Goal: Task Accomplishment & Management: Use online tool/utility

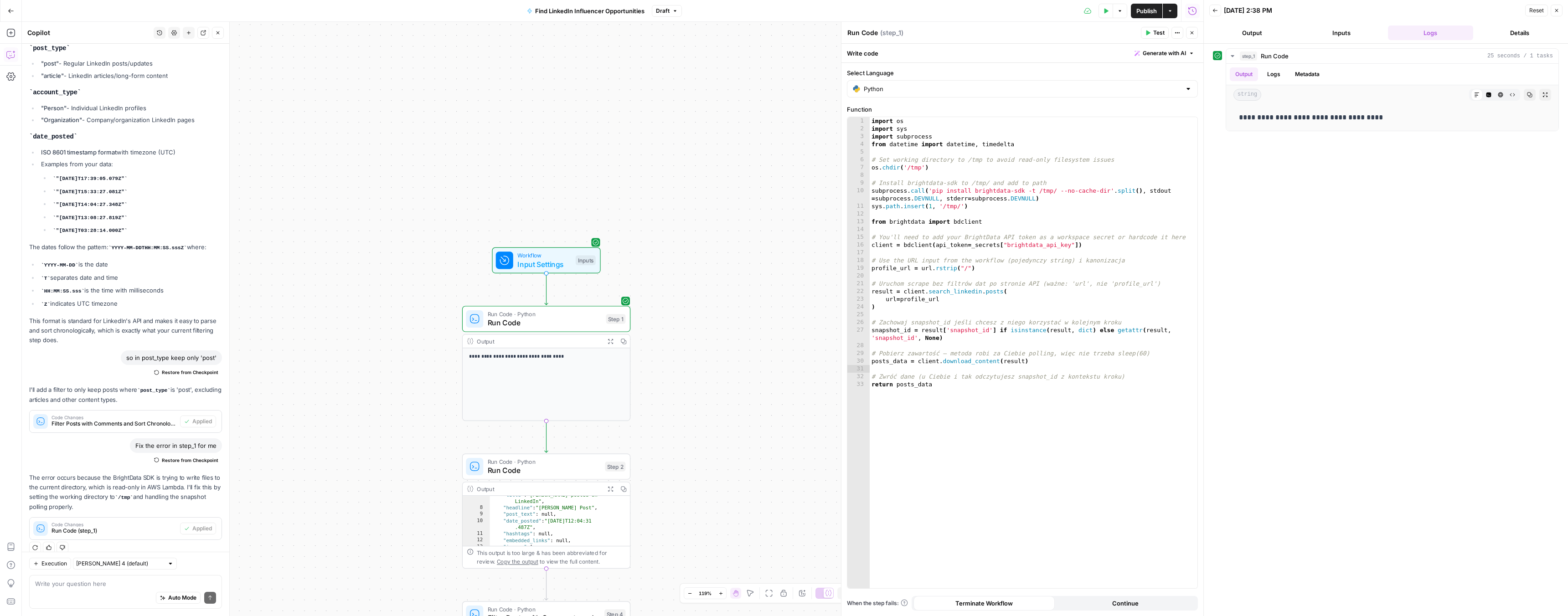
scroll to position [1085, 0]
click at [581, 468] on span "Run Code" at bounding box center [544, 471] width 113 height 11
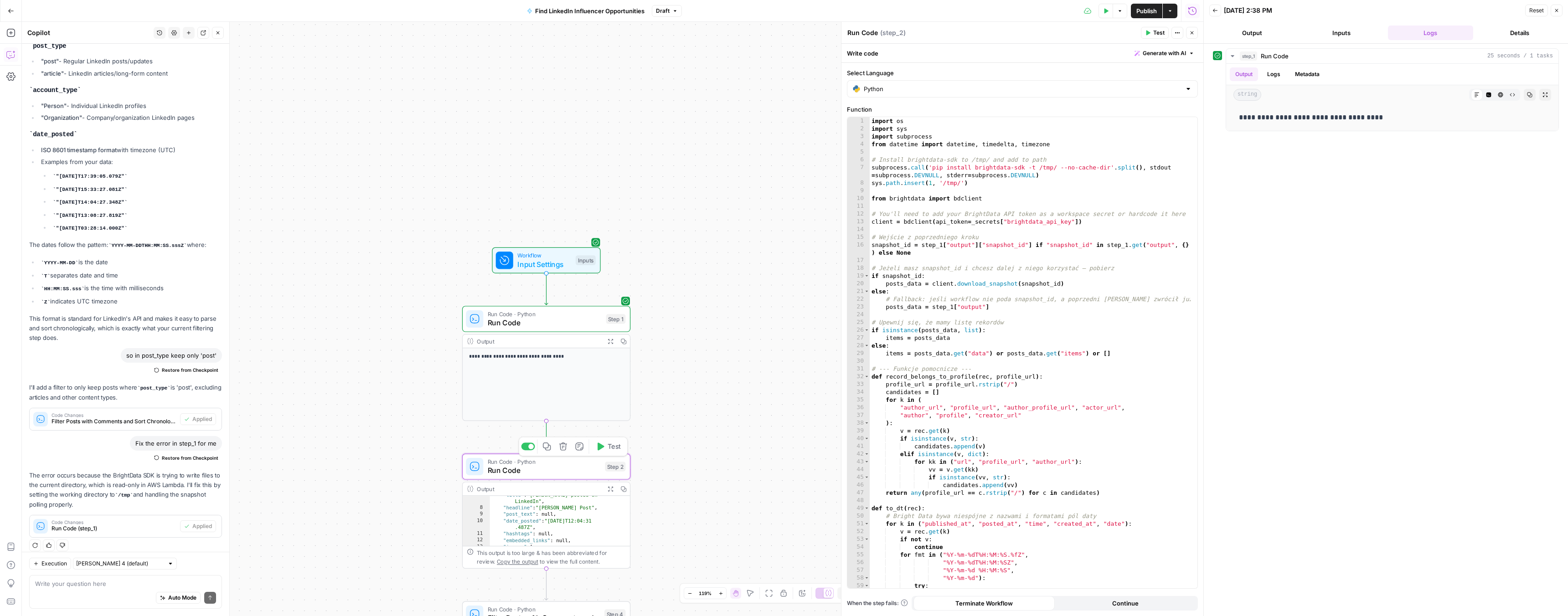
click at [606, 449] on button "Test" at bounding box center [607, 446] width 33 height 14
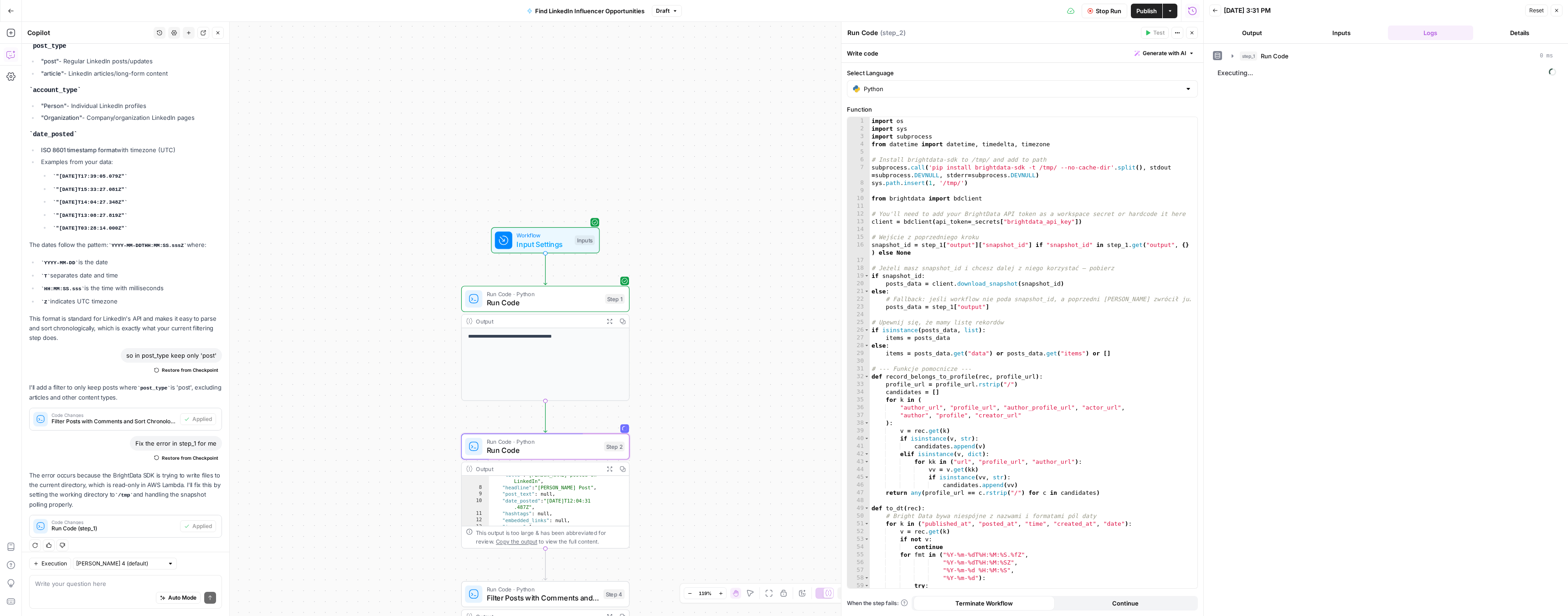
drag, startPoint x: 726, startPoint y: 390, endPoint x: 725, endPoint y: 369, distance: 21.0
click at [1233, 53] on icon "button" at bounding box center [1233, 56] width 7 height 7
click at [1293, 117] on p "**********" at bounding box center [1392, 117] width 307 height 12
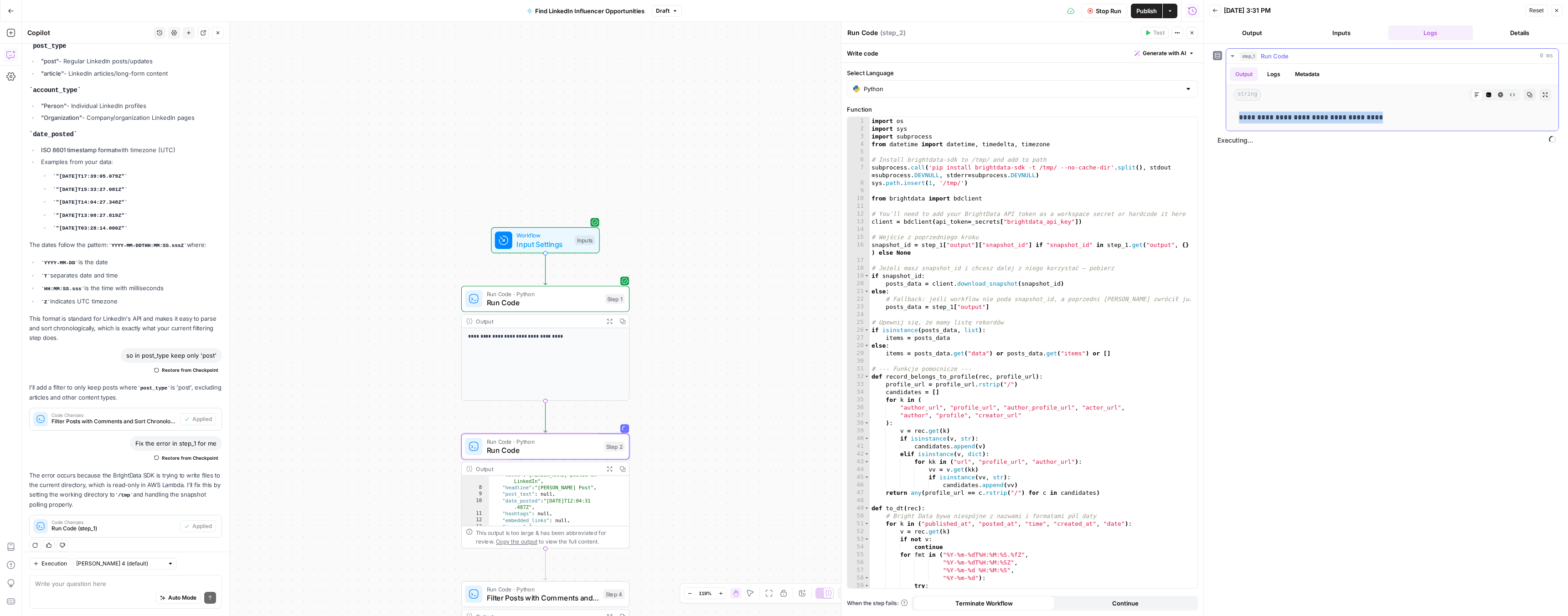
click at [1235, 55] on icon "button" at bounding box center [1233, 56] width 7 height 7
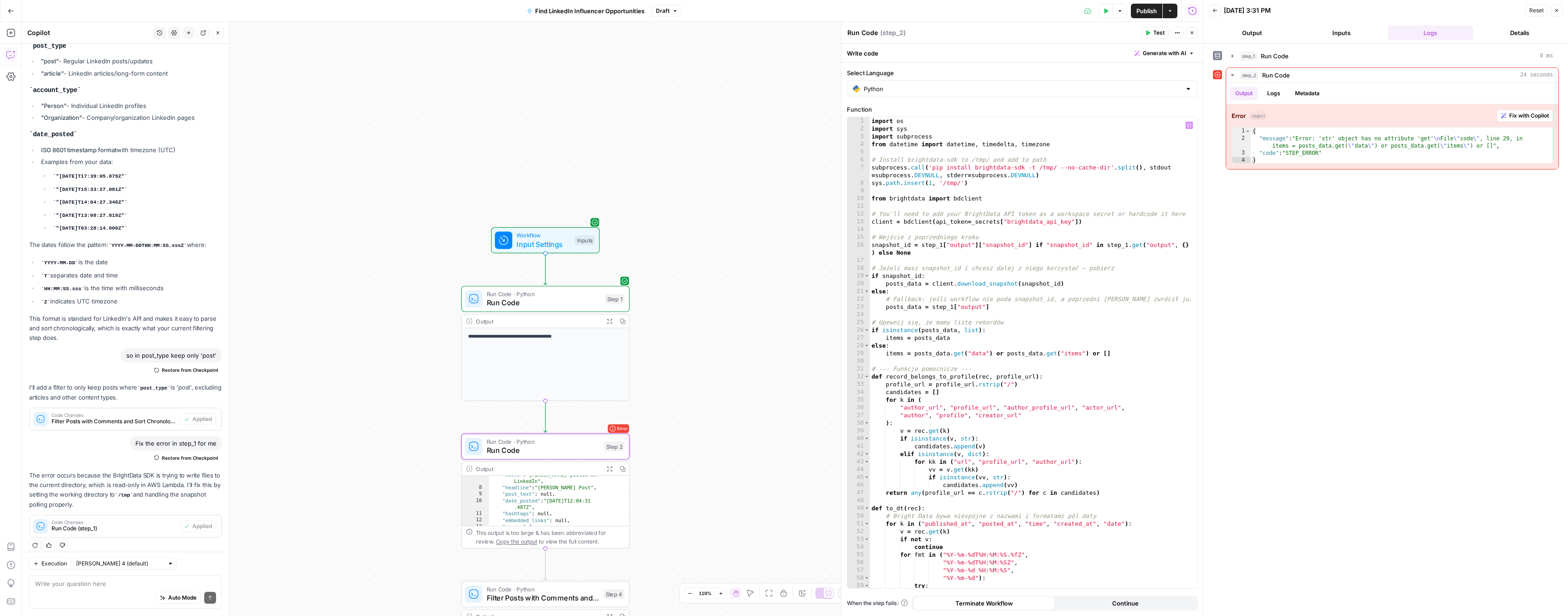
click at [883, 355] on div "import os import sys import subprocess from datetime import datetime , timedelt…" at bounding box center [1030, 360] width 321 height 487
click at [1068, 354] on div "import os import sys import subprocess from datetime import datetime , timedelt…" at bounding box center [1030, 360] width 321 height 487
type textarea "**********"
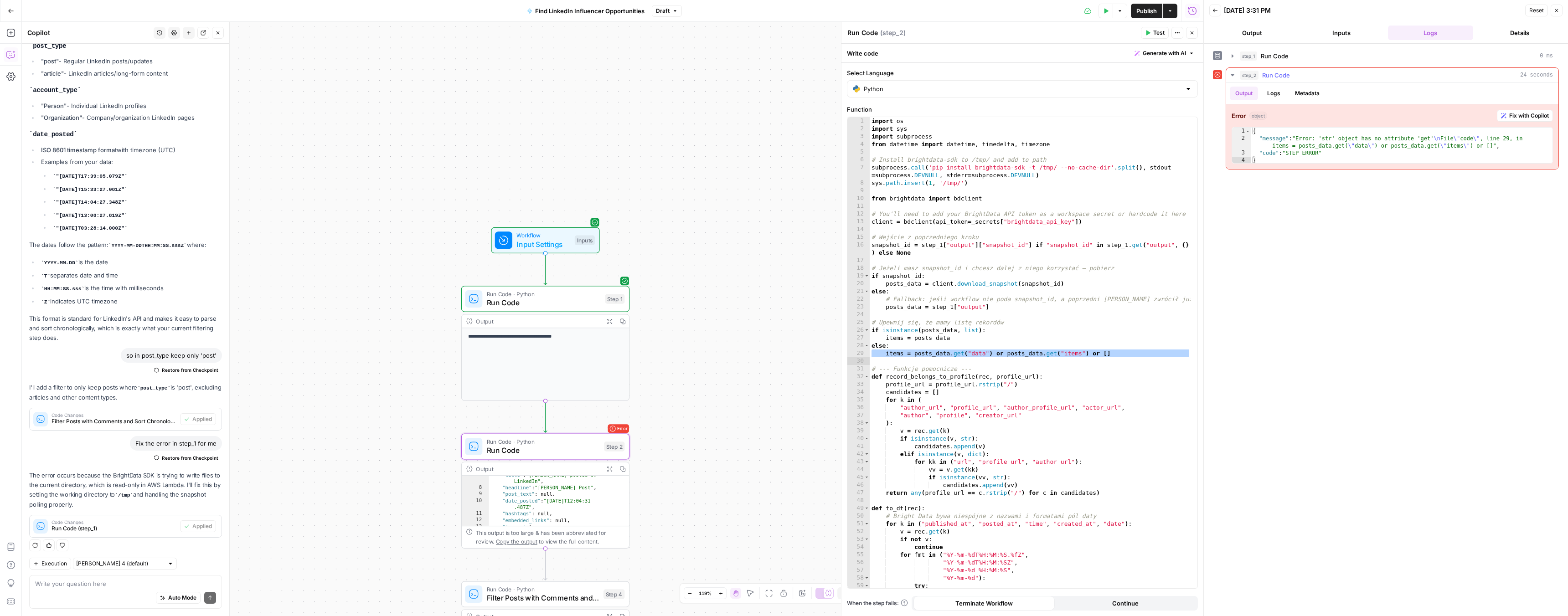
click at [1512, 114] on span "Fix with Copilot" at bounding box center [1528, 115] width 40 height 8
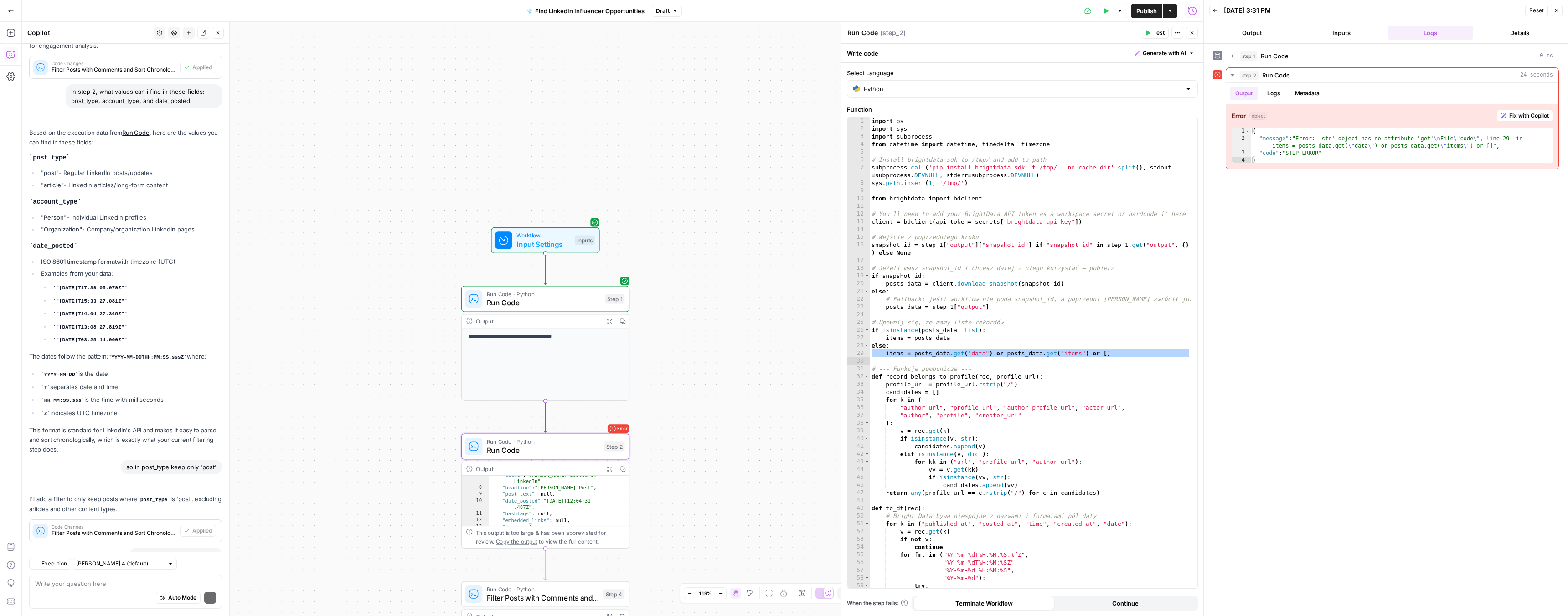
scroll to position [1177, 0]
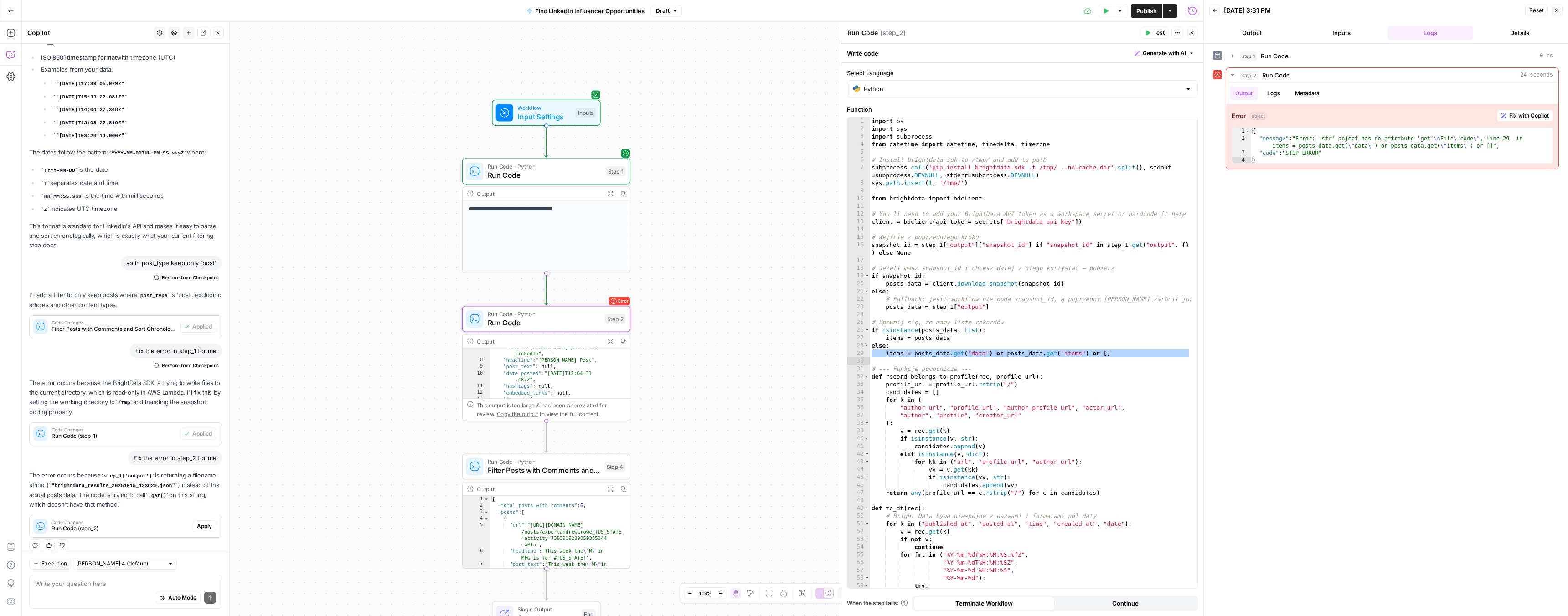
click at [200, 522] on span "Apply" at bounding box center [204, 526] width 15 height 8
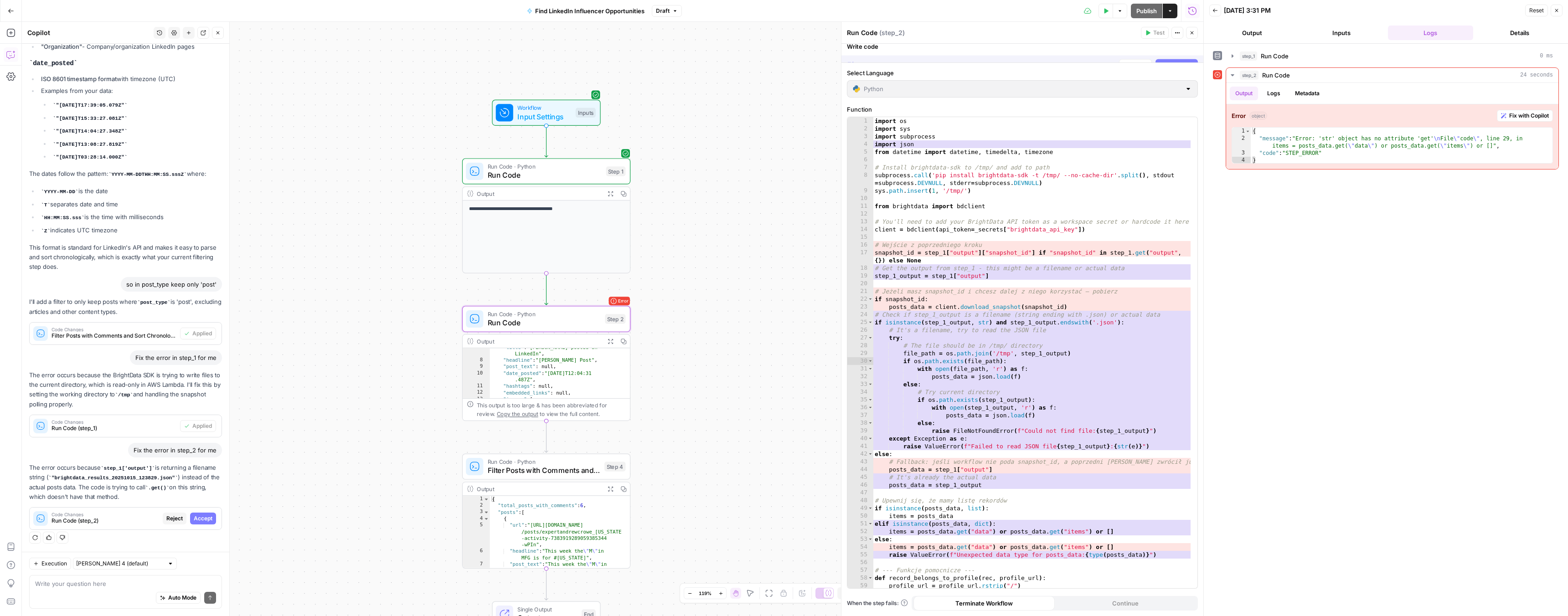
scroll to position [1061, 0]
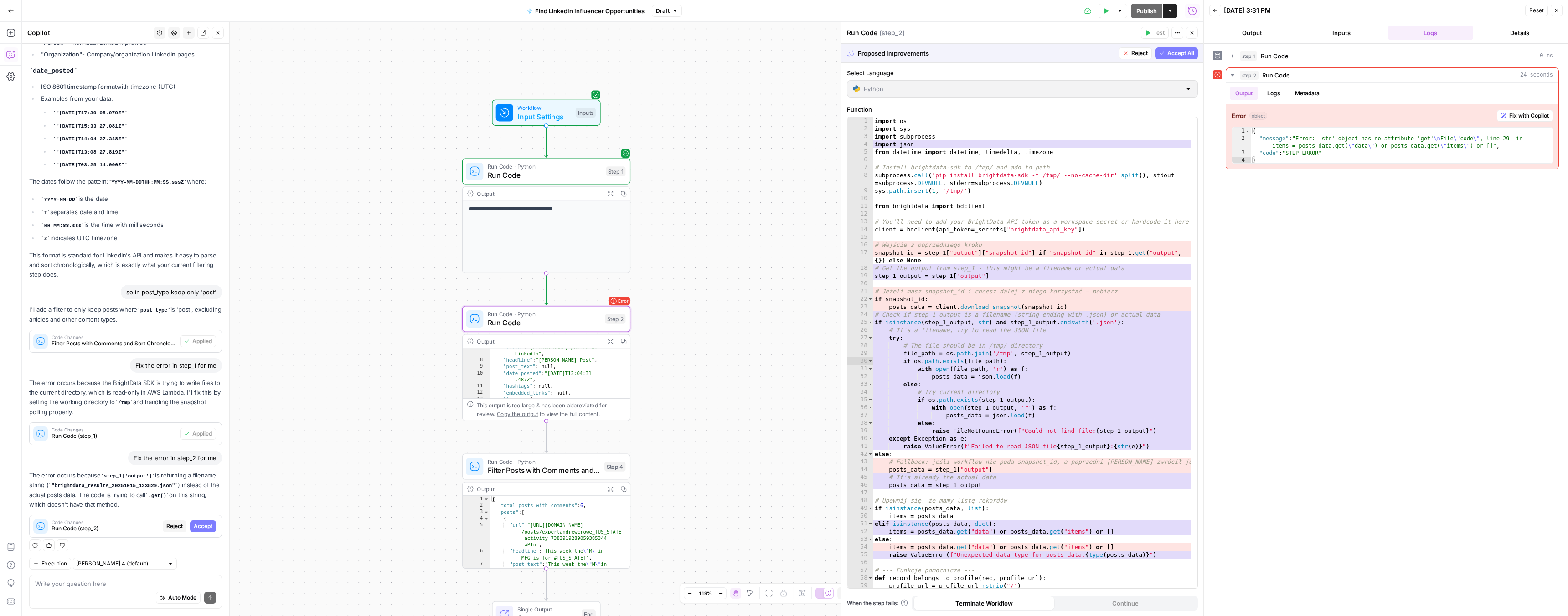
click at [197, 522] on span "Accept" at bounding box center [203, 526] width 19 height 8
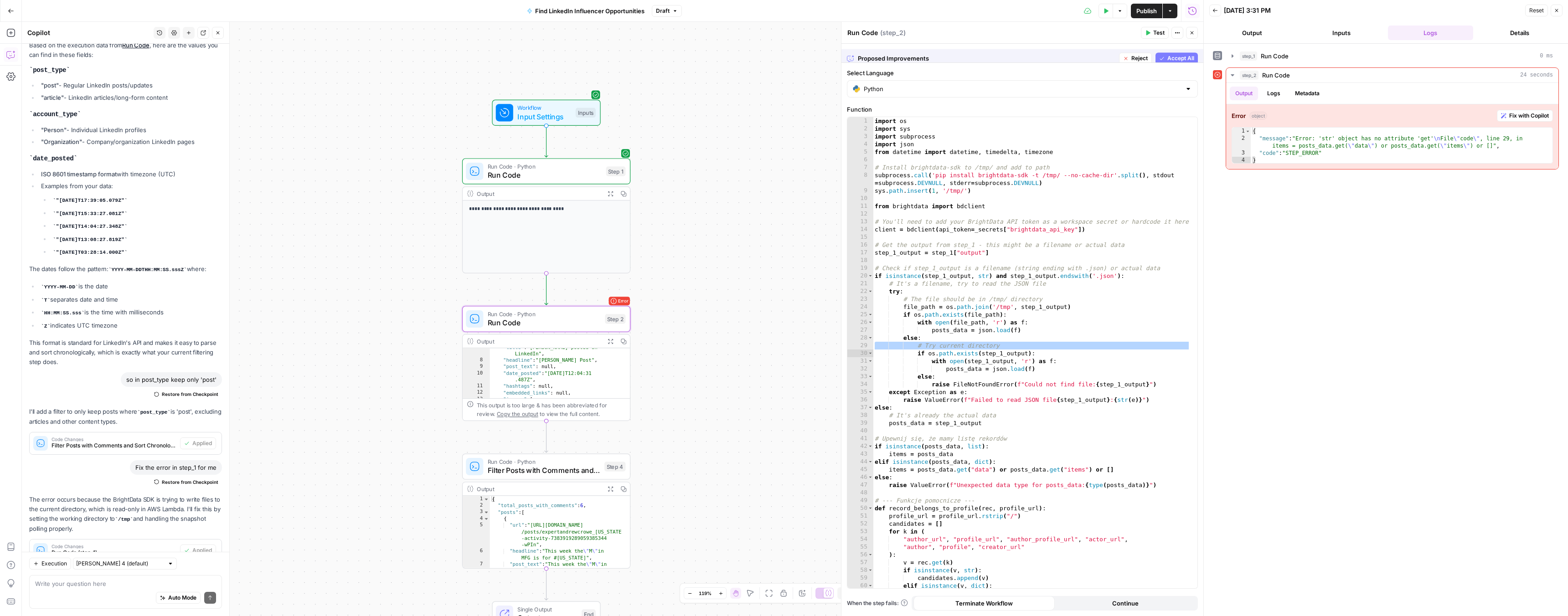
scroll to position [1192, 0]
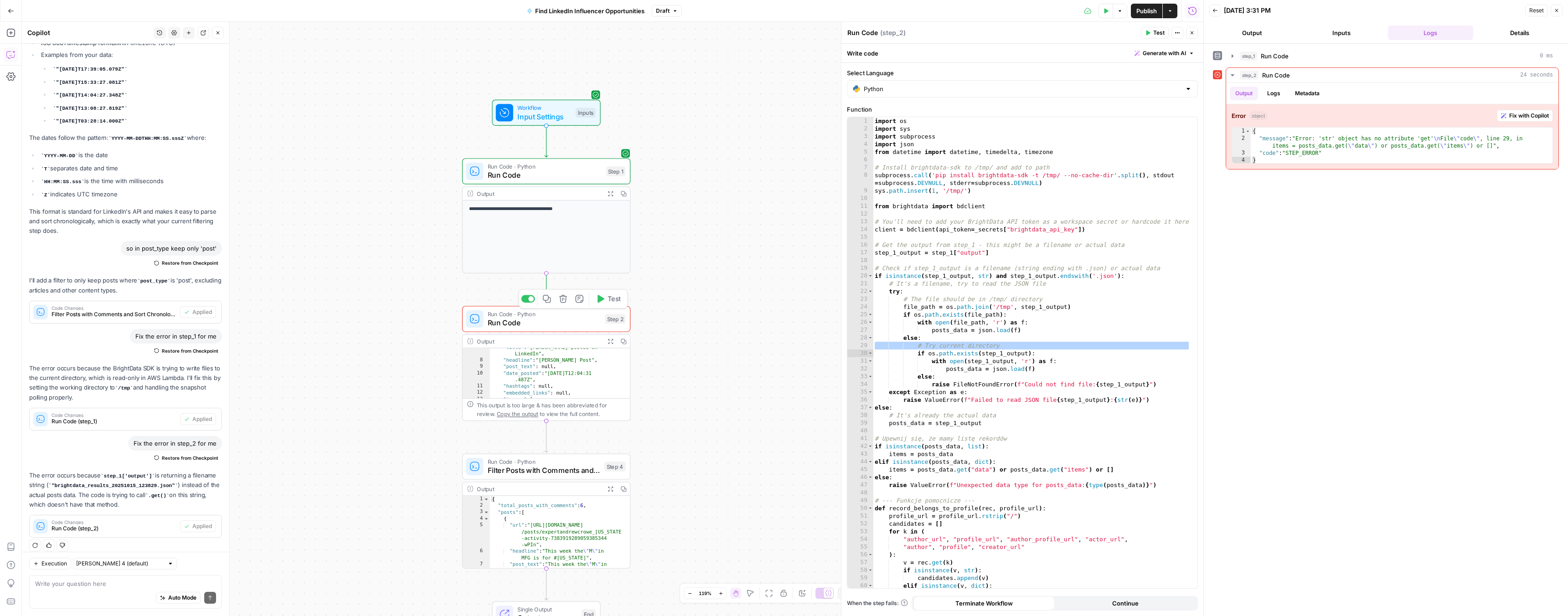
click at [606, 299] on button "Test" at bounding box center [607, 298] width 33 height 14
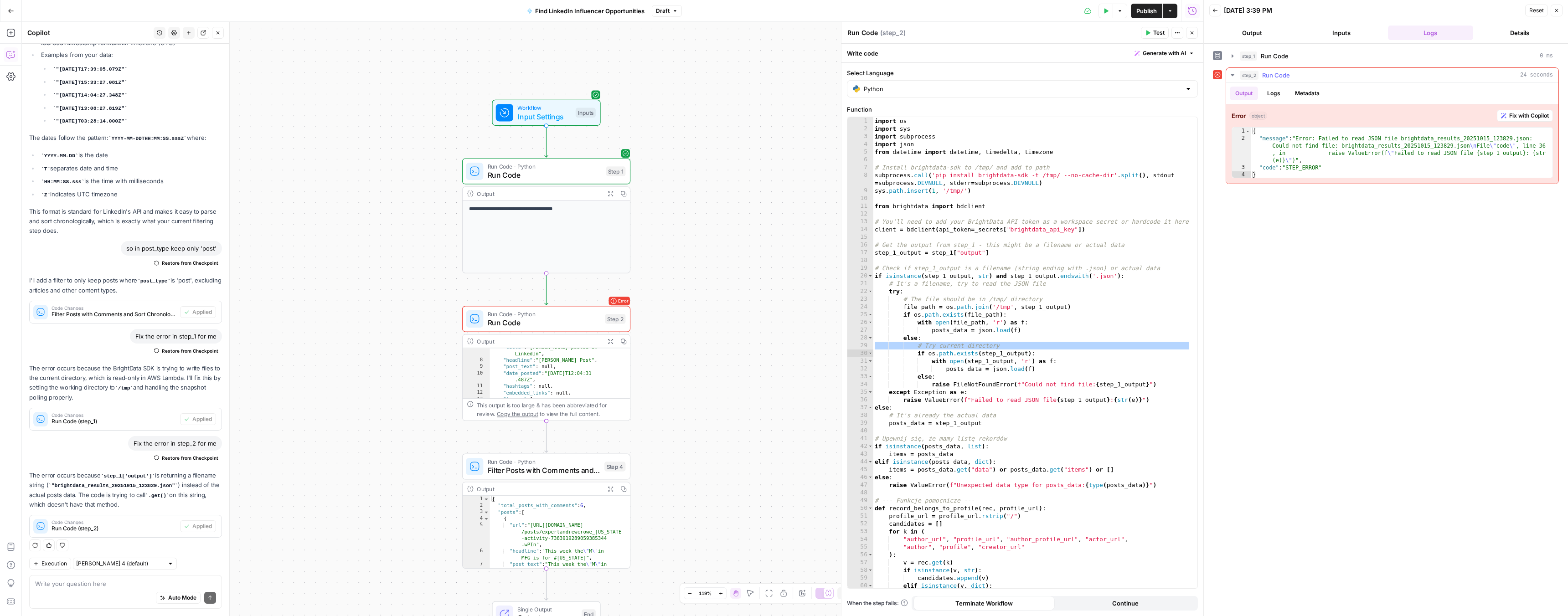
click at [1374, 147] on div "{ "message" : "Error: Failed to read JSON file brightdata_results_20251015_1238…" at bounding box center [1402, 161] width 302 height 66
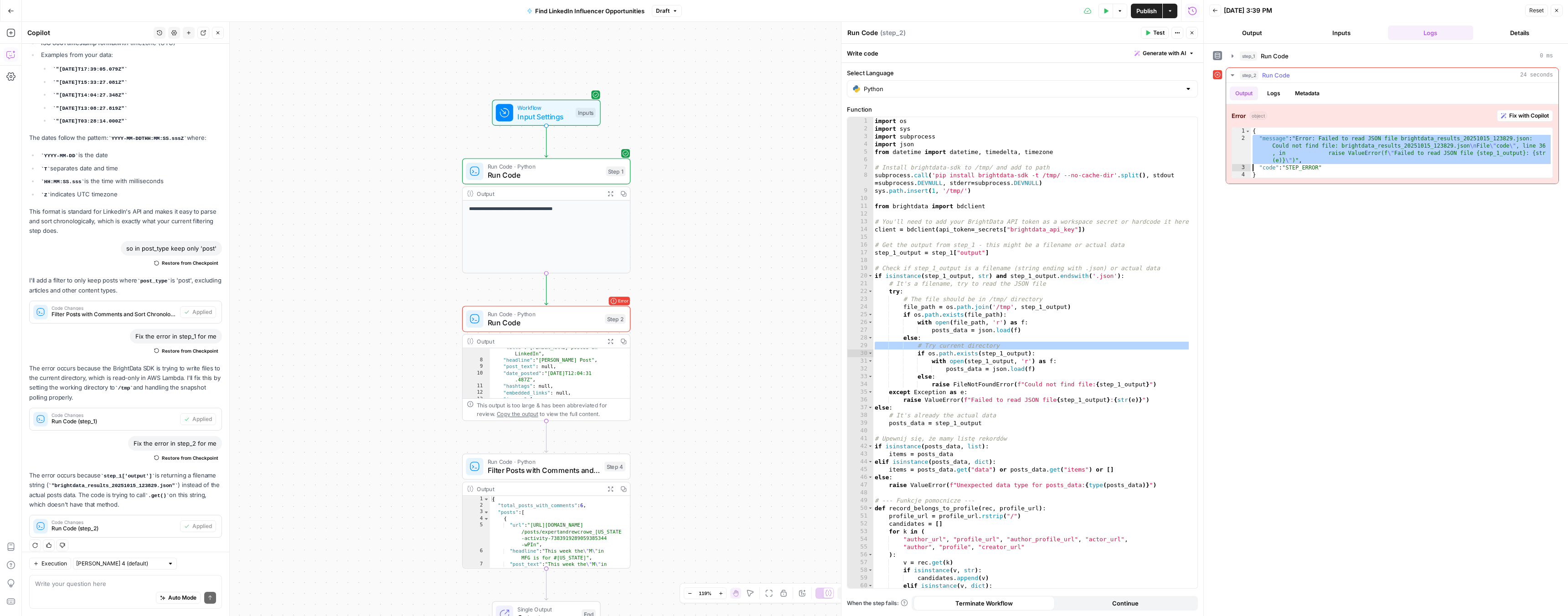
click at [1374, 147] on div "{ "message" : "Error: Failed to read JSON file brightdata_results_20251015_1238…" at bounding box center [1402, 161] width 302 height 66
type textarea "**********"
click at [1507, 113] on button "Fix with Copilot" at bounding box center [1525, 115] width 56 height 12
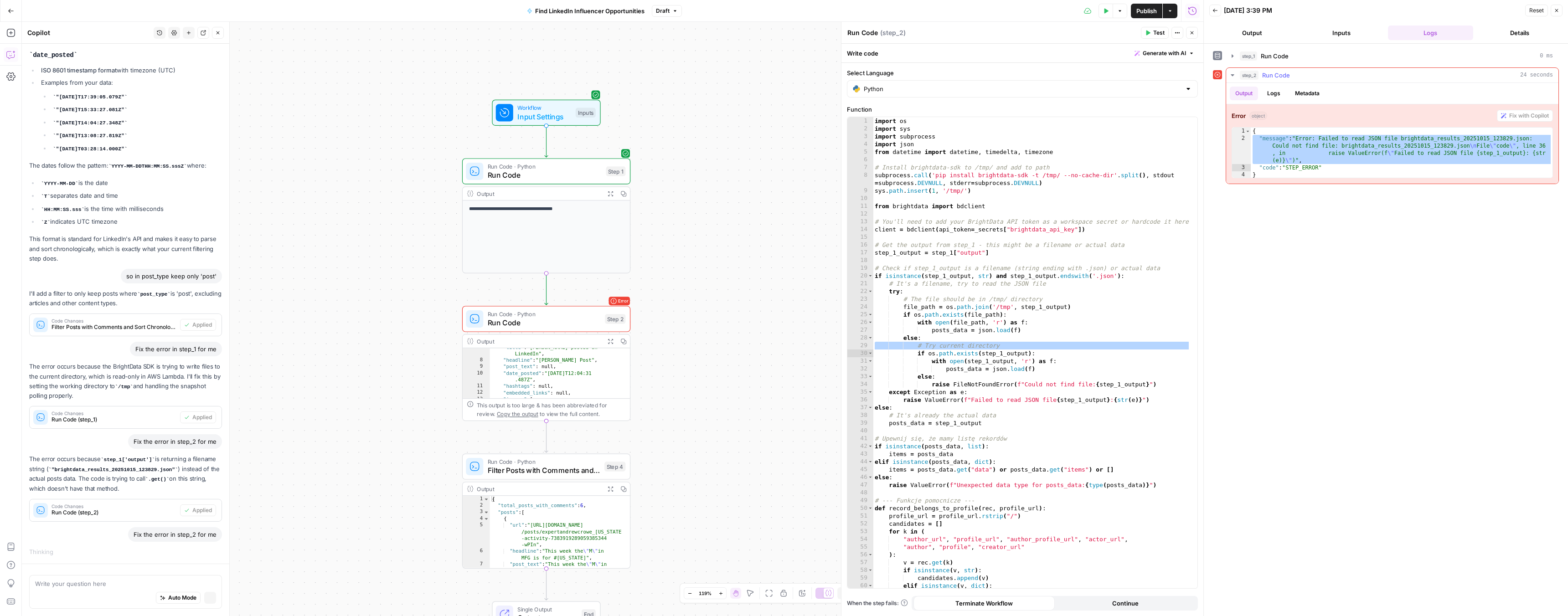
scroll to position [1065, 0]
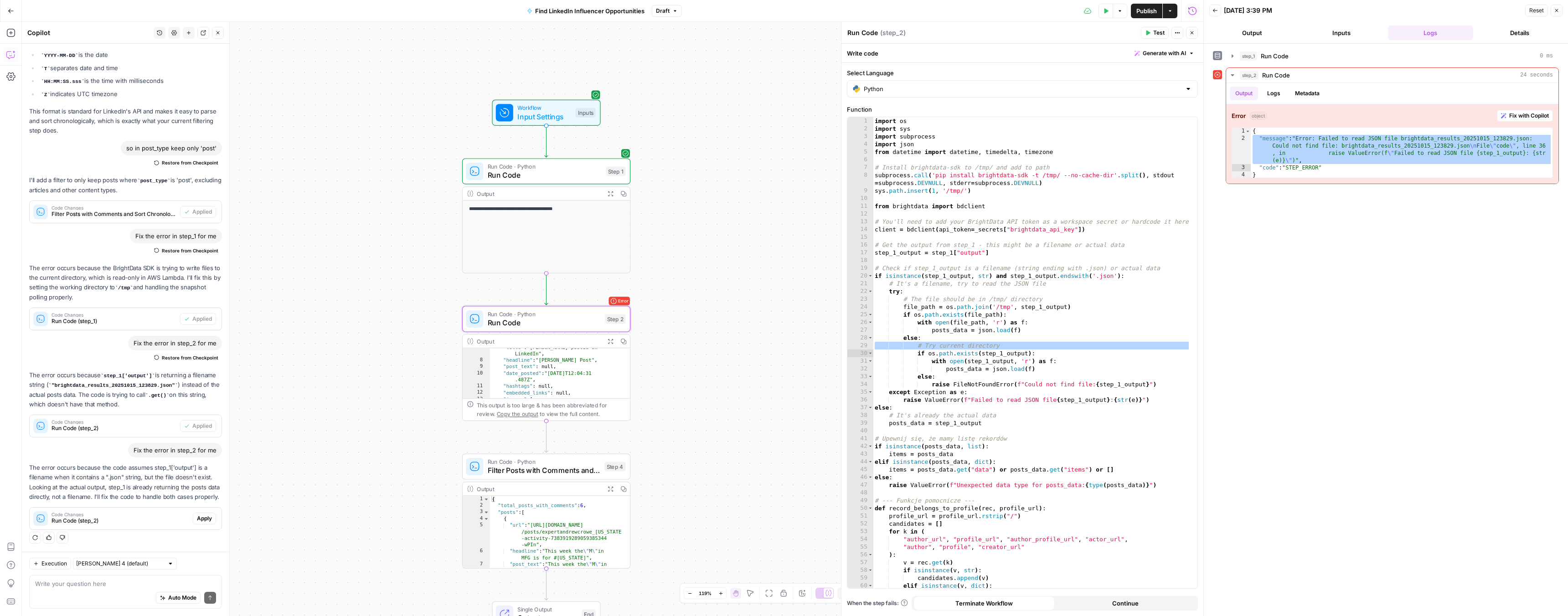
click at [197, 518] on span "Apply" at bounding box center [204, 518] width 15 height 8
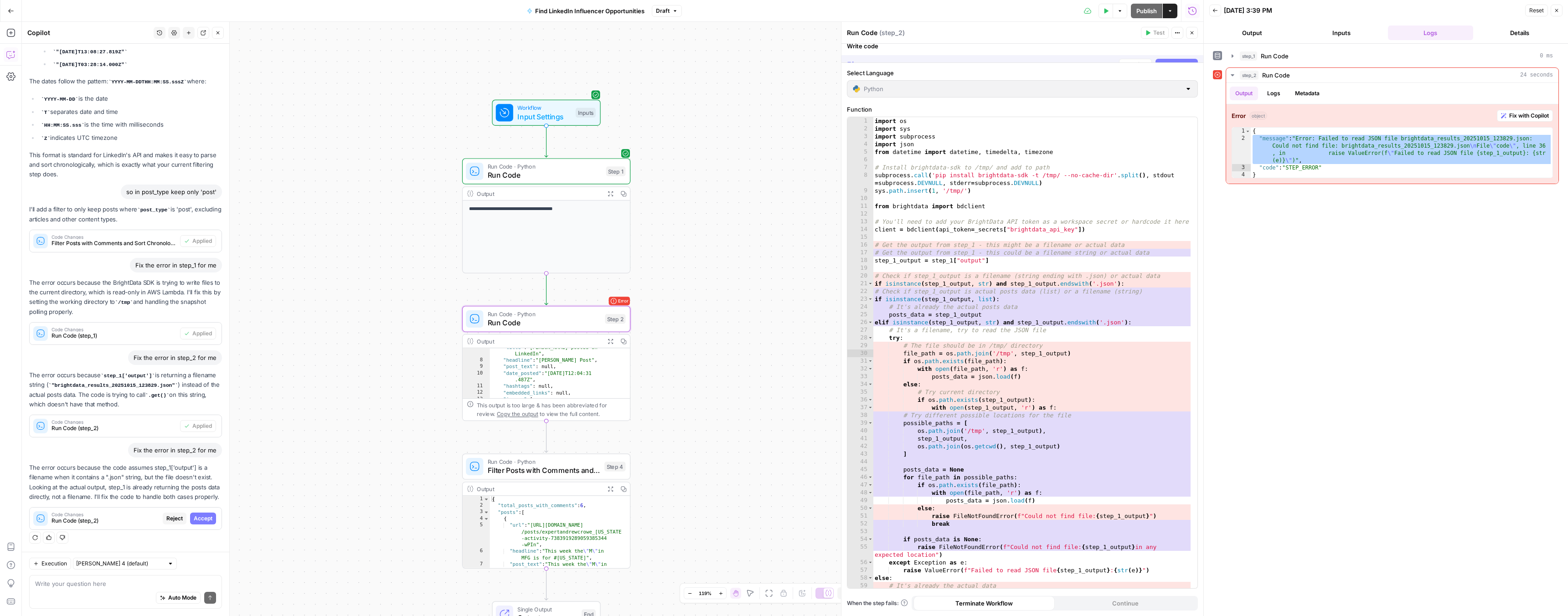
scroll to position [1163, 0]
click at [195, 520] on span "Accept" at bounding box center [203, 518] width 19 height 8
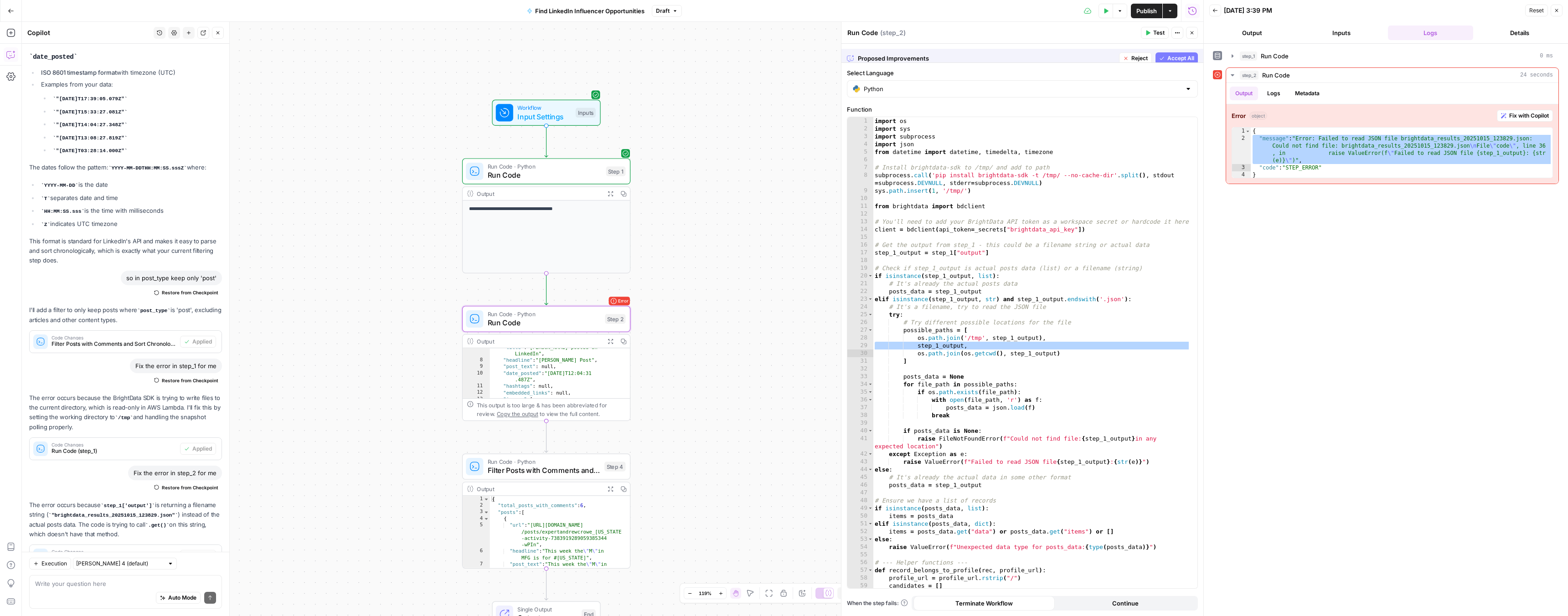
scroll to position [1308, 0]
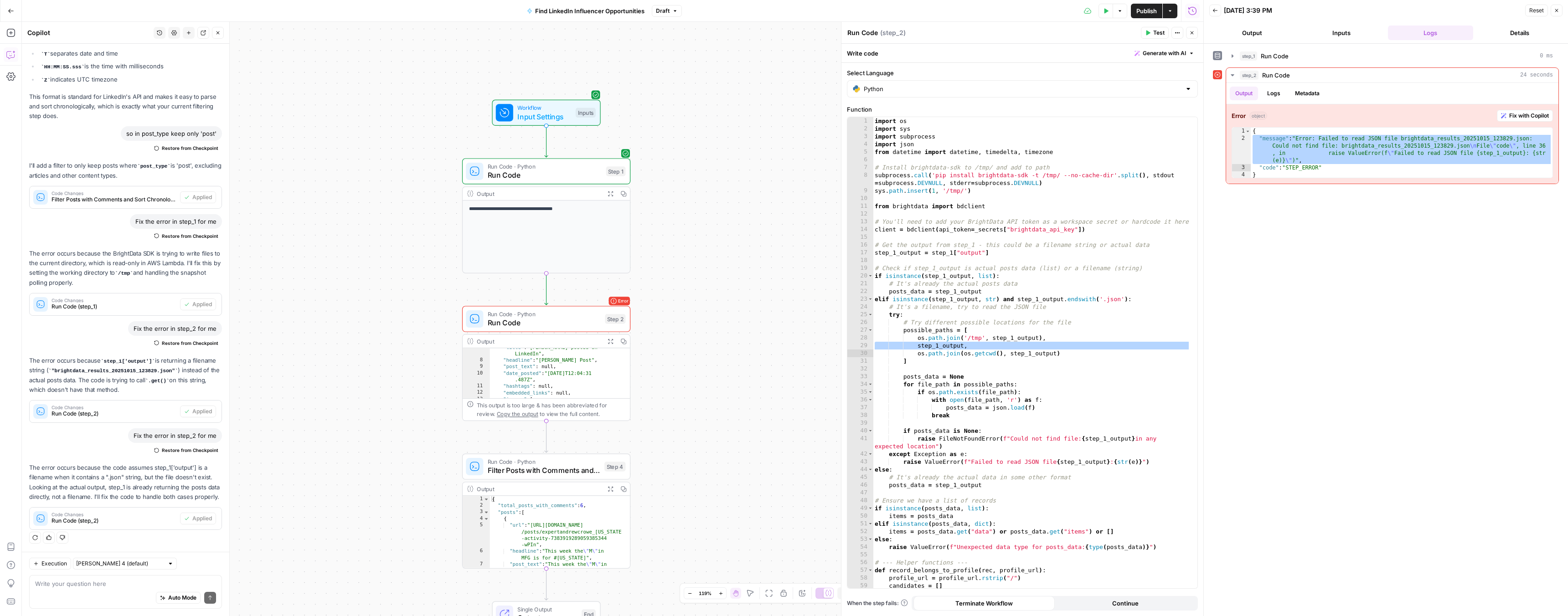
click at [1149, 30] on icon "button" at bounding box center [1147, 32] width 5 height 5
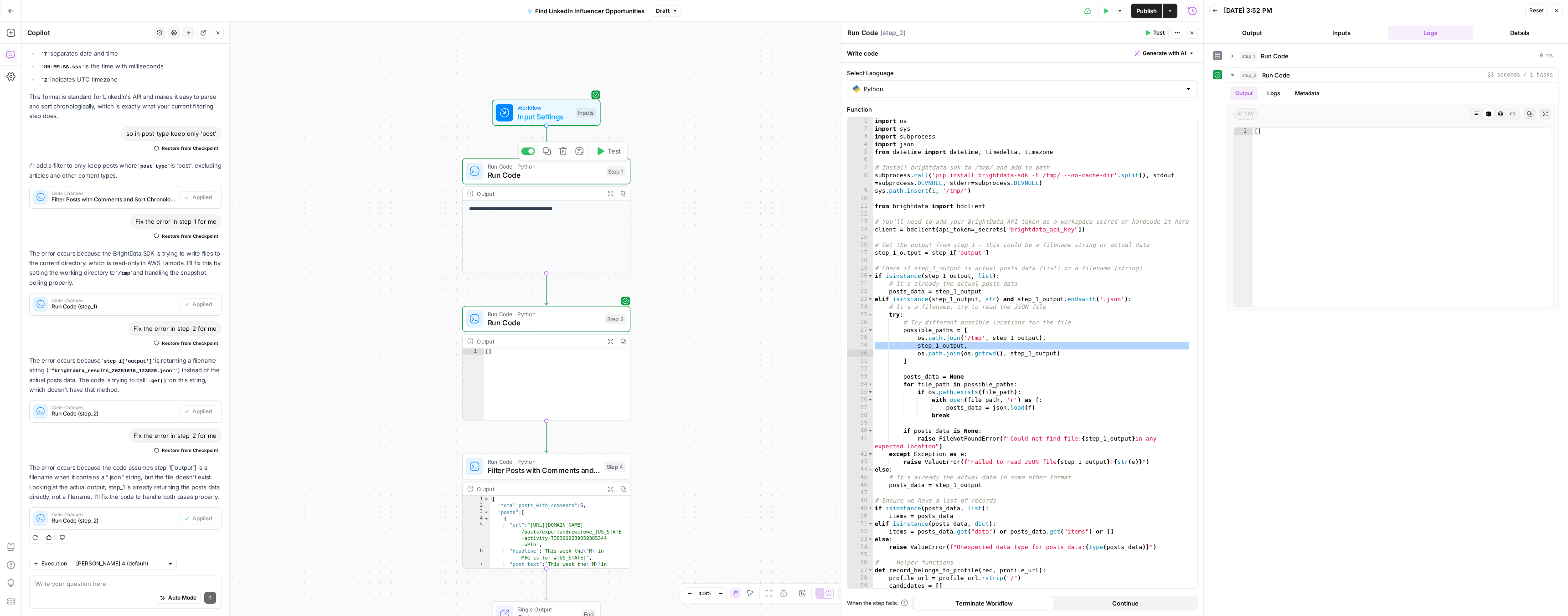
click at [544, 173] on span "Run Code" at bounding box center [544, 175] width 114 height 11
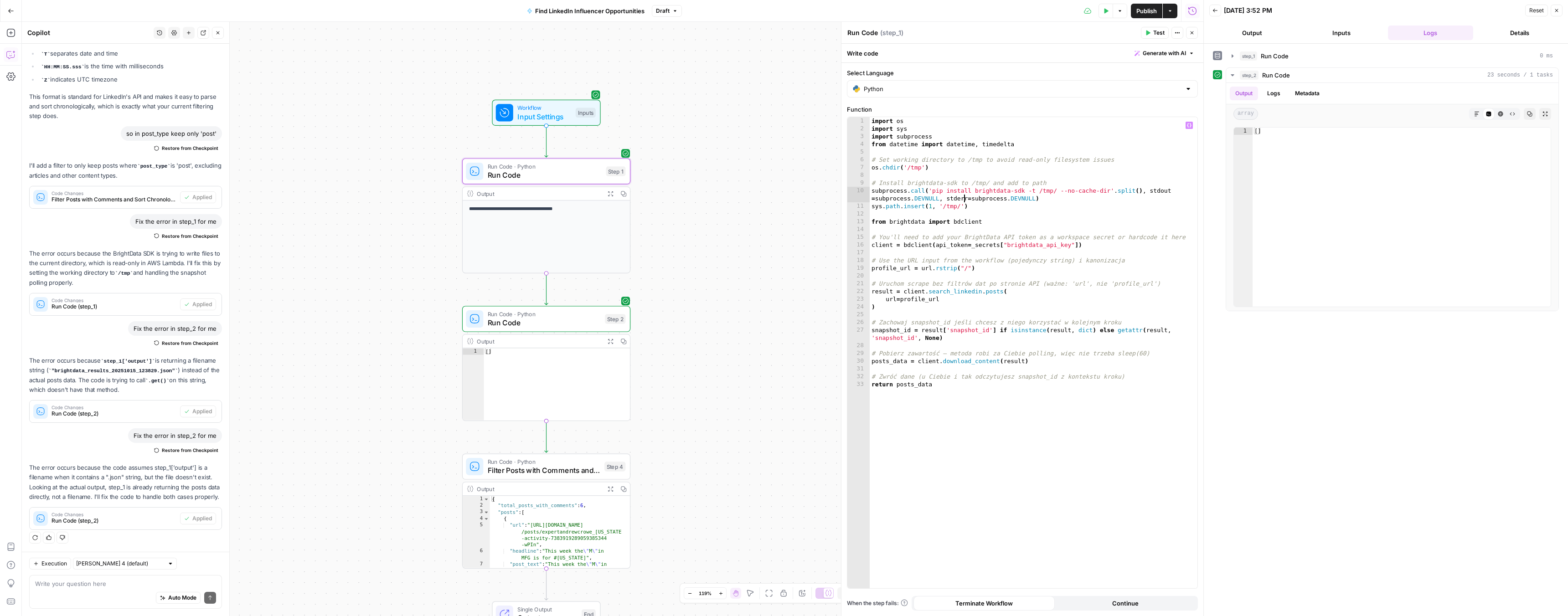
click at [963, 198] on div "import os import sys import subprocess from datetime import datetime , timedelt…" at bounding box center [1034, 360] width 327 height 487
type textarea "**********"
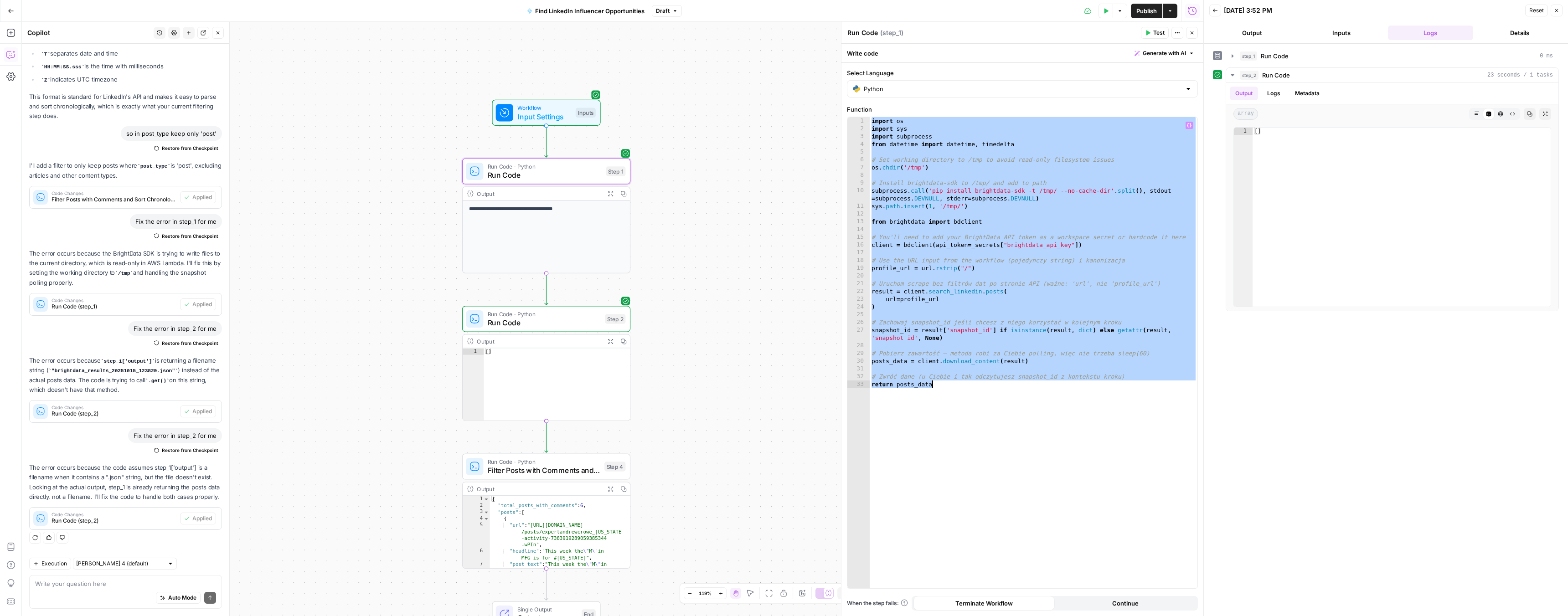
paste textarea
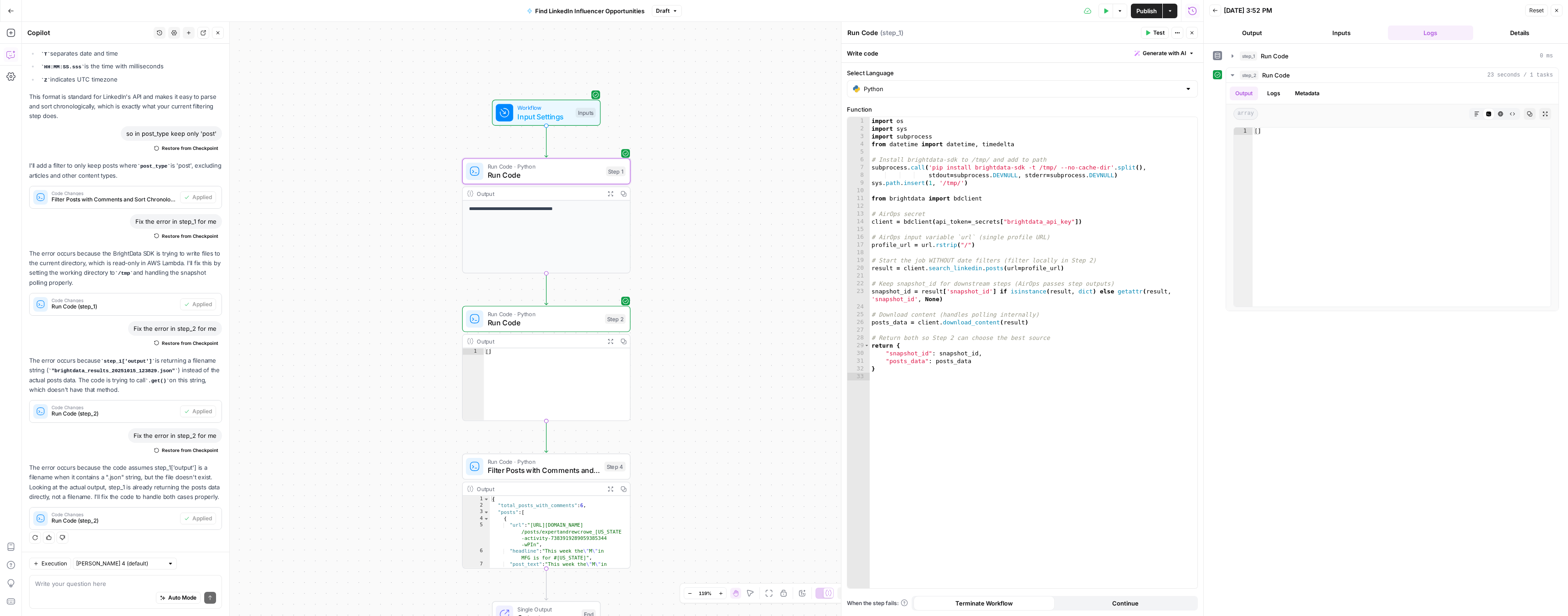
click at [1160, 33] on span "Test" at bounding box center [1159, 32] width 12 height 8
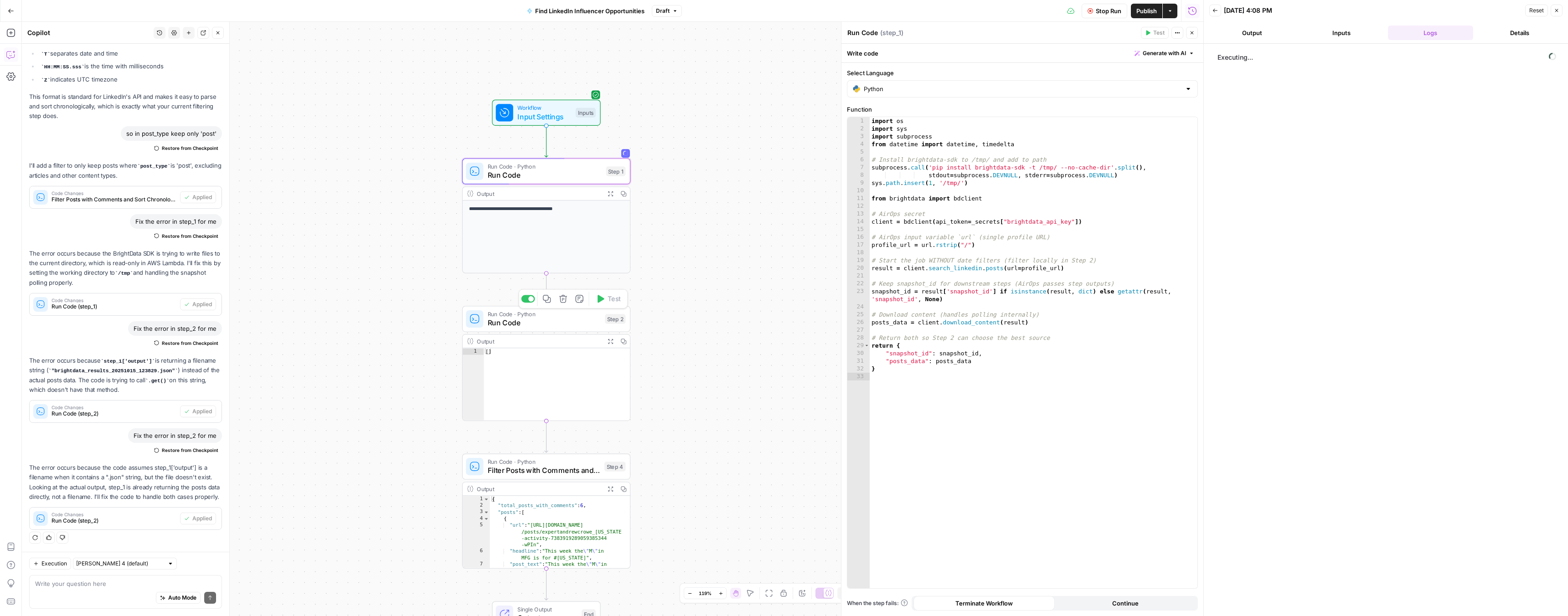
click at [508, 324] on span "Run Code" at bounding box center [544, 323] width 113 height 11
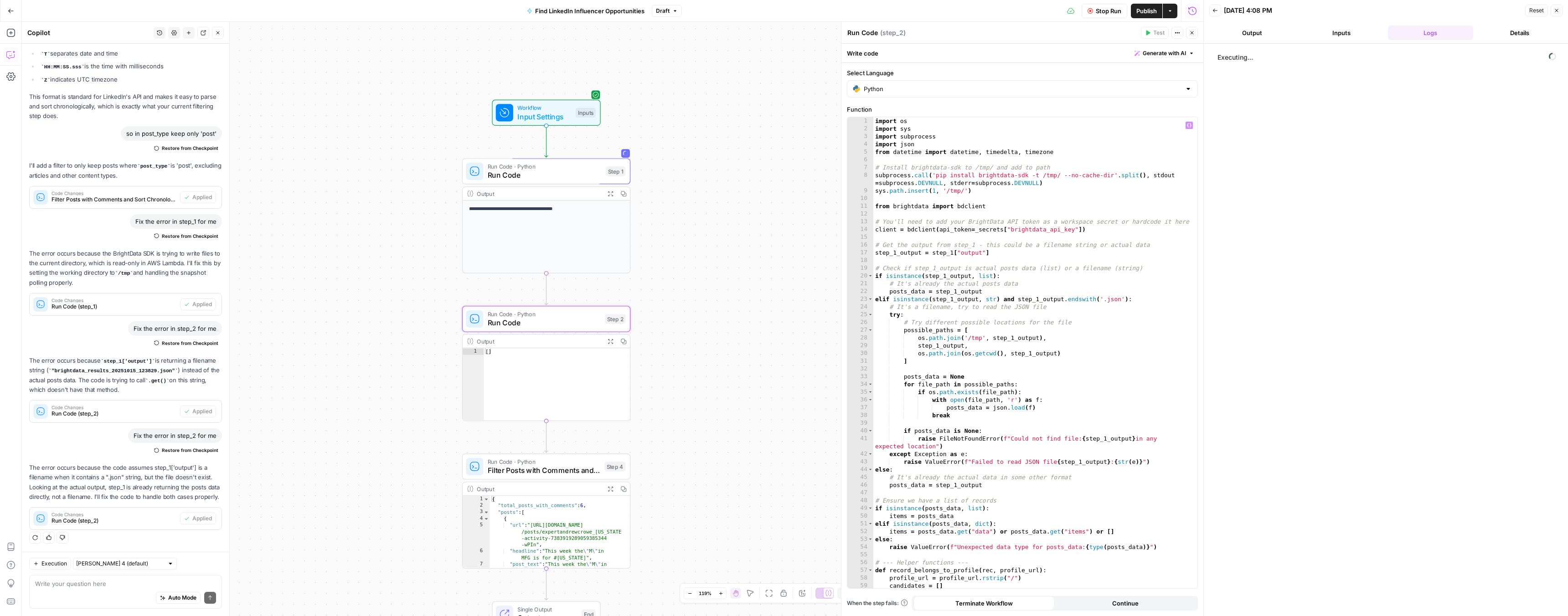
click at [935, 228] on div "import os import sys import subprocess import json from datetime import datetim…" at bounding box center [1032, 360] width 317 height 487
type textarea "**********"
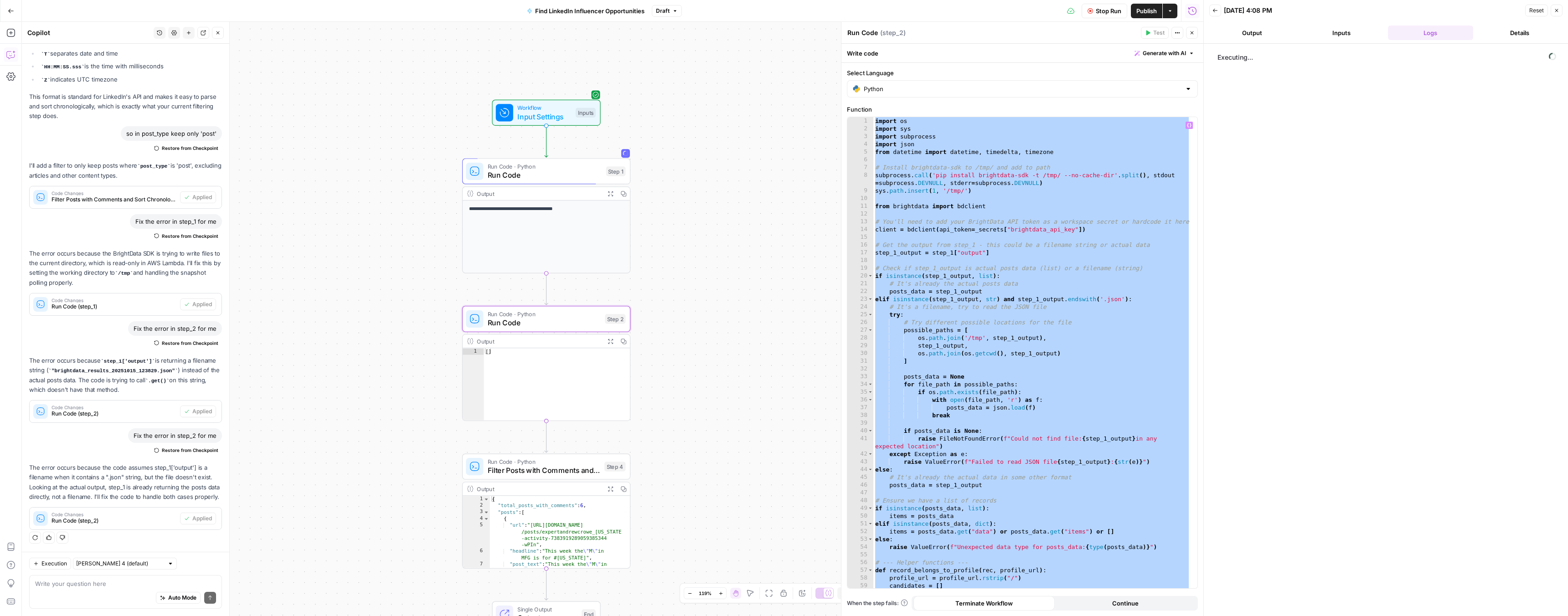
paste textarea
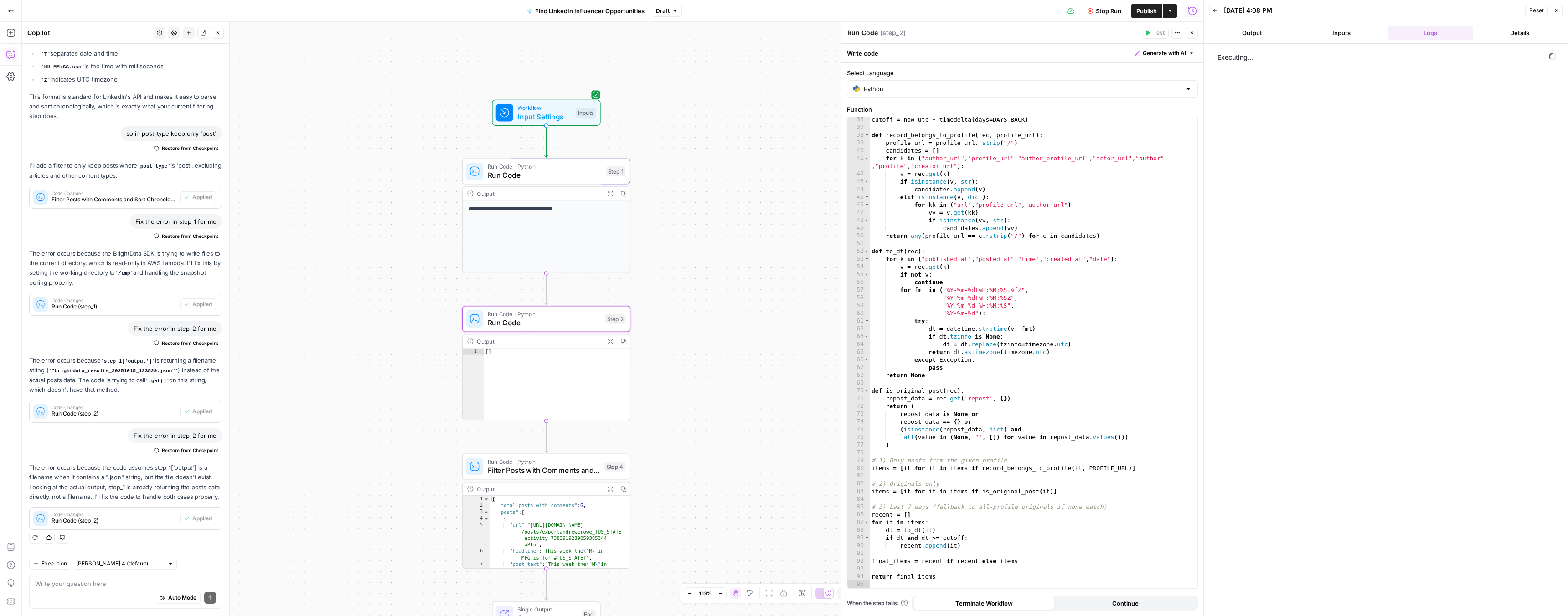
click at [569, 177] on span "Run Code" at bounding box center [544, 175] width 114 height 11
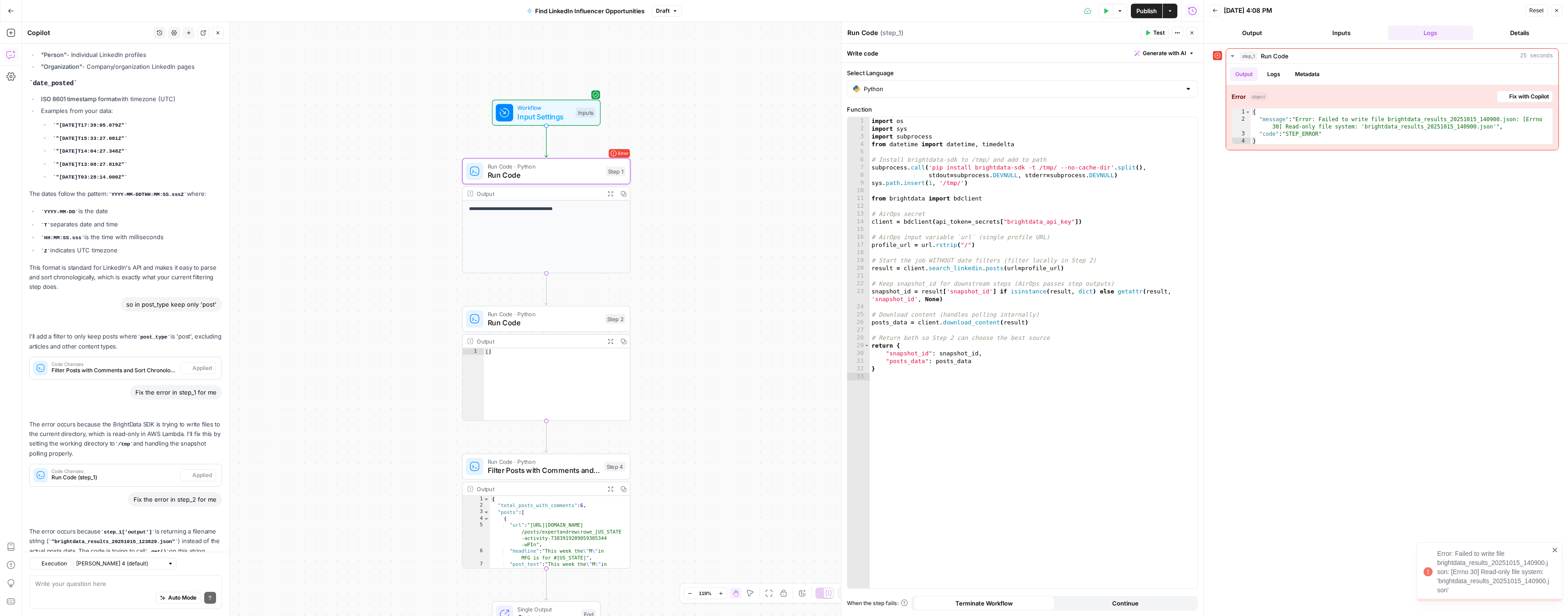
scroll to position [1308, 0]
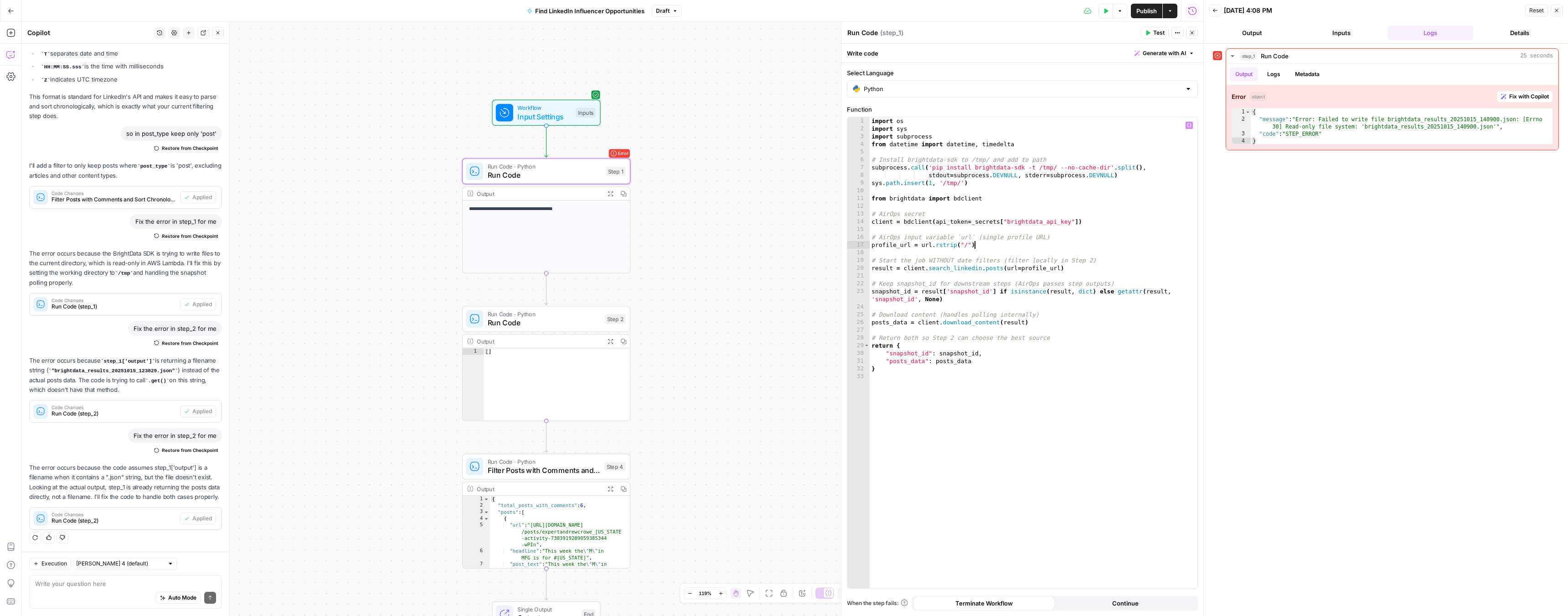
click at [984, 244] on div "import os import sys import subprocess from datetime import datetime , timedelt…" at bounding box center [1034, 360] width 327 height 487
click at [1020, 264] on div "import os import sys import subprocess from datetime import datetime , timedelt…" at bounding box center [1034, 360] width 327 height 487
click at [1037, 289] on div "import os import sys import subprocess from datetime import datetime , timedelt…" at bounding box center [1034, 360] width 327 height 487
click at [1009, 322] on div "import os import sys import subprocess from datetime import datetime , timedelt…" at bounding box center [1034, 360] width 327 height 487
drag, startPoint x: 878, startPoint y: 368, endPoint x: 867, endPoint y: 345, distance: 25.5
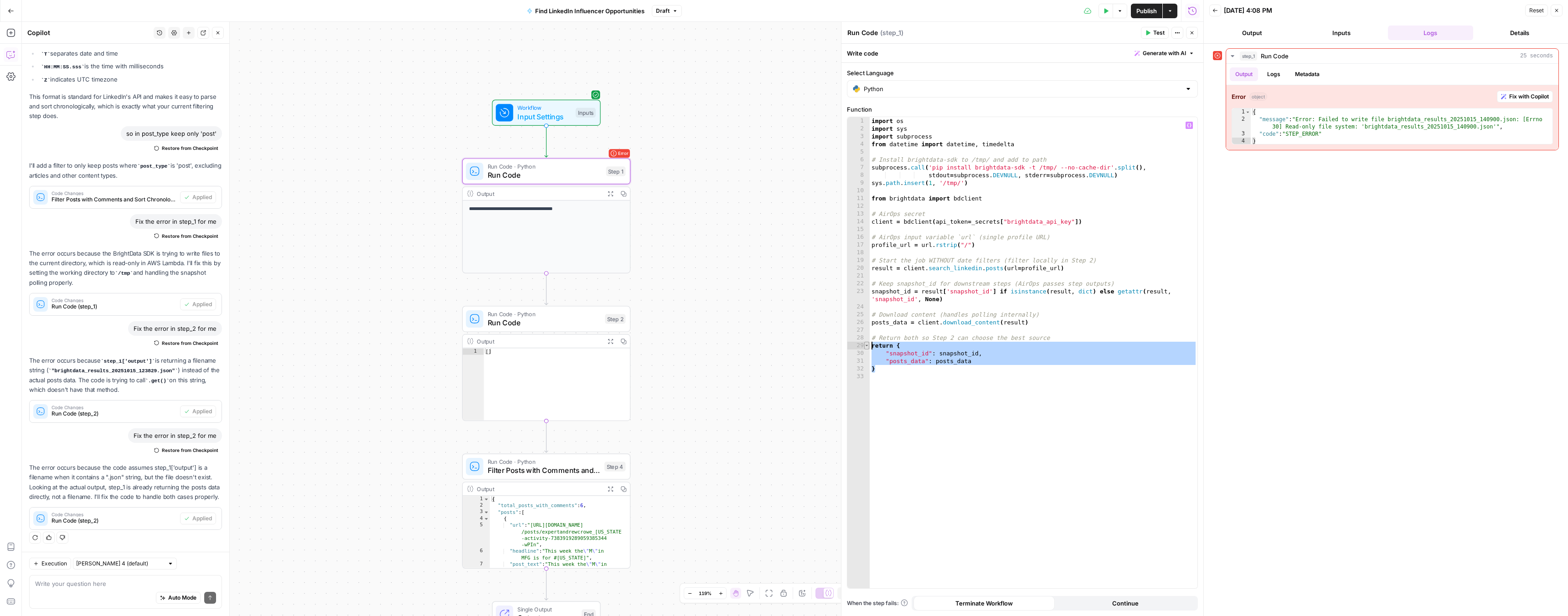
click at [867, 345] on div "**********" at bounding box center [1022, 352] width 350 height 471
click at [881, 368] on div "import os import sys import subprocess from datetime import datetime , timedelt…" at bounding box center [1034, 360] width 327 height 487
type textarea "*"
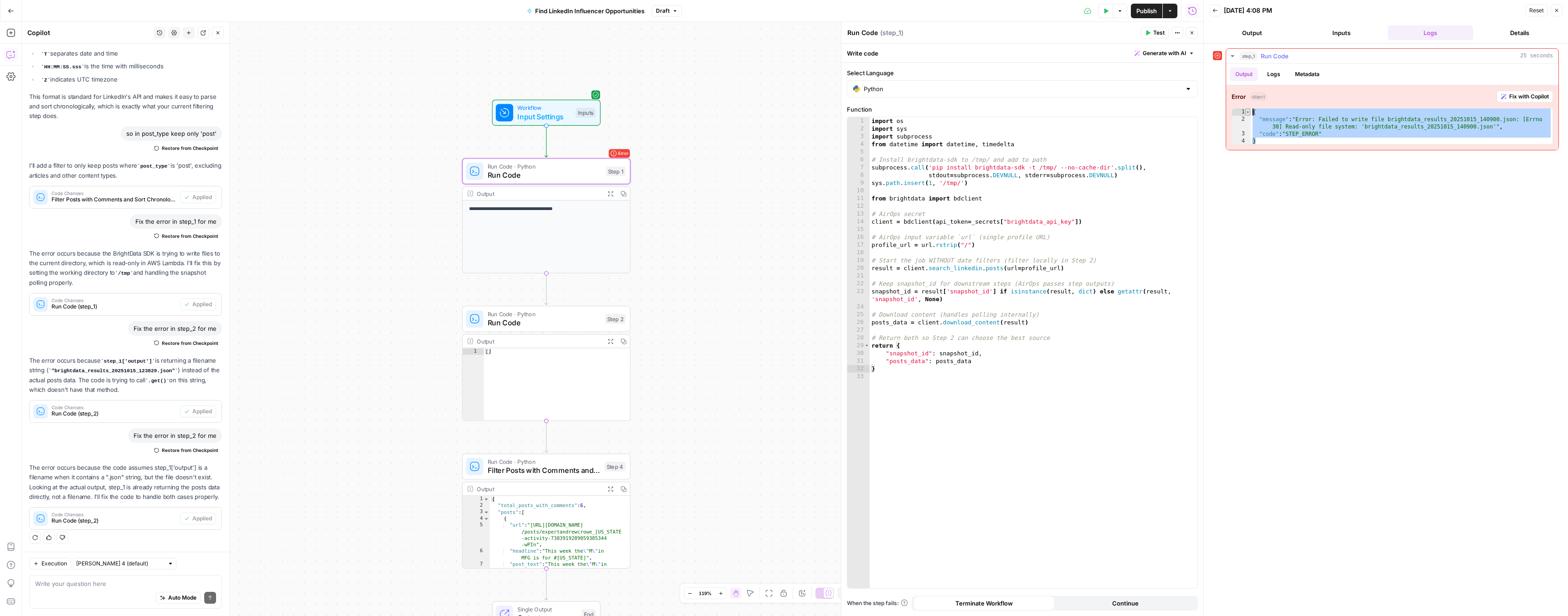
drag, startPoint x: 1261, startPoint y: 142, endPoint x: 1248, endPoint y: 111, distance: 33.6
click at [1248, 111] on div "* 1 2 3 4 { "message" : "Error: Failed to write file brightdata_results_2025101…" at bounding box center [1392, 126] width 321 height 37
type textarea "**********"
click at [532, 173] on span "Run Code" at bounding box center [544, 175] width 114 height 11
click at [972, 268] on div "import os import sys import subprocess from datetime import datetime , timedelt…" at bounding box center [1034, 360] width 327 height 487
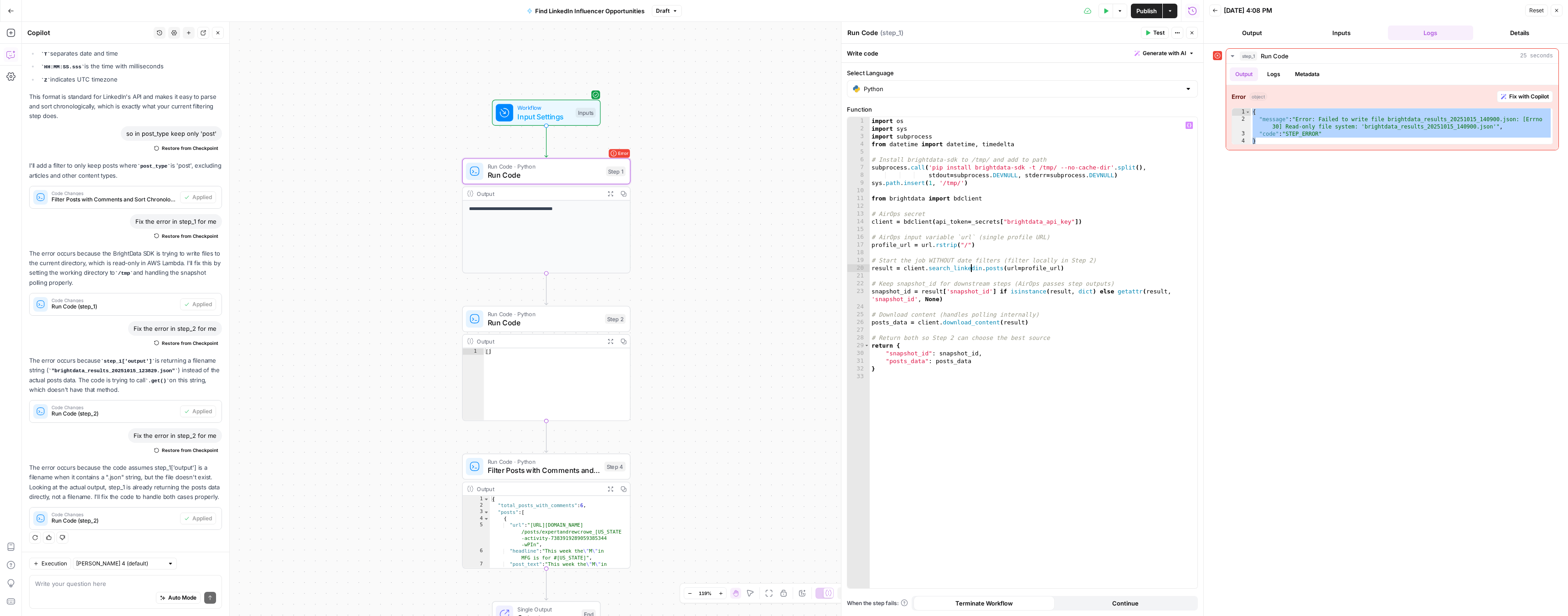
type textarea "*"
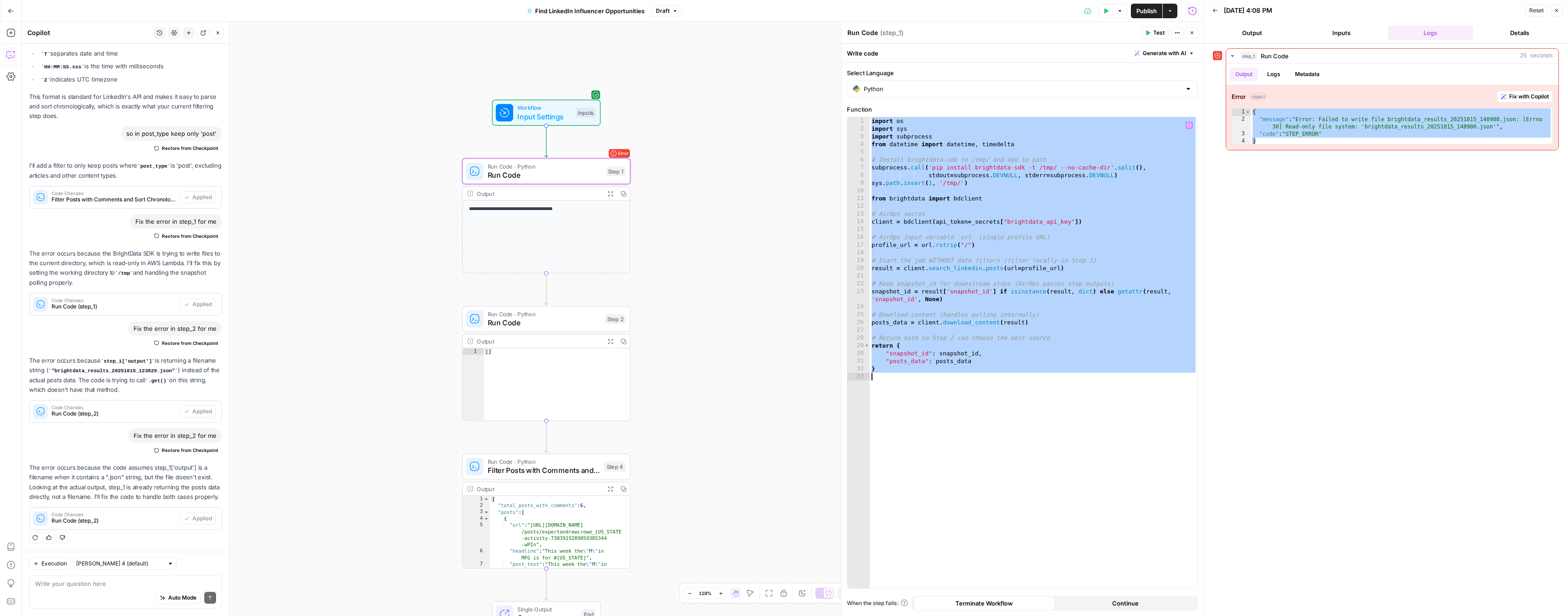
paste textarea
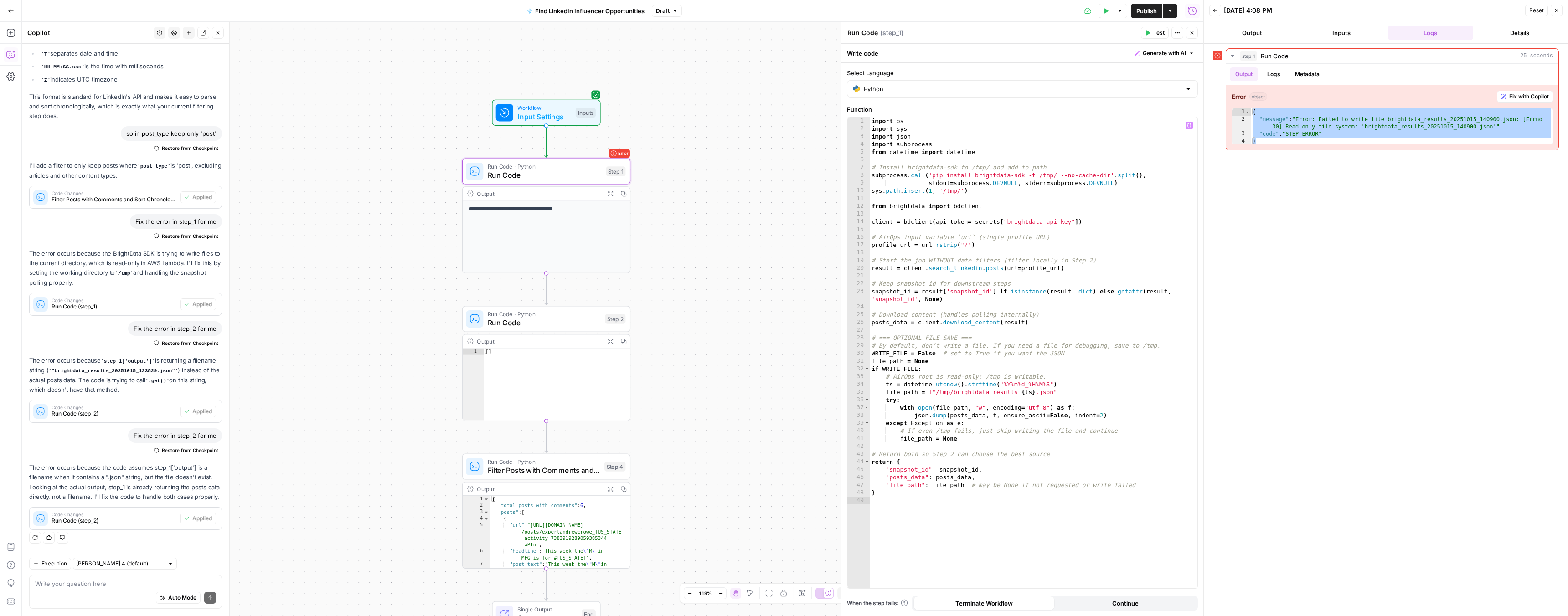
click at [1152, 33] on button "Test" at bounding box center [1155, 32] width 28 height 12
drag, startPoint x: 1260, startPoint y: 142, endPoint x: 1250, endPoint y: 113, distance: 30.7
click at [1250, 113] on div "* 1 2 3 4 { "message" : "Error: Failed to write file brightdata_results_2025101…" at bounding box center [1392, 126] width 321 height 37
type textarea "**********"
click at [958, 211] on div "import os import sys import json import subprocess from datetime import datetim…" at bounding box center [1034, 360] width 327 height 487
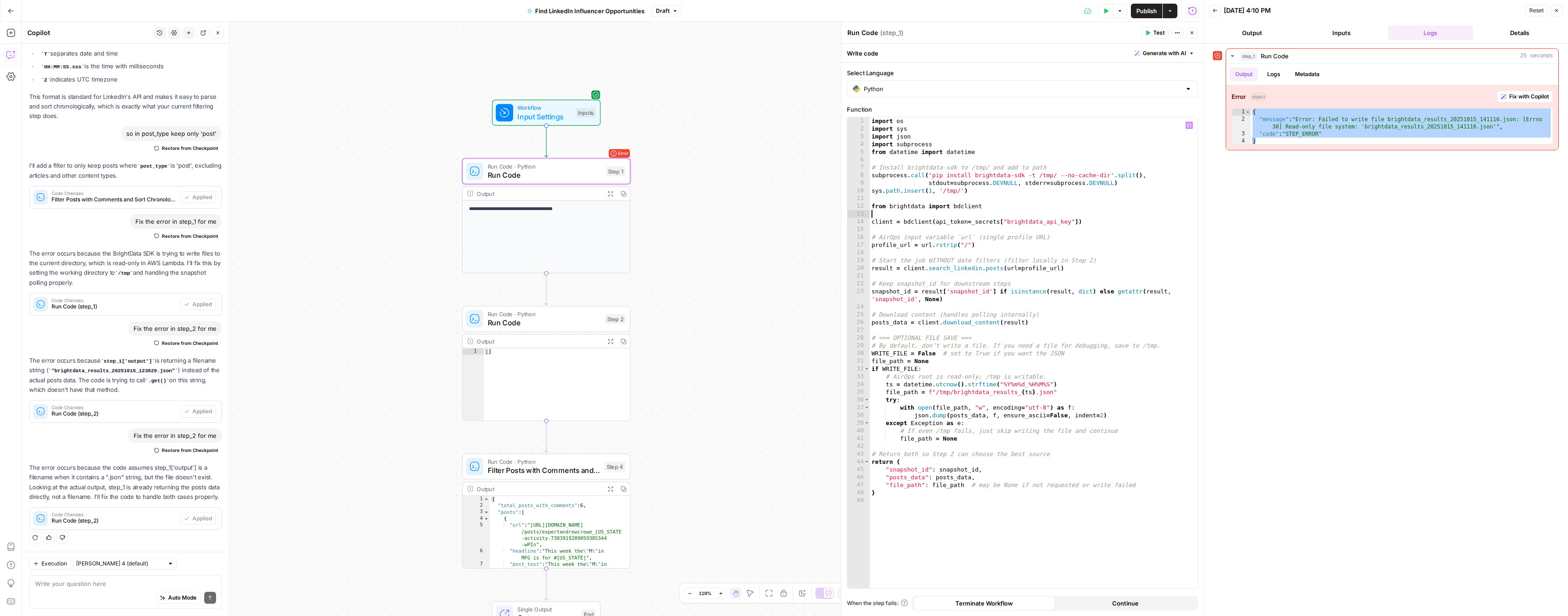
type textarea "*"
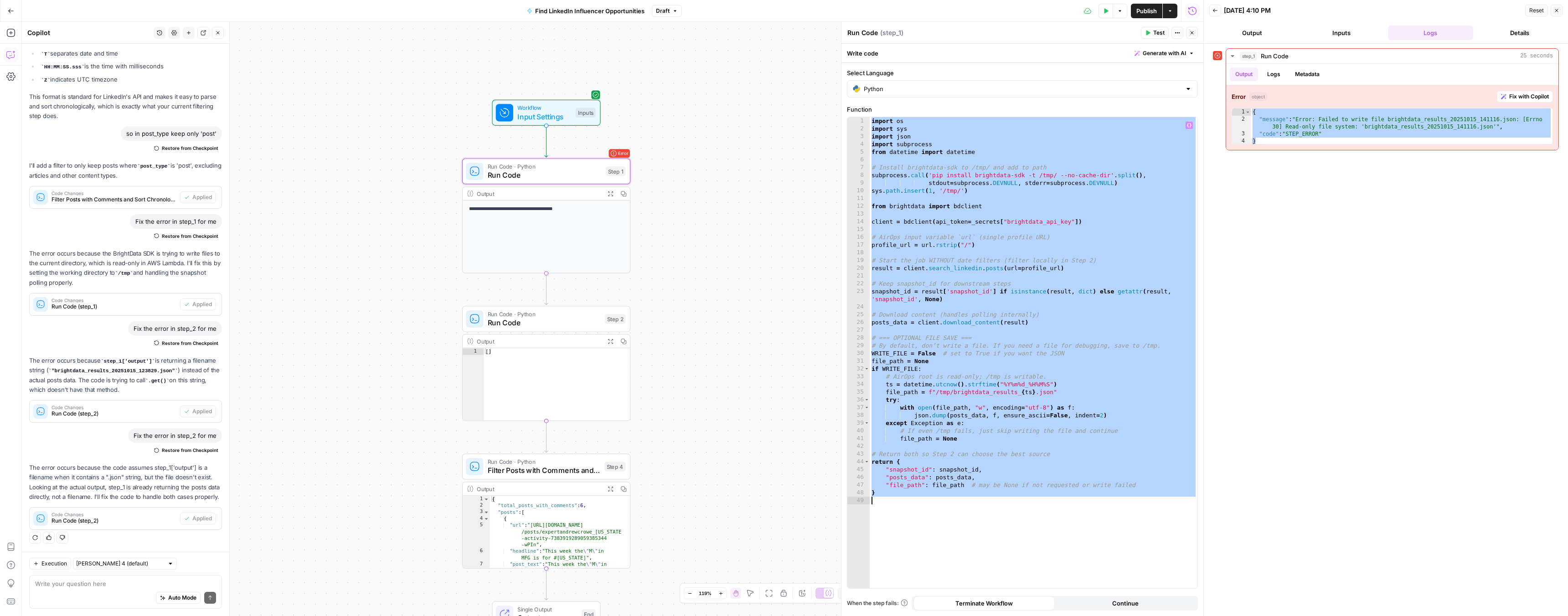
paste textarea
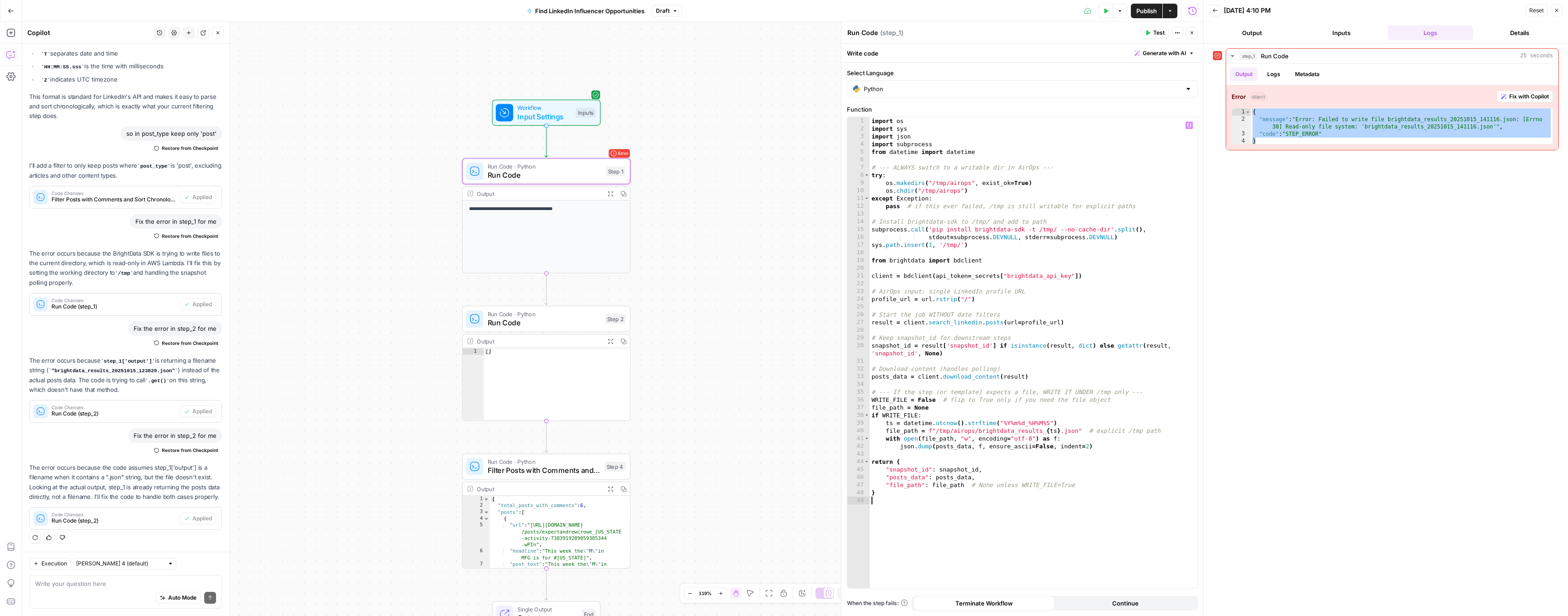
click at [1158, 31] on span "Test" at bounding box center [1159, 32] width 12 height 8
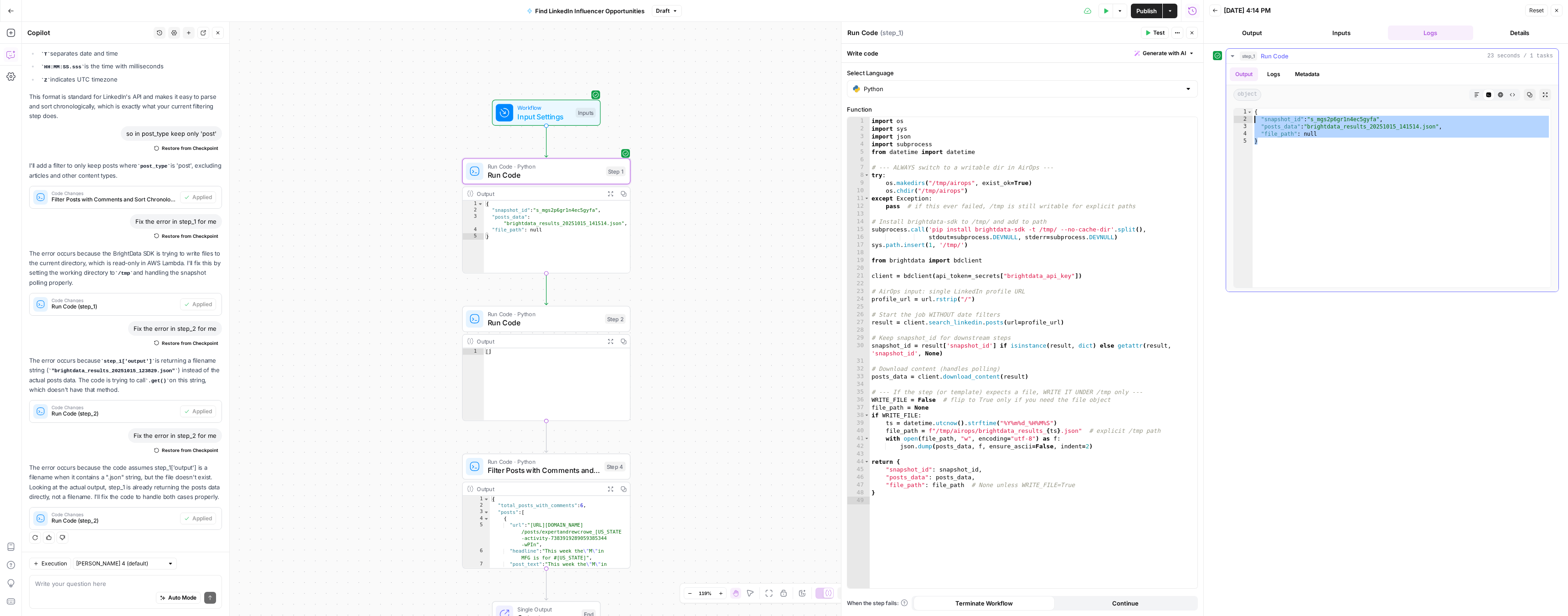
drag, startPoint x: 1262, startPoint y: 141, endPoint x: 1250, endPoint y: 118, distance: 25.9
click at [1250, 118] on div "* 1 2 3 4 5 { "snapshot_id" : "s_mgs2p6gr1n4ec5gyfa" , "posts_data" : "brightda…" at bounding box center [1392, 198] width 318 height 180
click at [1268, 157] on div "{ "snapshot_id" : "s_mgs2p6gr1n4ec5gyfa" , "posts_data" : "brightdata_results_2…" at bounding box center [1402, 205] width 298 height 194
drag, startPoint x: 1259, startPoint y: 139, endPoint x: 1246, endPoint y: 110, distance: 31.8
click at [1246, 110] on div "* 1 2 3 4 5 { "snapshot_id" : "s_mgs2p6gr1n4ec5gyfa" , "posts_data" : "brightda…" at bounding box center [1392, 198] width 318 height 180
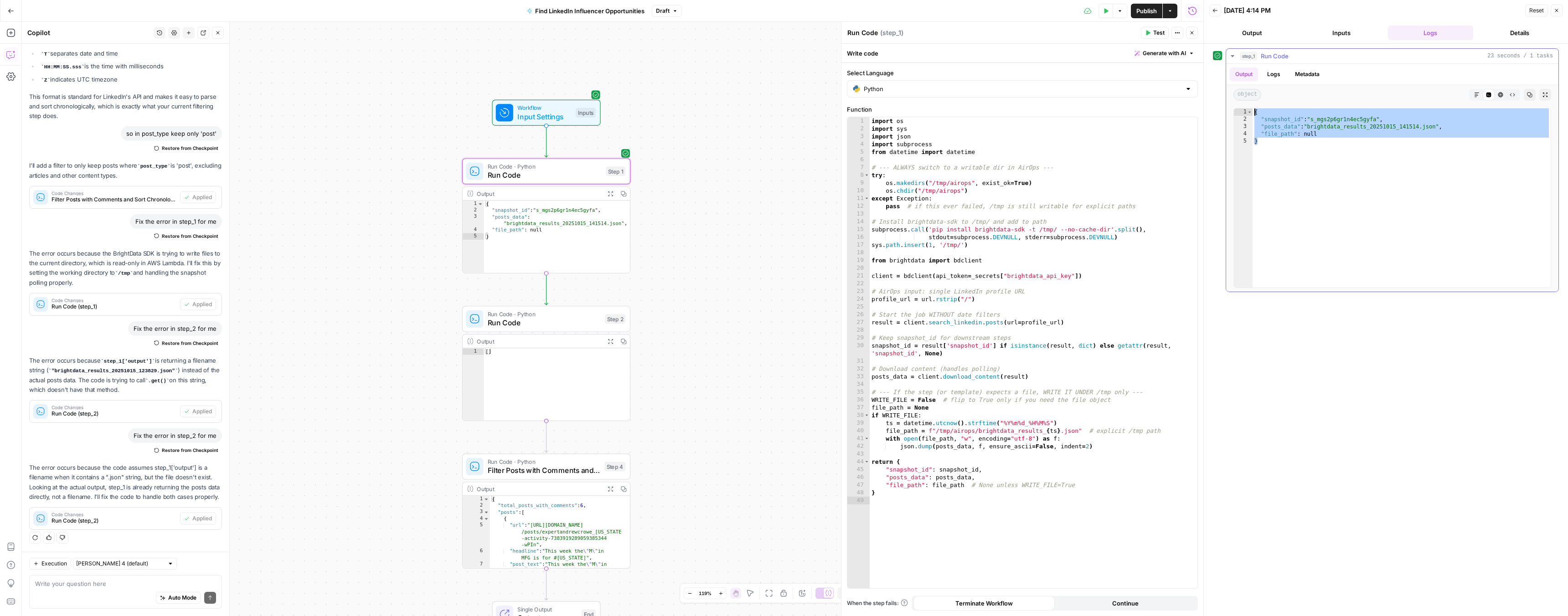
type textarea "**********"
click at [948, 284] on div "import os import sys import json import subprocess from datetime import datetim…" at bounding box center [1034, 360] width 327 height 487
type textarea "*"
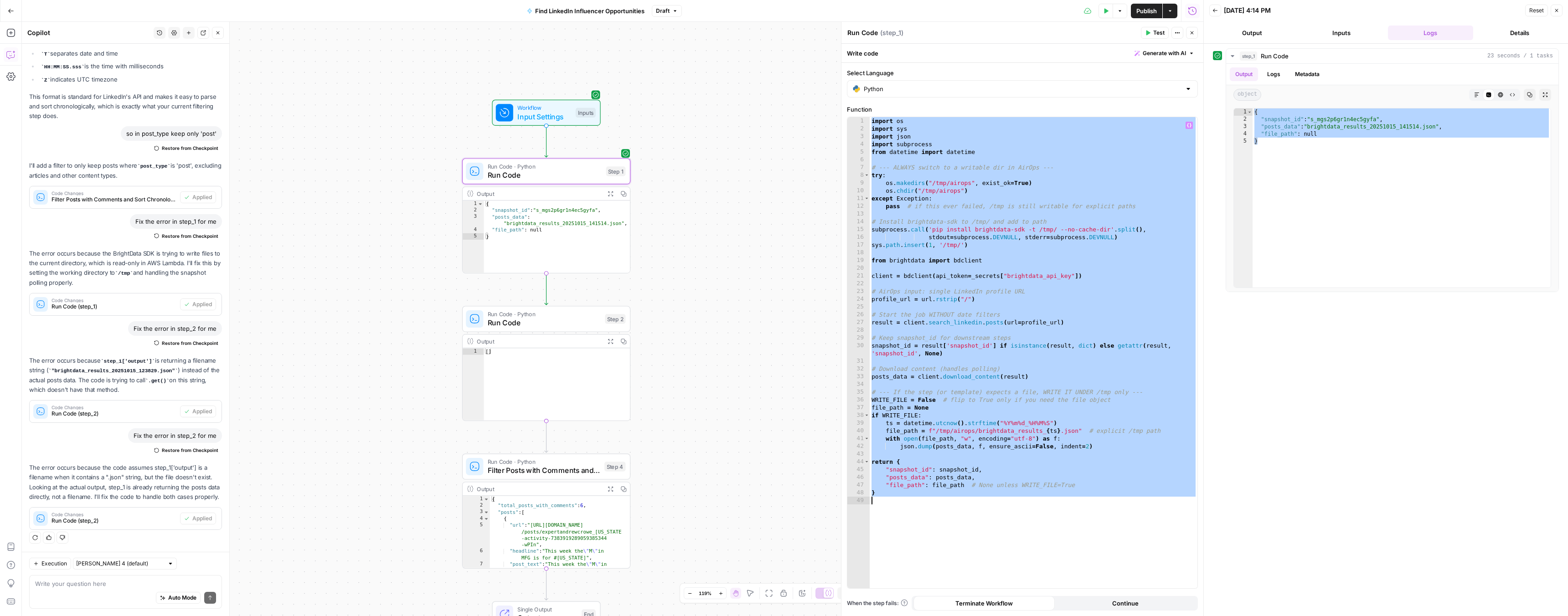
paste textarea
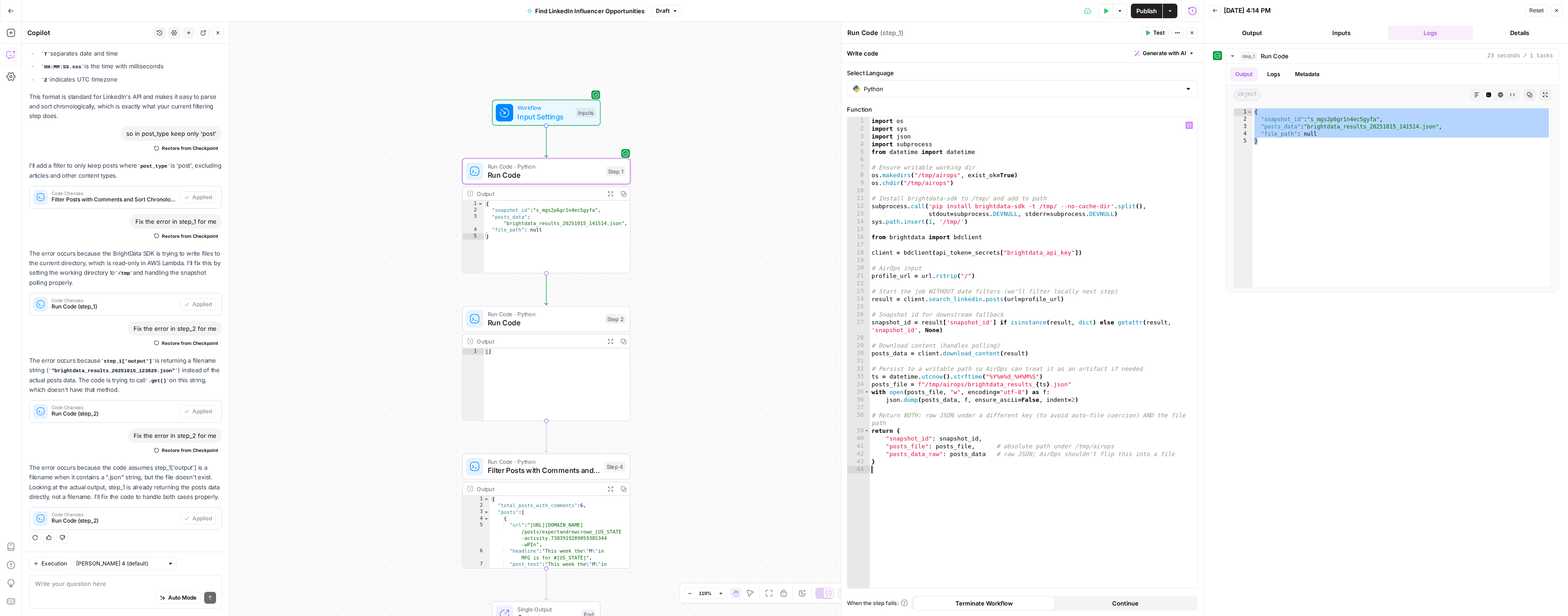
click at [1158, 32] on span "Test" at bounding box center [1159, 32] width 12 height 8
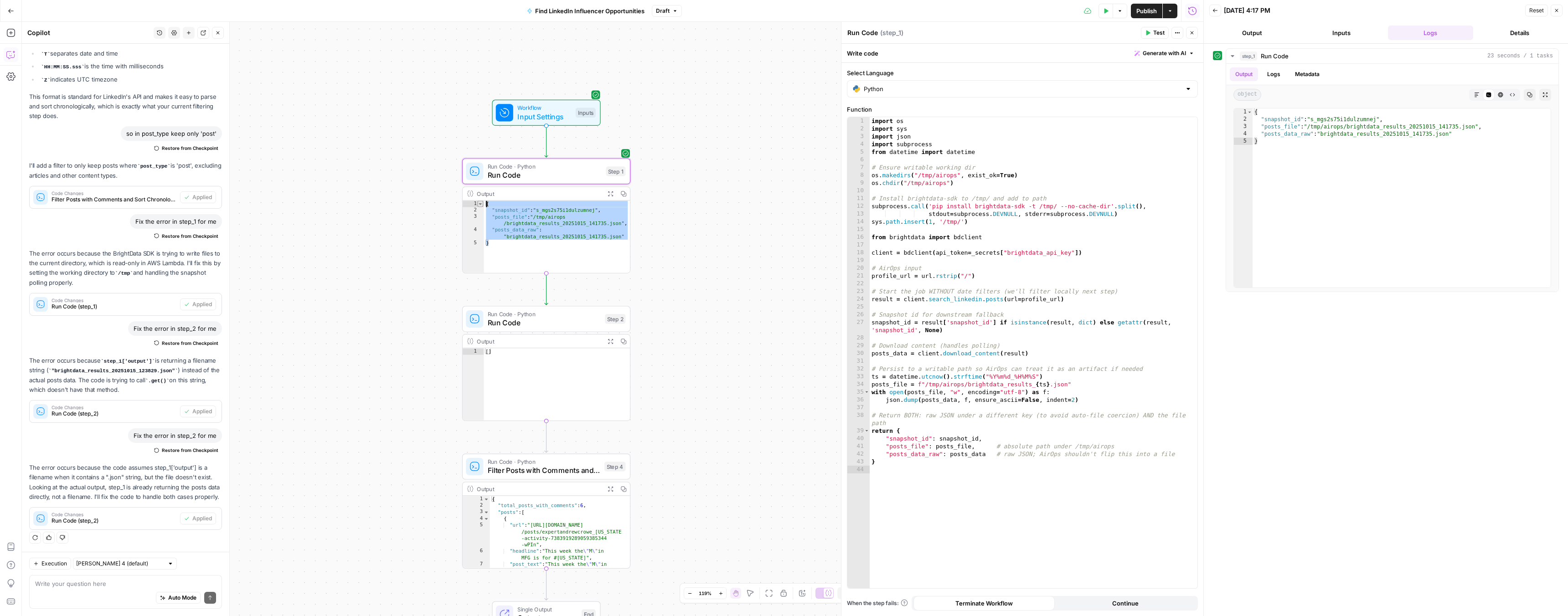
drag, startPoint x: 491, startPoint y: 247, endPoint x: 481, endPoint y: 204, distance: 44.1
click at [481, 204] on div "* 1 2 3 4 5 { "snapshot_id" : "s_mgs2s75i1dulzumnej" , "posts_file" : "/tmp/air…" at bounding box center [546, 236] width 167 height 72
type textarea "**********"
click at [576, 326] on span "Run Code" at bounding box center [544, 323] width 113 height 11
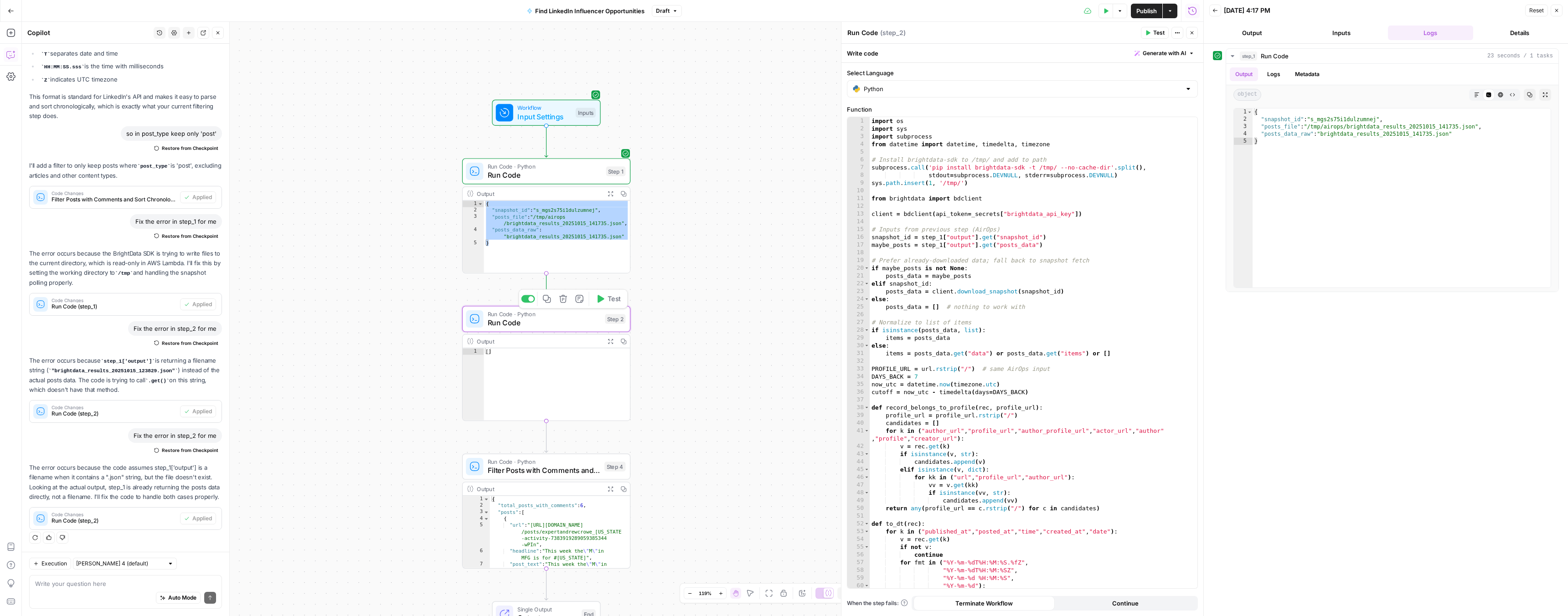
click at [1061, 271] on div "import os import sys import subprocess from datetime import datetime , timedelt…" at bounding box center [1030, 360] width 321 height 487
type textarea "**********"
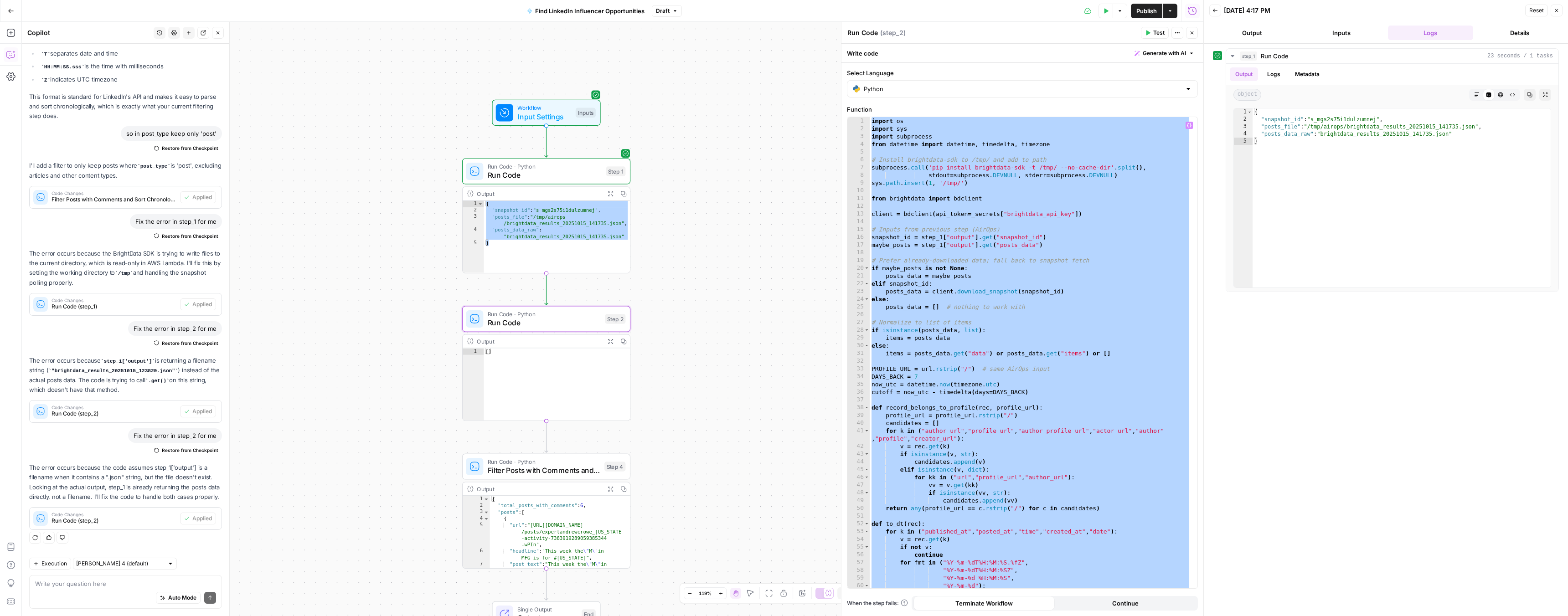
paste textarea
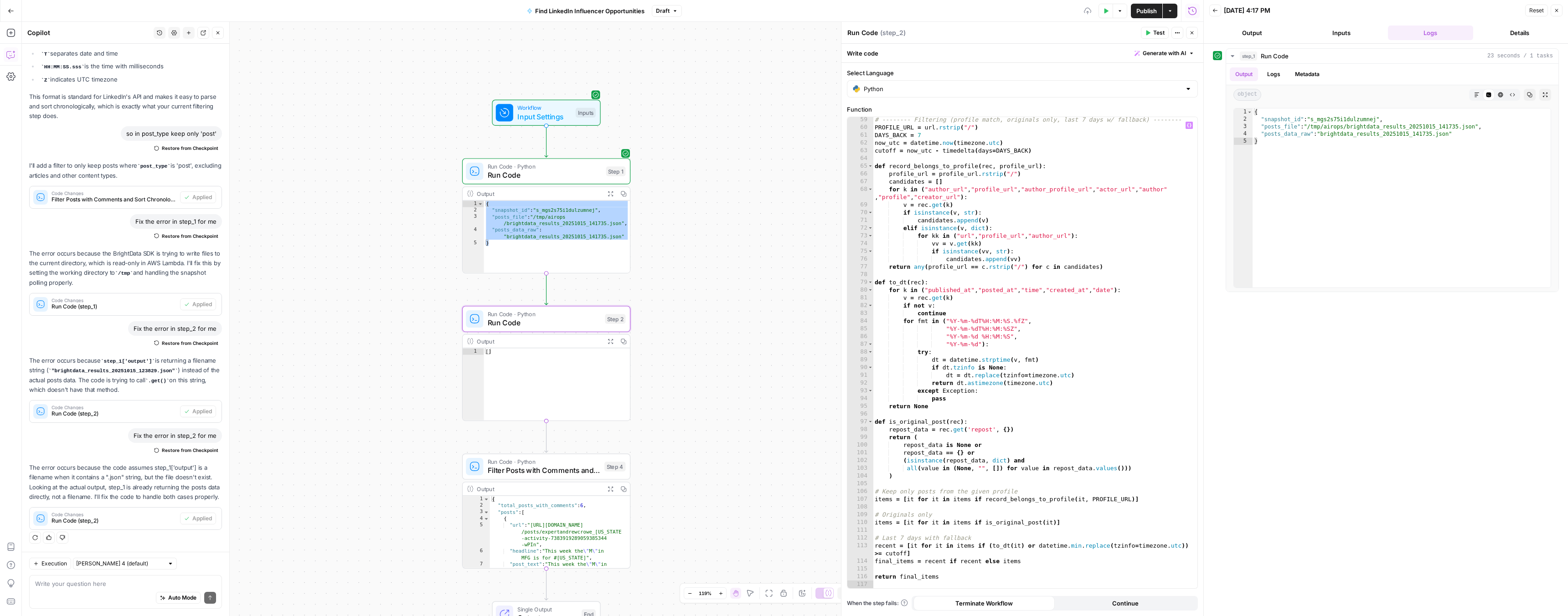
click at [1149, 32] on icon "button" at bounding box center [1148, 33] width 4 height 5
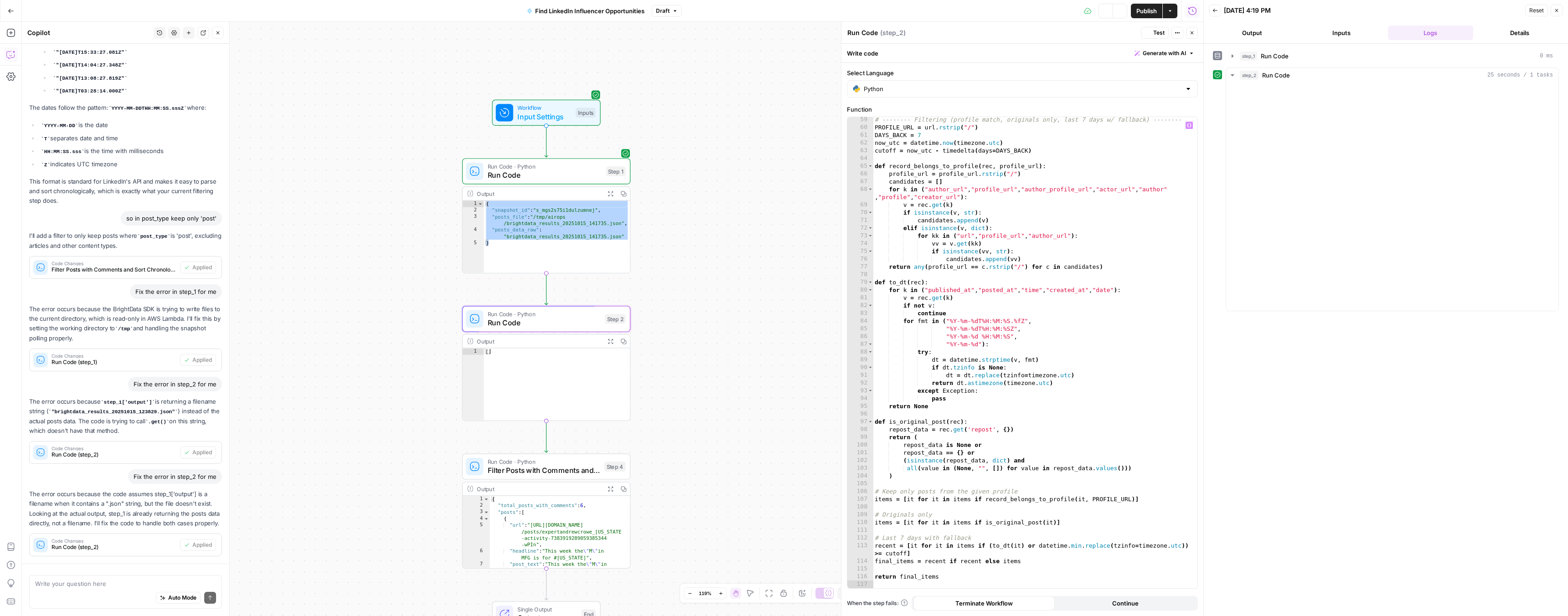
scroll to position [1308, 0]
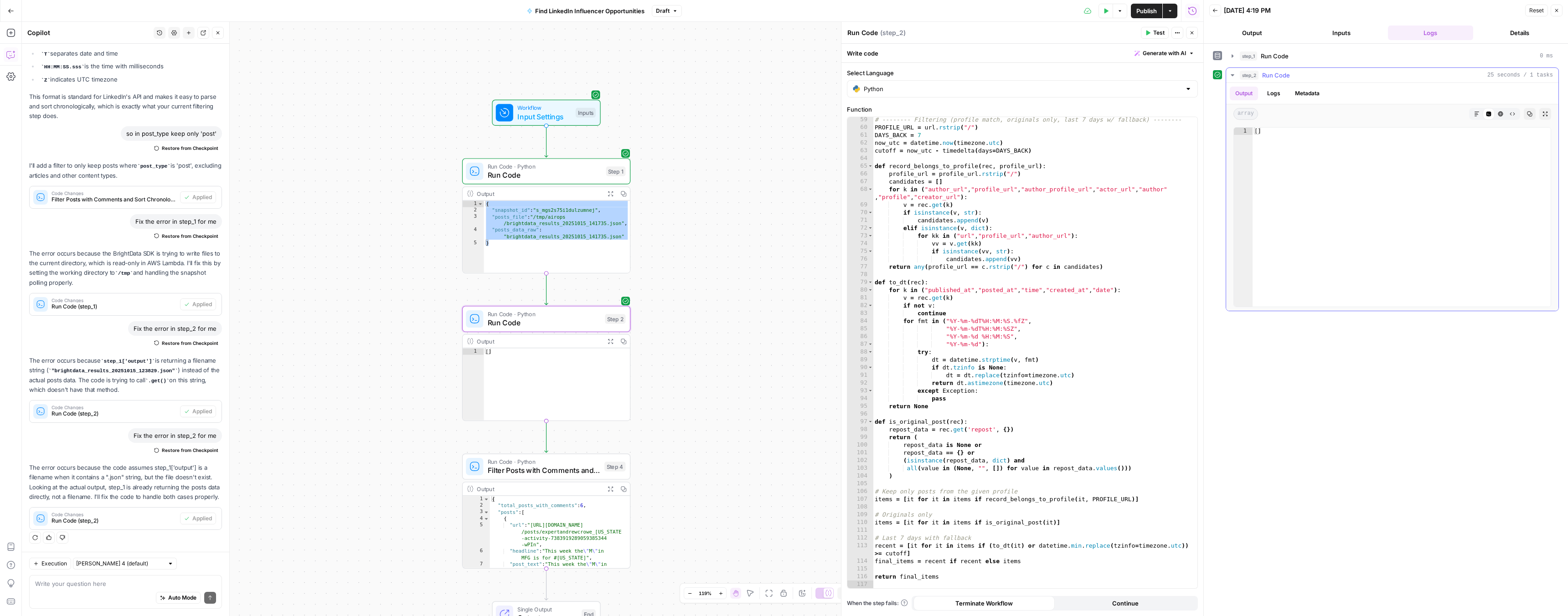
type textarea "**"
drag, startPoint x: 1268, startPoint y: 130, endPoint x: 1248, endPoint y: 130, distance: 20.0
click at [1248, 130] on div "** 1 [ ] XXXXXXXXXXXXXXXXXXXXXXXXXXXXXXXXXXXXXXXXXXXXXXXXXXXXXXXXXXXXXXXXXXXXXX…" at bounding box center [1392, 217] width 318 height 180
click at [927, 304] on div "# -------- Filtering (profile match, originals only, last 7 days w/ fallback) -…" at bounding box center [1032, 359] width 318 height 487
type textarea "**********"
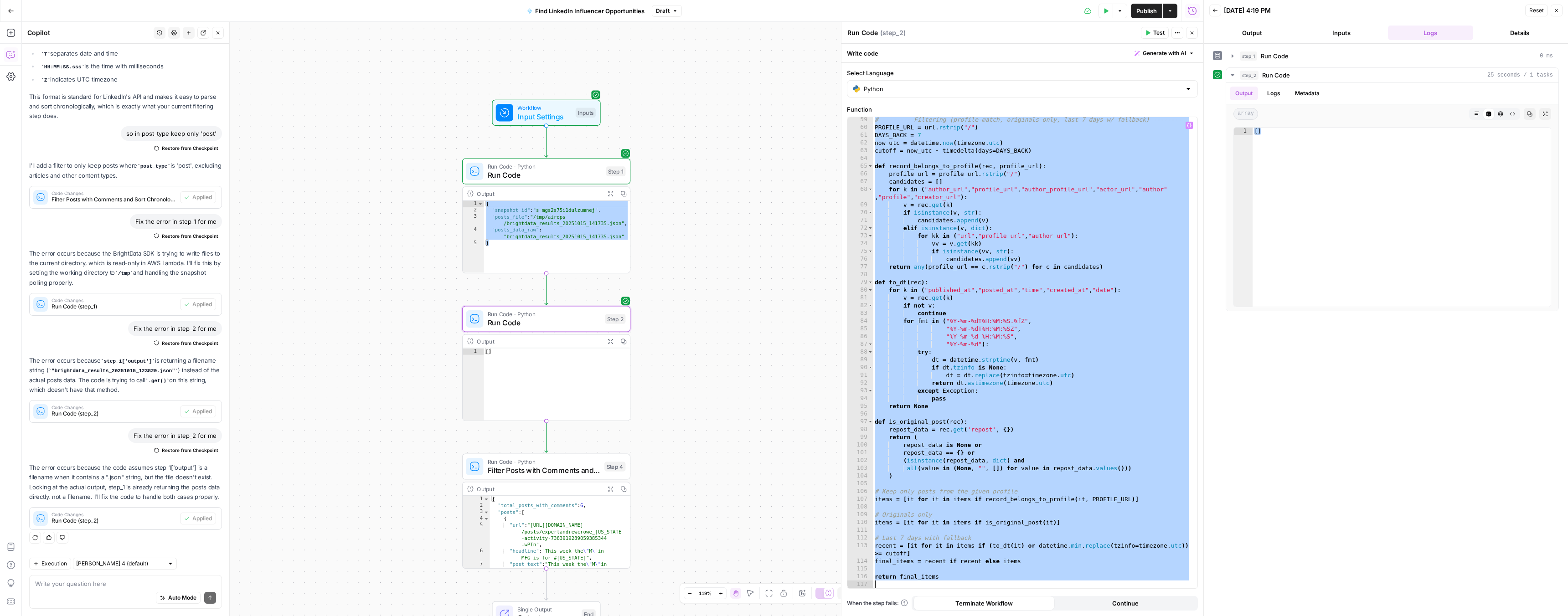
paste textarea
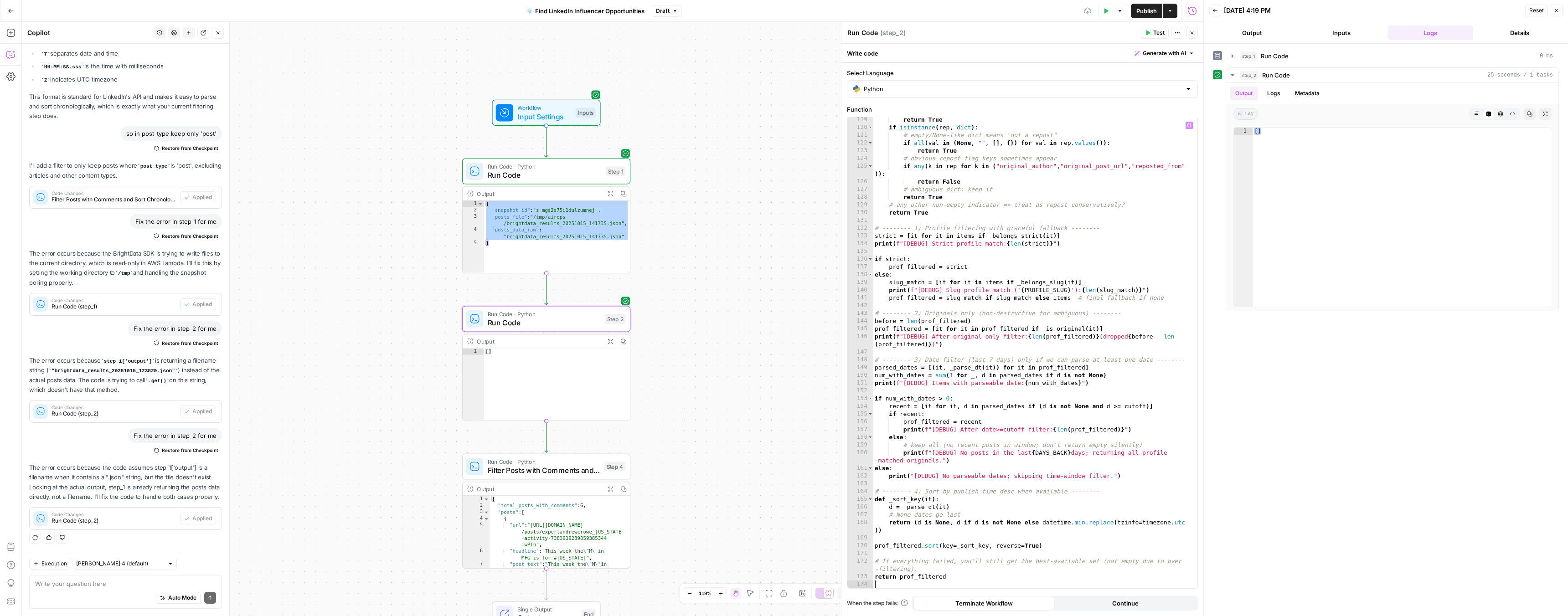
click at [1153, 33] on span "Test" at bounding box center [1159, 32] width 12 height 8
click at [1524, 35] on button "Details" at bounding box center [1519, 33] width 86 height 15
click at [1424, 26] on button "Logs" at bounding box center [1430, 33] width 86 height 15
click at [1345, 27] on button "Inputs" at bounding box center [1341, 33] width 86 height 15
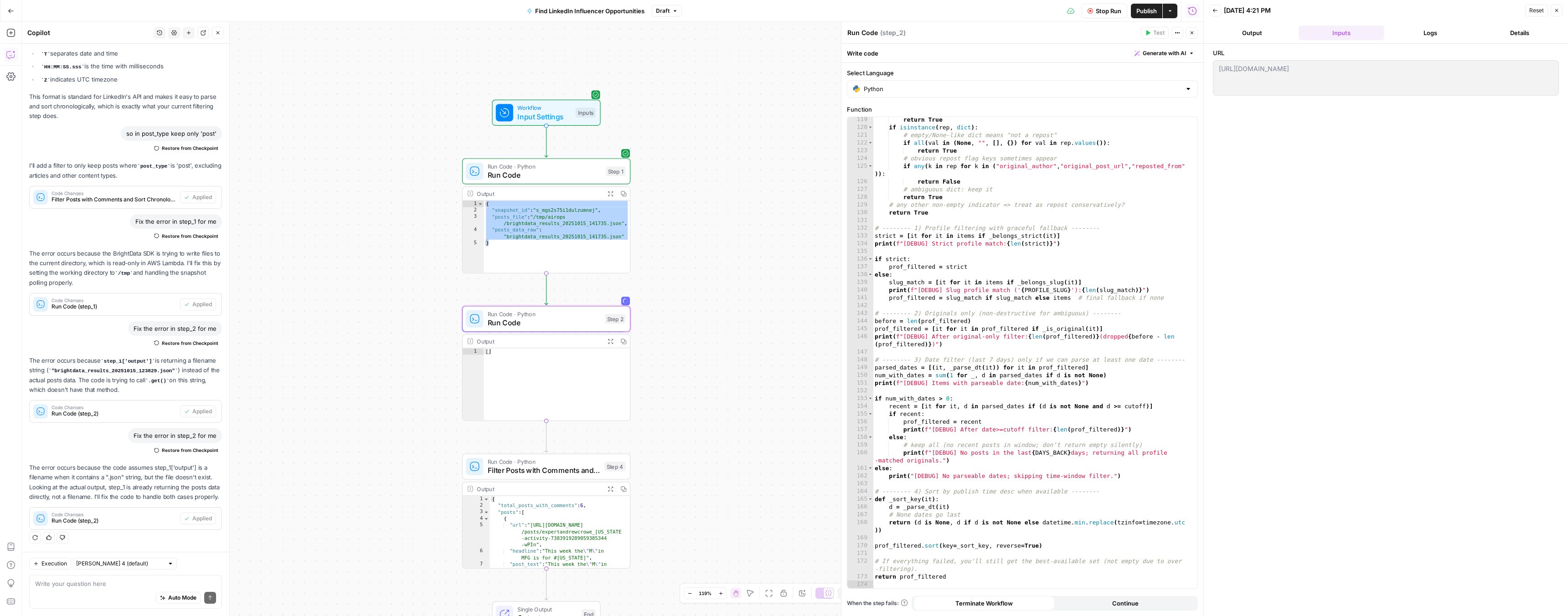
click at [1253, 36] on button "Output" at bounding box center [1252, 33] width 86 height 15
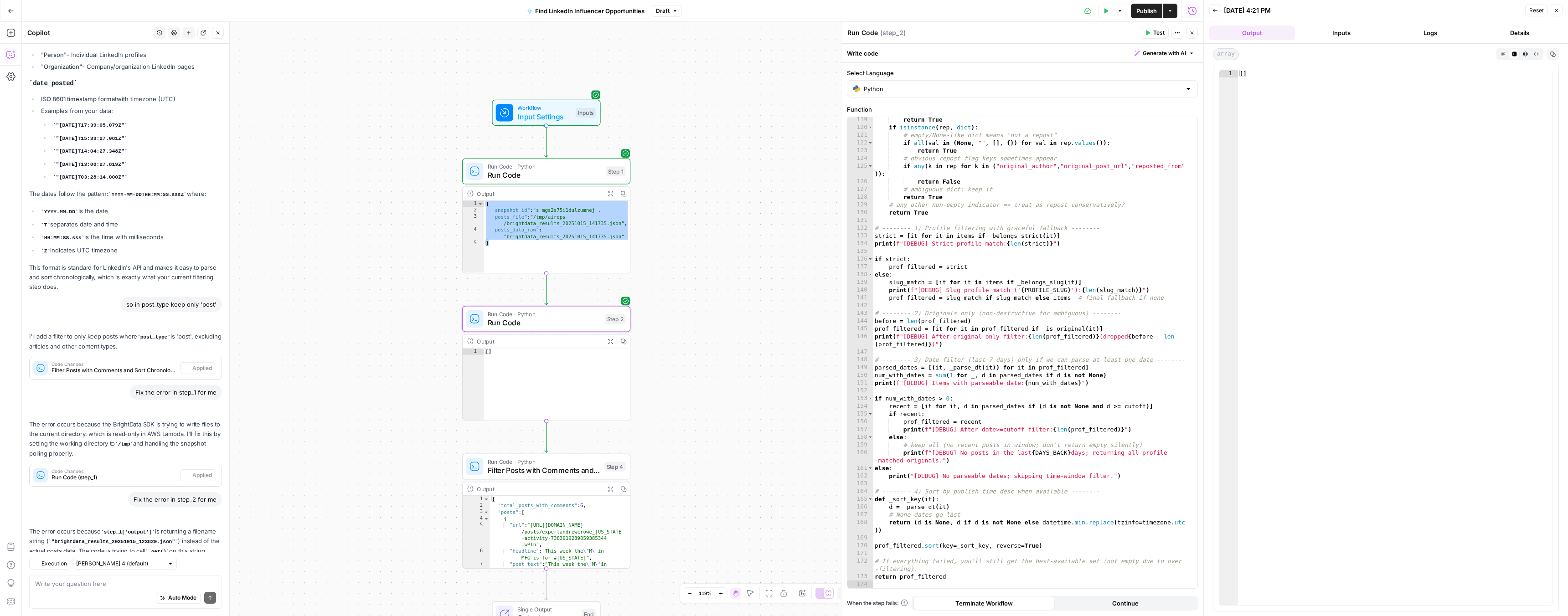
scroll to position [1308, 0]
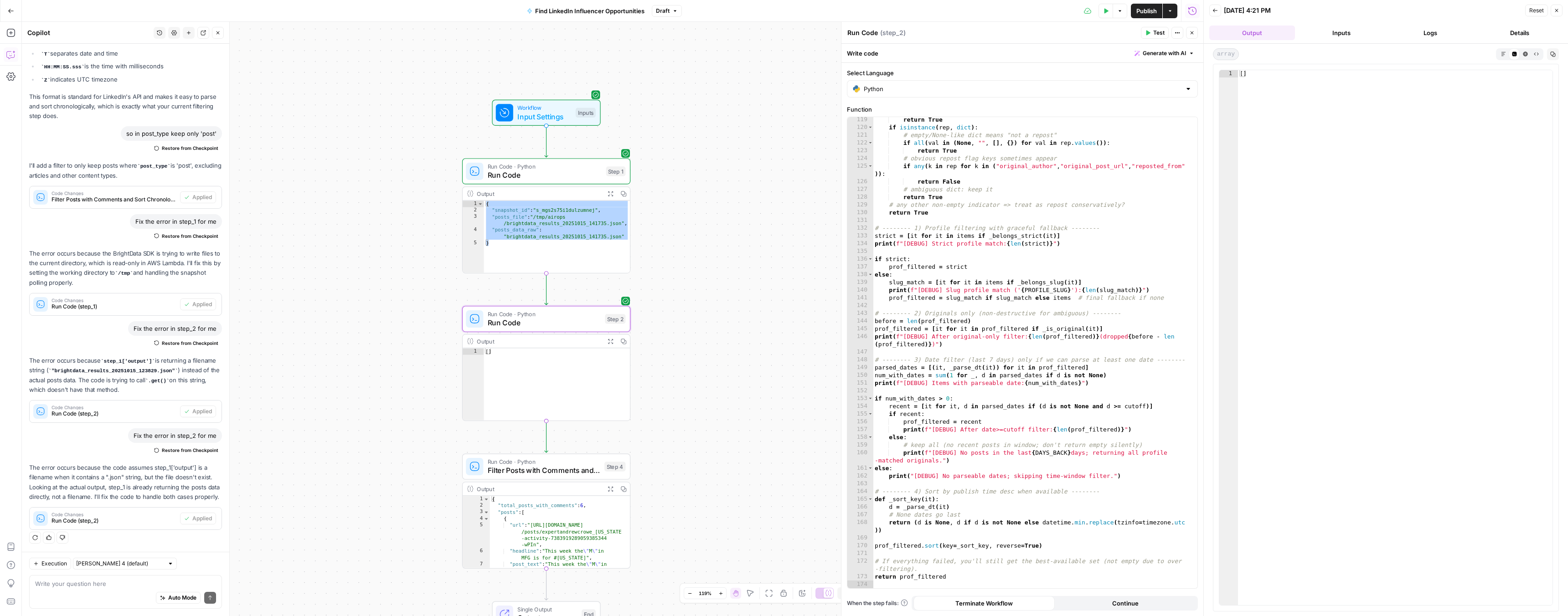
click at [1337, 38] on button "Inputs" at bounding box center [1341, 33] width 86 height 15
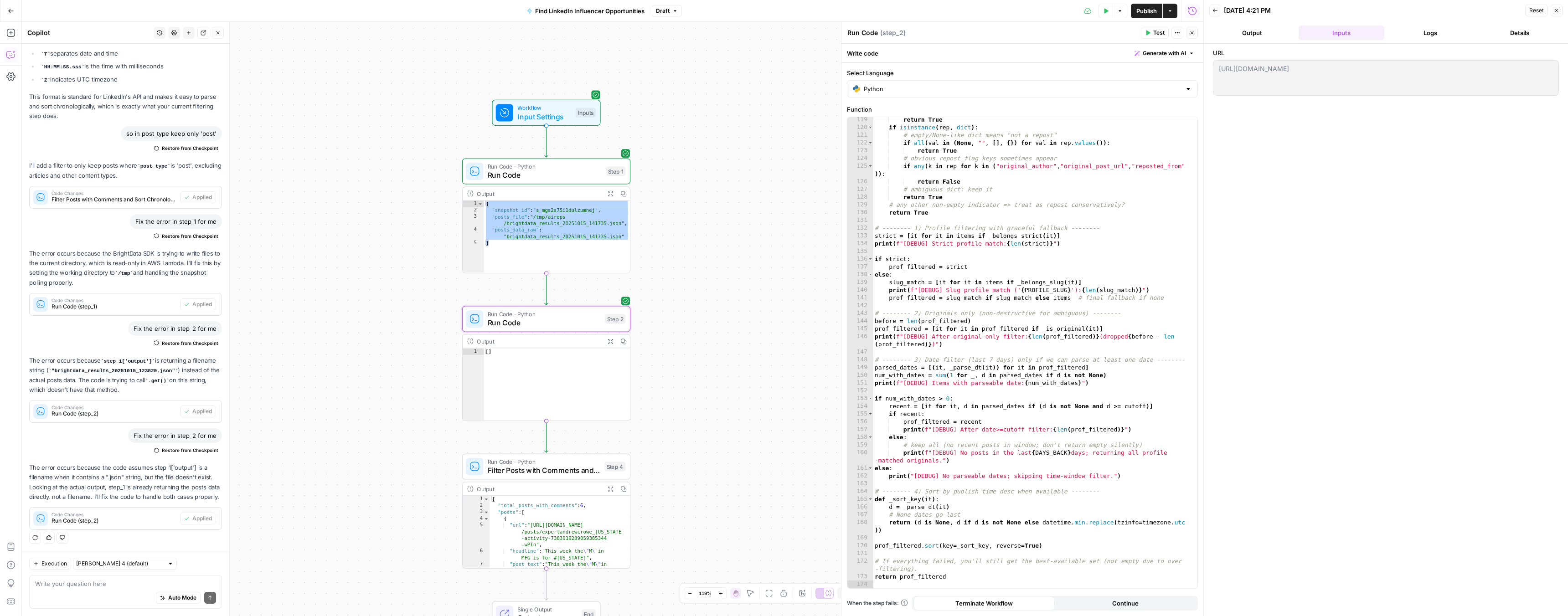
click at [1450, 33] on button "Logs" at bounding box center [1430, 33] width 86 height 15
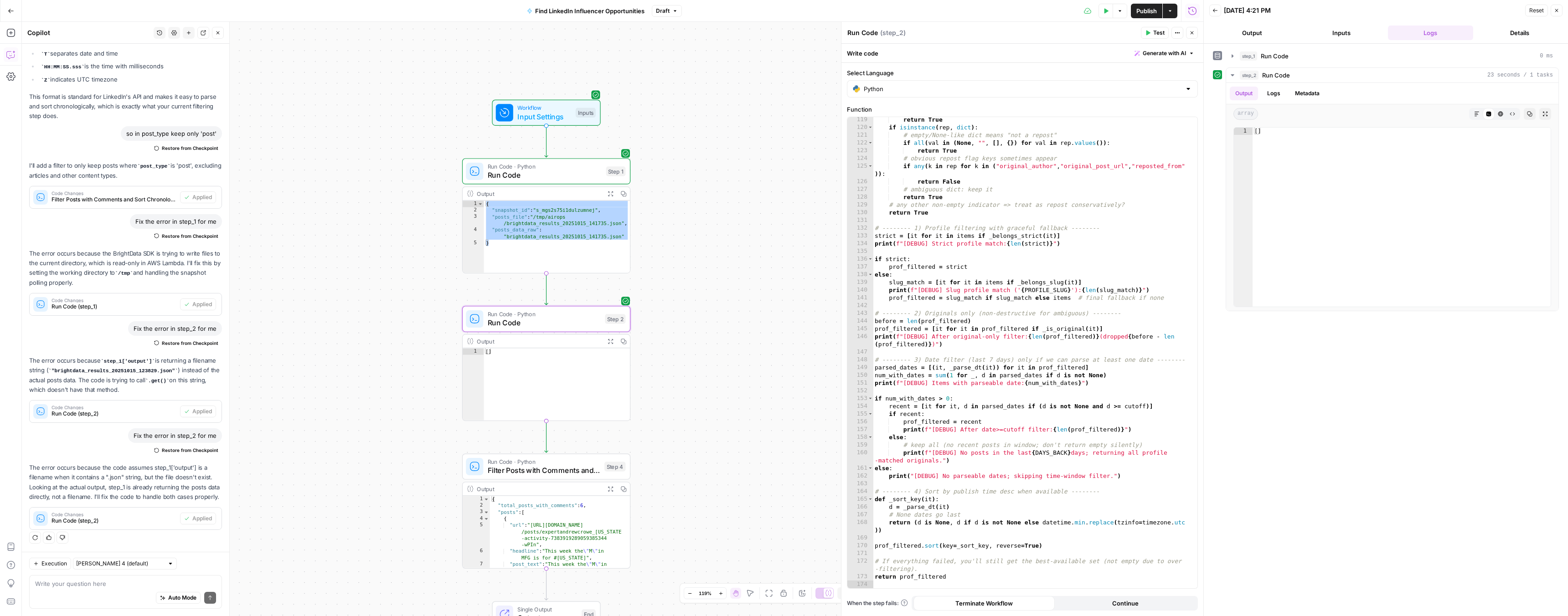
click at [1322, 36] on button "Inputs" at bounding box center [1341, 33] width 86 height 15
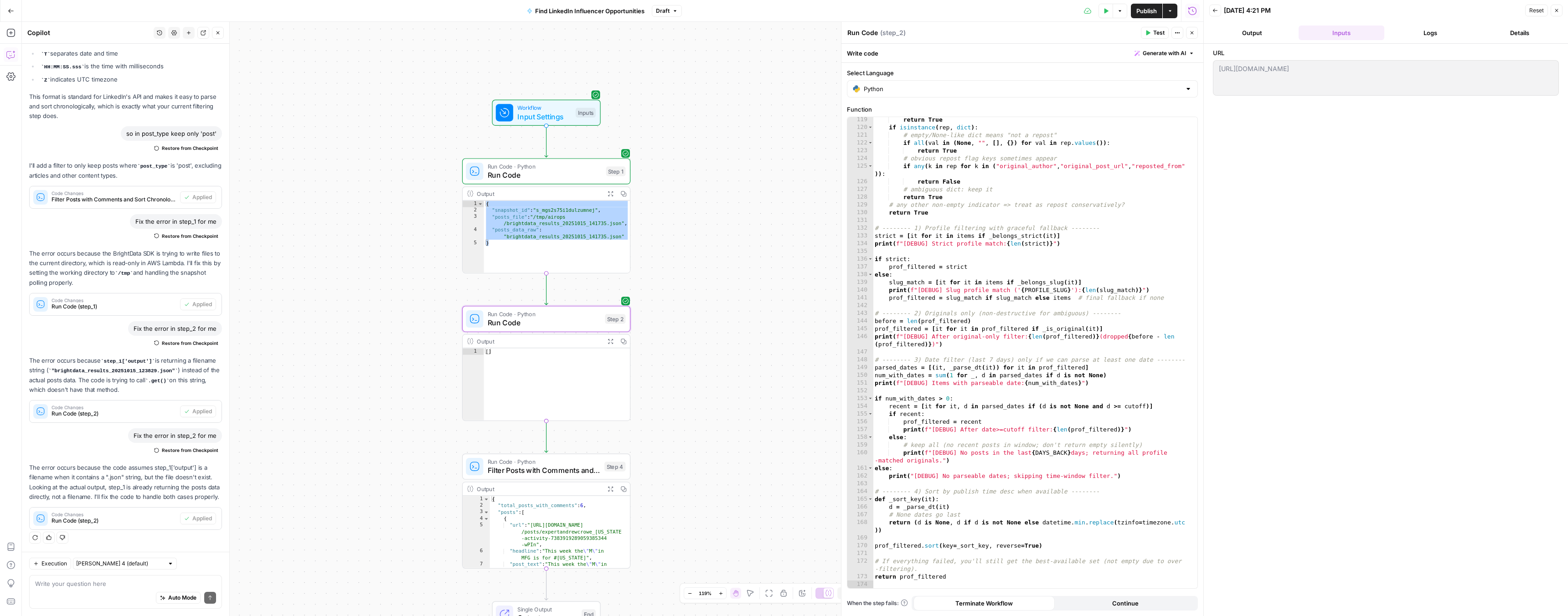
click at [1416, 38] on button "Logs" at bounding box center [1430, 33] width 86 height 15
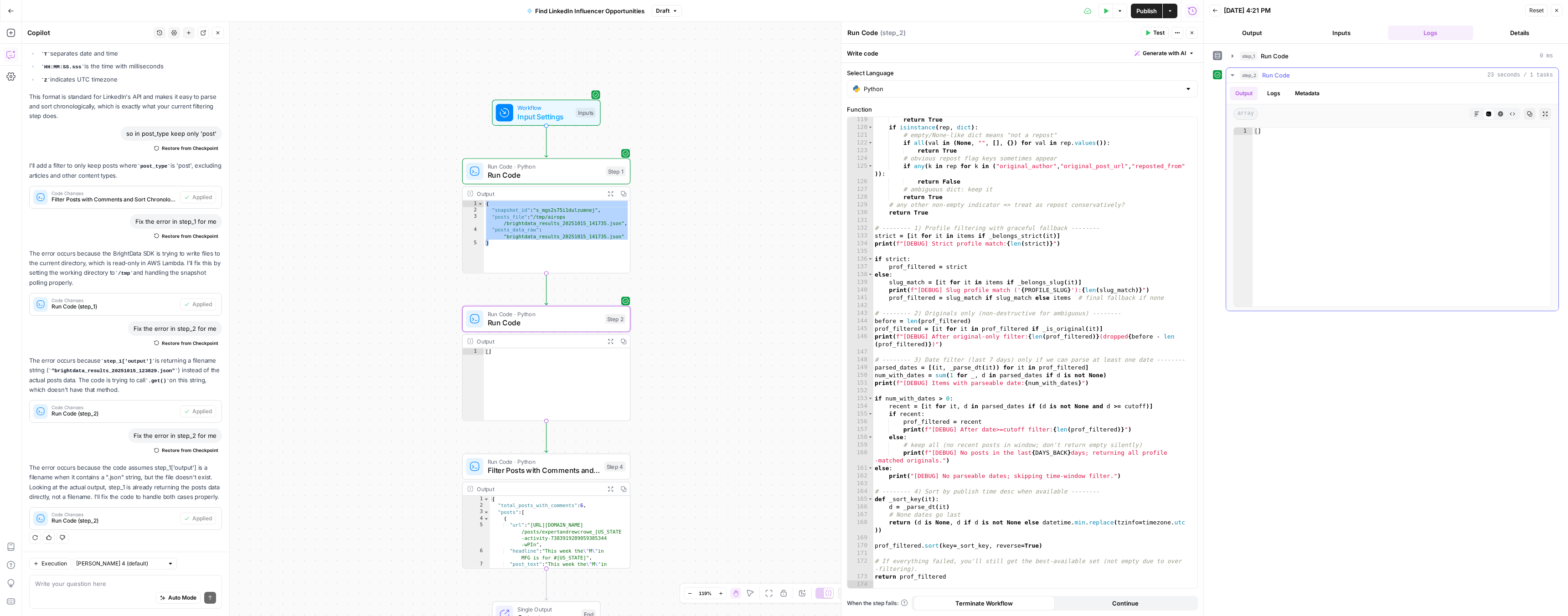
click at [1273, 99] on button "Logs" at bounding box center [1274, 93] width 24 height 13
click at [1424, 117] on span "Copy" at bounding box center [1426, 115] width 15 height 9
click at [976, 285] on div "return True if isinstance ( rep , dict ) : # empty/None-like dict means "not a …" at bounding box center [1032, 359] width 318 height 487
type textarea "**********"
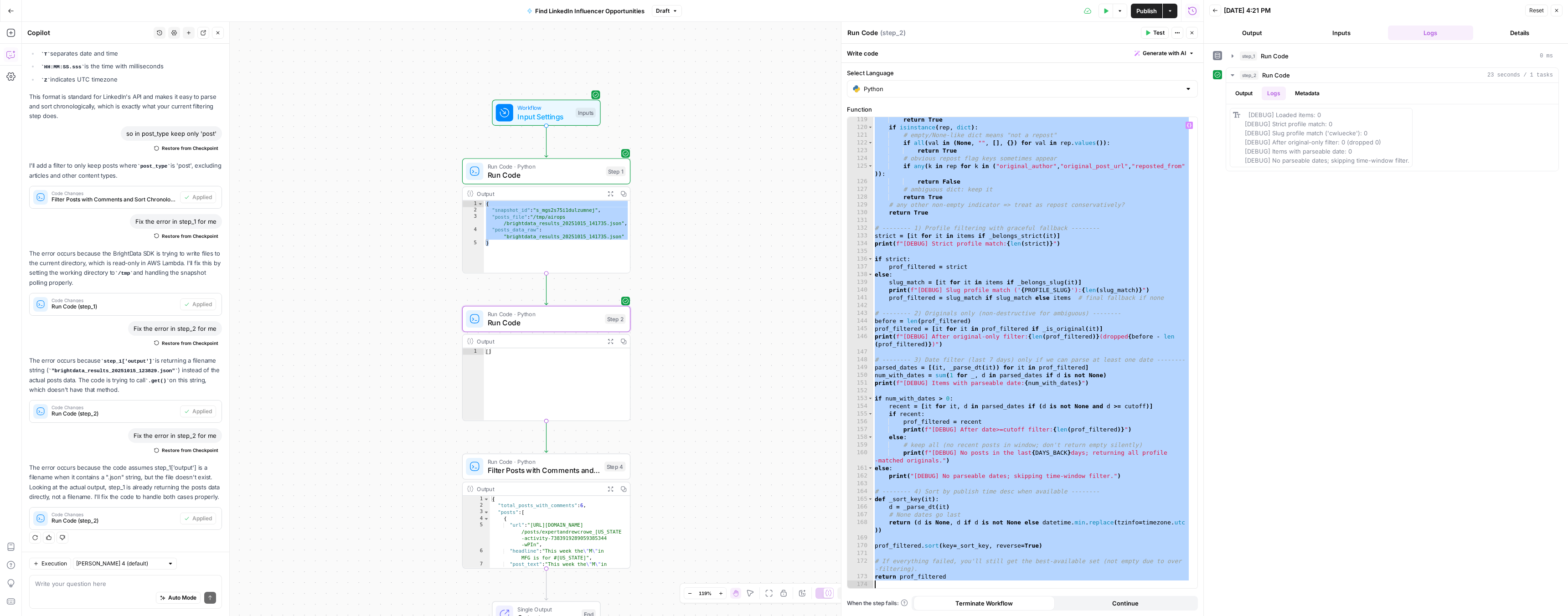
paste textarea
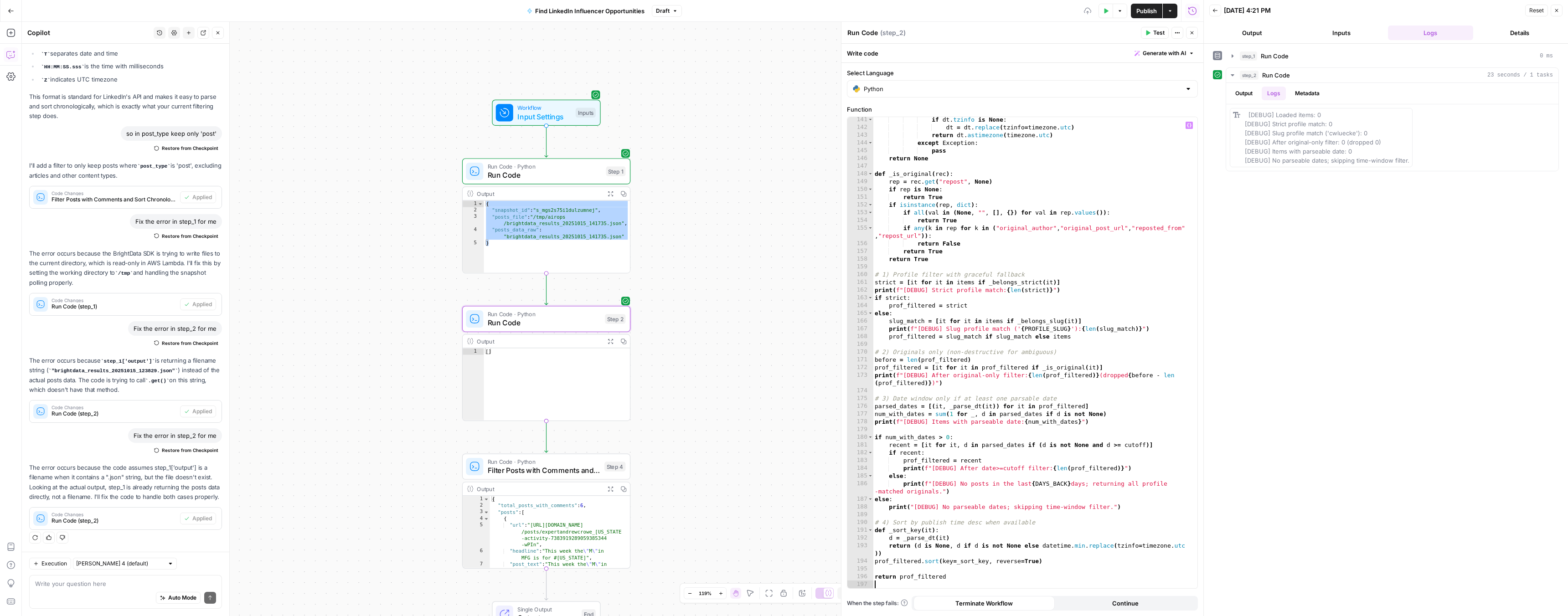
click at [1155, 31] on span "Test" at bounding box center [1159, 32] width 12 height 8
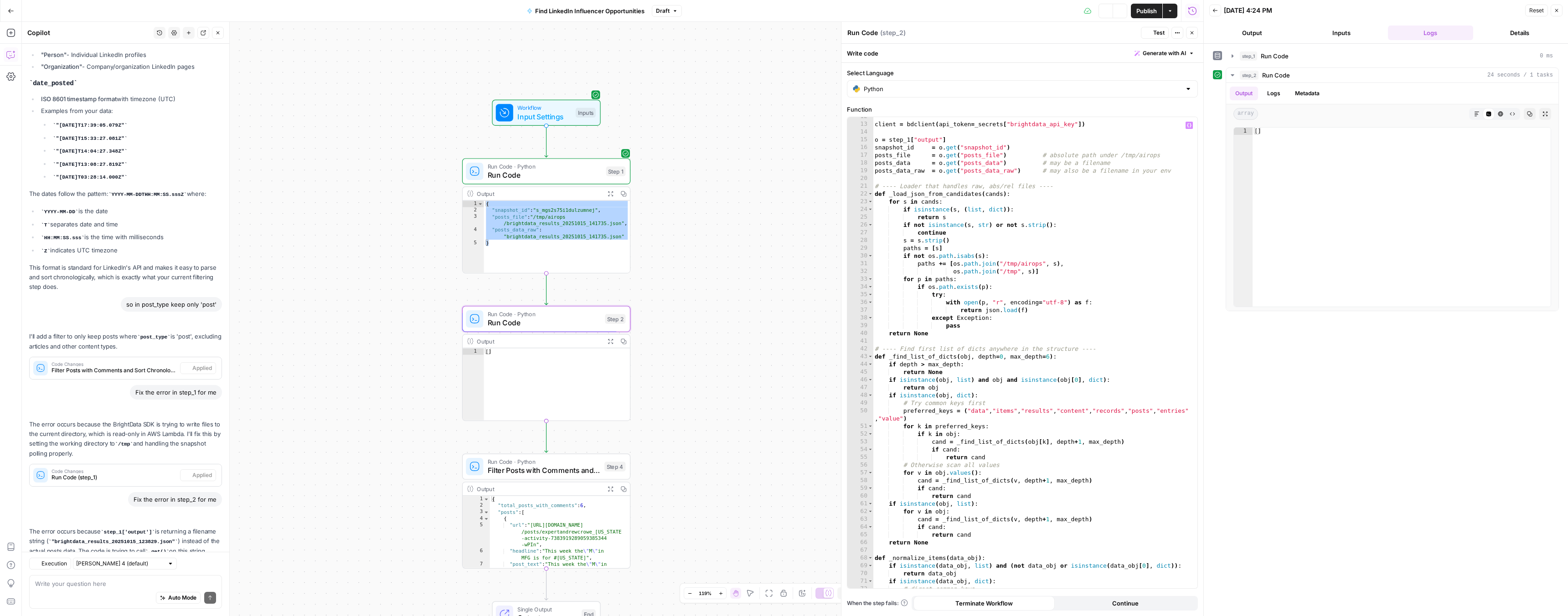
scroll to position [1308, 0]
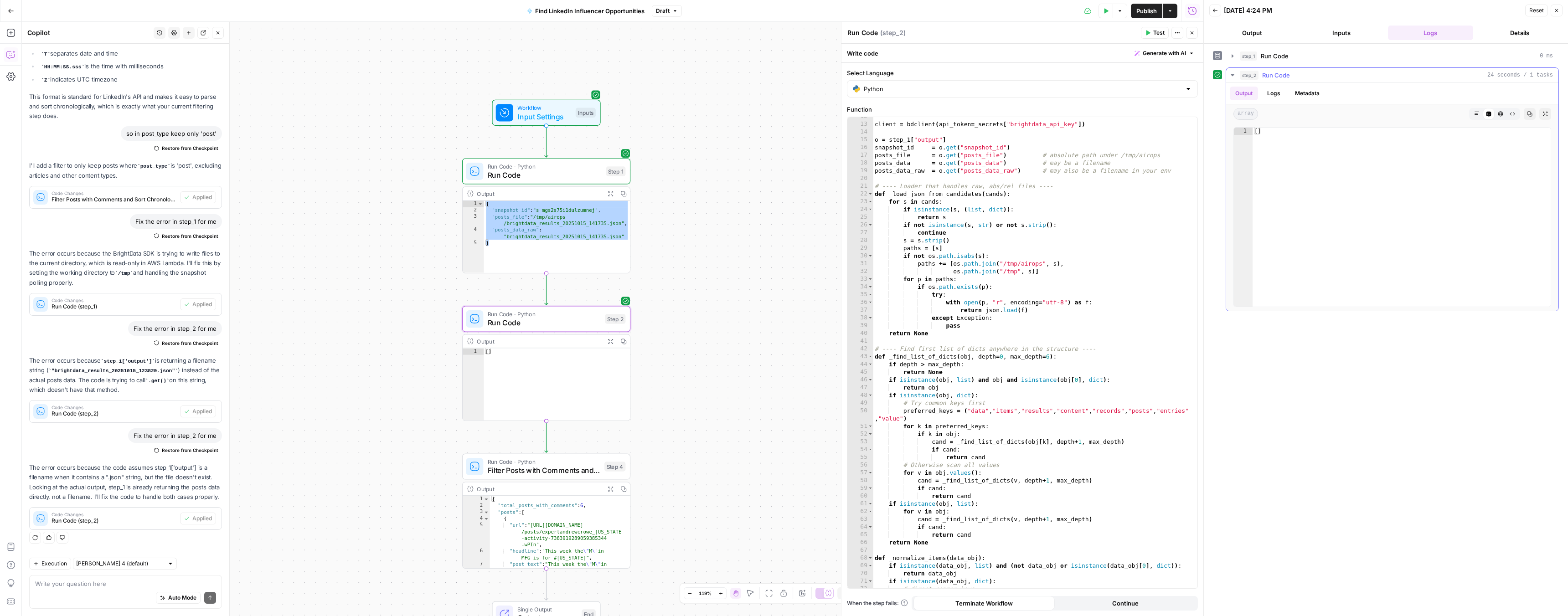
click at [1275, 91] on button "Logs" at bounding box center [1274, 93] width 24 height 13
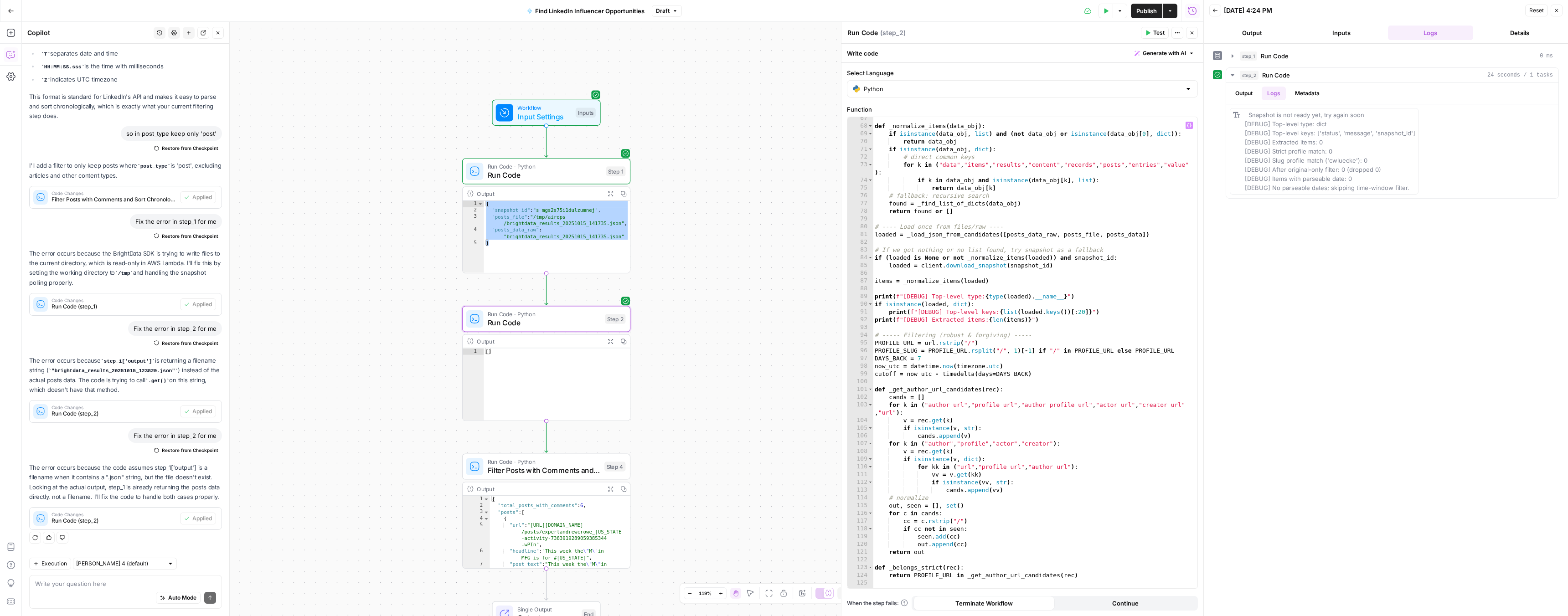
scroll to position [271, 0]
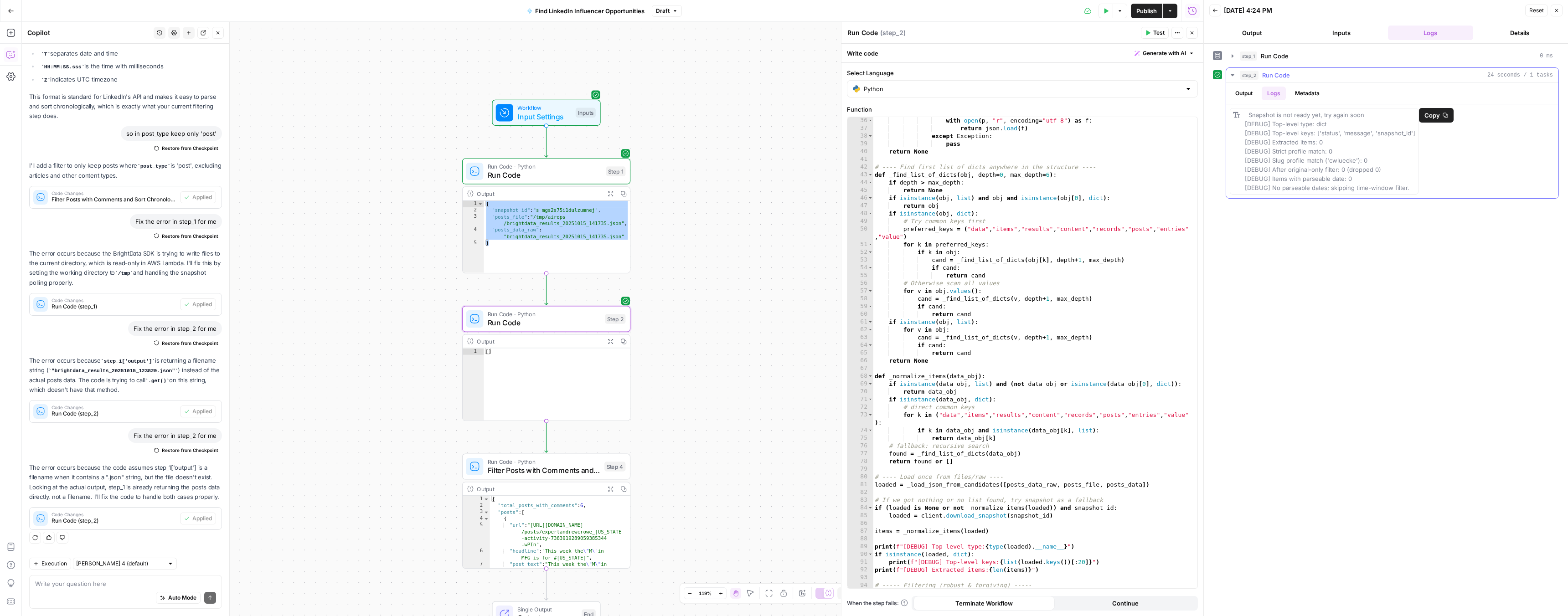
drag, startPoint x: 1409, startPoint y: 187, endPoint x: 1241, endPoint y: 116, distance: 182.4
click at [1241, 116] on div "Snapshot is not ready yet, try again soon [DEBUG] Top-level type: dict [DEBUG] …" at bounding box center [1324, 151] width 189 height 86
copy span "Snapshot is not ready yet, try again soon [DEBUG] Top-level type: dict [DEBUG] …"
click at [523, 320] on span "Run Code" at bounding box center [544, 323] width 113 height 11
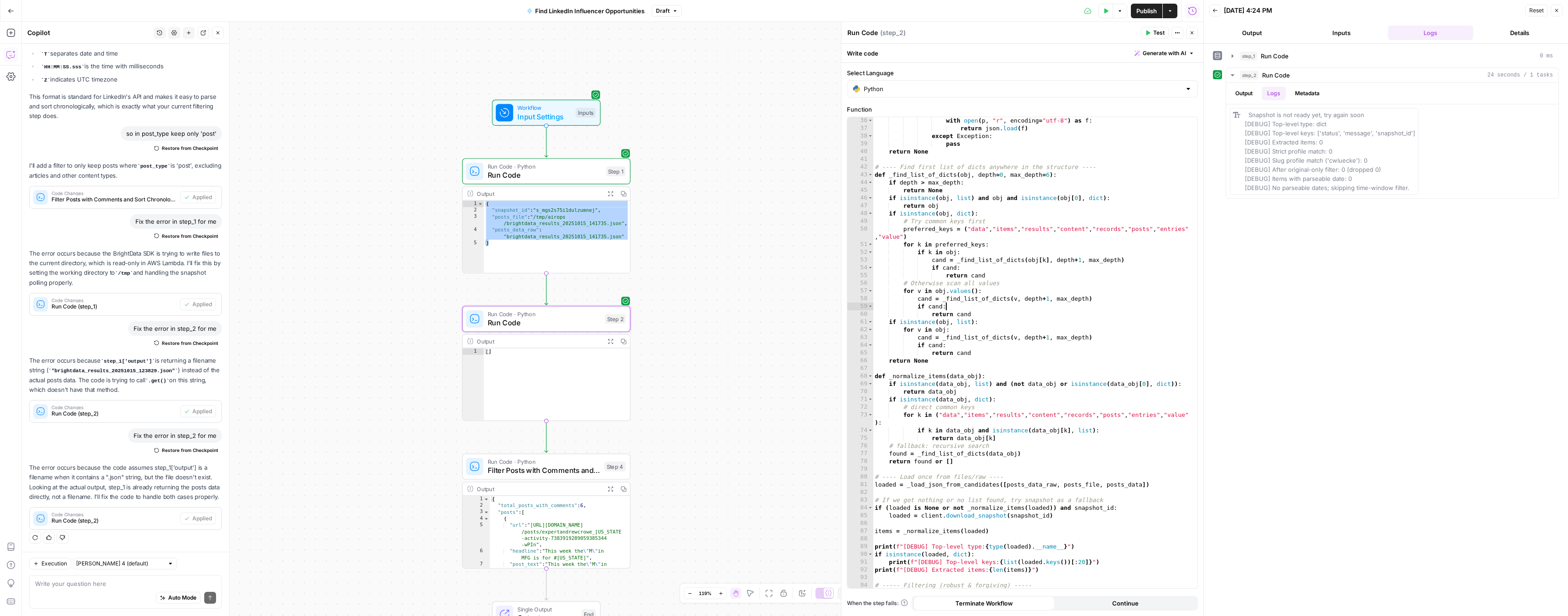
click at [1015, 304] on div "with open ( p , "r" , encoding = "utf-8" ) as f : return json . load ( f ) exce…" at bounding box center [1032, 360] width 318 height 487
type textarea "**********"
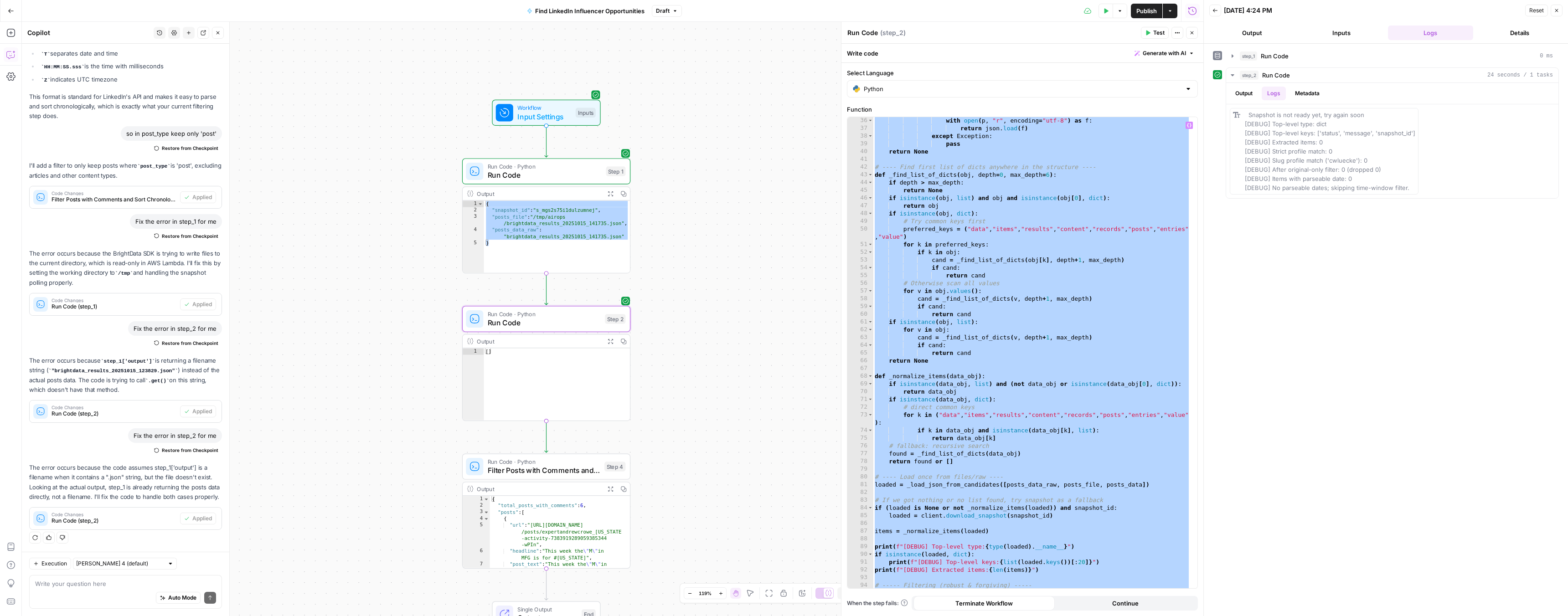
paste textarea
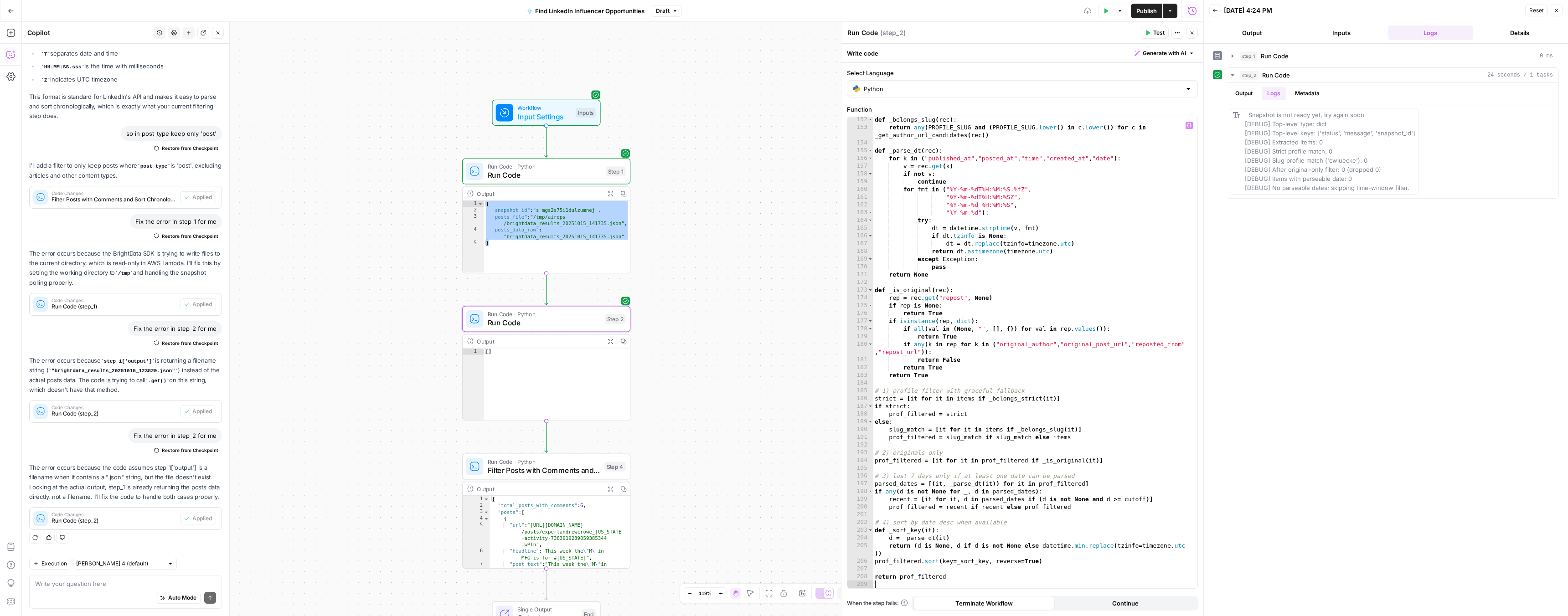
click at [1155, 32] on span "Test" at bounding box center [1159, 32] width 12 height 8
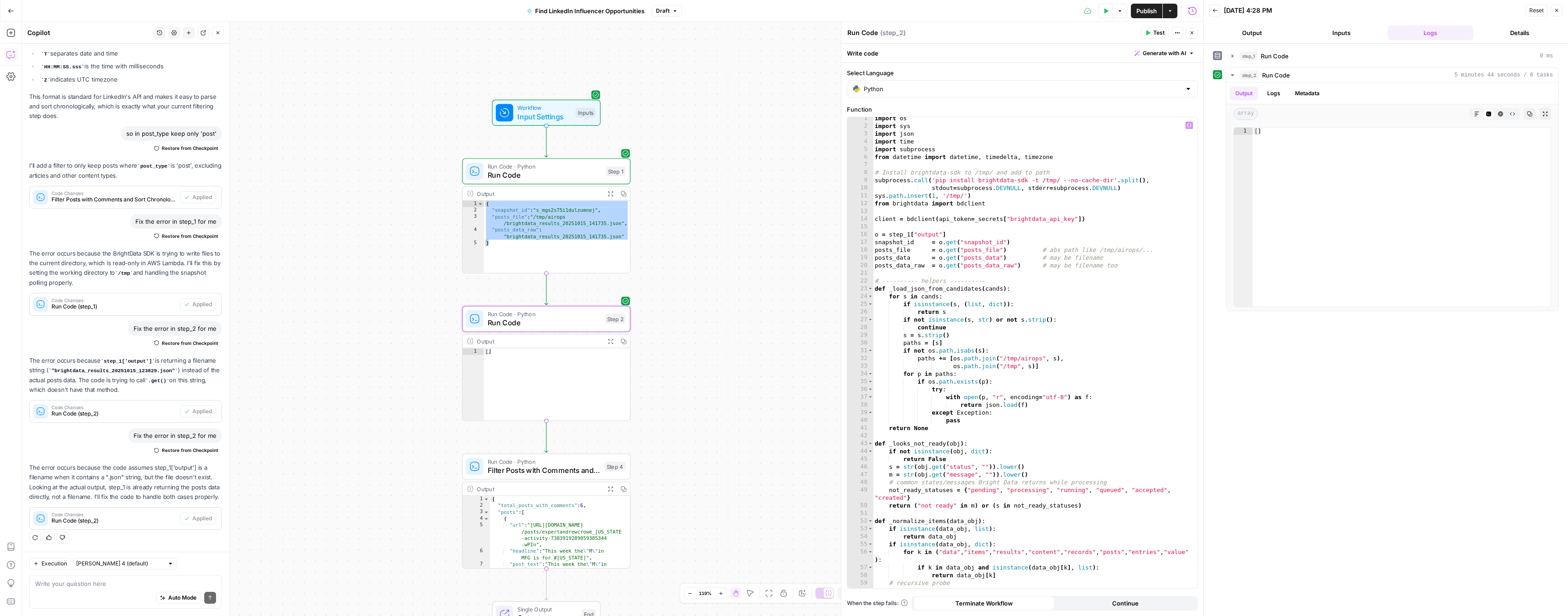
scroll to position [0, 0]
click at [509, 211] on div "{ "snapshot_id" : "s_mgs2s75i1dulzumnej" , "posts_file" : "/tmp/airops /brightd…" at bounding box center [557, 243] width 146 height 85
type textarea "**********"
click at [509, 209] on div "{ "snapshot_id" : "s_mgs2s75i1dulzumnej" , "posts_file" : "/tmp/airops /brightd…" at bounding box center [557, 243] width 146 height 85
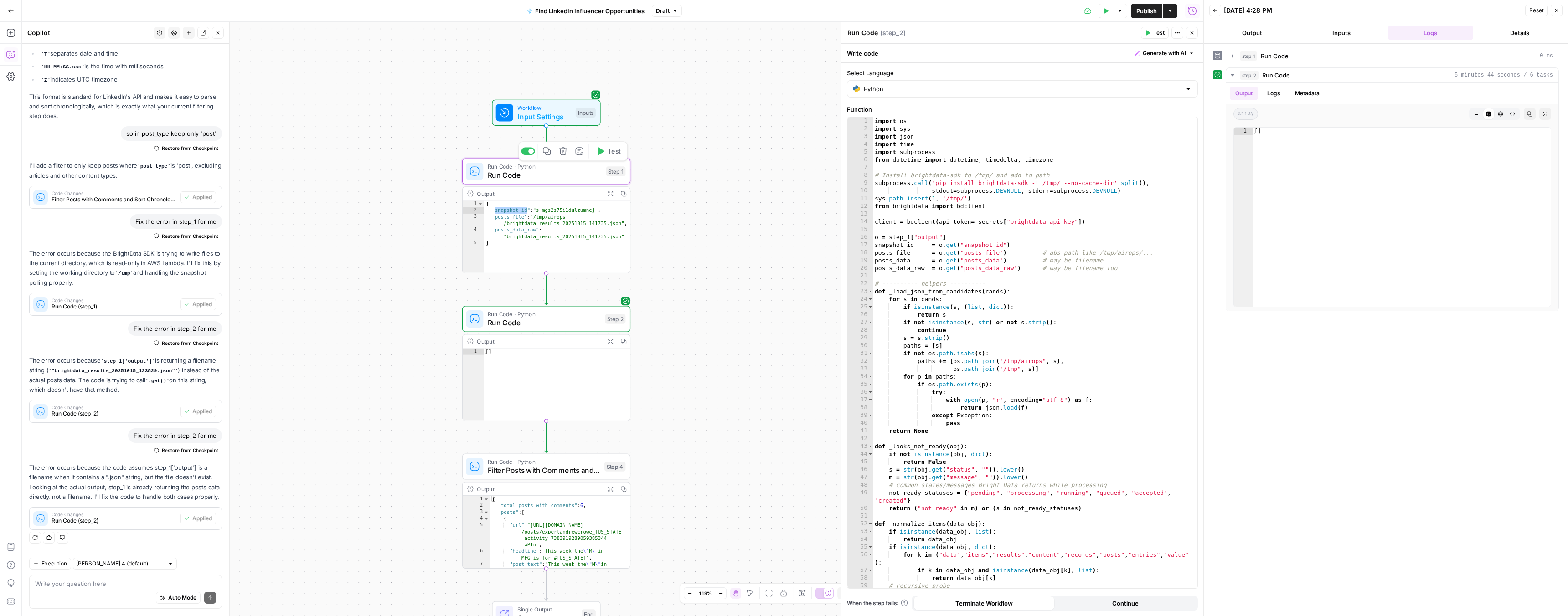
click at [498, 172] on span "Run Code" at bounding box center [544, 175] width 114 height 11
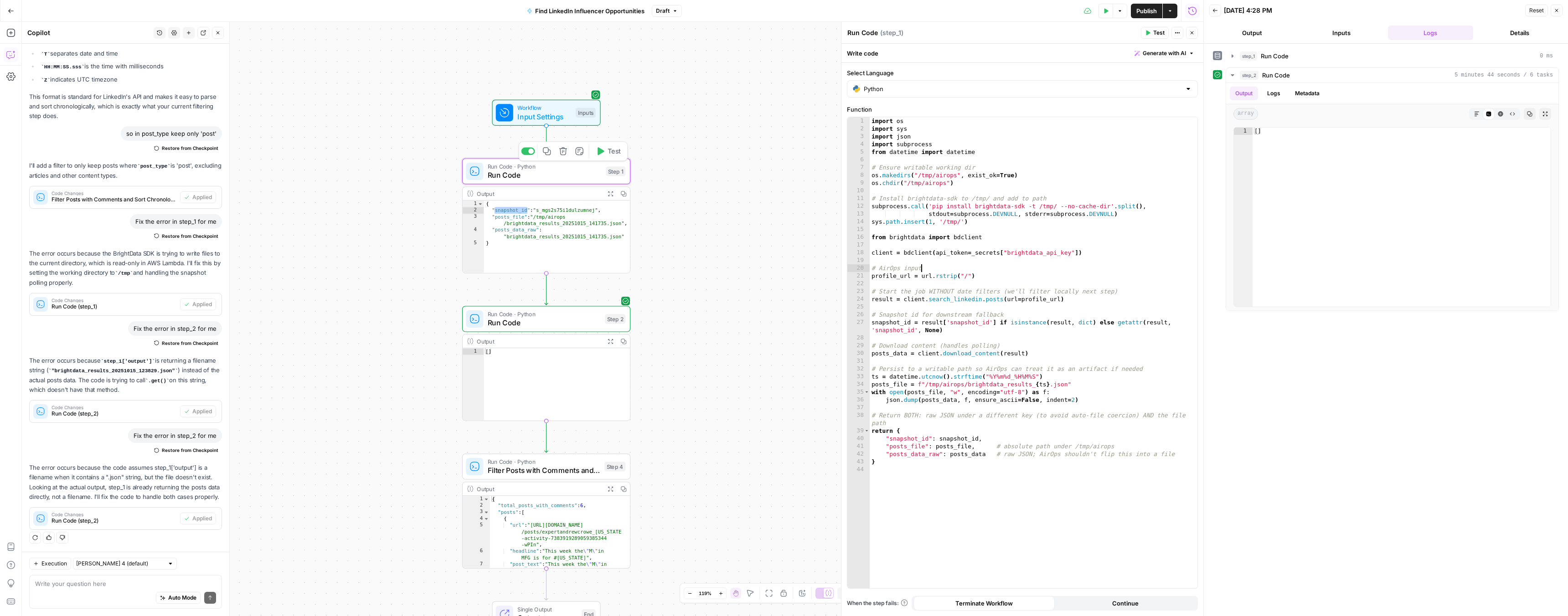
click at [948, 271] on div "import os import sys import json import subprocess from datetime import datetim…" at bounding box center [1034, 360] width 327 height 487
type textarea "*"
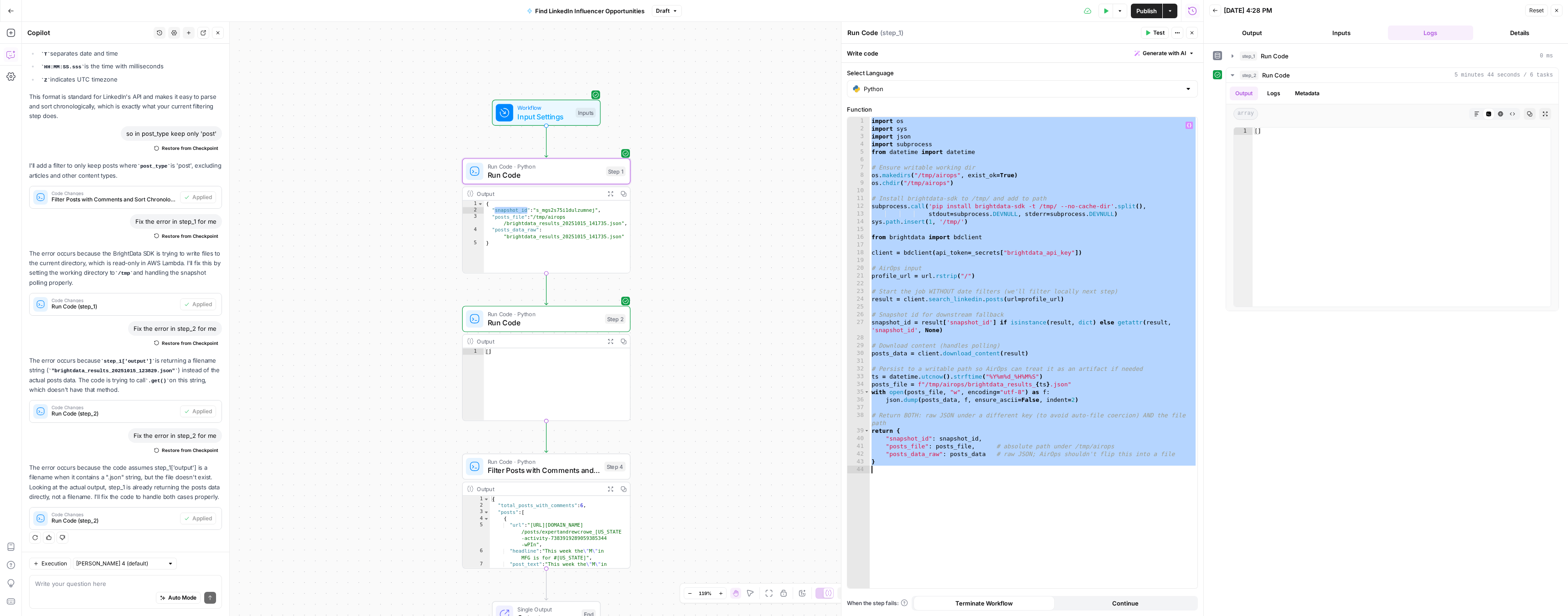
paste textarea
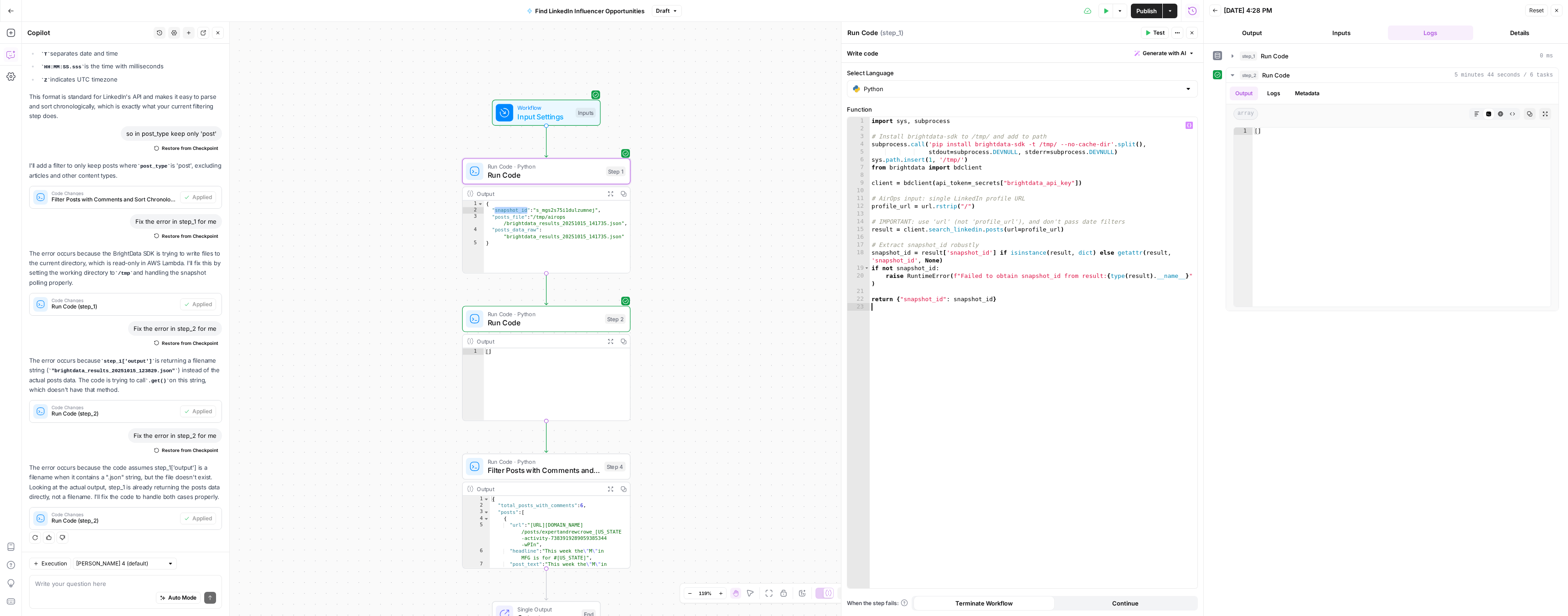
click at [1155, 33] on span "Test" at bounding box center [1159, 32] width 12 height 8
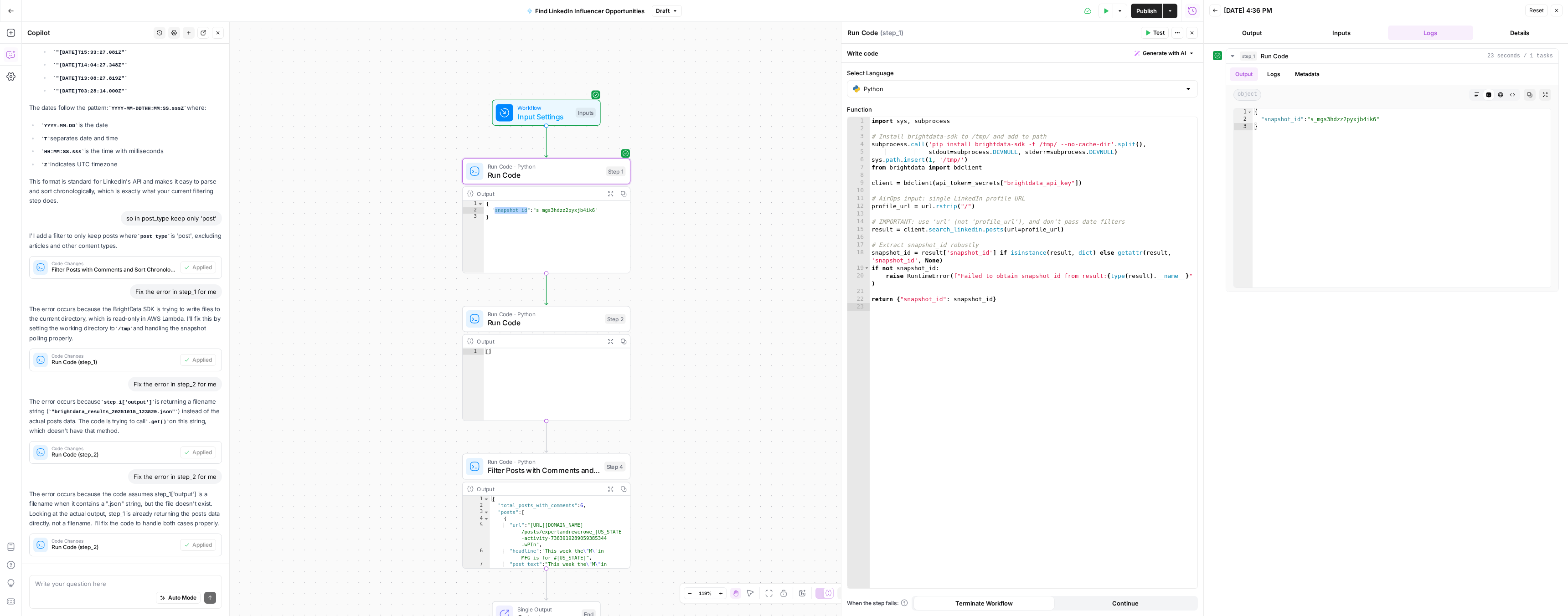
scroll to position [1308, 0]
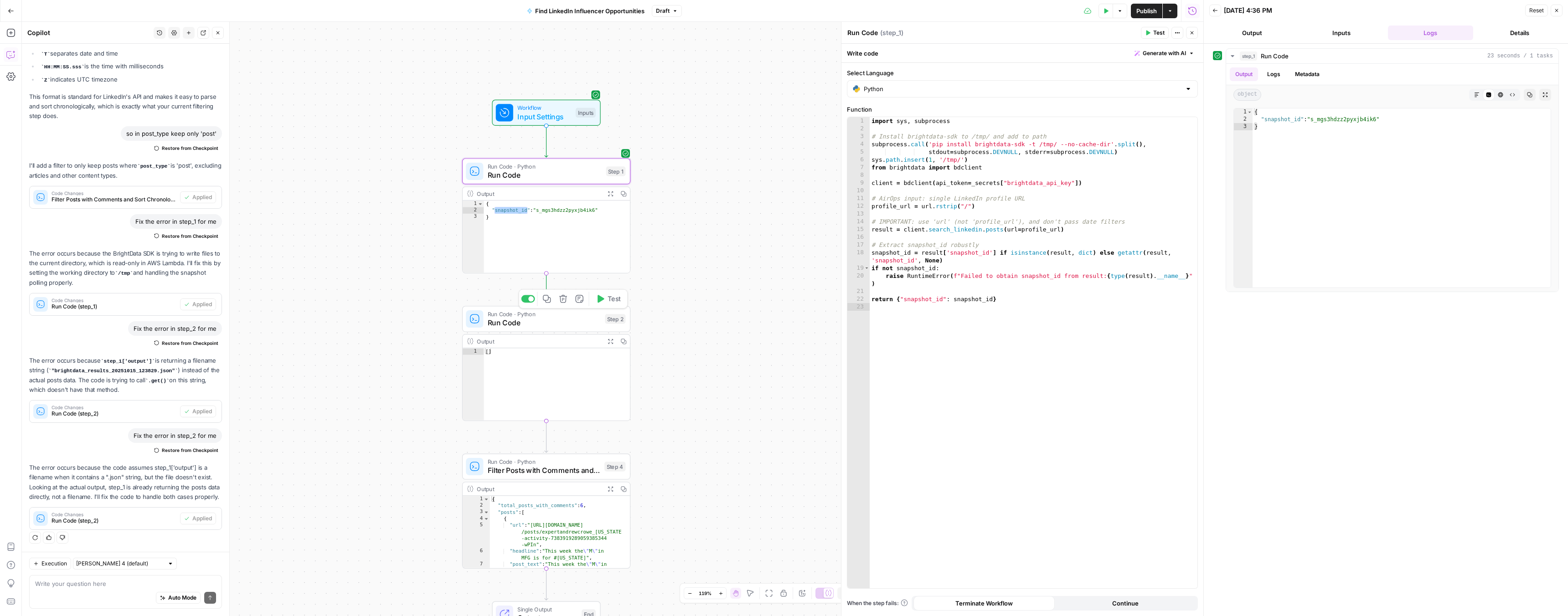
click at [564, 326] on span "Run Code" at bounding box center [544, 323] width 113 height 11
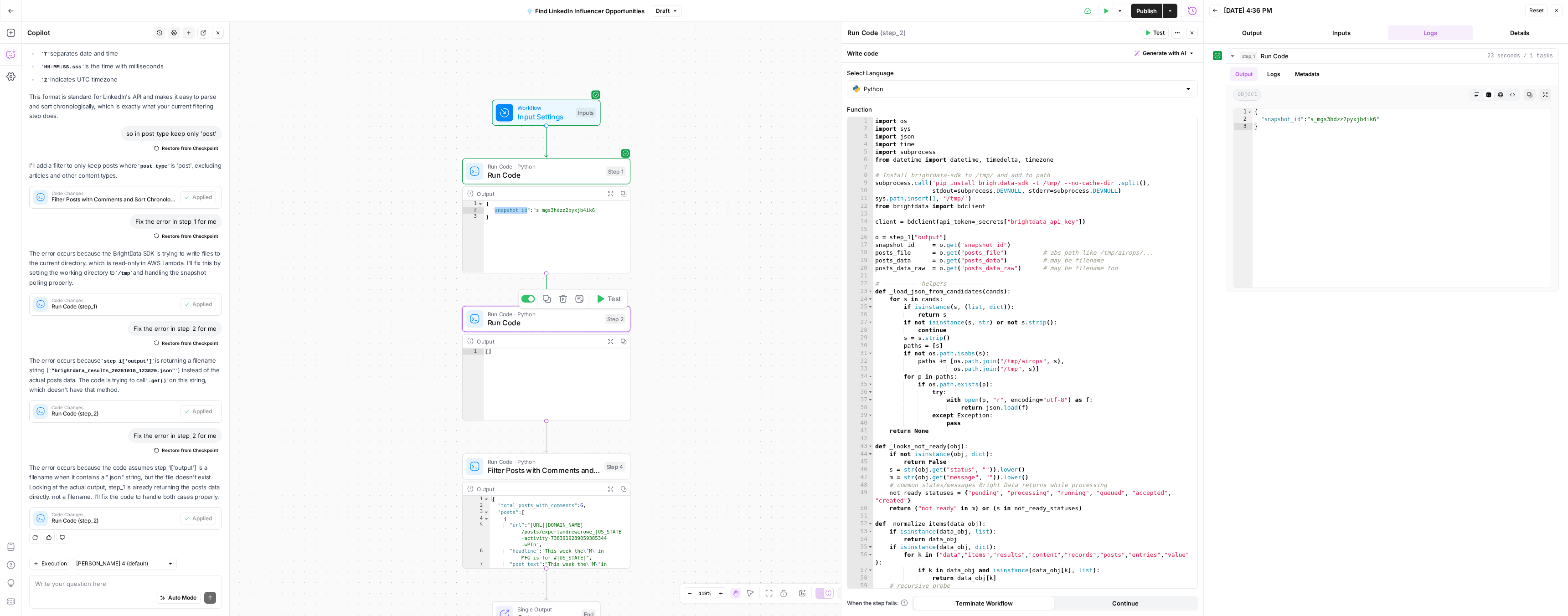
click at [940, 318] on div "import os import sys import json import time import subprocess from datetime im…" at bounding box center [1032, 360] width 317 height 487
type textarea "**********"
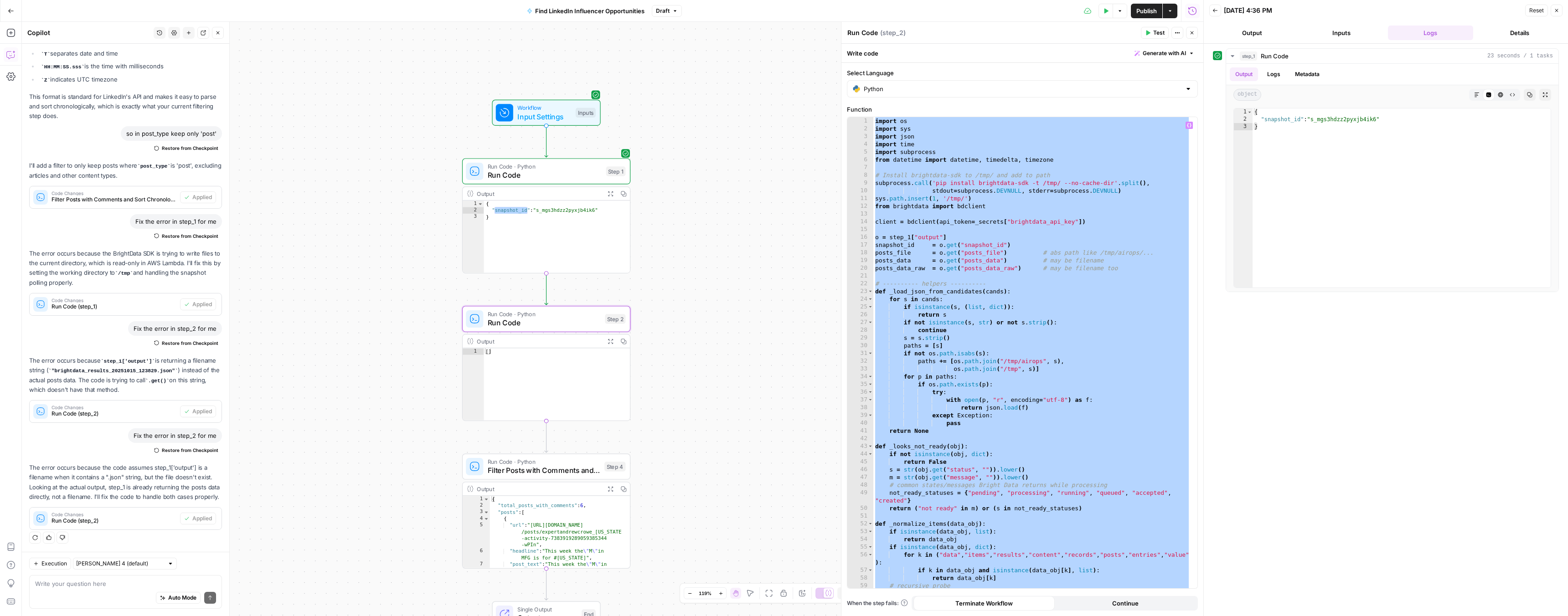
paste textarea
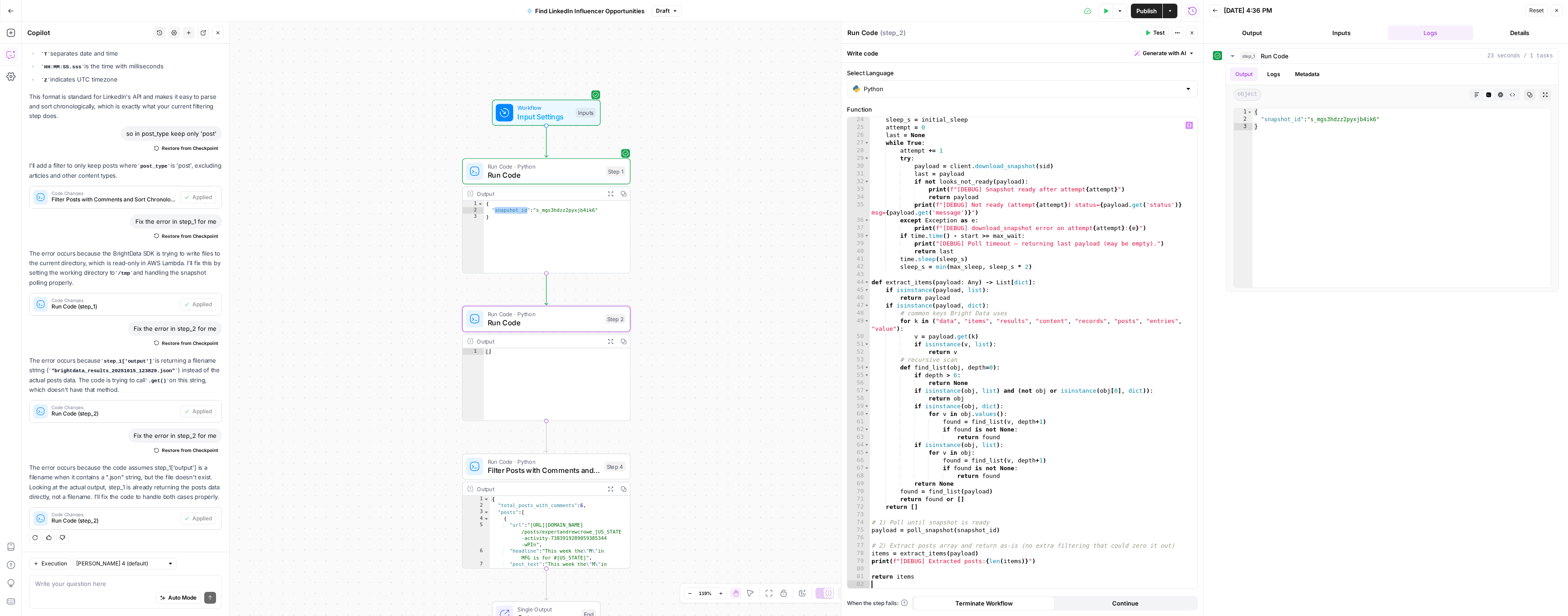
click at [1158, 33] on span "Test" at bounding box center [1159, 32] width 12 height 8
click at [1246, 74] on span "Executing..." at bounding box center [1387, 73] width 344 height 15
click at [1253, 42] on header "Back 10/15/25 at 4:38 PM Reset Close Output Inputs Logs Details" at bounding box center [1386, 22] width 364 height 44
click at [1257, 37] on button "Output" at bounding box center [1252, 33] width 86 height 15
click at [1330, 35] on button "Inputs" at bounding box center [1341, 33] width 86 height 15
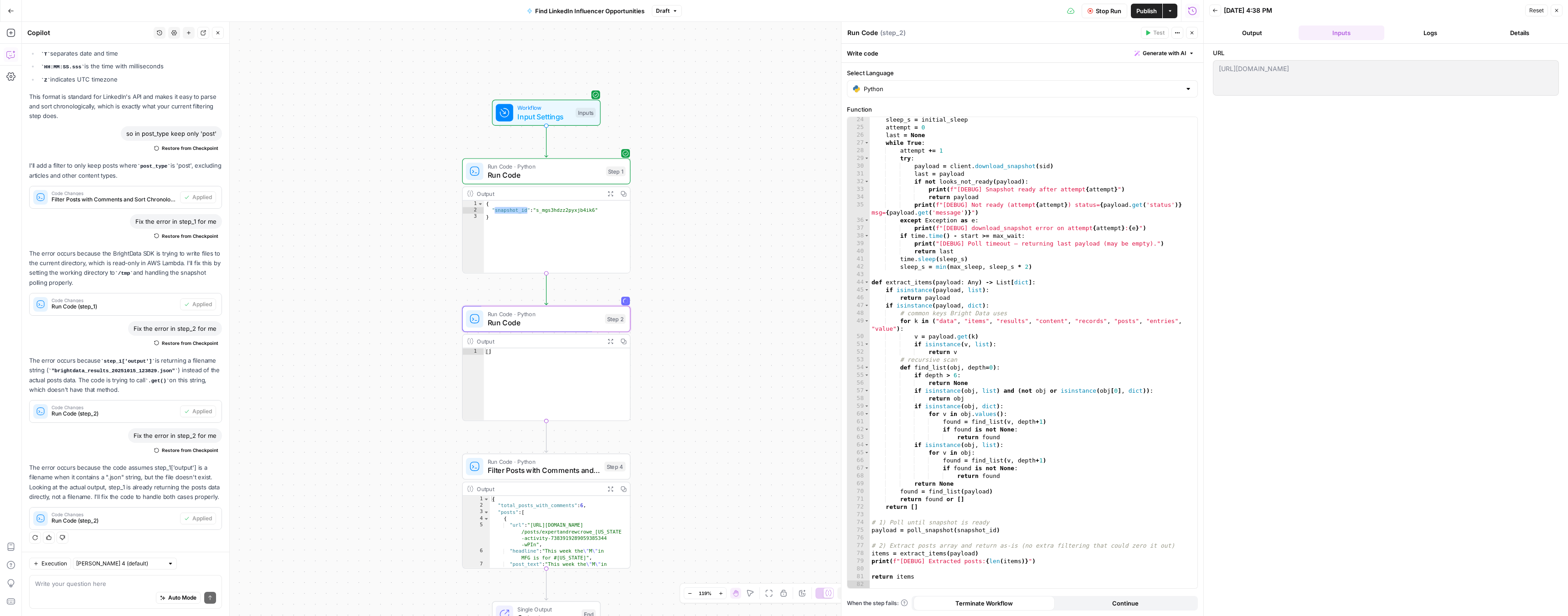
click at [1397, 35] on button "Logs" at bounding box center [1430, 33] width 86 height 15
click at [1494, 32] on button "Details" at bounding box center [1519, 33] width 86 height 15
click at [1427, 31] on button "Logs" at bounding box center [1430, 33] width 86 height 15
click at [1239, 63] on button "step_1 Run Code 0 ms" at bounding box center [1392, 56] width 332 height 15
click at [1240, 57] on span "step_1" at bounding box center [1248, 56] width 17 height 9
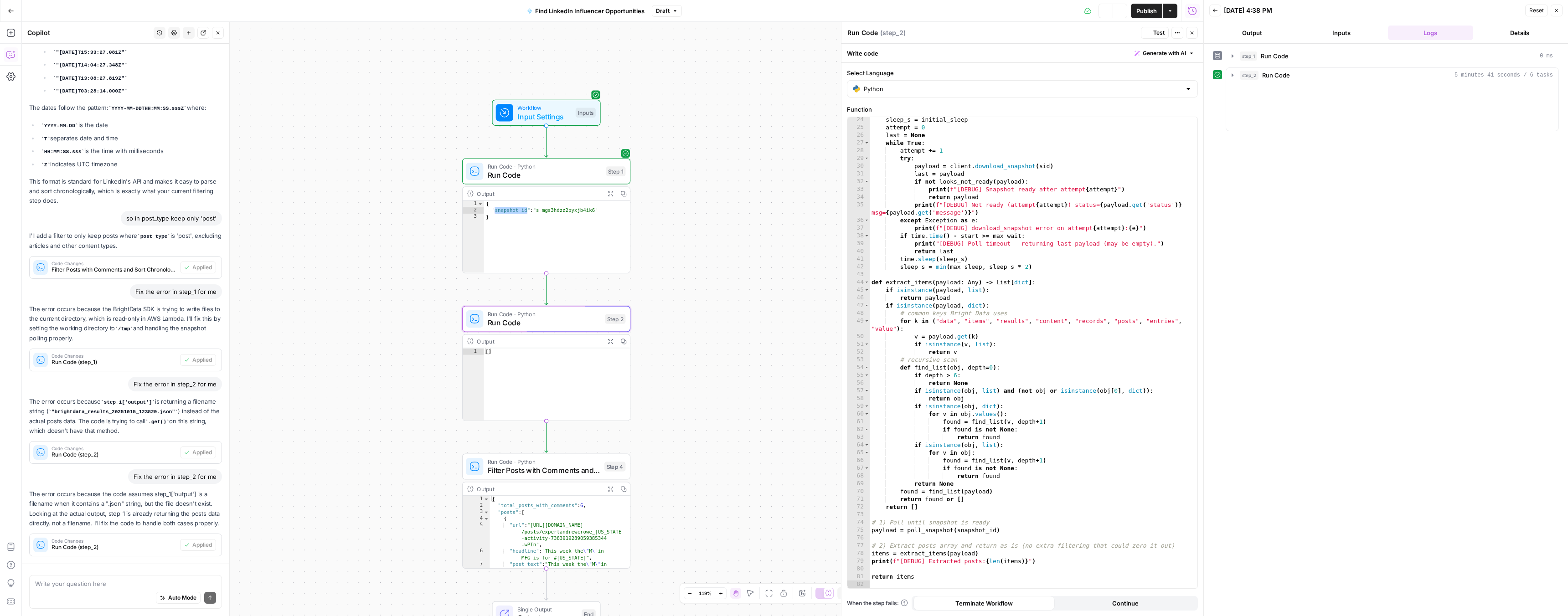
scroll to position [1308, 0]
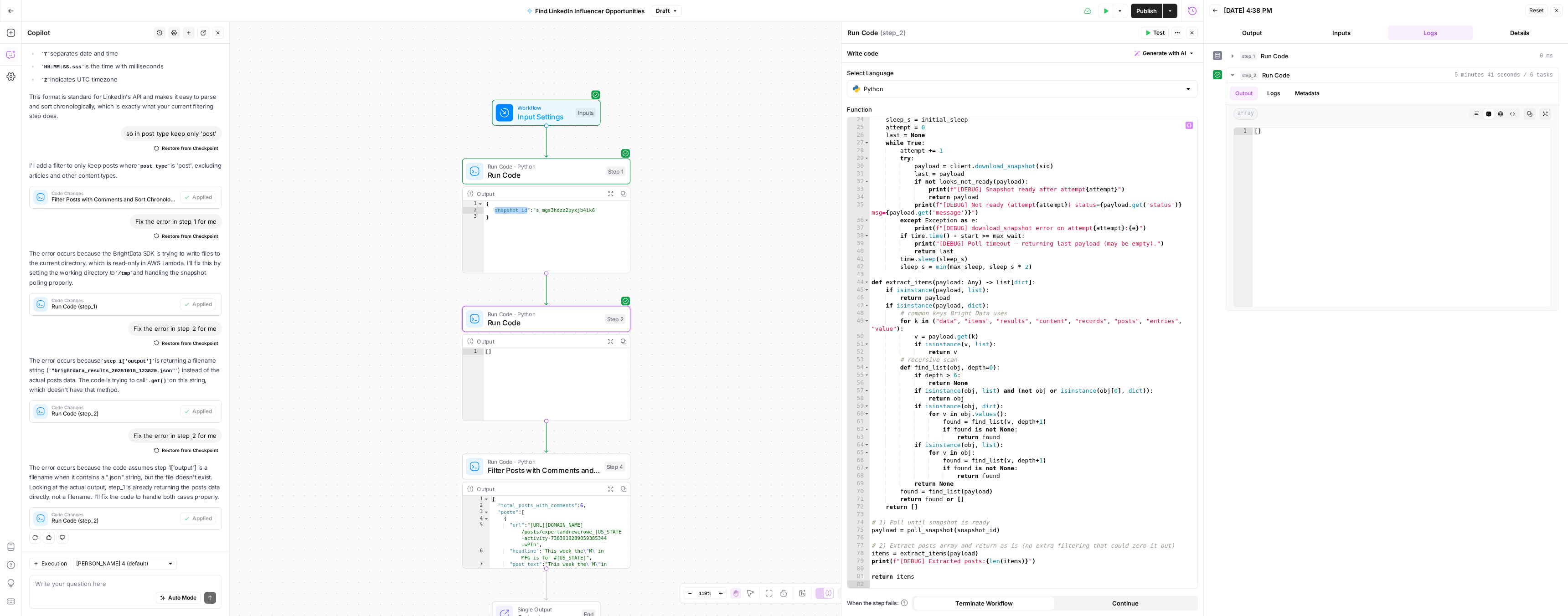
click at [999, 236] on div "sleep_s = initial_sleep attempt = 0 last = None while True : attempt += 1 try :…" at bounding box center [1030, 359] width 321 height 487
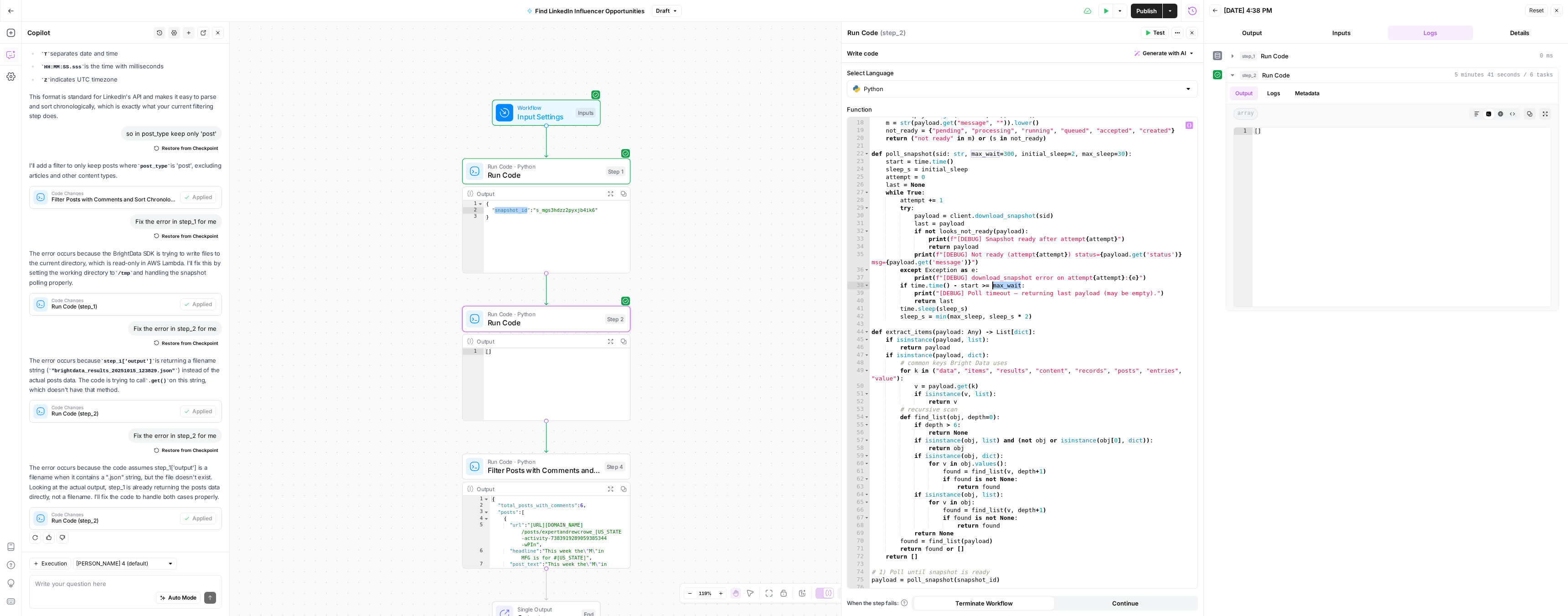
scroll to position [0, 0]
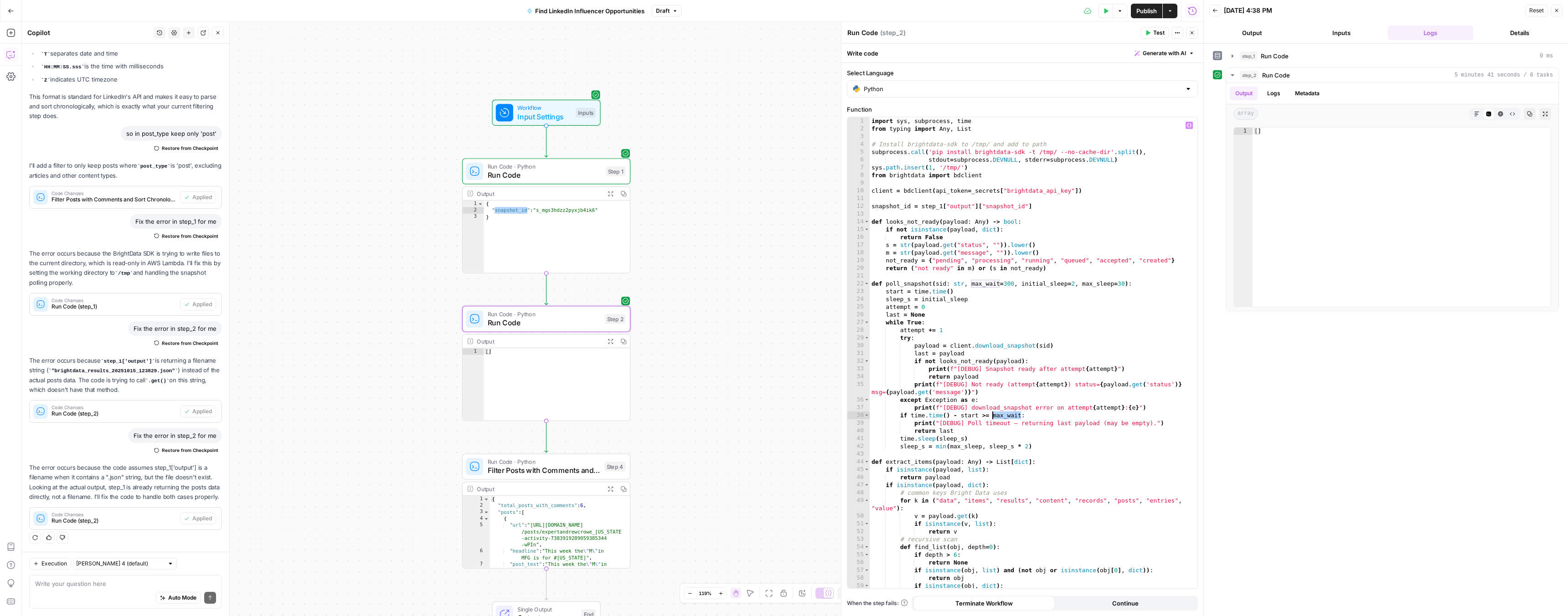
click at [919, 223] on div "import sys , subprocess , time from typing import Any , List # Install brightda…" at bounding box center [1030, 360] width 321 height 487
click at [1269, 94] on button "Logs" at bounding box center [1274, 93] width 24 height 13
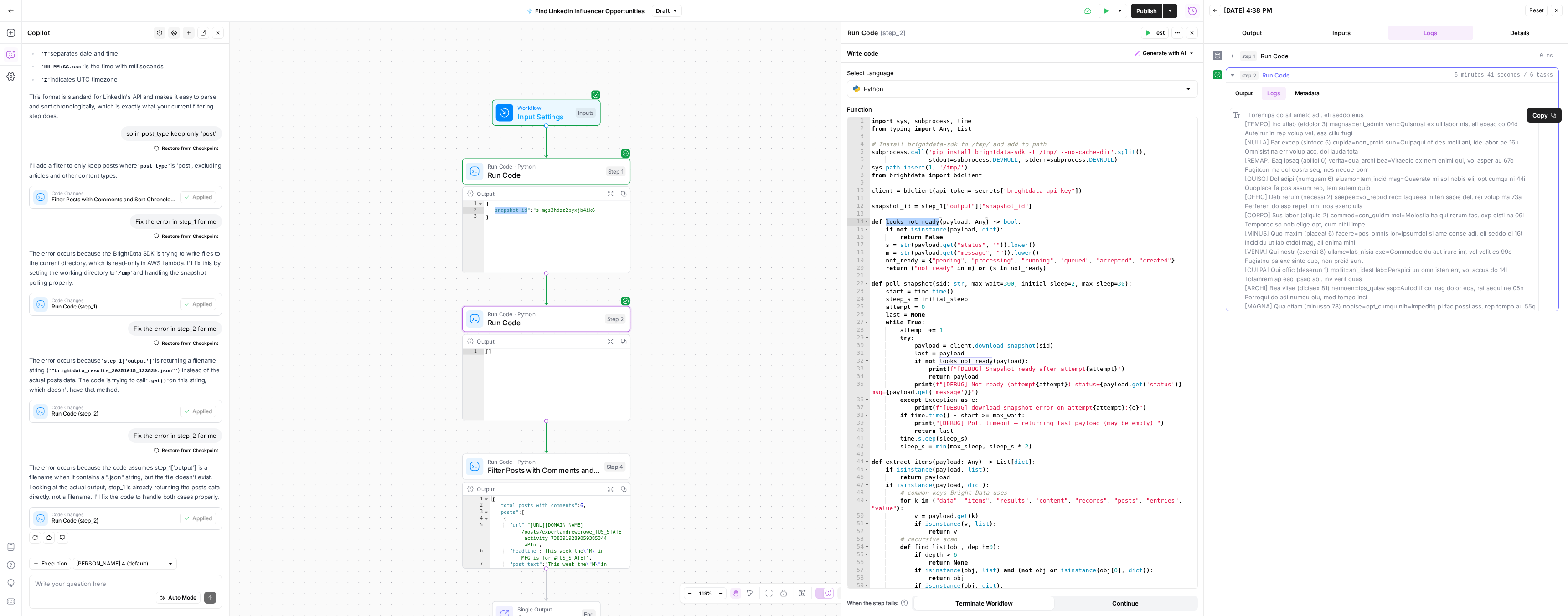
drag, startPoint x: 1324, startPoint y: 303, endPoint x: 1242, endPoint y: 116, distance: 204.2
click at [1242, 116] on div at bounding box center [1384, 247] width 309 height 278
copy span "Snapshot is not ready yet, try again soon [DEBUG] Not ready (attempt 1) status=…"
click at [923, 379] on div "import sys , subprocess , time from typing import Any , List # Install brightda…" at bounding box center [1030, 360] width 321 height 487
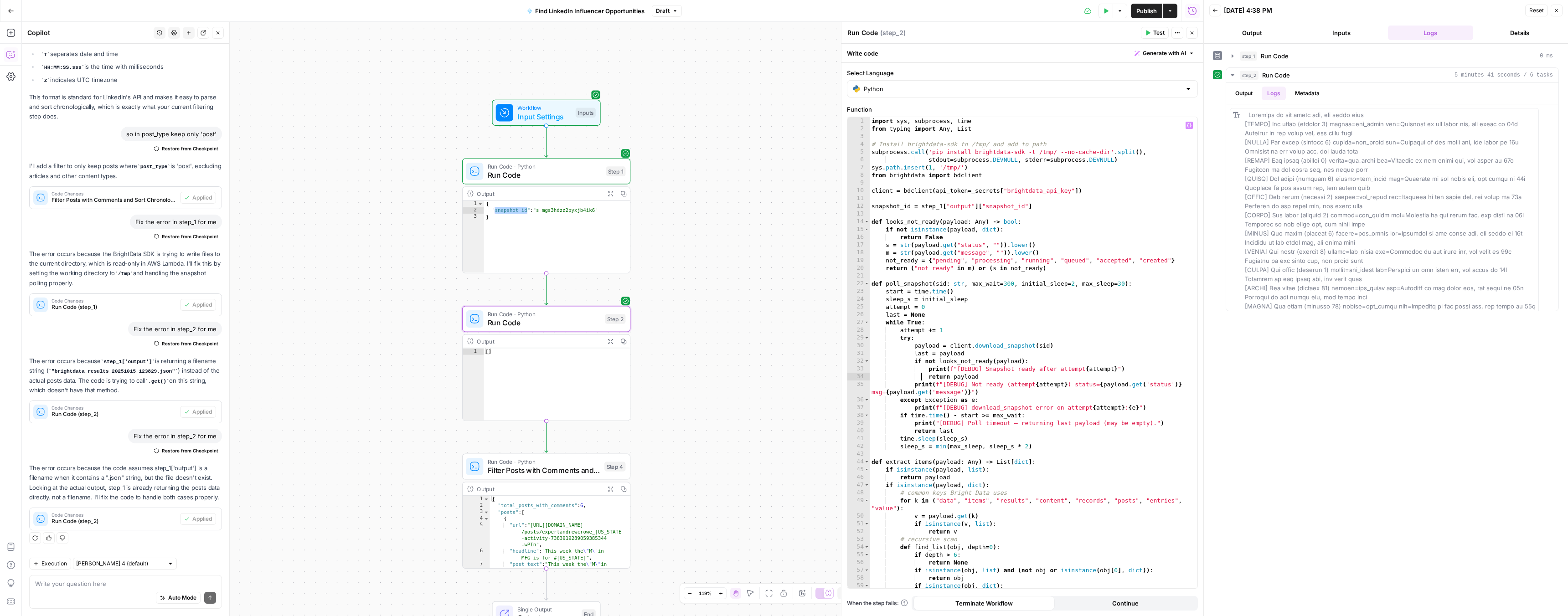
scroll to position [1308, 0]
type textarea "**********"
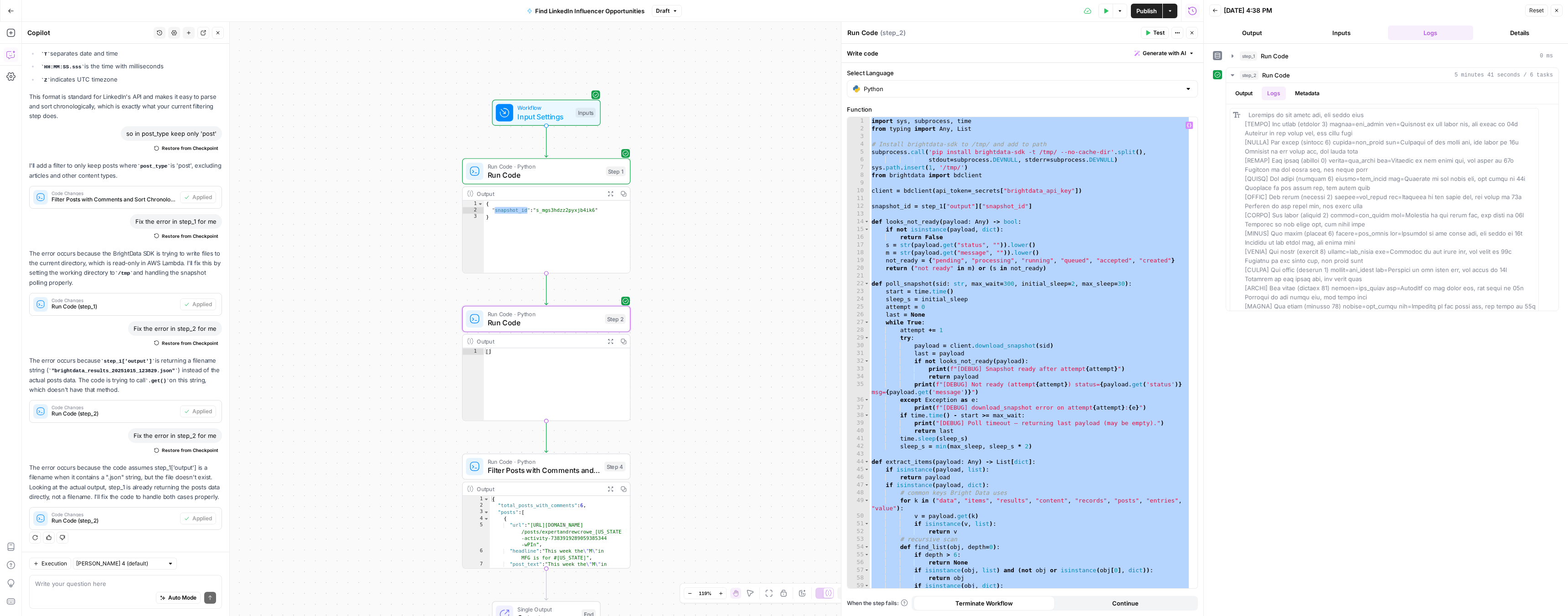
paste textarea
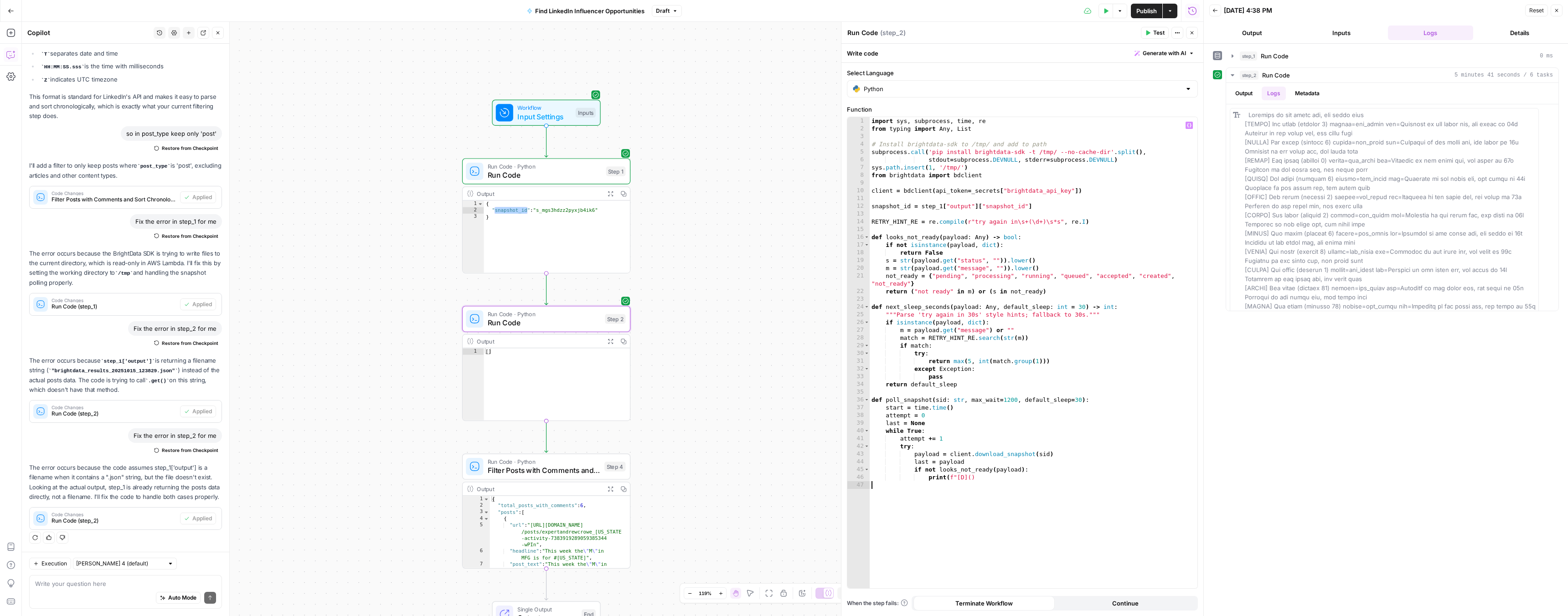
click at [1160, 33] on span "Test" at bounding box center [1159, 32] width 12 height 8
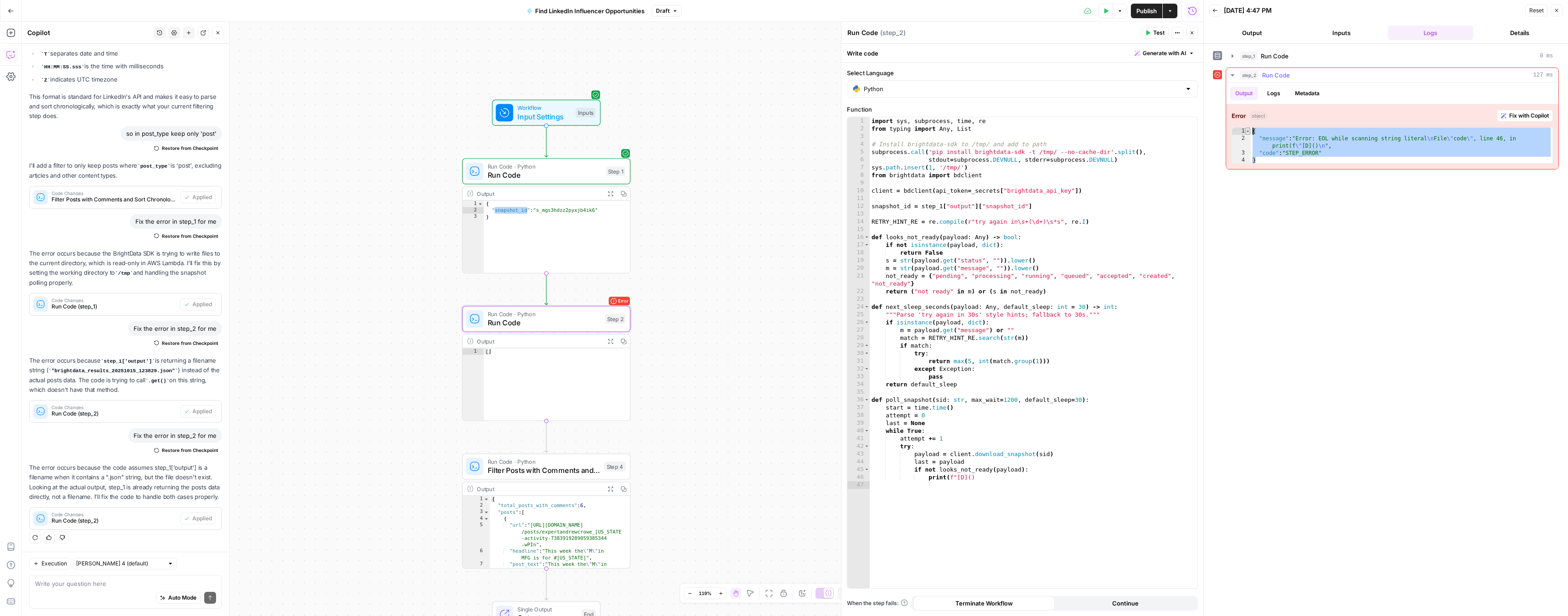
drag, startPoint x: 1260, startPoint y: 161, endPoint x: 1249, endPoint y: 128, distance: 34.8
click at [1249, 128] on div "* 1 2 3 4 { "message" : "Error: EOL while scanning string literal \n File \" co…" at bounding box center [1392, 145] width 321 height 37
type textarea "**********"
click at [915, 373] on div "import sys , subprocess , time , re from typing import Any , List # Install bri…" at bounding box center [1034, 360] width 327 height 487
type textarea "**********"
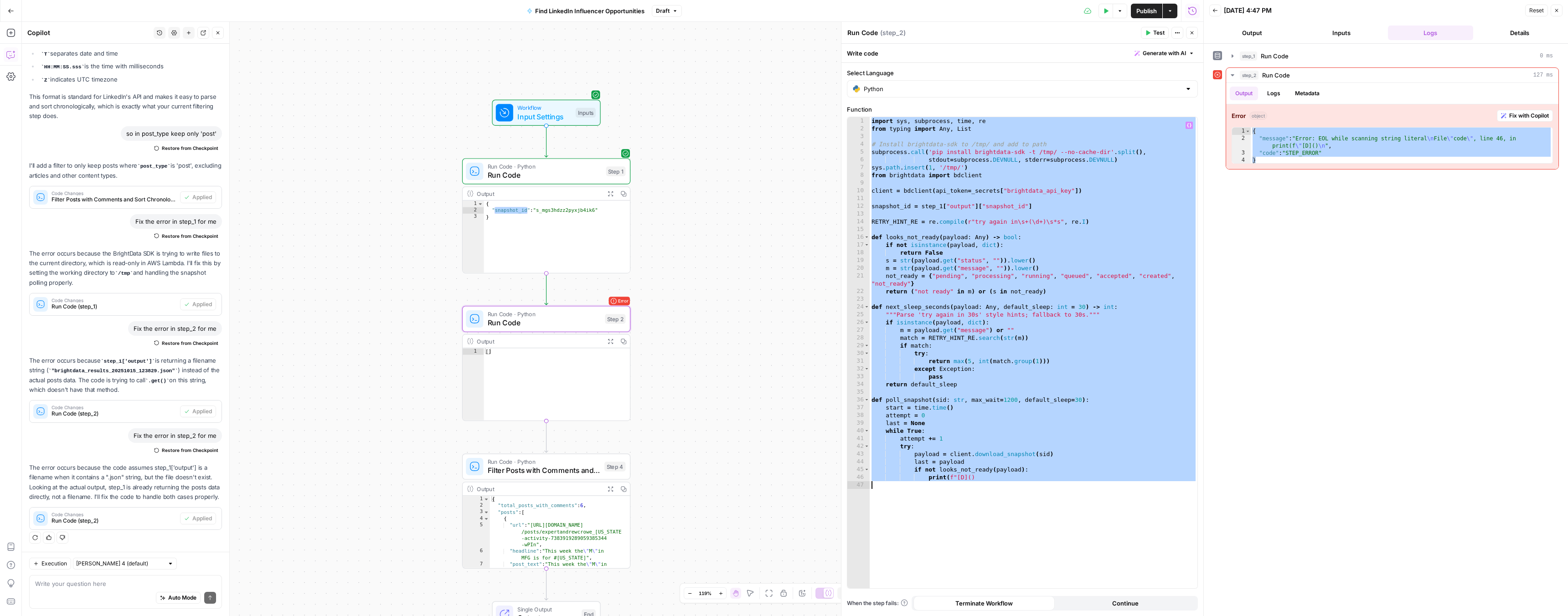
paste textarea
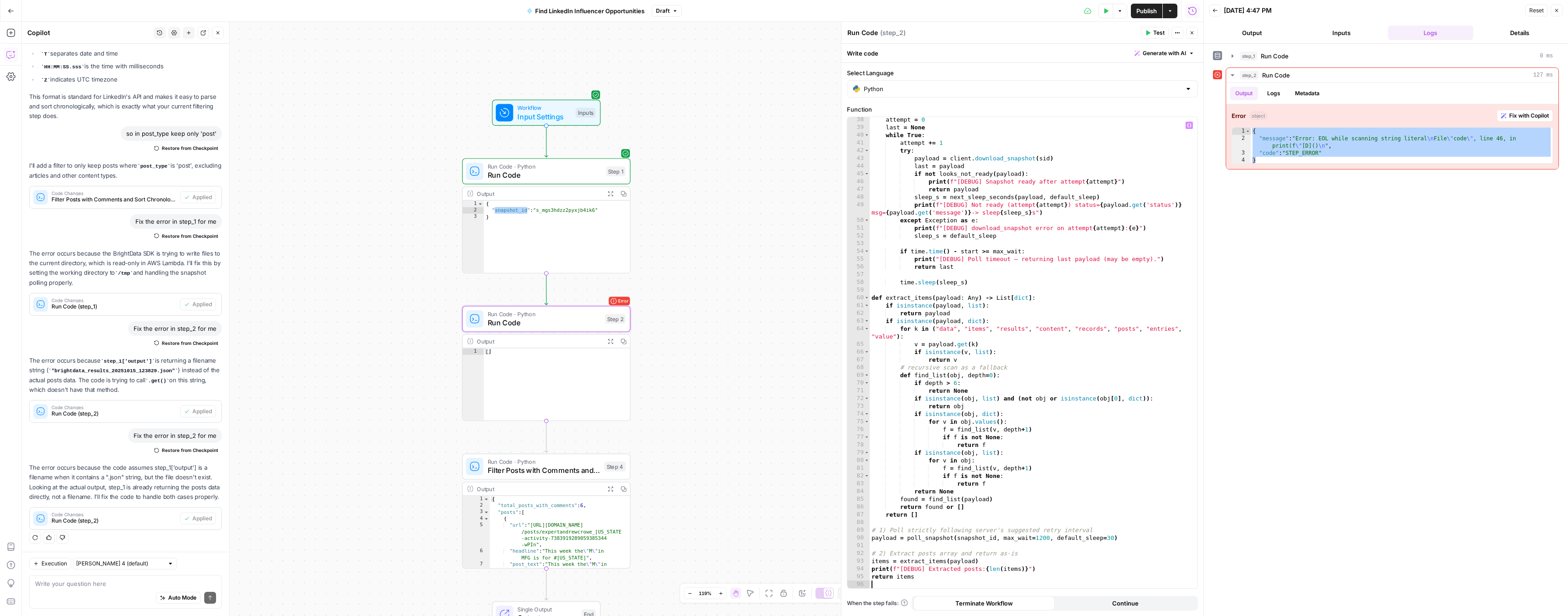
click at [1153, 35] on span "Test" at bounding box center [1159, 32] width 12 height 8
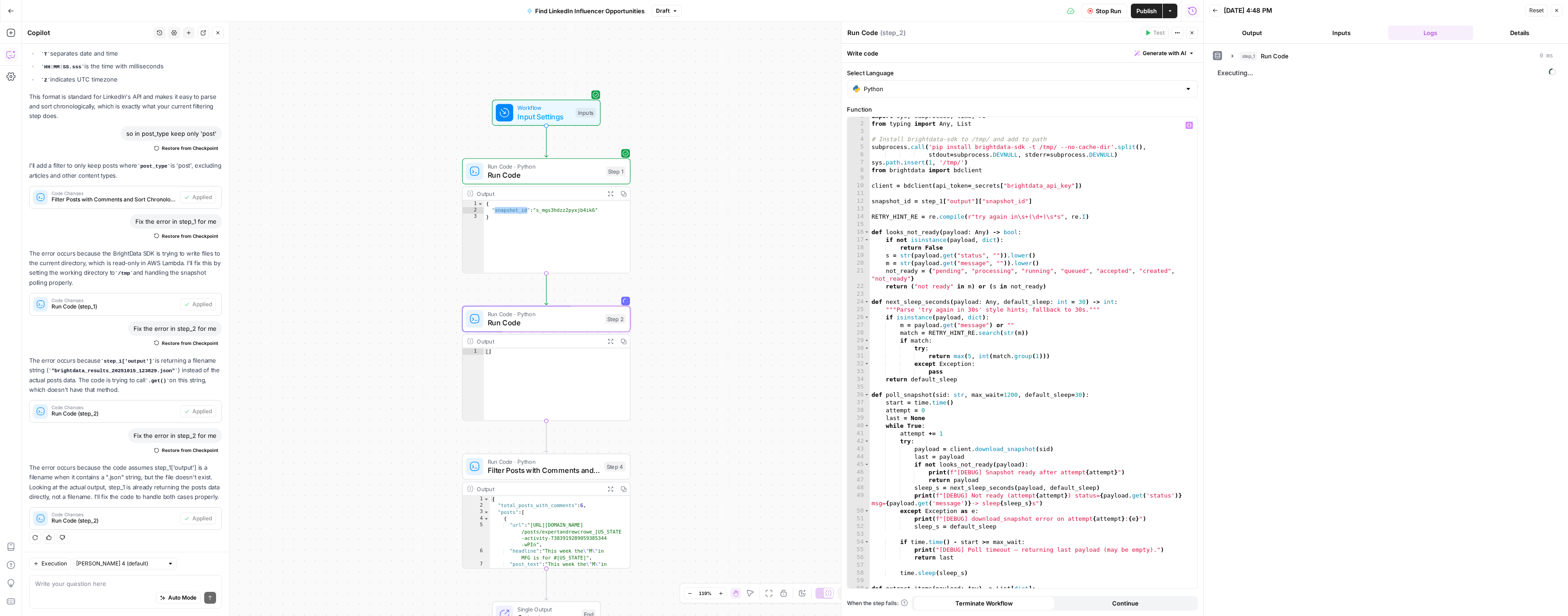
scroll to position [5, 0]
click at [525, 178] on span "Run Code" at bounding box center [544, 175] width 114 height 11
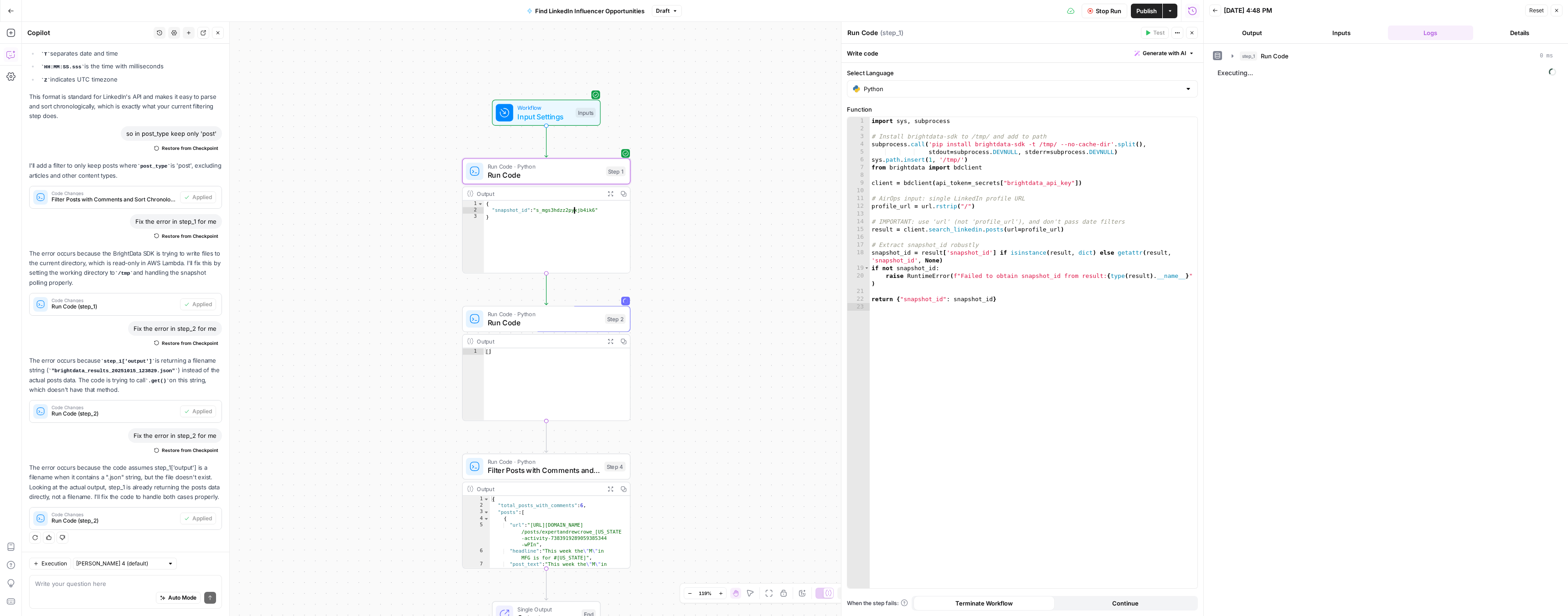
click at [559, 211] on div "{ "snapshot_id" : "s_mgs3hdzz2pyxjb4ik6" }" at bounding box center [557, 243] width 146 height 85
click at [531, 208] on div "{ "snapshot_id" : "s_mgs3hdzz2pyxjb4ik6" }" at bounding box center [557, 243] width 146 height 85
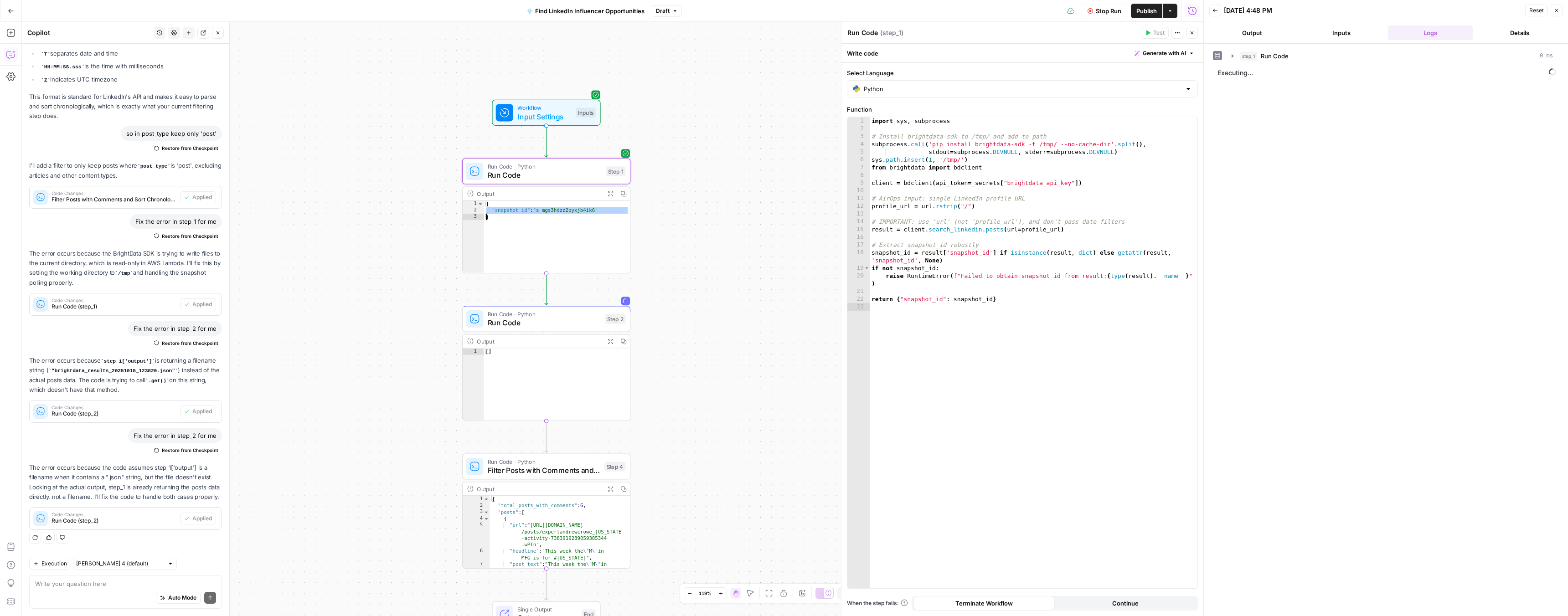
click at [502, 212] on div "{ "snapshot_id" : "s_mgs3hdzz2pyxjb4ik6" }" at bounding box center [557, 243] width 146 height 85
drag, startPoint x: 496, startPoint y: 211, endPoint x: 611, endPoint y: 211, distance: 115.0
click at [611, 211] on div "{ "snapshot_id" : "s_mgs3hdzz2pyxjb4ik6" }" at bounding box center [557, 243] width 146 height 85
type textarea "**********"
click at [562, 323] on span "Run Code" at bounding box center [544, 323] width 113 height 11
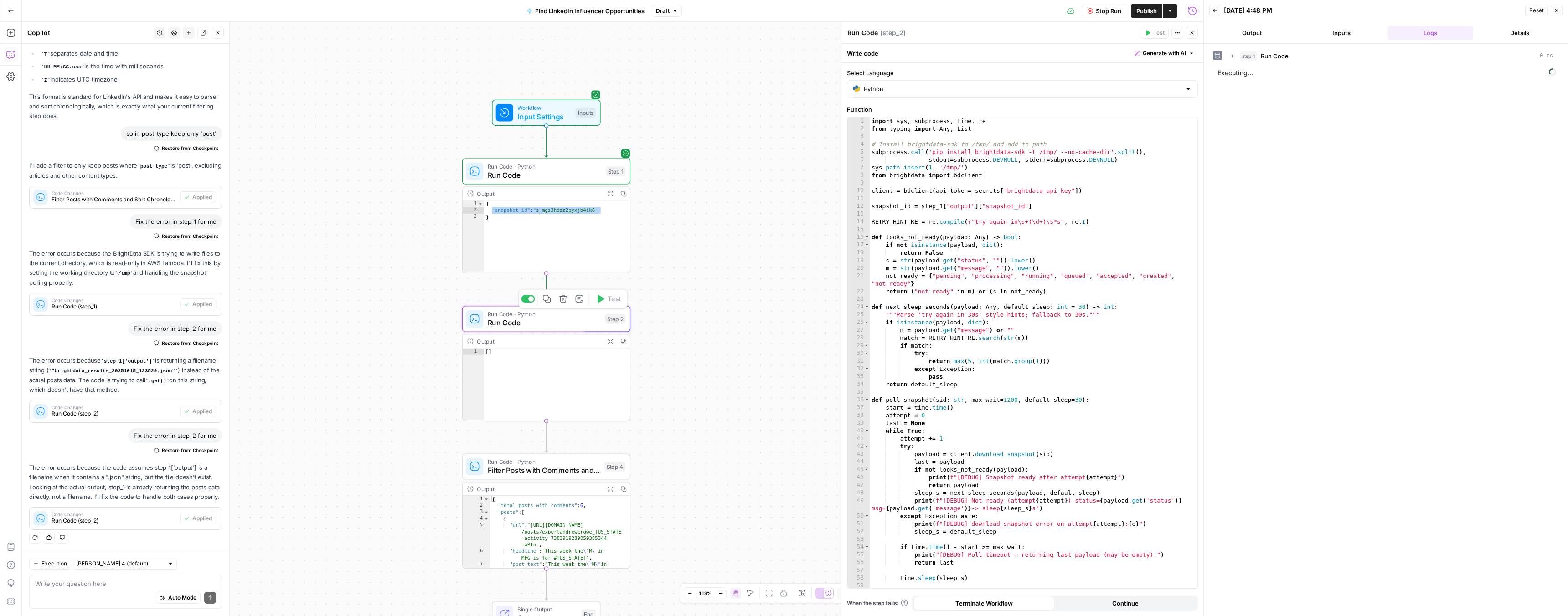
click at [943, 225] on div "import sys , subprocess , time , re from typing import Any , List # Install bri…" at bounding box center [1030, 360] width 321 height 487
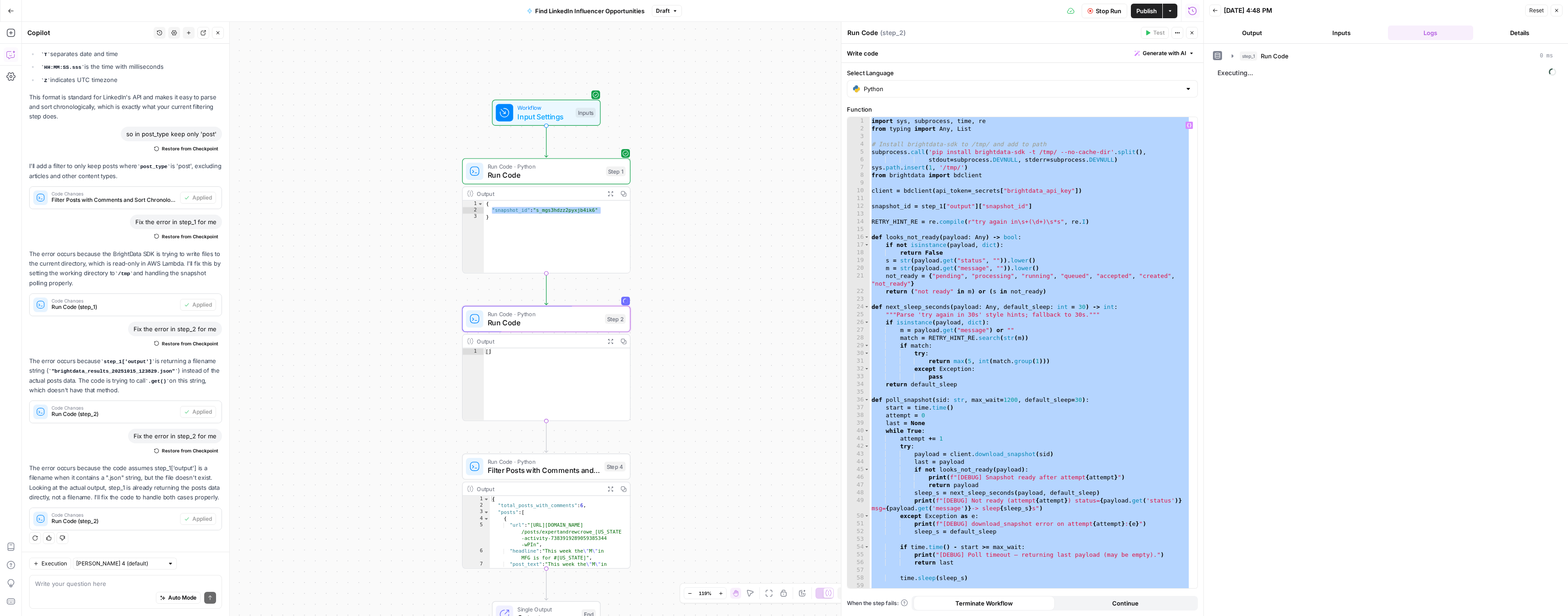
scroll to position [1308, 0]
click at [1106, 12] on span "Stop Run" at bounding box center [1108, 10] width 26 height 9
click at [540, 320] on span "Run Code" at bounding box center [544, 323] width 113 height 11
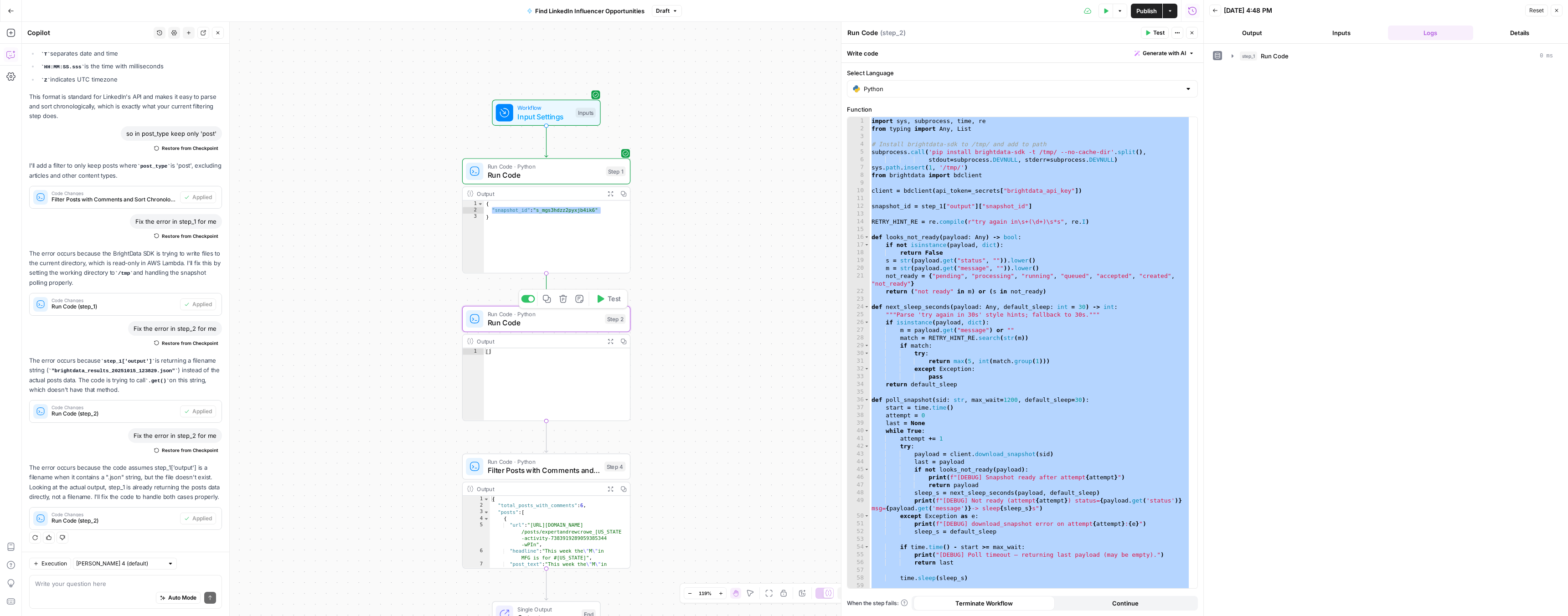
click at [606, 302] on button "Test" at bounding box center [607, 298] width 33 height 14
click at [1061, 363] on div "import sys , subprocess , time , re from typing import Any , List # Install bri…" at bounding box center [1030, 360] width 321 height 487
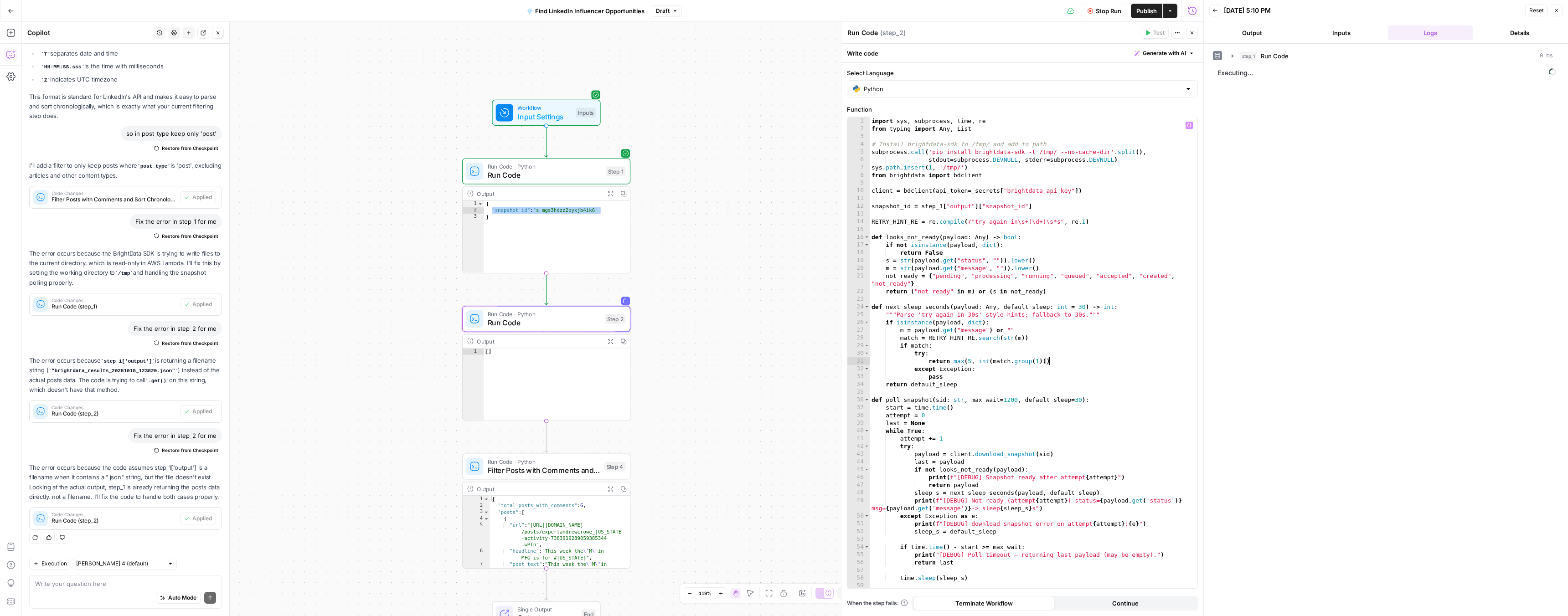
type textarea "**********"
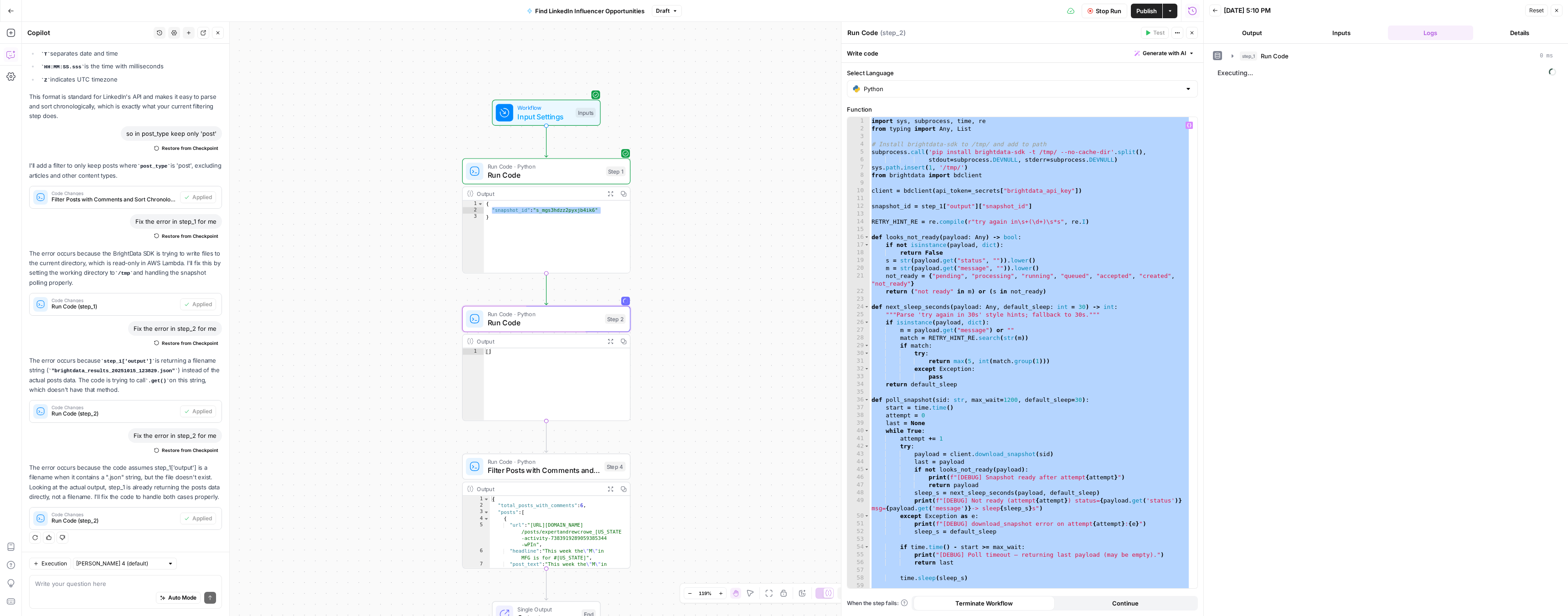
click at [511, 172] on span "Run Code" at bounding box center [544, 175] width 114 height 11
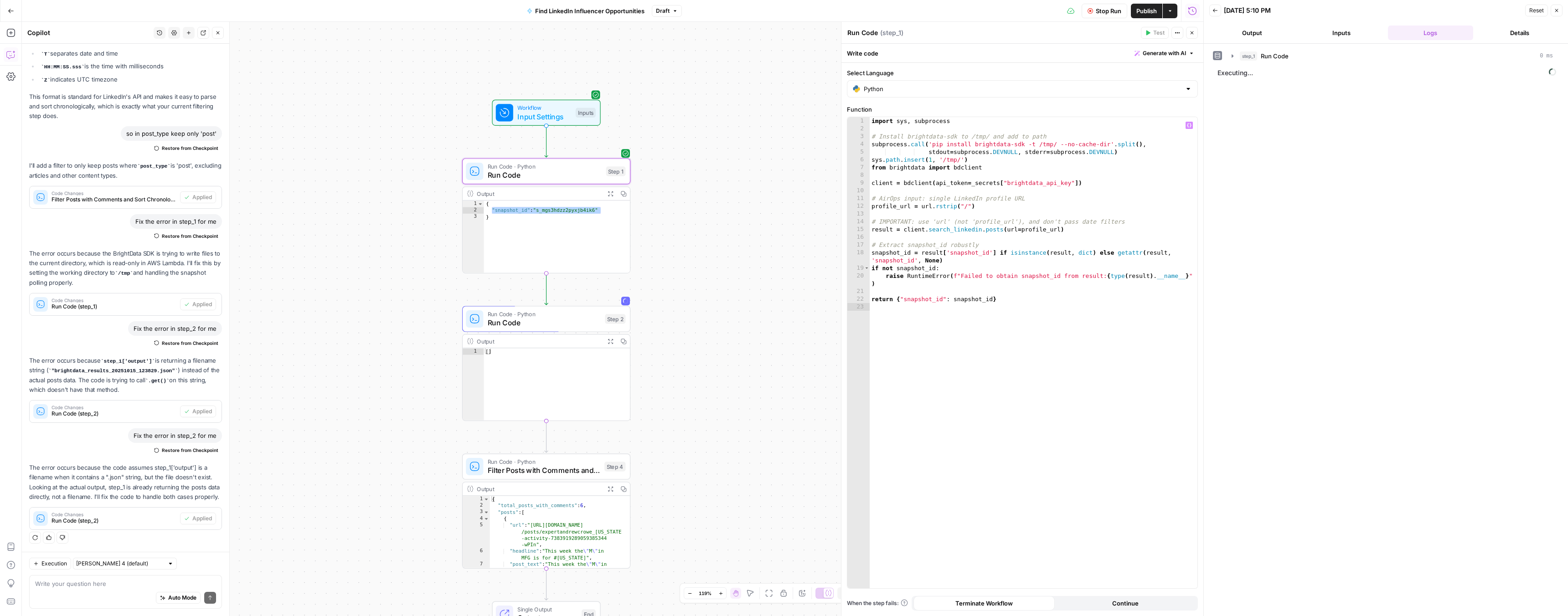
click at [994, 320] on div "import sys , subprocess # Install brightdata-sdk to /tmp/ and add to path subpr…" at bounding box center [1034, 360] width 327 height 487
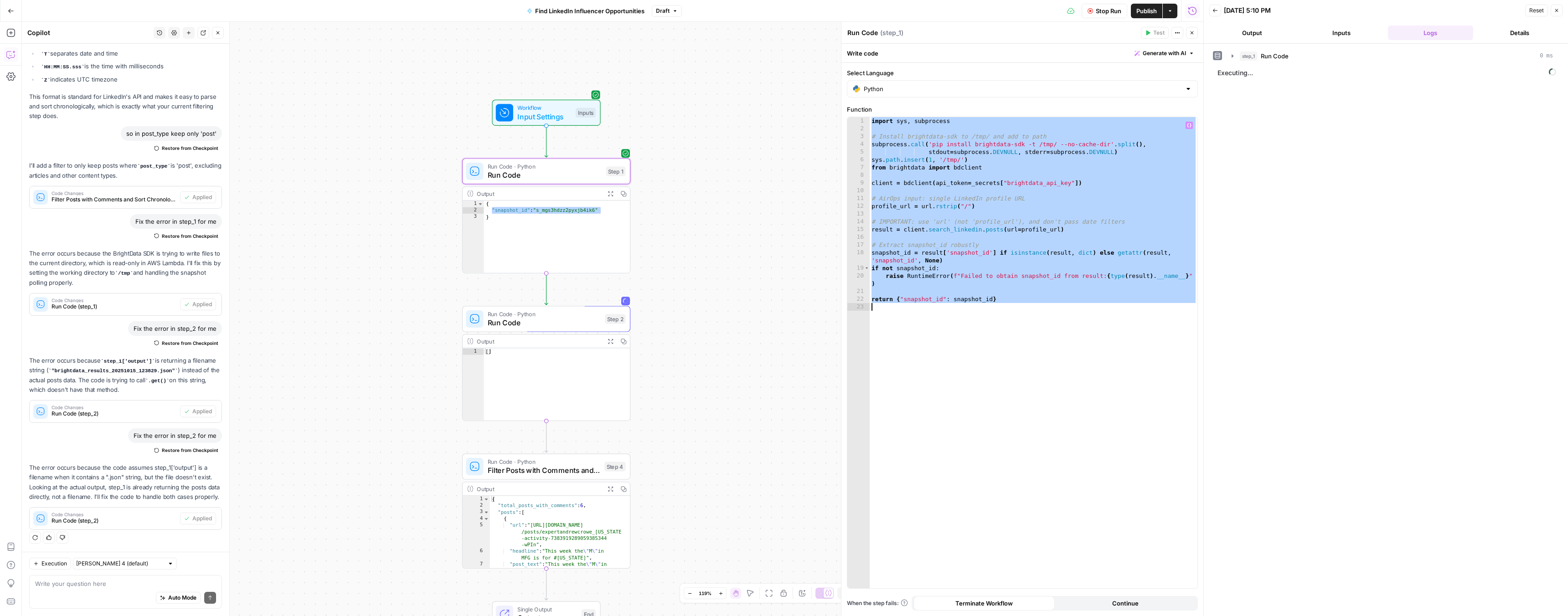
type textarea "**********"
click at [673, 10] on icon "button" at bounding box center [675, 10] width 5 height 5
click at [553, 57] on div "**********" at bounding box center [612, 319] width 1181 height 594
click at [1103, 12] on span "Stop Run" at bounding box center [1108, 10] width 26 height 9
click at [11, 35] on icon "button" at bounding box center [10, 32] width 9 height 9
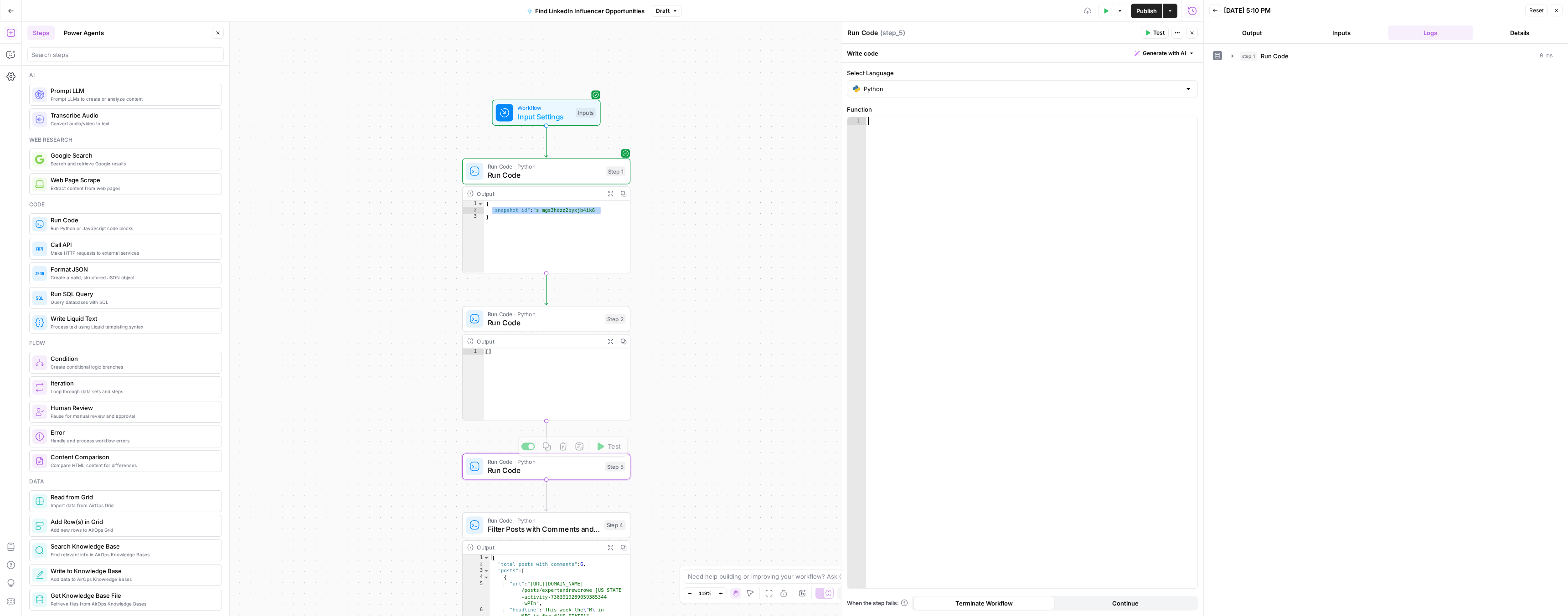
click at [996, 247] on div at bounding box center [1032, 360] width 331 height 487
paste textarea "**********"
type textarea "**********"
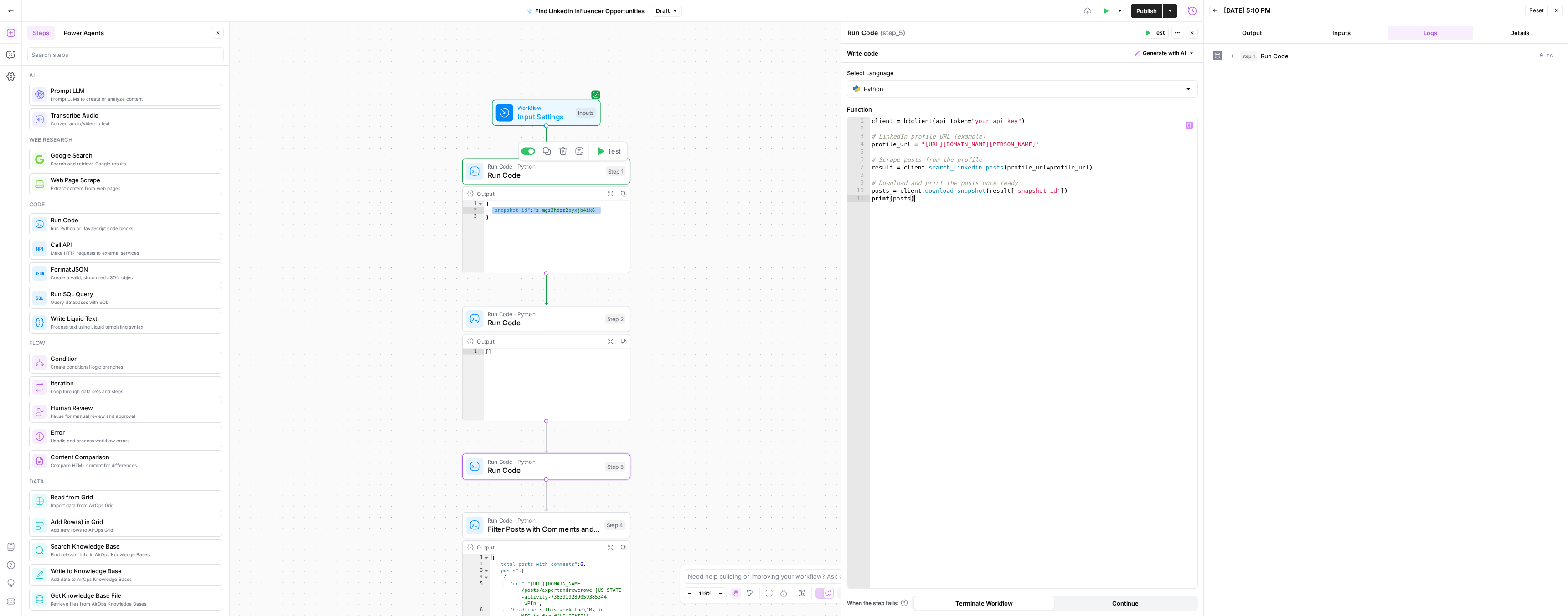
click at [480, 176] on icon at bounding box center [475, 172] width 11 height 11
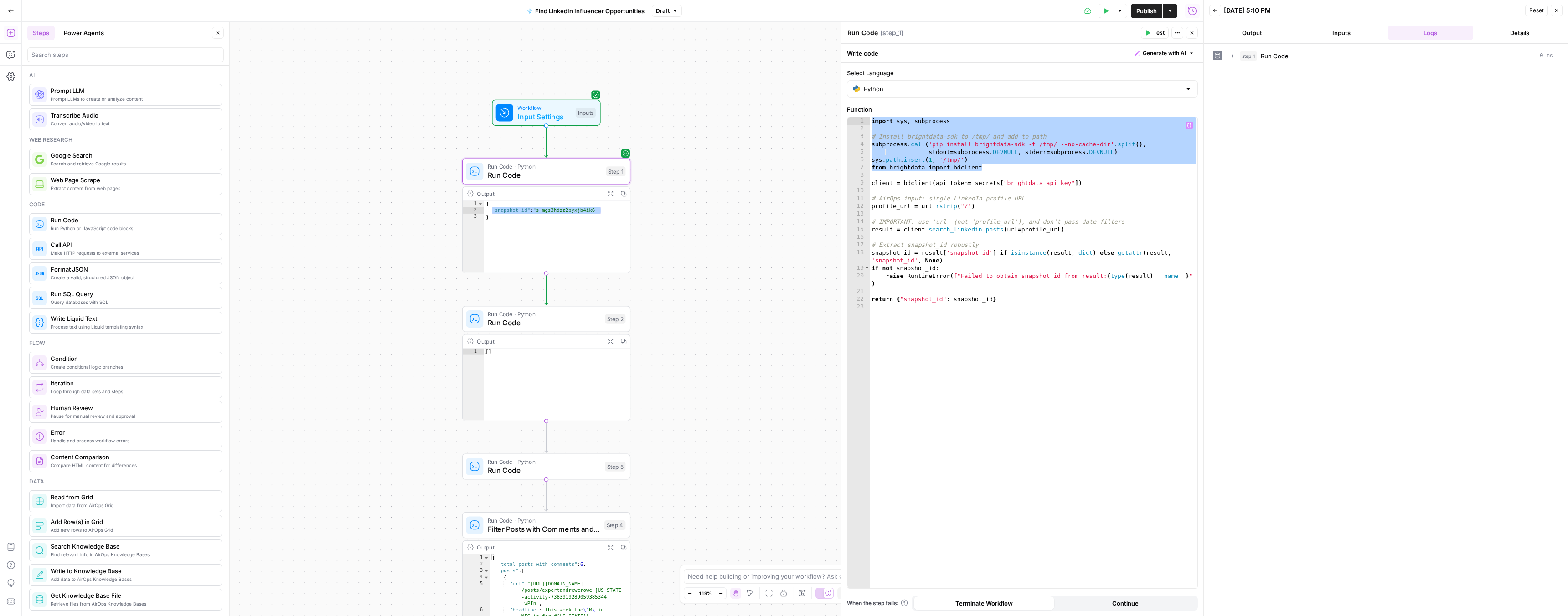
drag, startPoint x: 987, startPoint y: 169, endPoint x: 866, endPoint y: 121, distance: 130.2
click at [866, 121] on div "**********" at bounding box center [1022, 352] width 350 height 471
click at [1154, 9] on span "Publish" at bounding box center [1147, 10] width 21 height 9
click at [9, 54] on icon "button" at bounding box center [10, 54] width 9 height 9
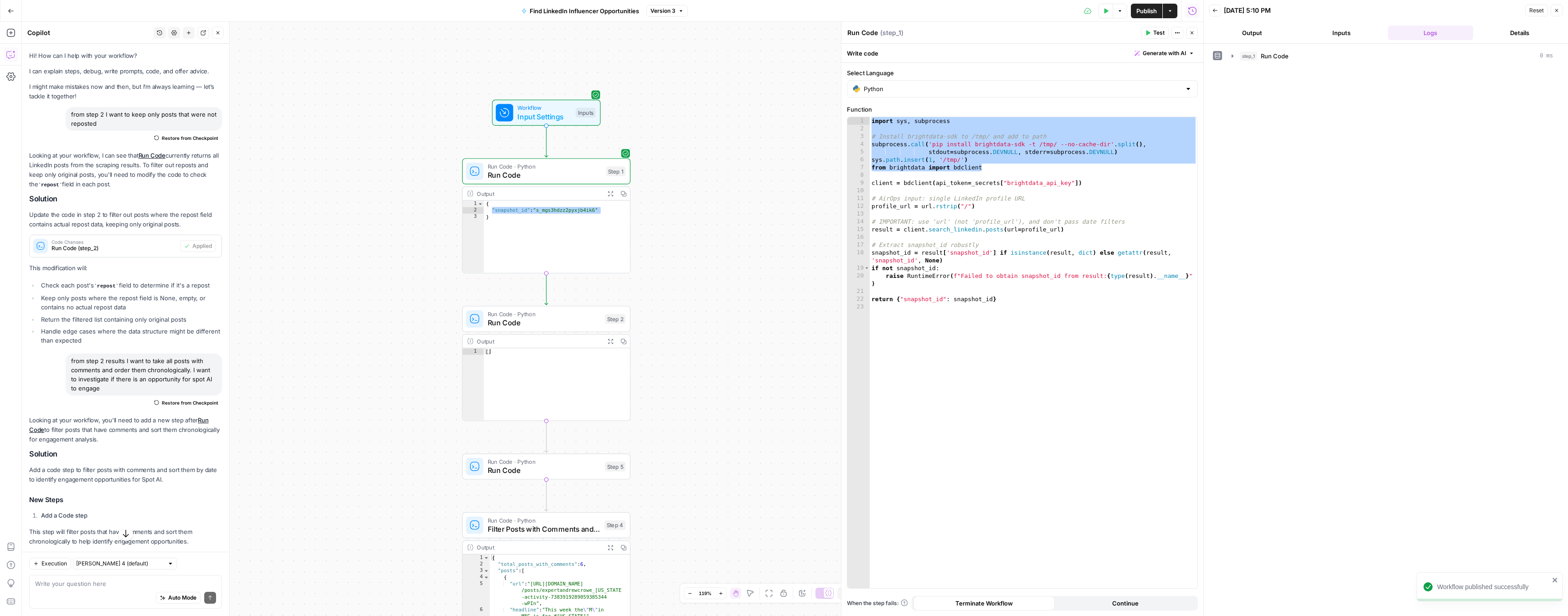
click at [164, 136] on span "Restore from Checkpoint" at bounding box center [190, 138] width 57 height 7
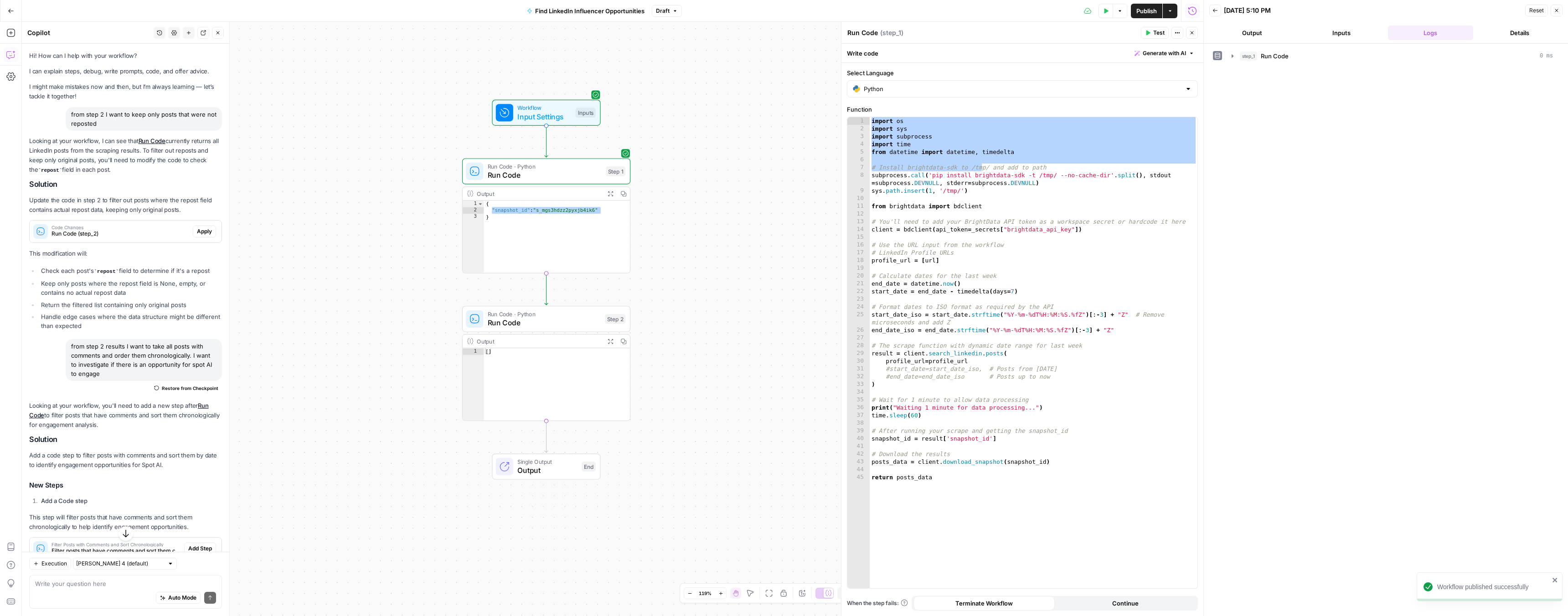
click at [514, 173] on span "Run Code" at bounding box center [544, 175] width 114 height 11
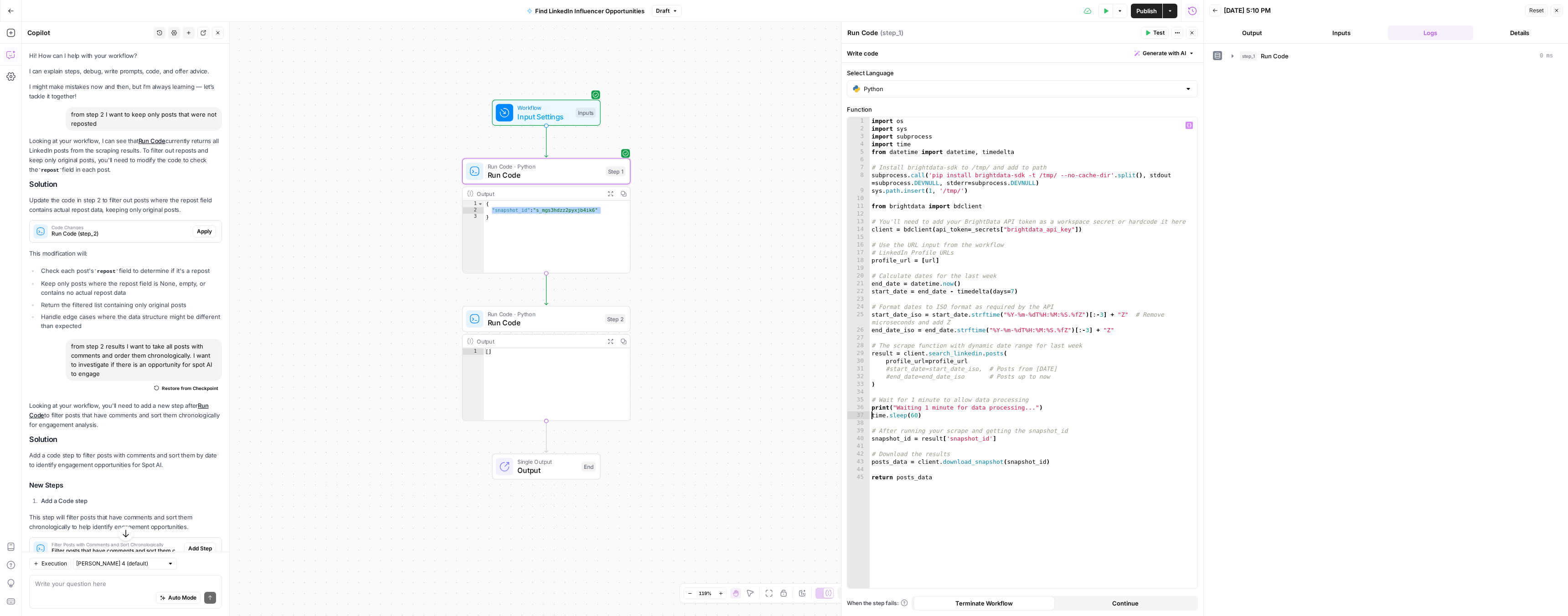
click at [872, 416] on div "import os import sys import subprocess import time from datetime import datetim…" at bounding box center [1034, 360] width 327 height 487
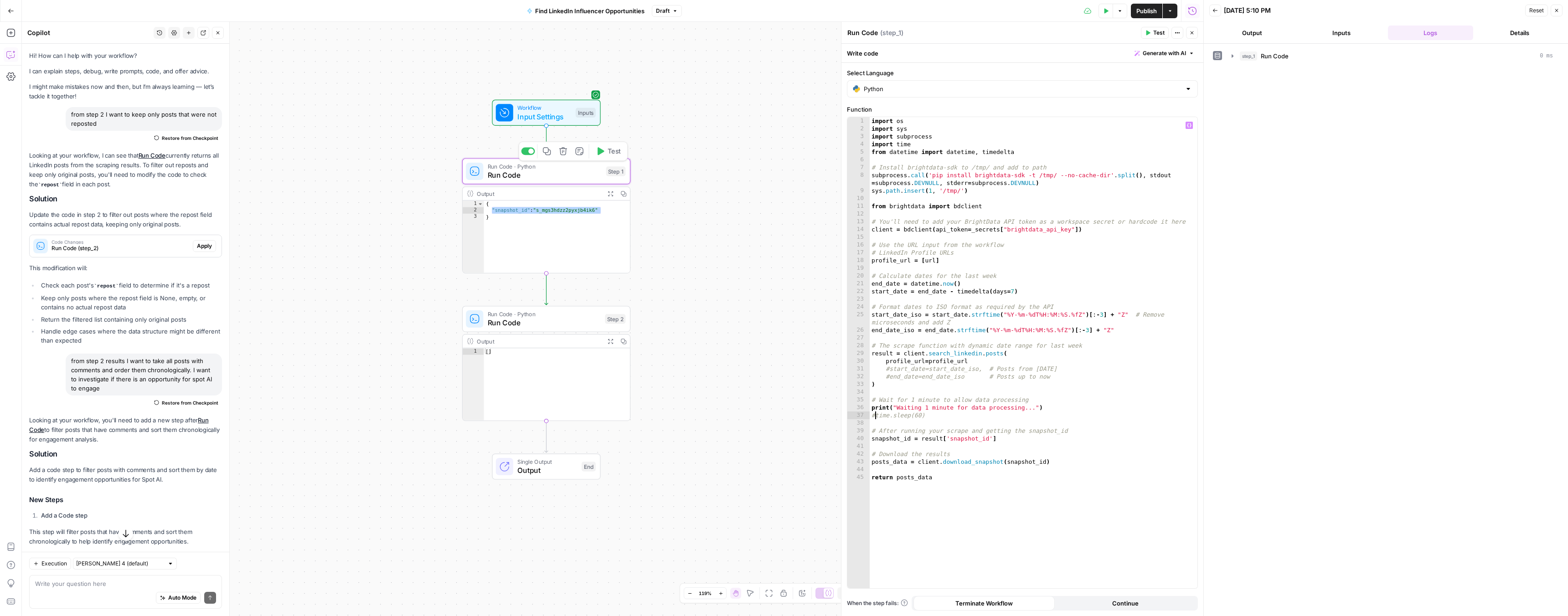
type textarea "**********"
click at [607, 154] on span "Test" at bounding box center [614, 151] width 13 height 10
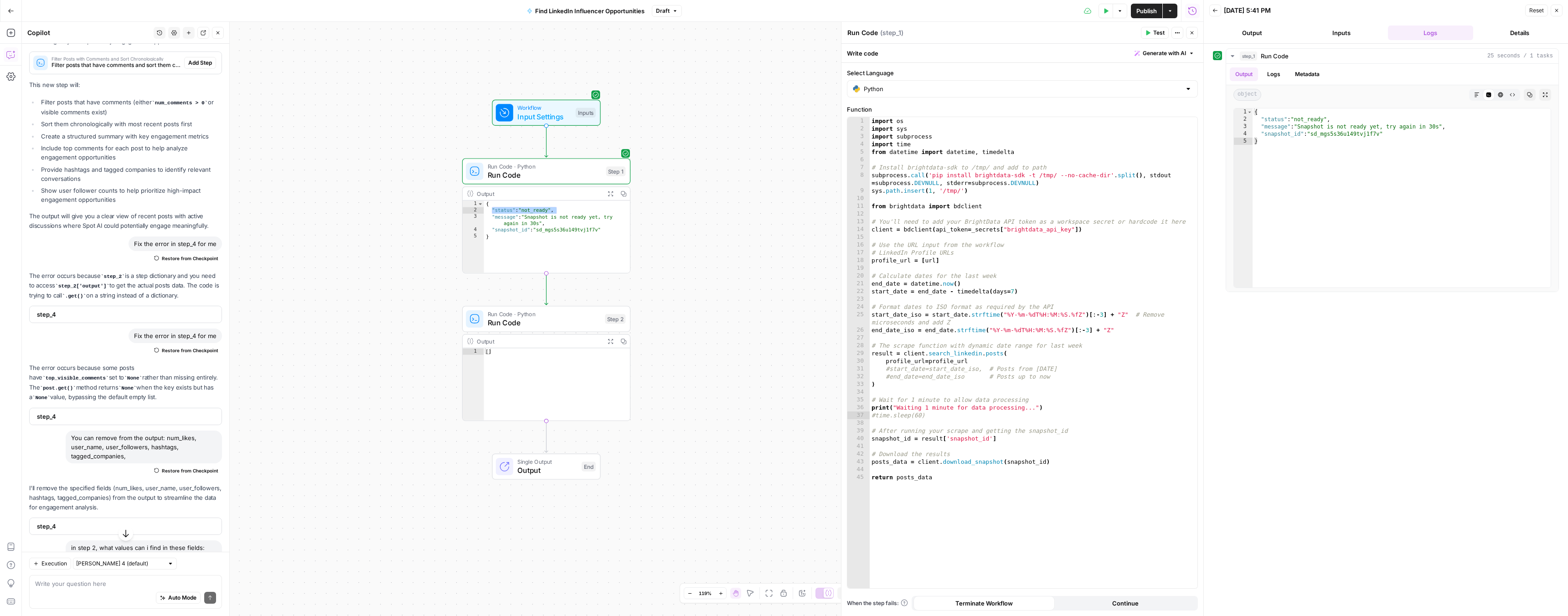
scroll to position [332, 0]
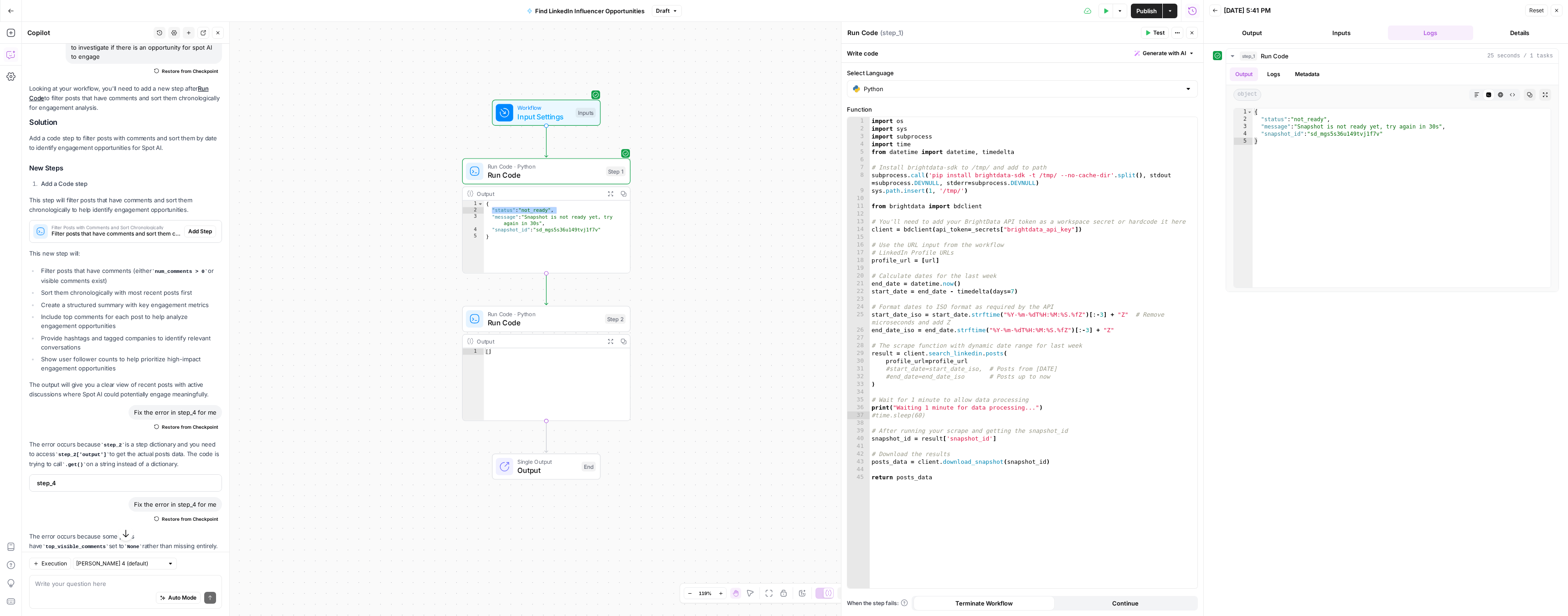
click at [486, 327] on div "Run Code · Python Run Code Step 2" at bounding box center [545, 319] width 159 height 19
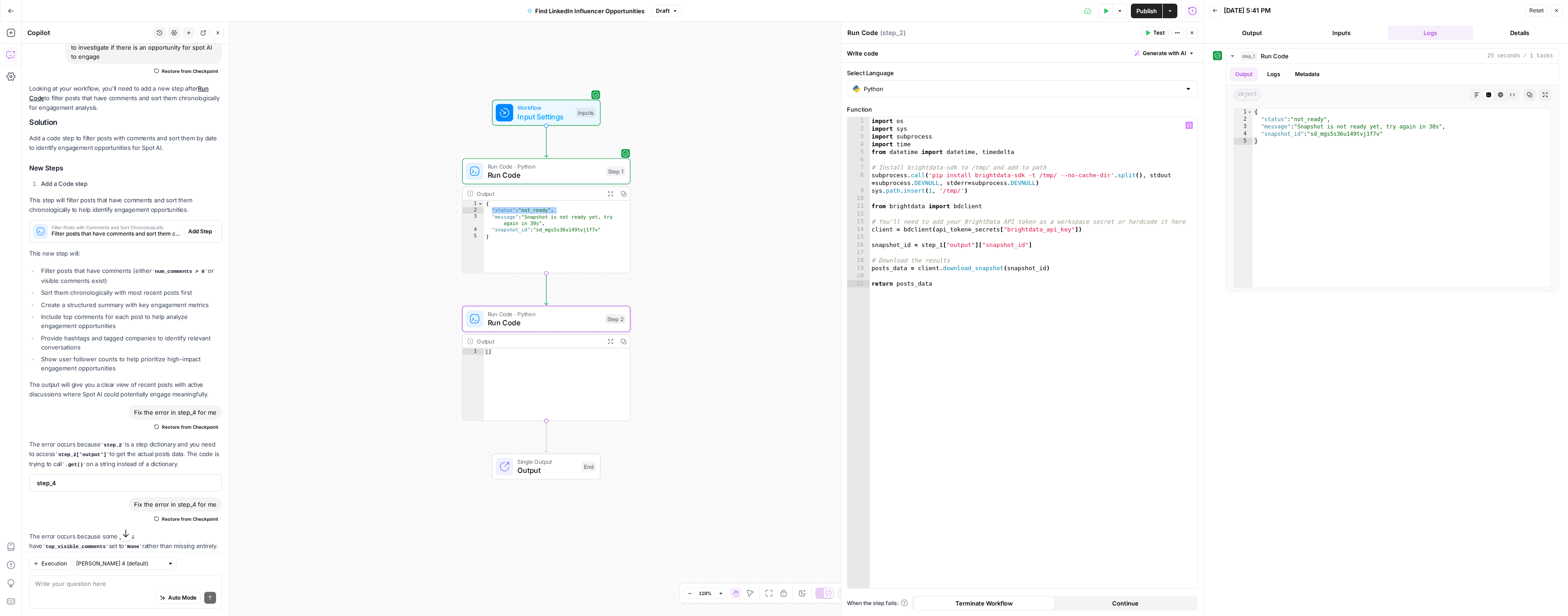
type textarea "**********"
click at [959, 284] on div "import os import sys import subprocess import time from datetime import datetim…" at bounding box center [1034, 360] width 327 height 487
click at [605, 302] on button "Test" at bounding box center [607, 298] width 33 height 14
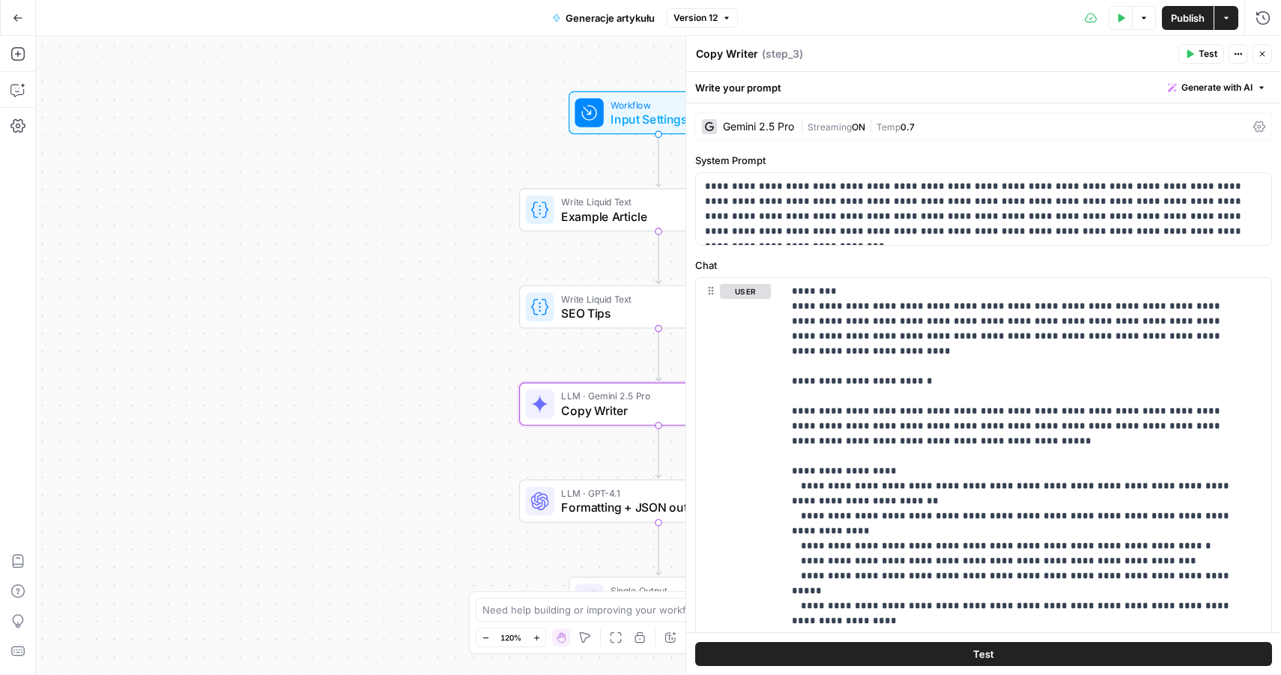
scroll to position [1088, 0]
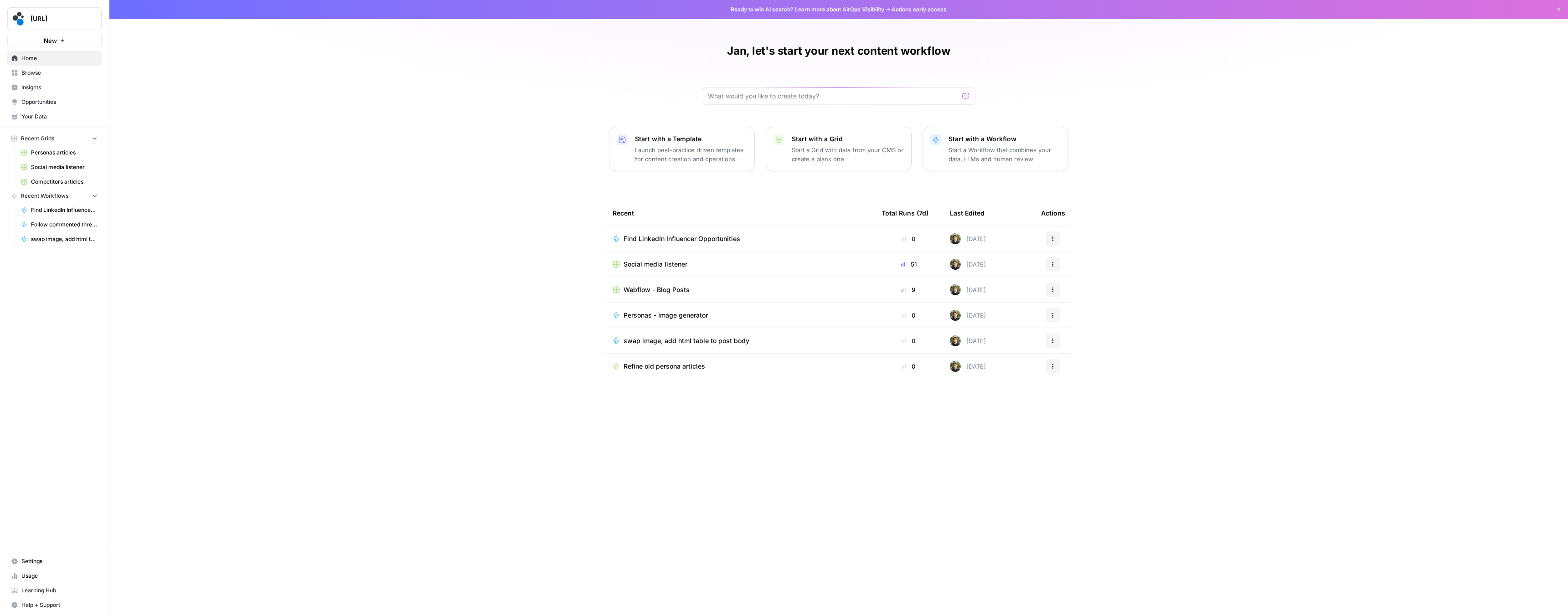
click at [30, 118] on span "Your Data" at bounding box center [59, 116] width 76 height 8
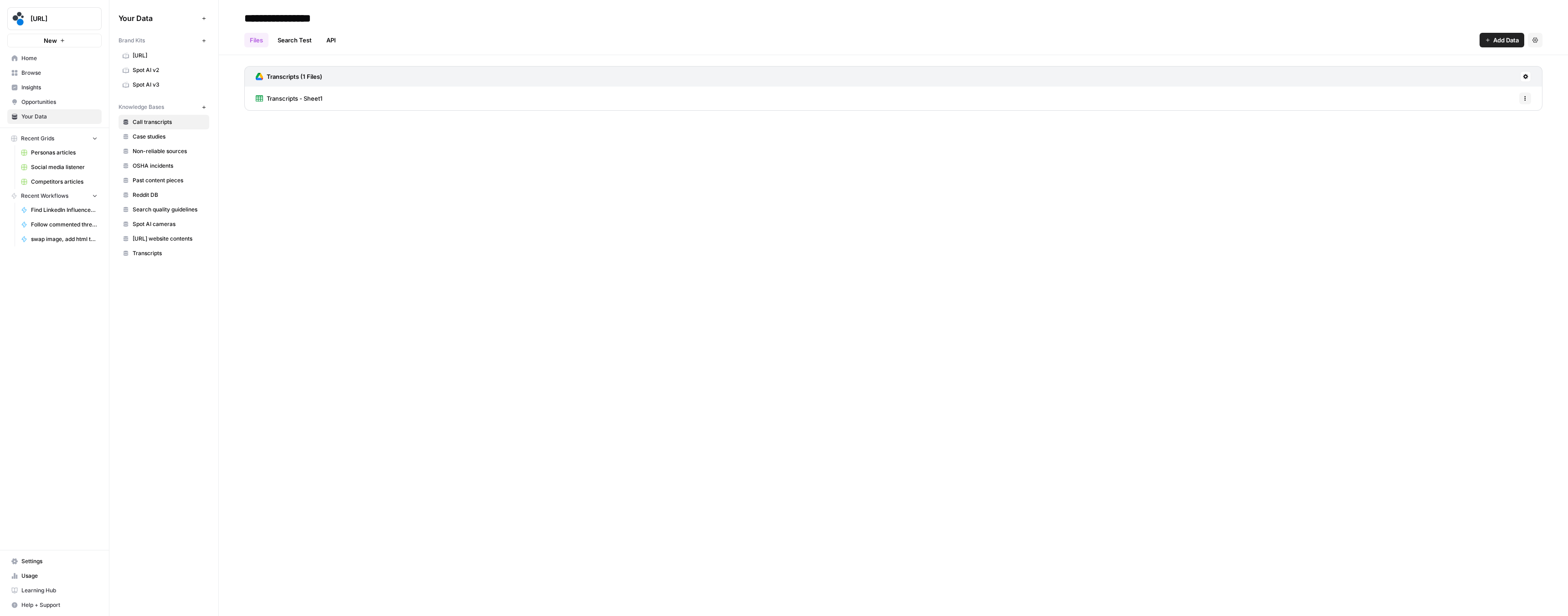
click at [35, 72] on span "Browse" at bounding box center [59, 72] width 76 height 8
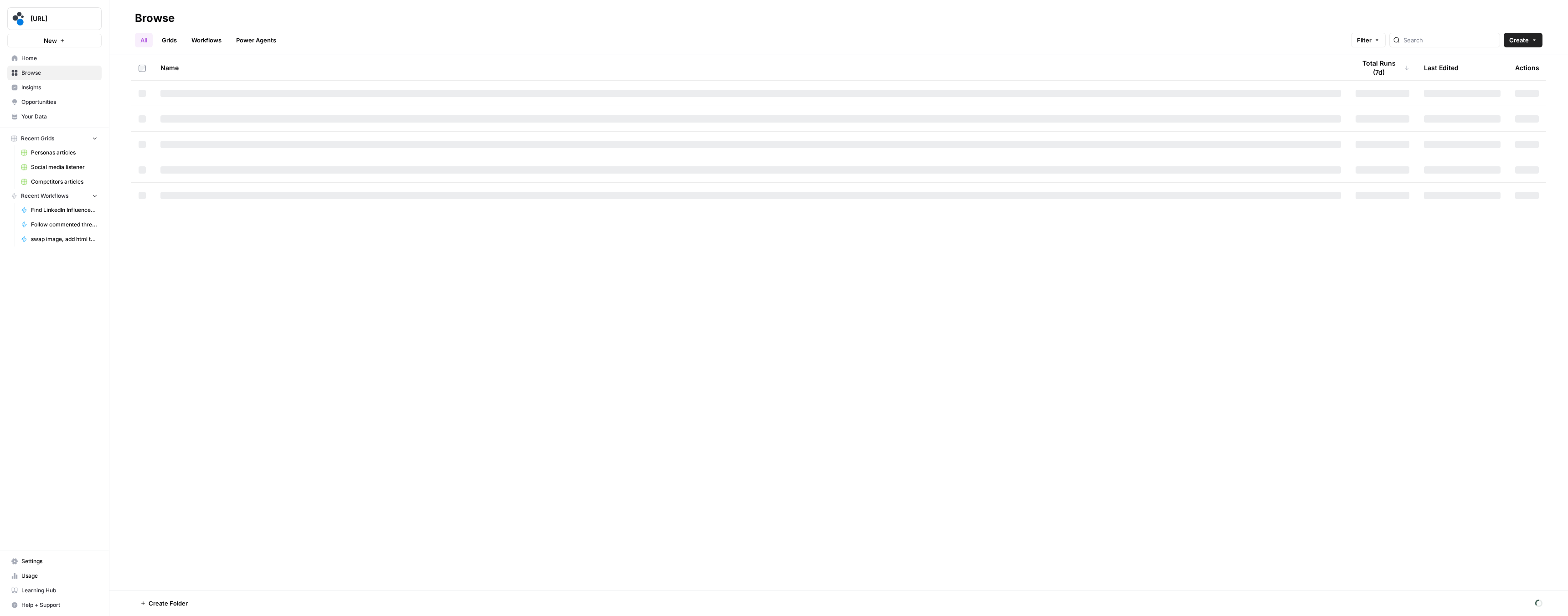
click at [214, 44] on link "Workflows" at bounding box center [206, 40] width 41 height 15
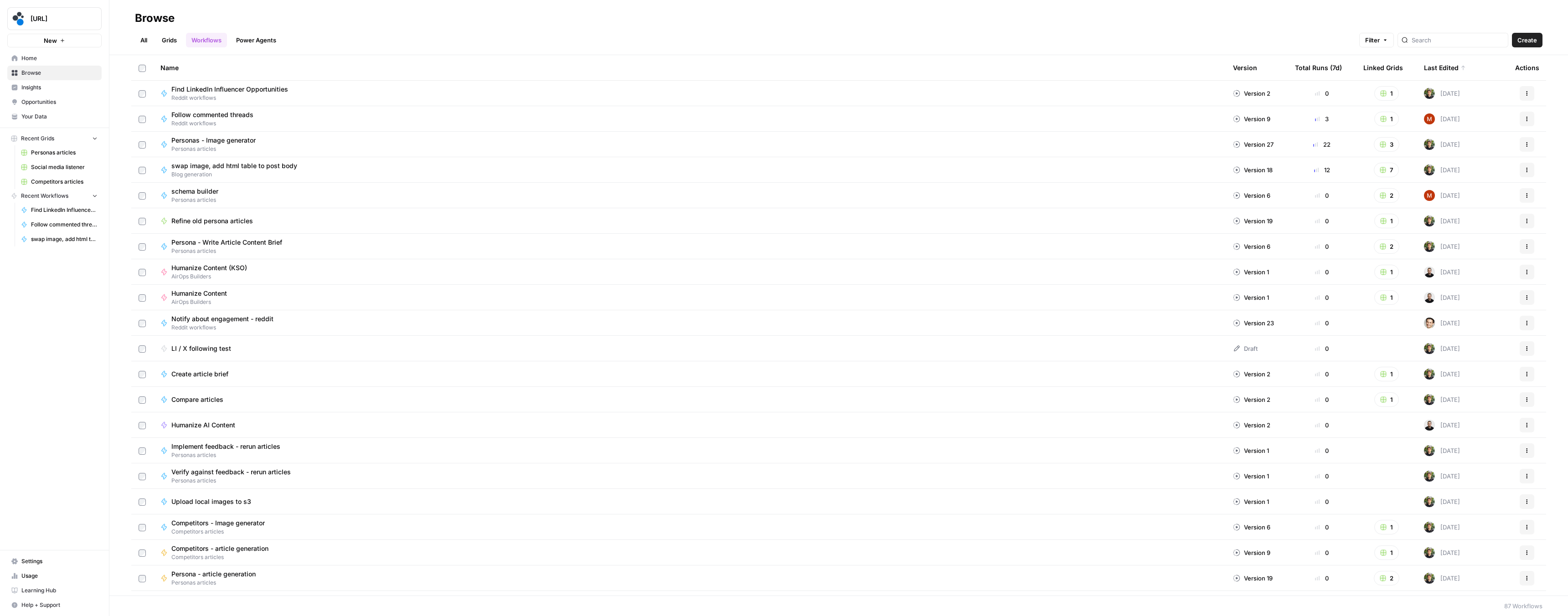
click at [173, 41] on link "Grids" at bounding box center [169, 40] width 26 height 15
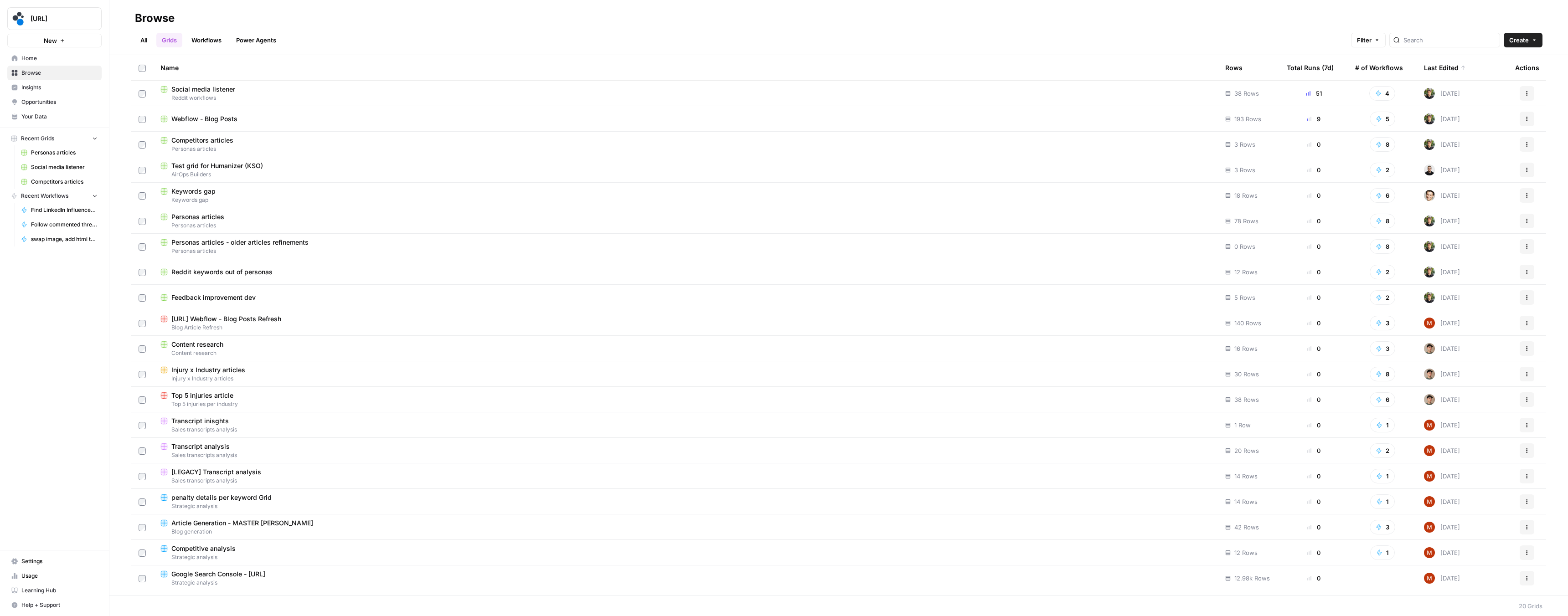
click at [244, 88] on div "Social media listener" at bounding box center [685, 89] width 1050 height 9
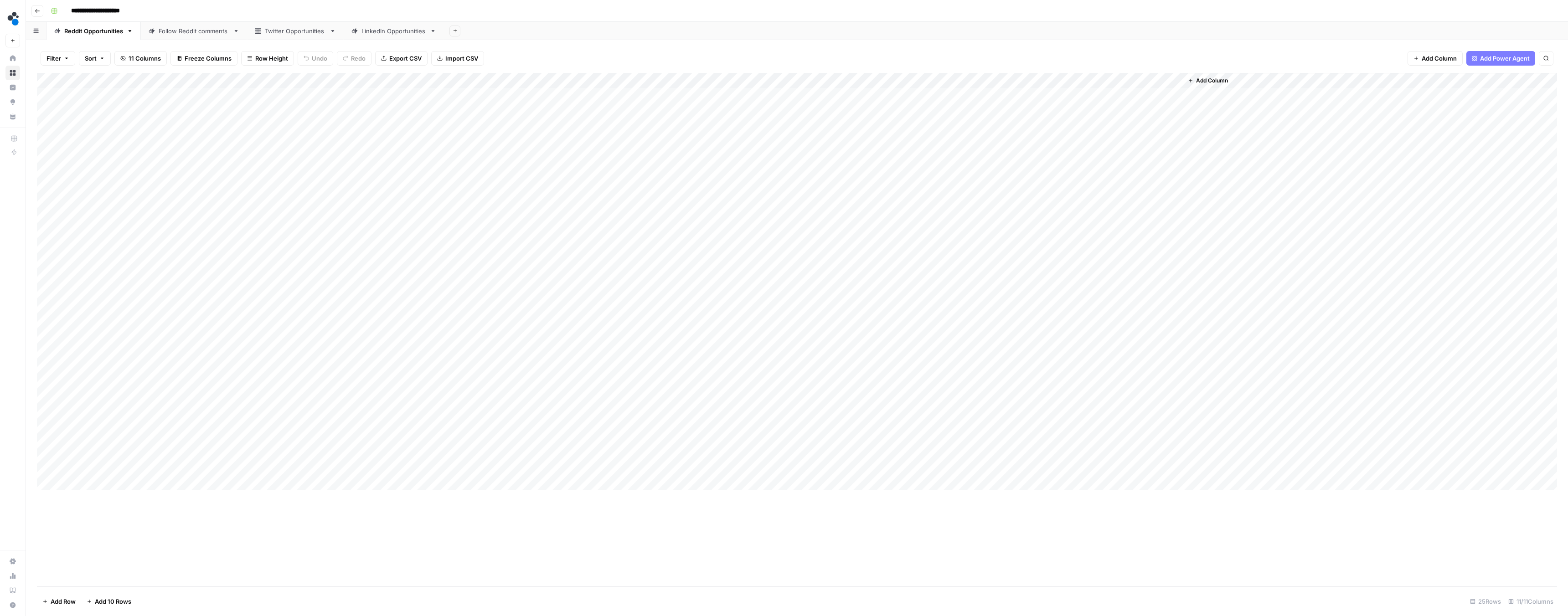
click at [489, 82] on div "Add Column" at bounding box center [797, 282] width 1520 height 418
click at [440, 159] on span "Configure Inputs" at bounding box center [445, 157] width 80 height 9
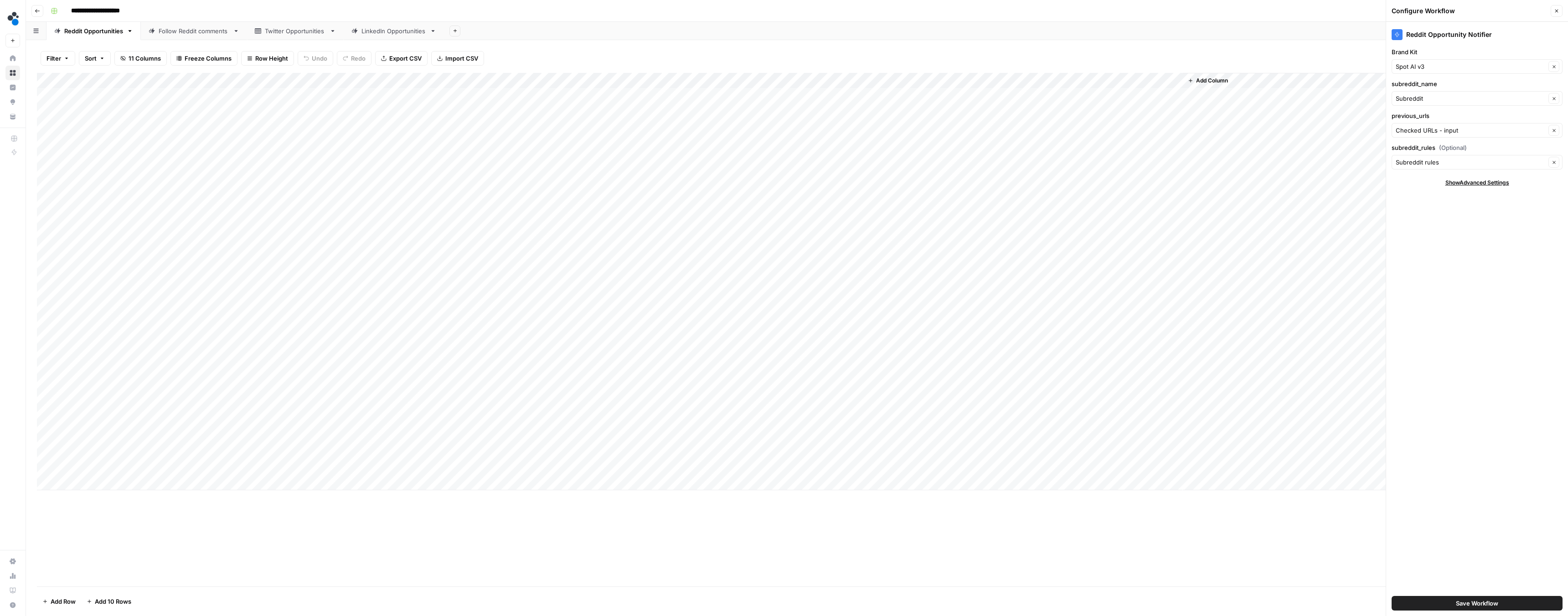
click at [1560, 10] on button "Close" at bounding box center [1556, 10] width 12 height 12
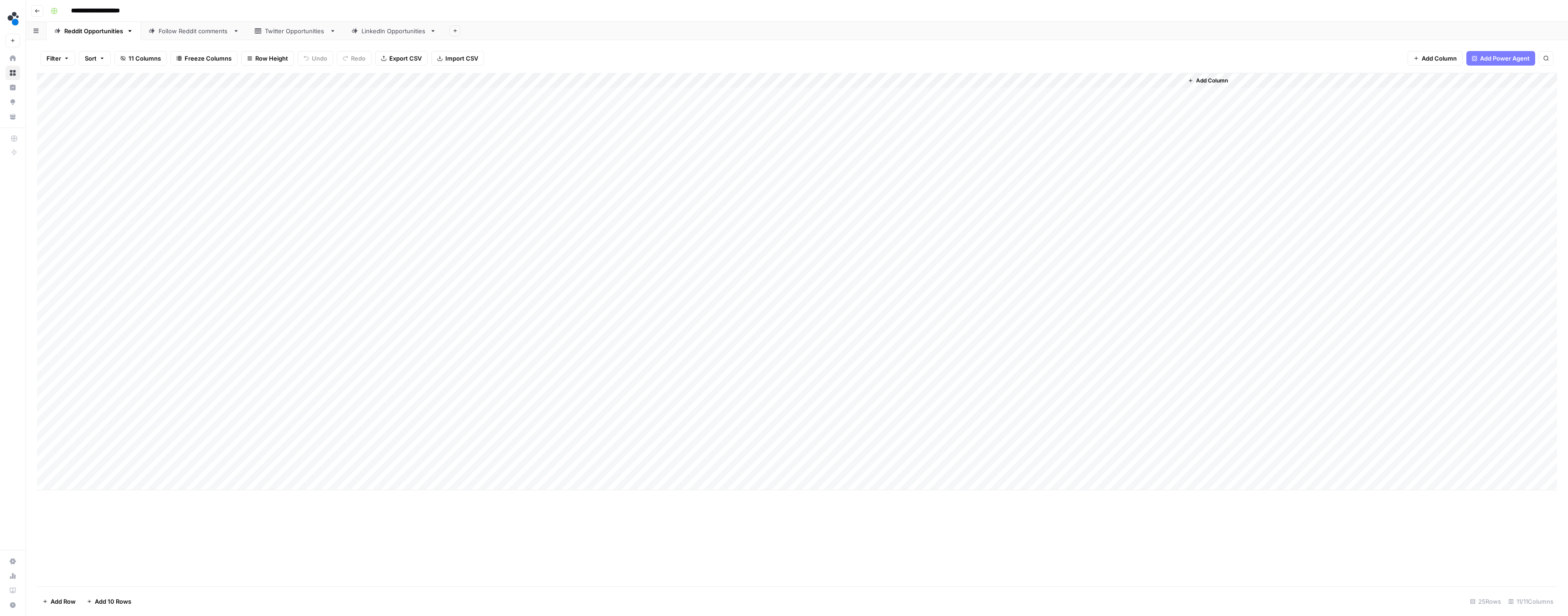
click at [486, 80] on div "Add Column" at bounding box center [797, 282] width 1520 height 418
click at [424, 170] on span "Edit Workflow" at bounding box center [445, 170] width 80 height 9
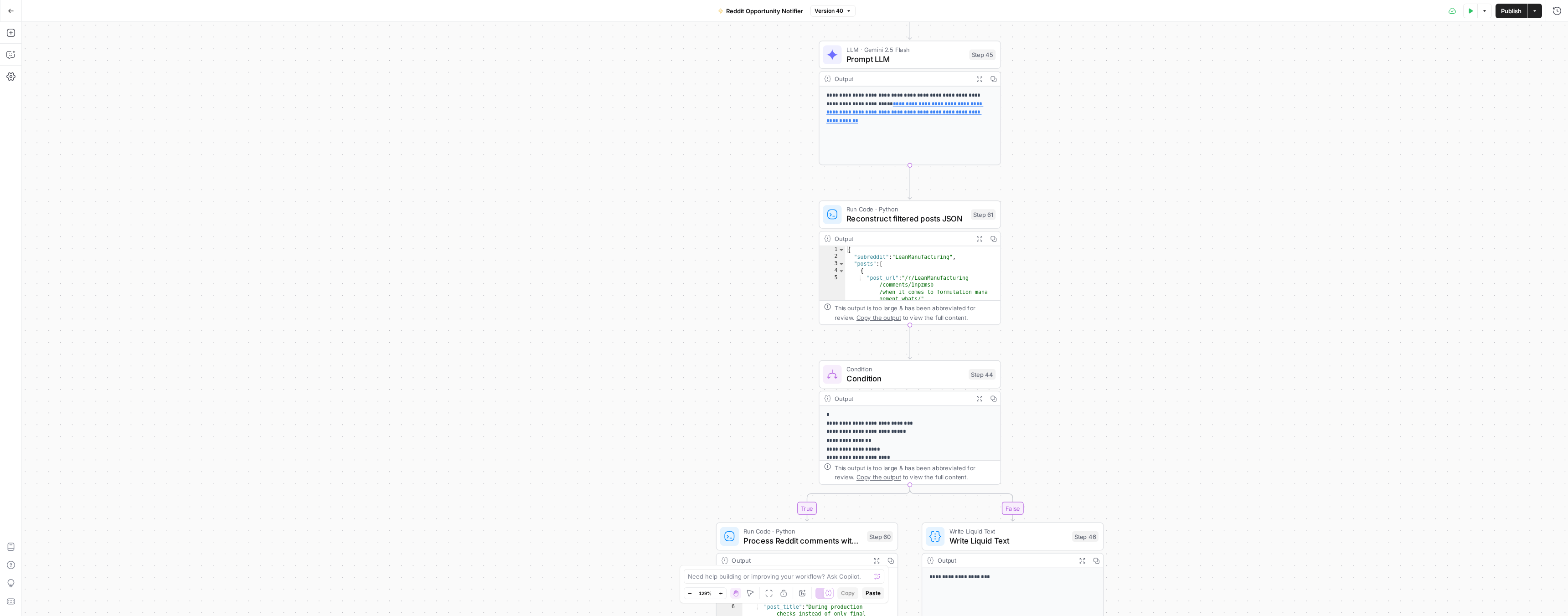
drag, startPoint x: 768, startPoint y: 174, endPoint x: 678, endPoint y: 397, distance: 240.5
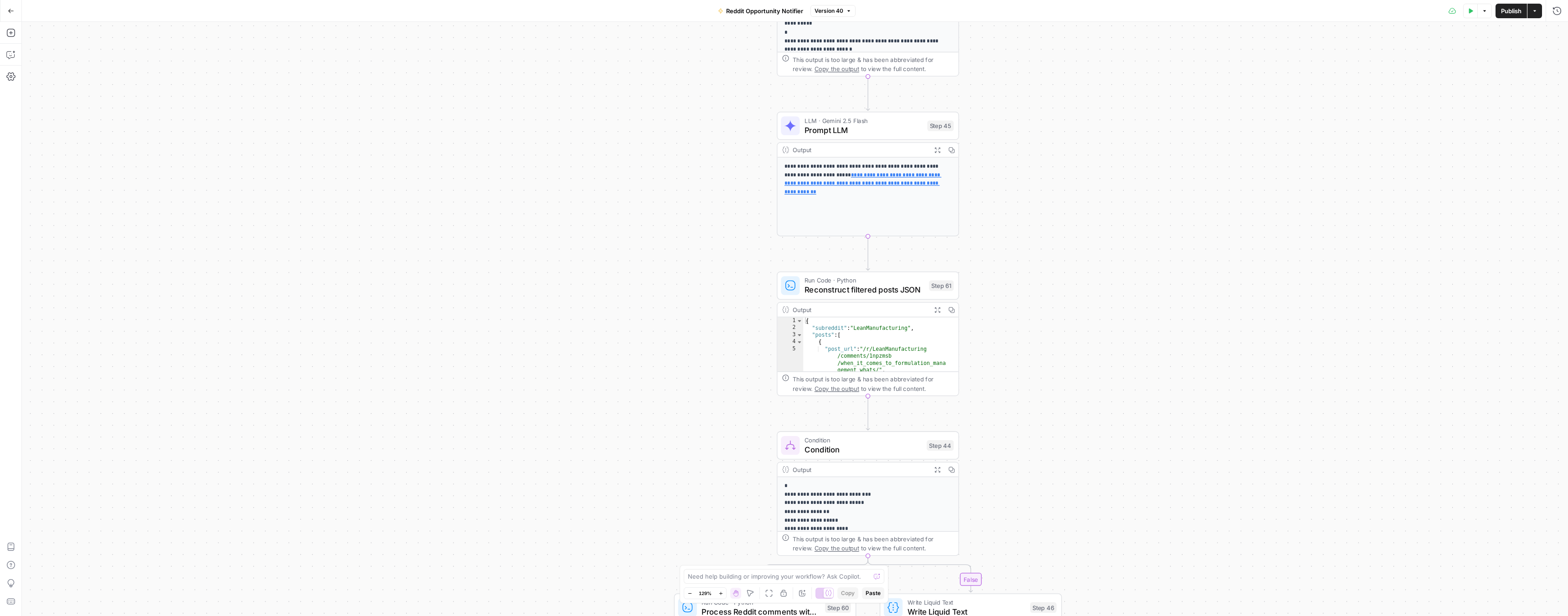
drag, startPoint x: 746, startPoint y: 275, endPoint x: 690, endPoint y: 345, distance: 89.6
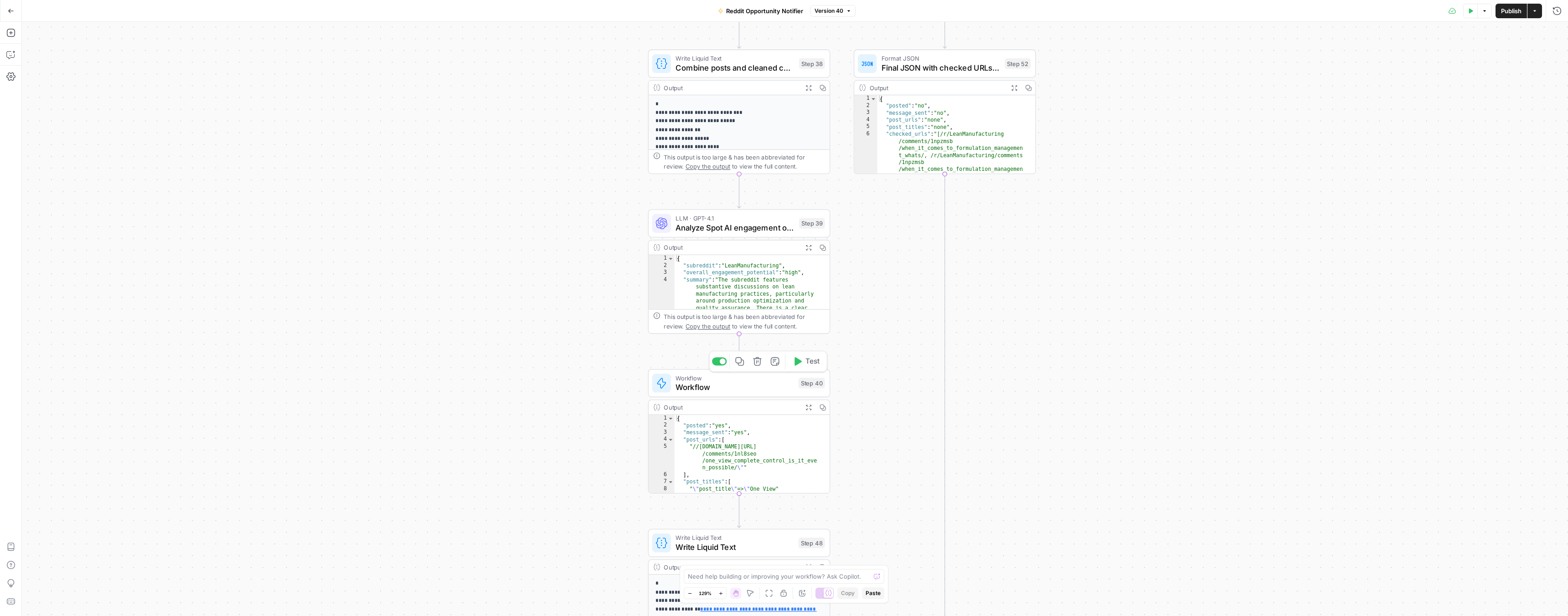
click at [746, 390] on span "Workflow" at bounding box center [735, 387] width 118 height 12
type input "Notify about engagement - reddit"
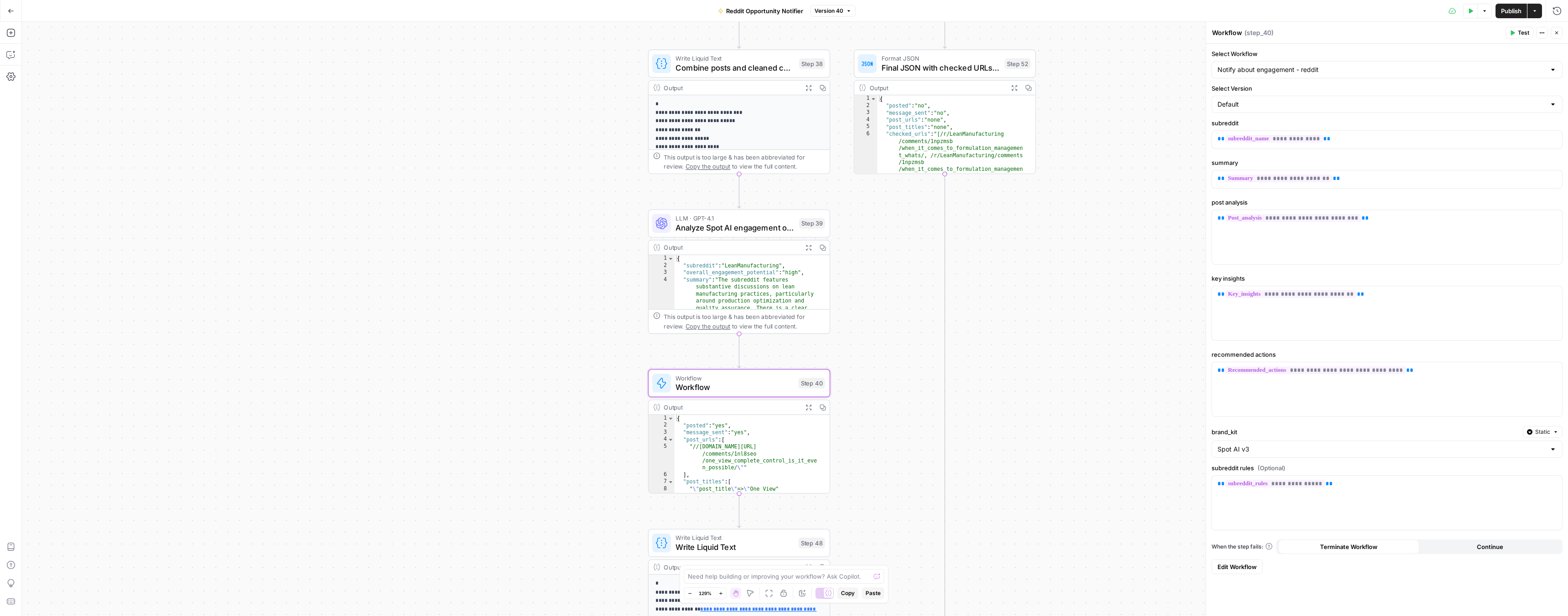
click at [1239, 564] on span "Edit Workflow" at bounding box center [1237, 567] width 39 height 9
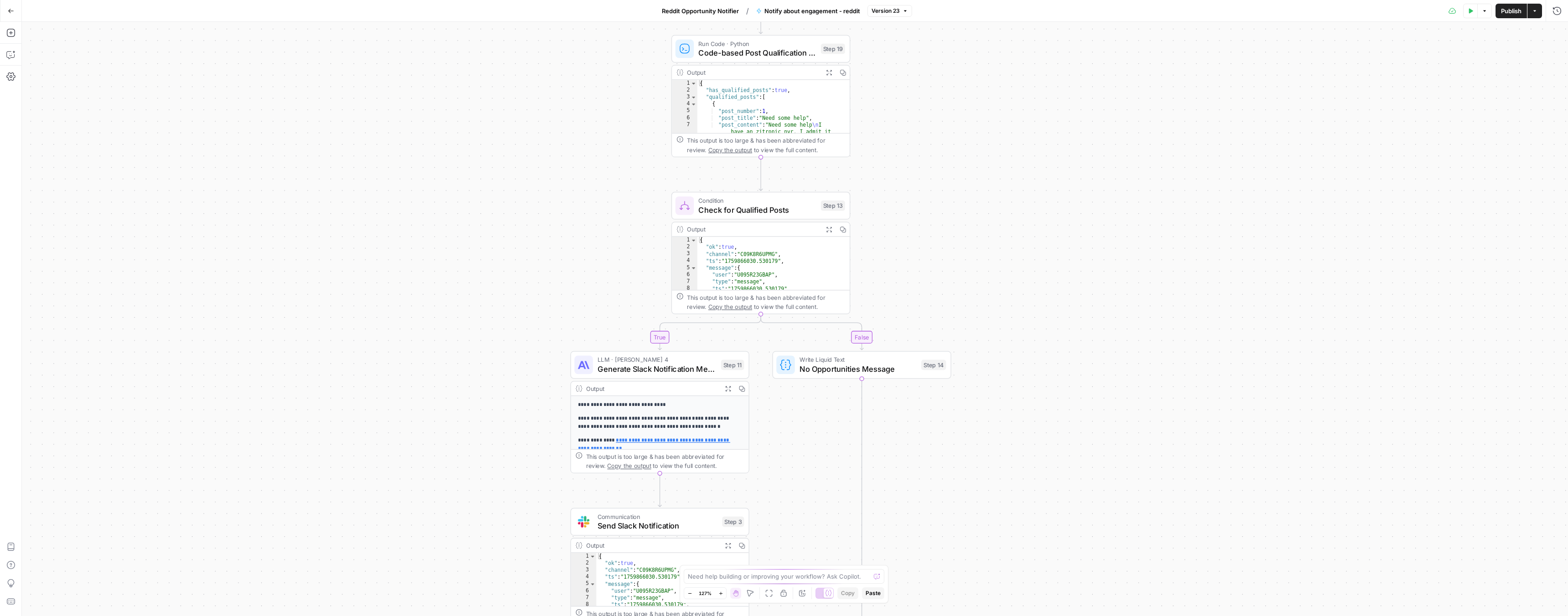
drag, startPoint x: 452, startPoint y: 385, endPoint x: 662, endPoint y: 287, distance: 231.7
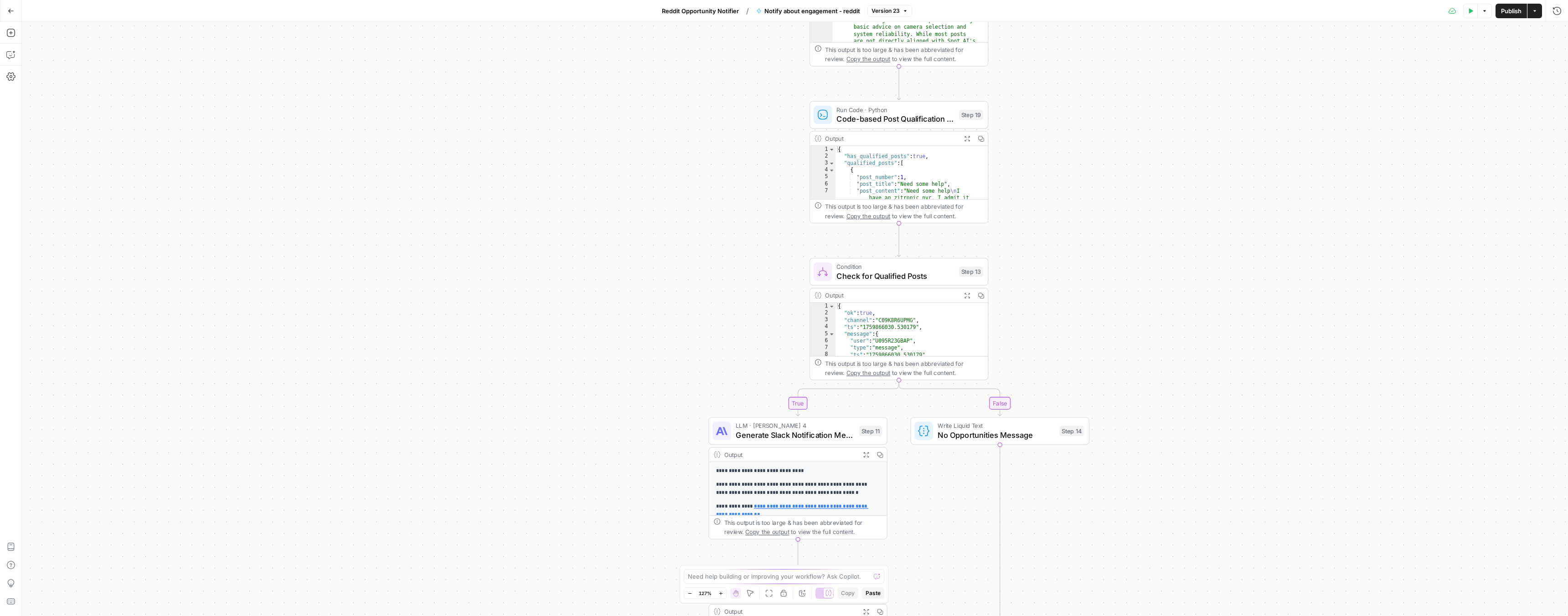
drag, startPoint x: 662, startPoint y: 276, endPoint x: 666, endPoint y: 265, distance: 11.7
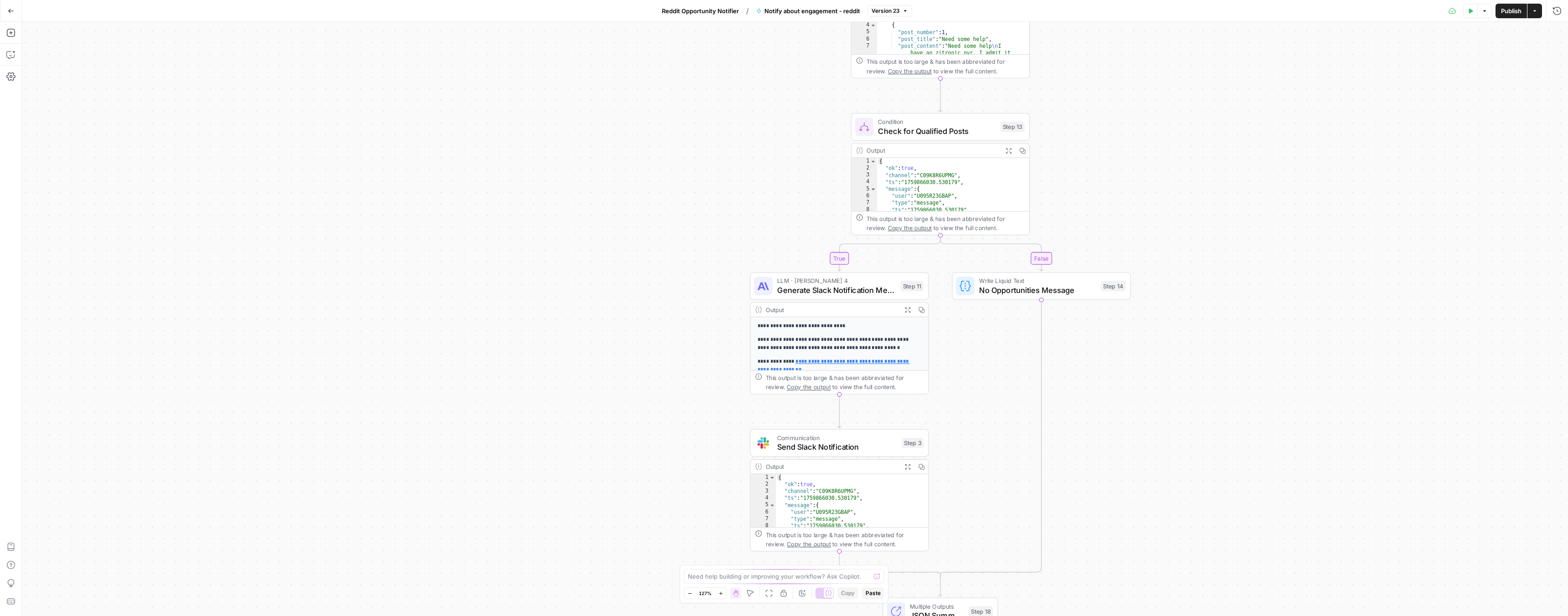
click at [803, 293] on span "Generate Slack Notification Message" at bounding box center [836, 290] width 119 height 12
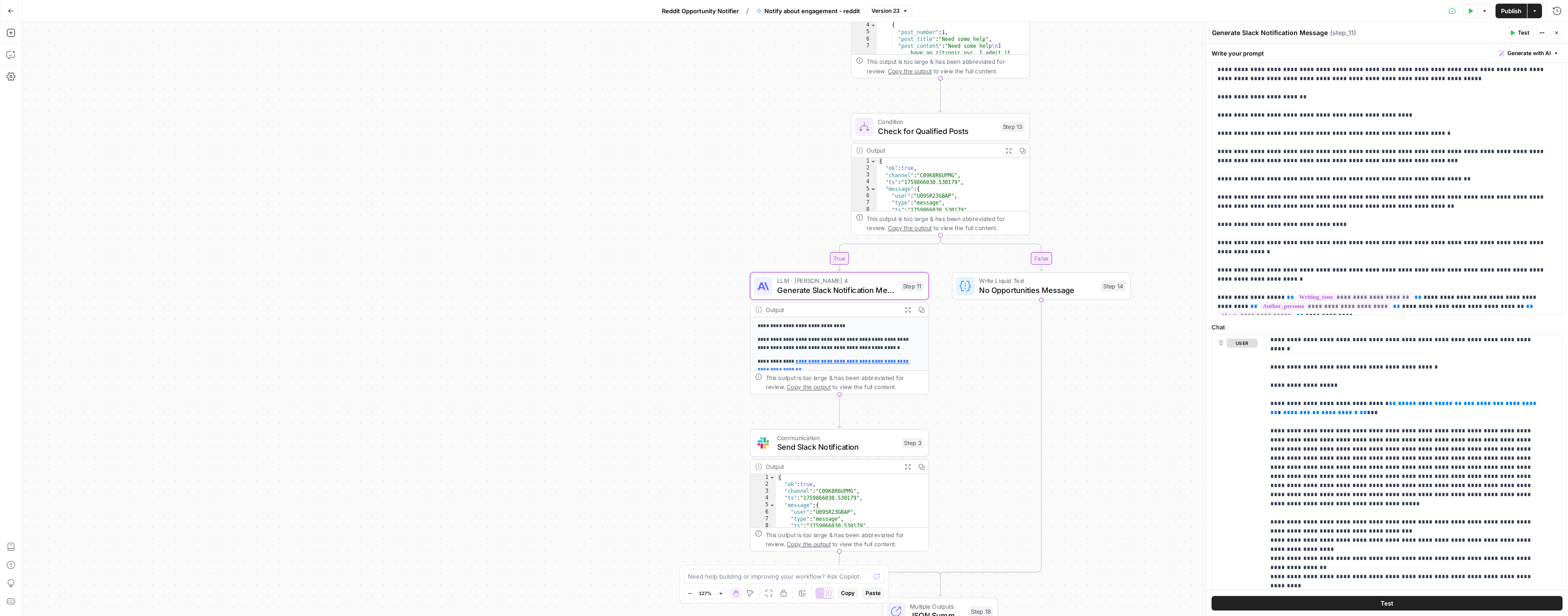
scroll to position [202, 0]
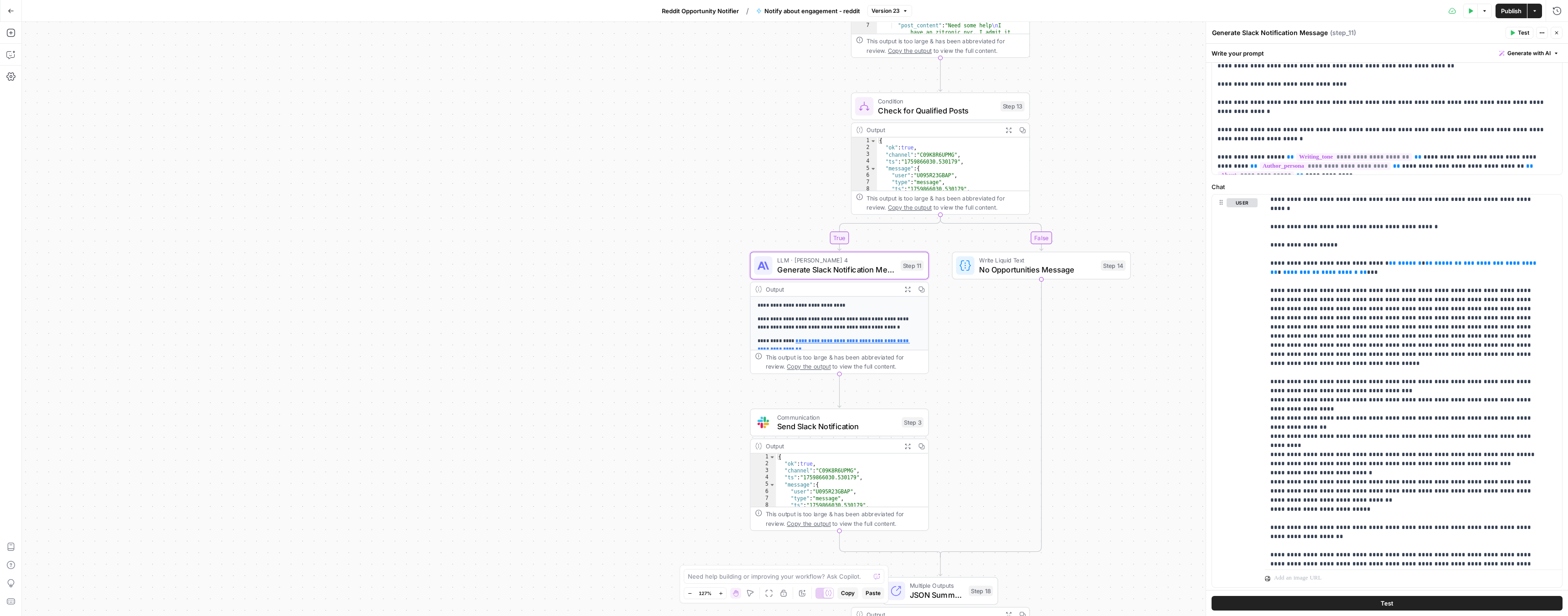
click at [671, 13] on span "Reddit Opportunity Notifier" at bounding box center [700, 10] width 77 height 9
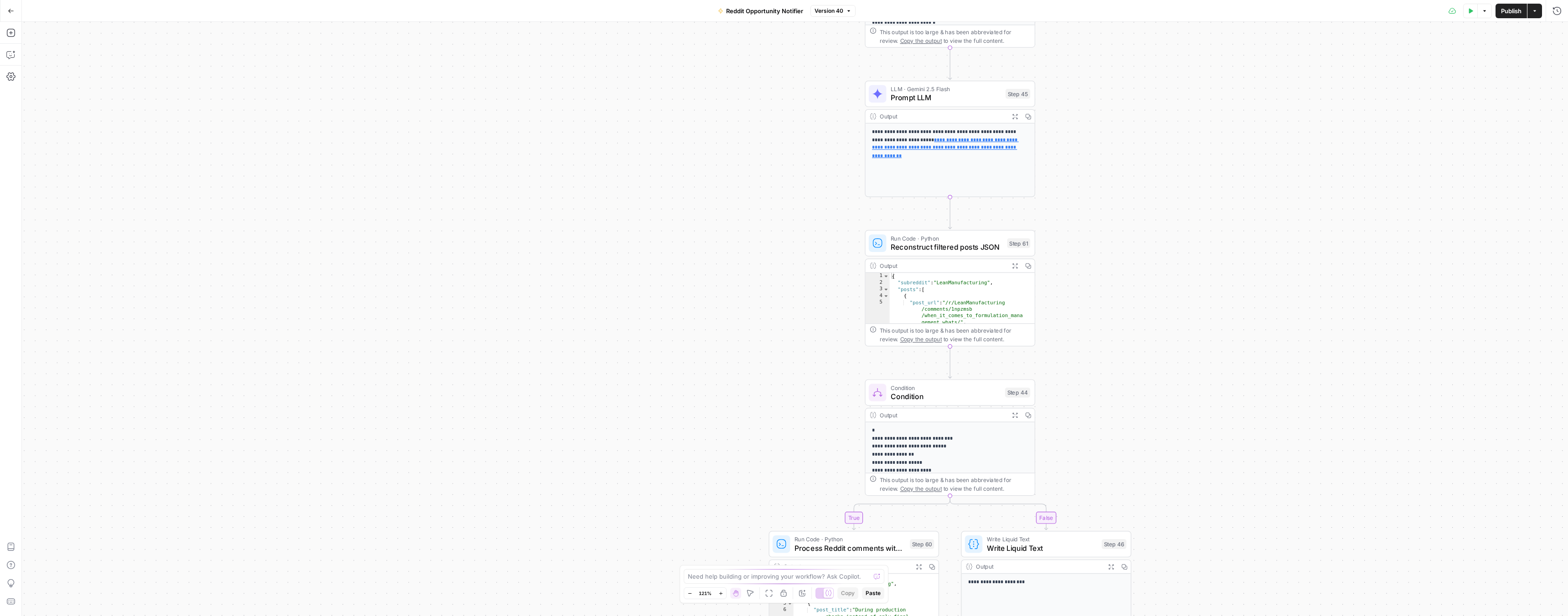
drag, startPoint x: 714, startPoint y: 275, endPoint x: 702, endPoint y: 187, distance: 88.8
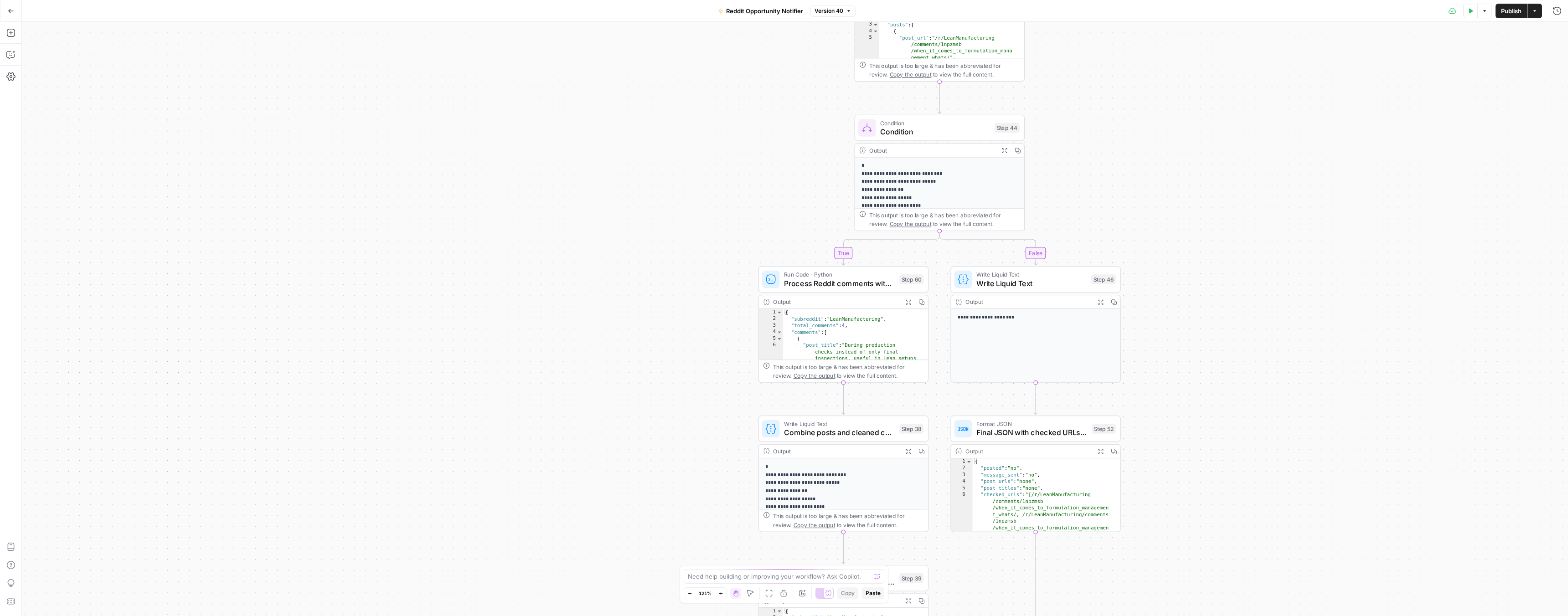
drag, startPoint x: 690, startPoint y: 292, endPoint x: 692, endPoint y: 203, distance: 89.0
drag, startPoint x: 687, startPoint y: 239, endPoint x: 681, endPoint y: 198, distance: 41.4
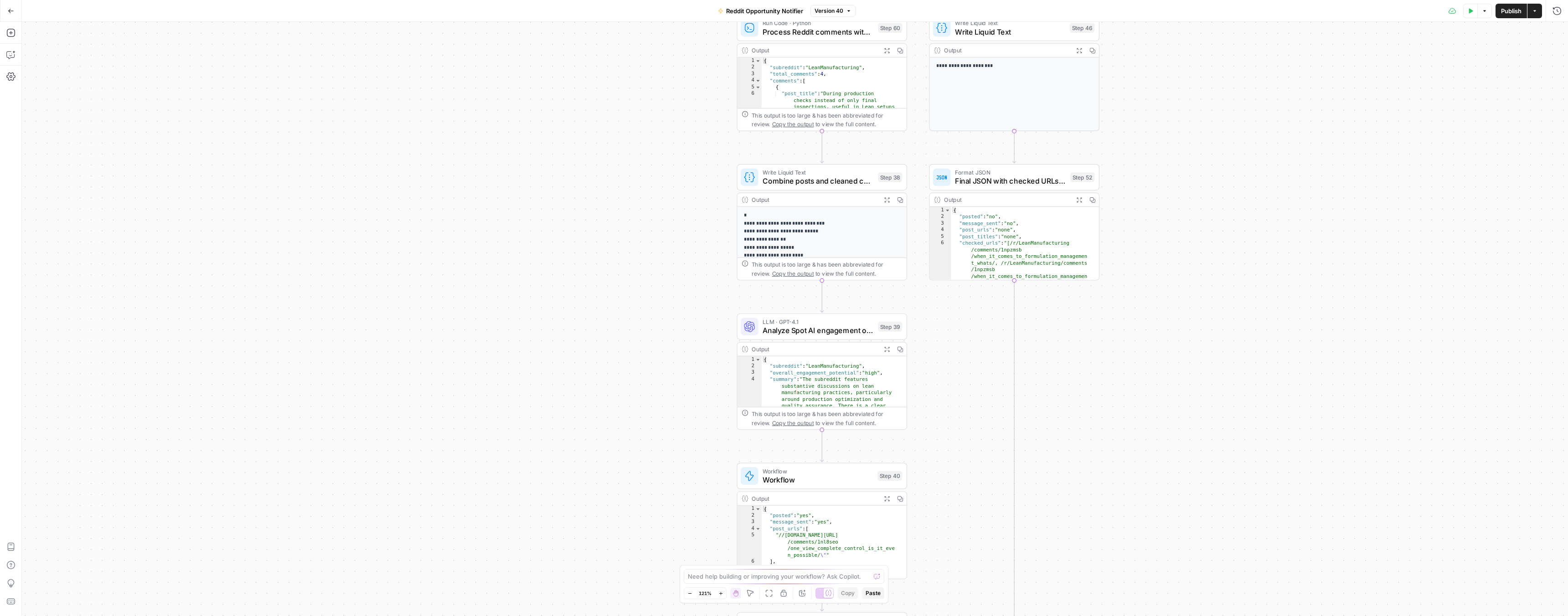
drag, startPoint x: 685, startPoint y: 293, endPoint x: 677, endPoint y: 153, distance: 140.2
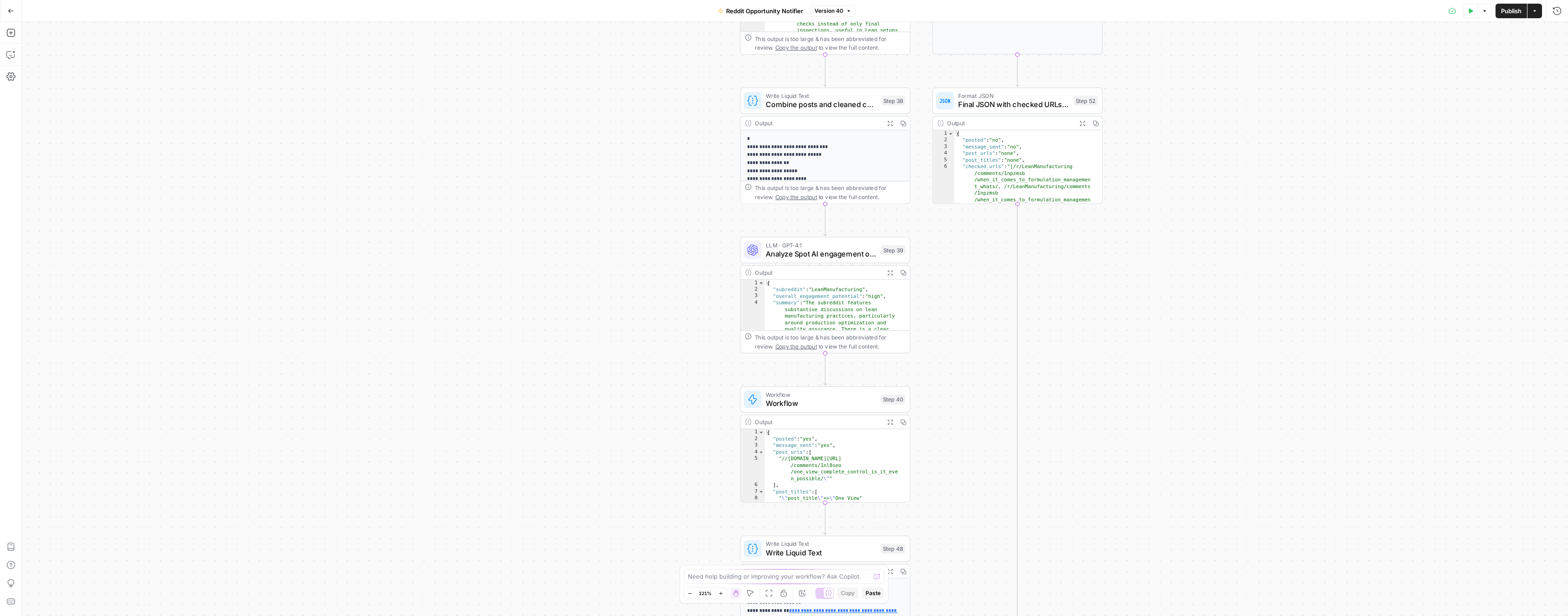
drag, startPoint x: 673, startPoint y: 267, endPoint x: 672, endPoint y: 248, distance: 19.0
click at [775, 255] on span "Analyze Spot AI engagement opportunities" at bounding box center [821, 254] width 111 height 11
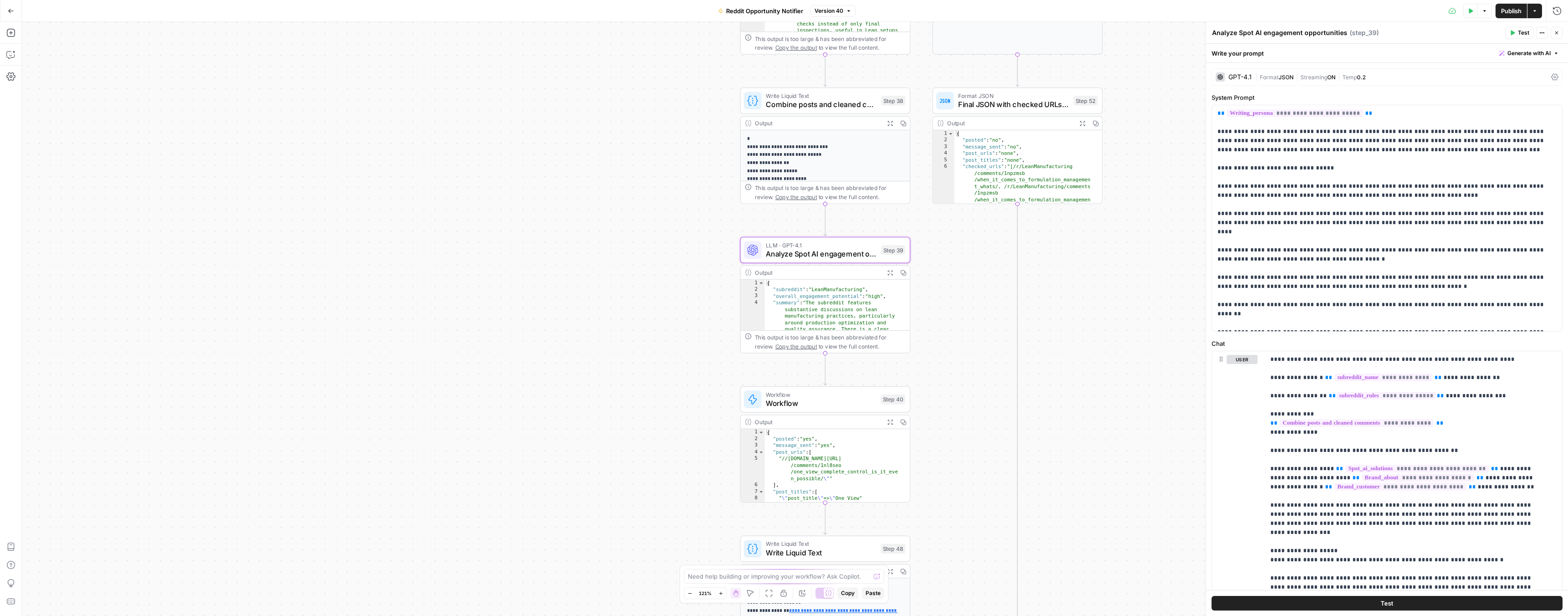
click at [2, 55] on div "Add Steps Copilot Settings AirOps Academy Help Give Feedback Shortcuts" at bounding box center [11, 319] width 22 height 594
click at [94, 592] on div "Auto Mode Send" at bounding box center [125, 598] width 181 height 20
paste textarea "Would YOLOv10 be a good choice for a retail product detection project? Help: Pr…"
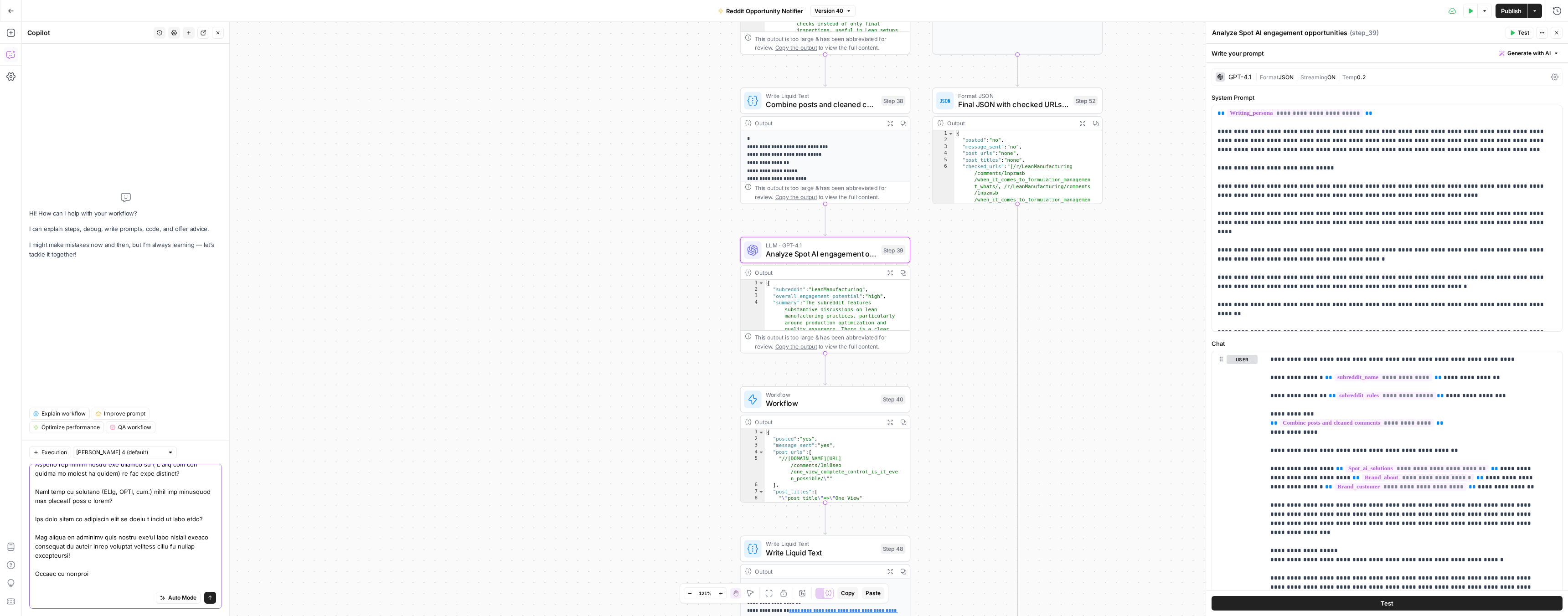
scroll to position [271, 0]
type textarea "LLM in step 39 decided to engage in this kid of post: Would YOLOv10 be a good c…"
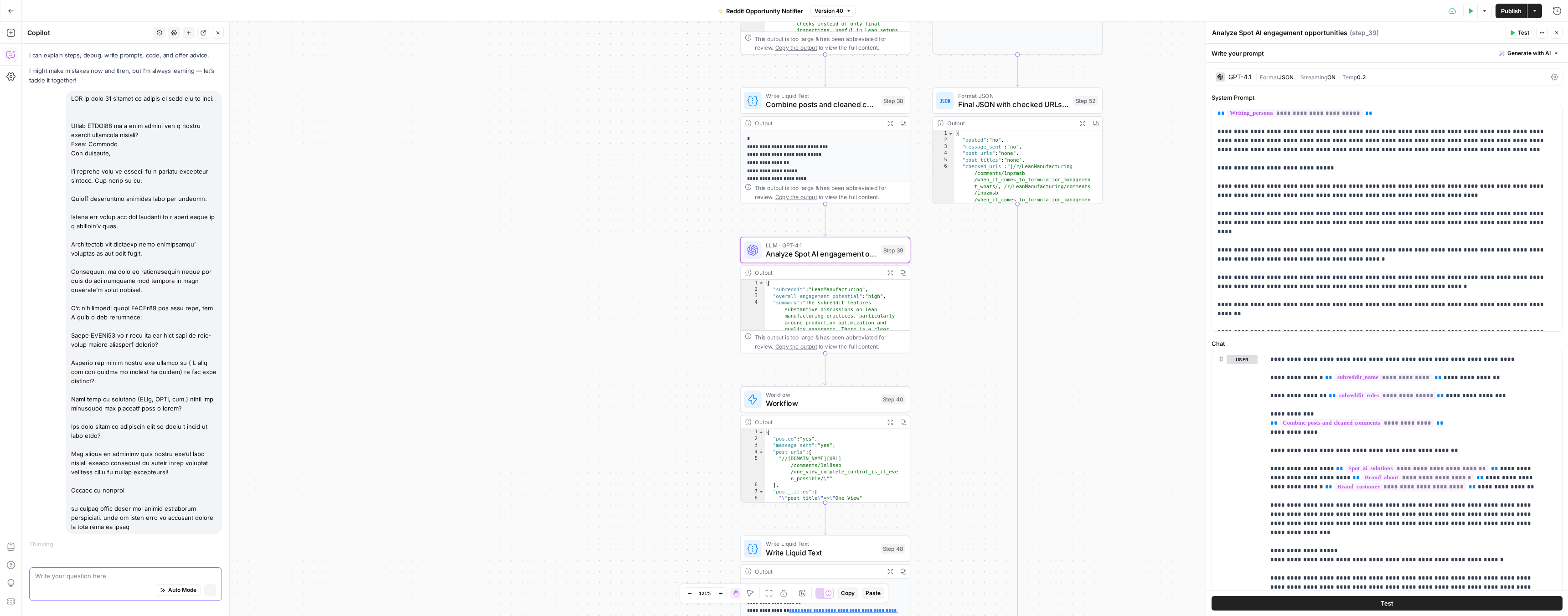
scroll to position [17, 0]
type textarea "a"
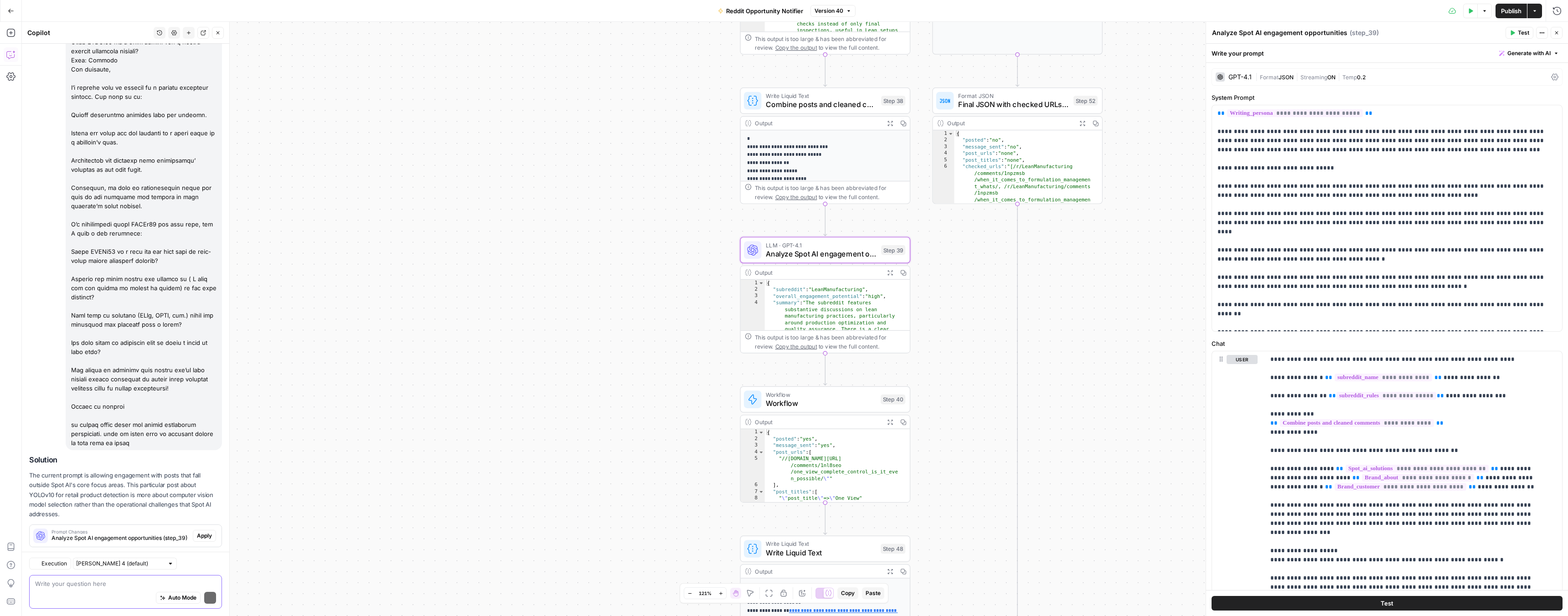
scroll to position [126, 0]
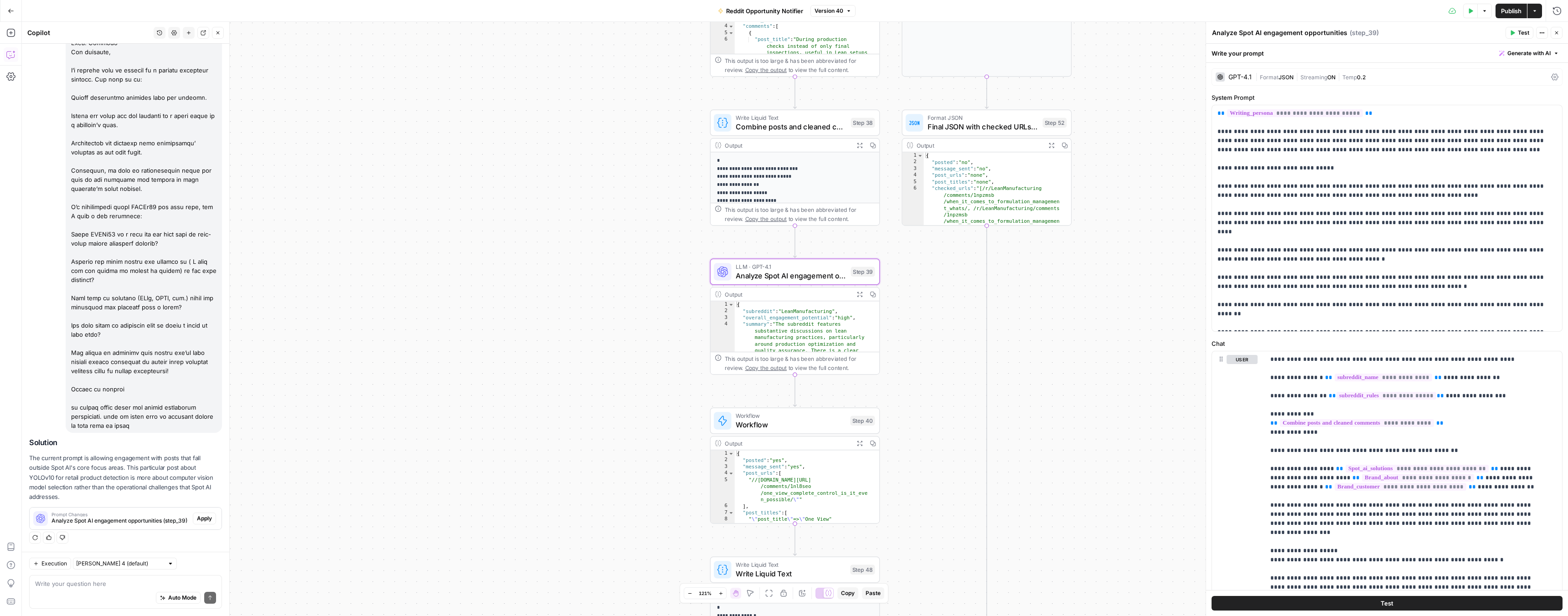
click at [197, 518] on span "Apply" at bounding box center [204, 518] width 15 height 8
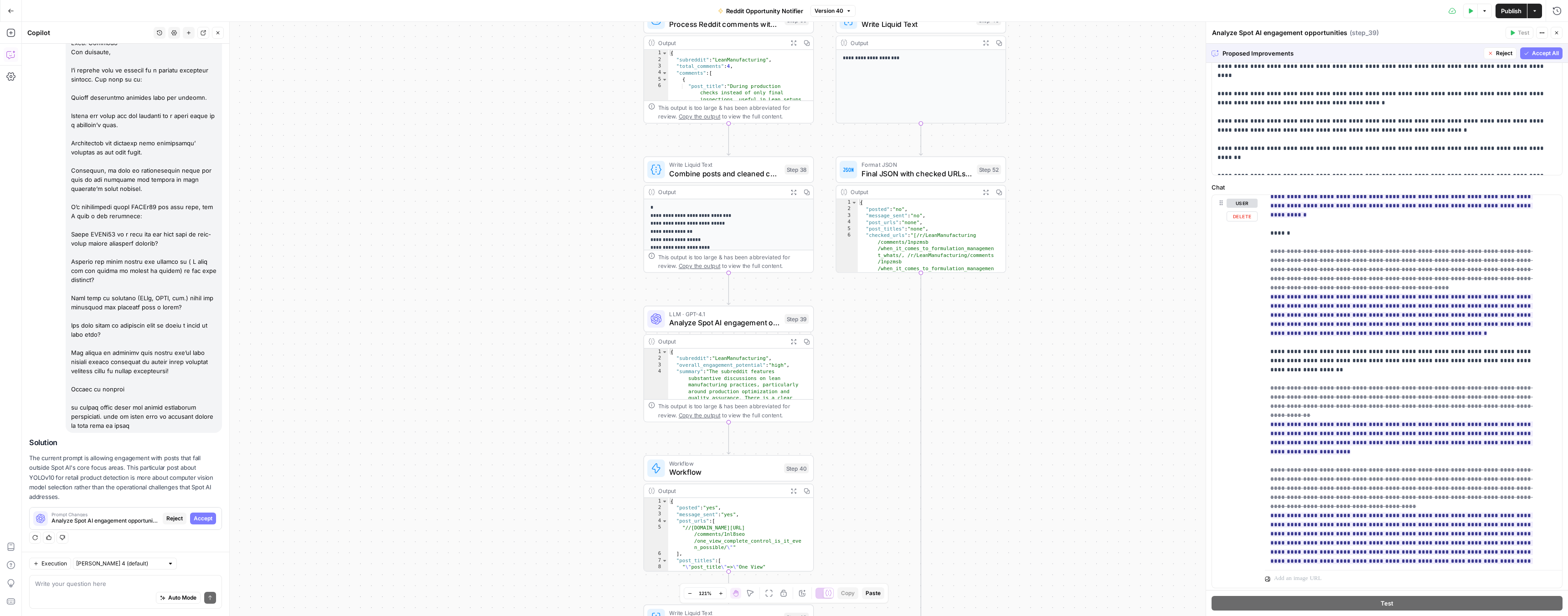
scroll to position [181, 0]
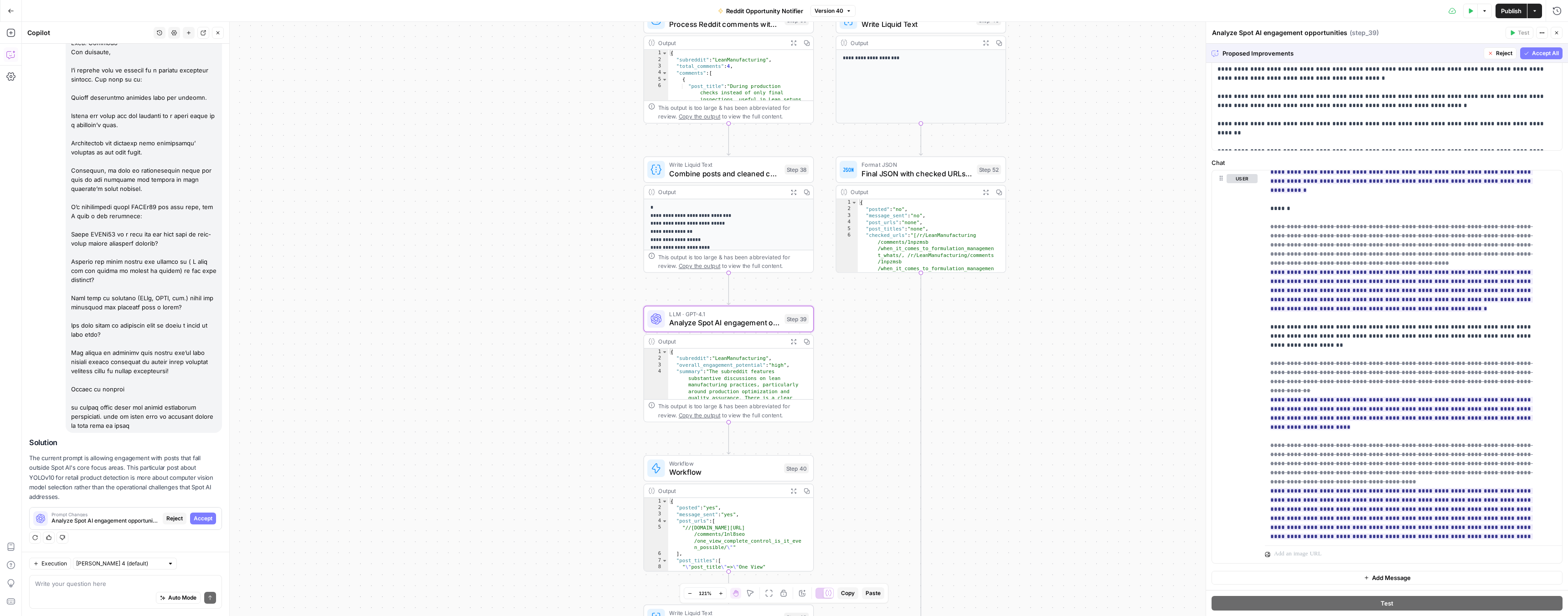
click at [112, 518] on span "Analyze Spot AI engagement opportunities (step_39)" at bounding box center [105, 520] width 108 height 8
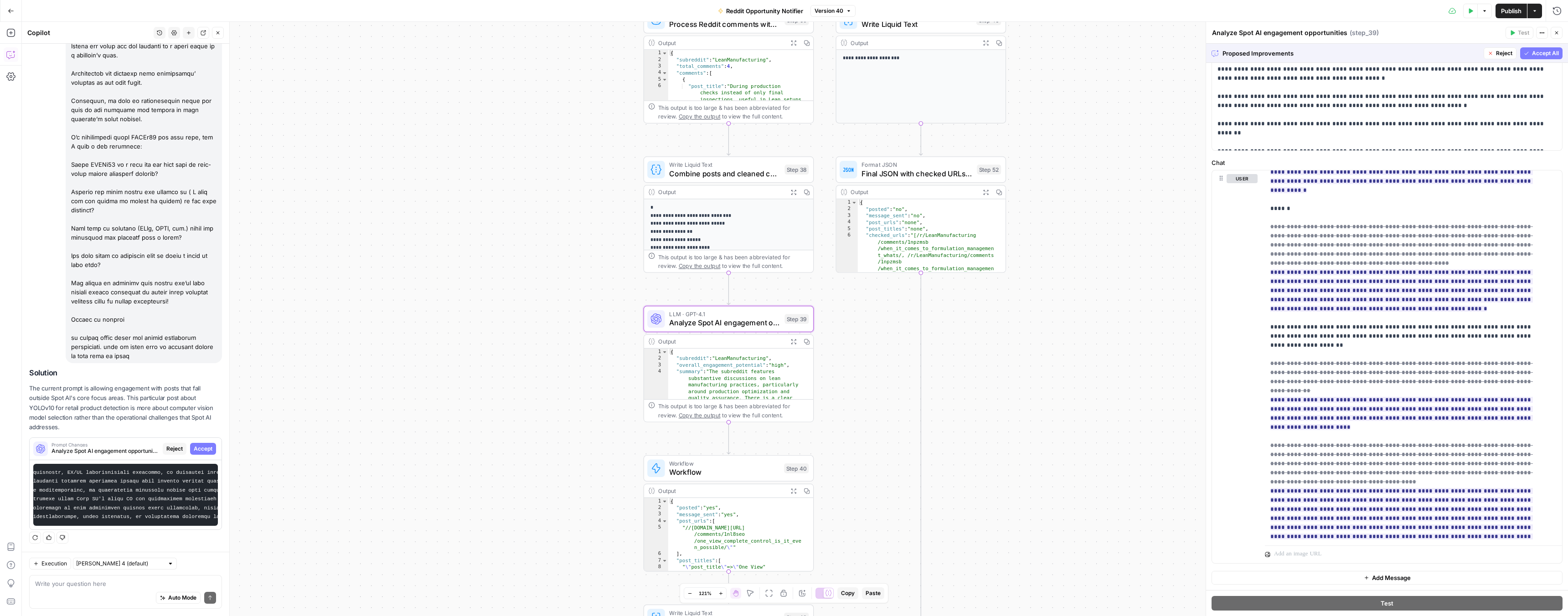
scroll to position [0, 321]
click at [197, 445] on span "Accept" at bounding box center [203, 449] width 19 height 8
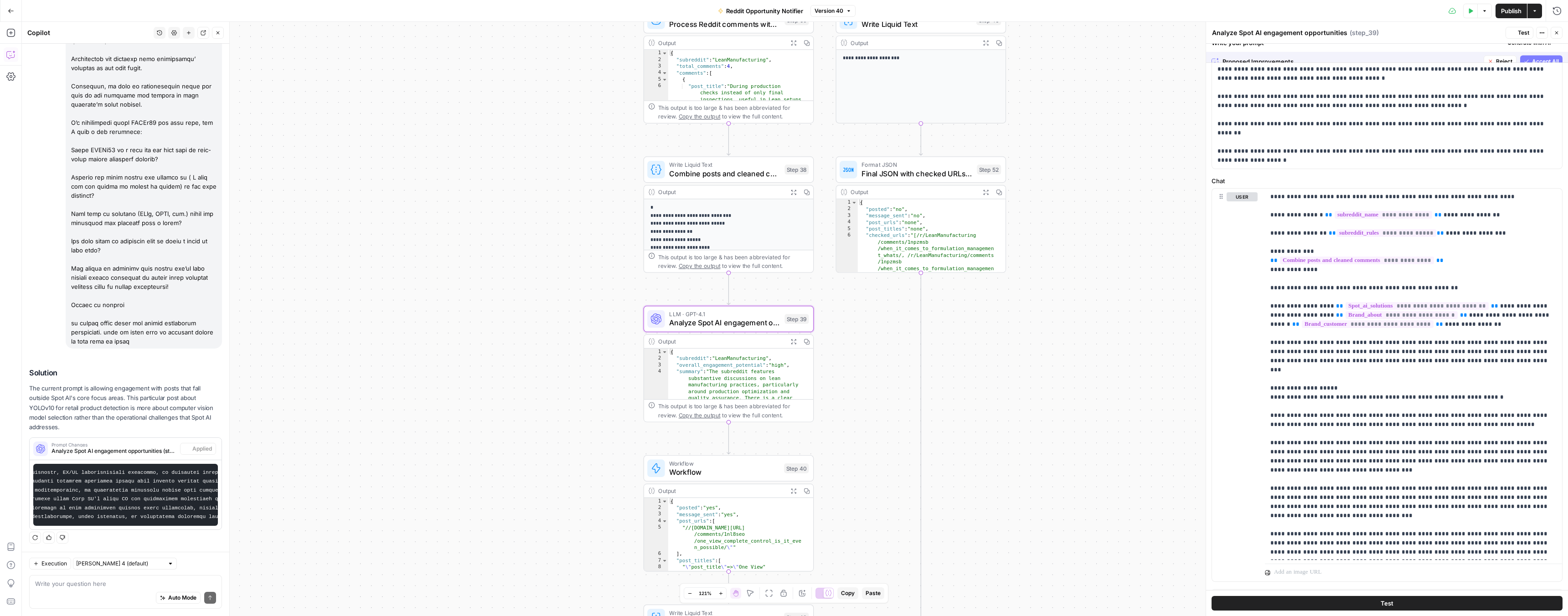
scroll to position [0, 0]
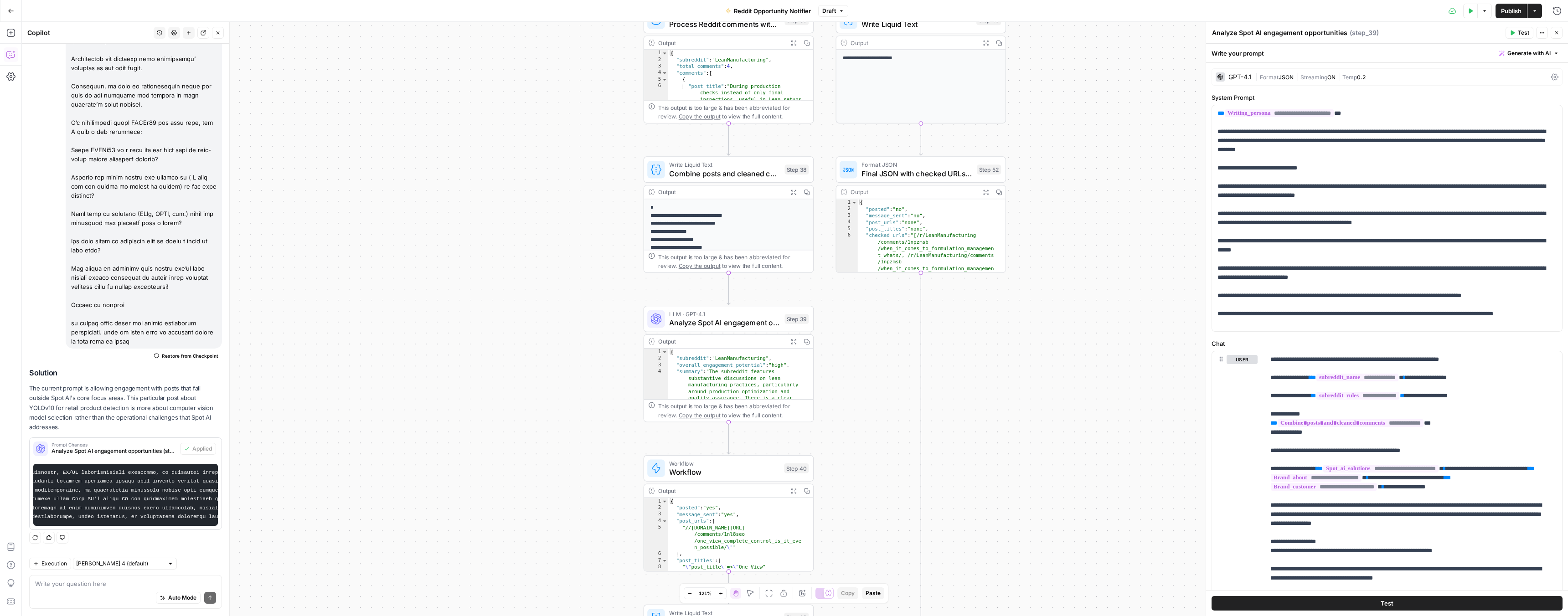
click at [1511, 12] on span "Publish" at bounding box center [1511, 10] width 21 height 9
click at [682, 474] on span "Workflow" at bounding box center [724, 472] width 110 height 11
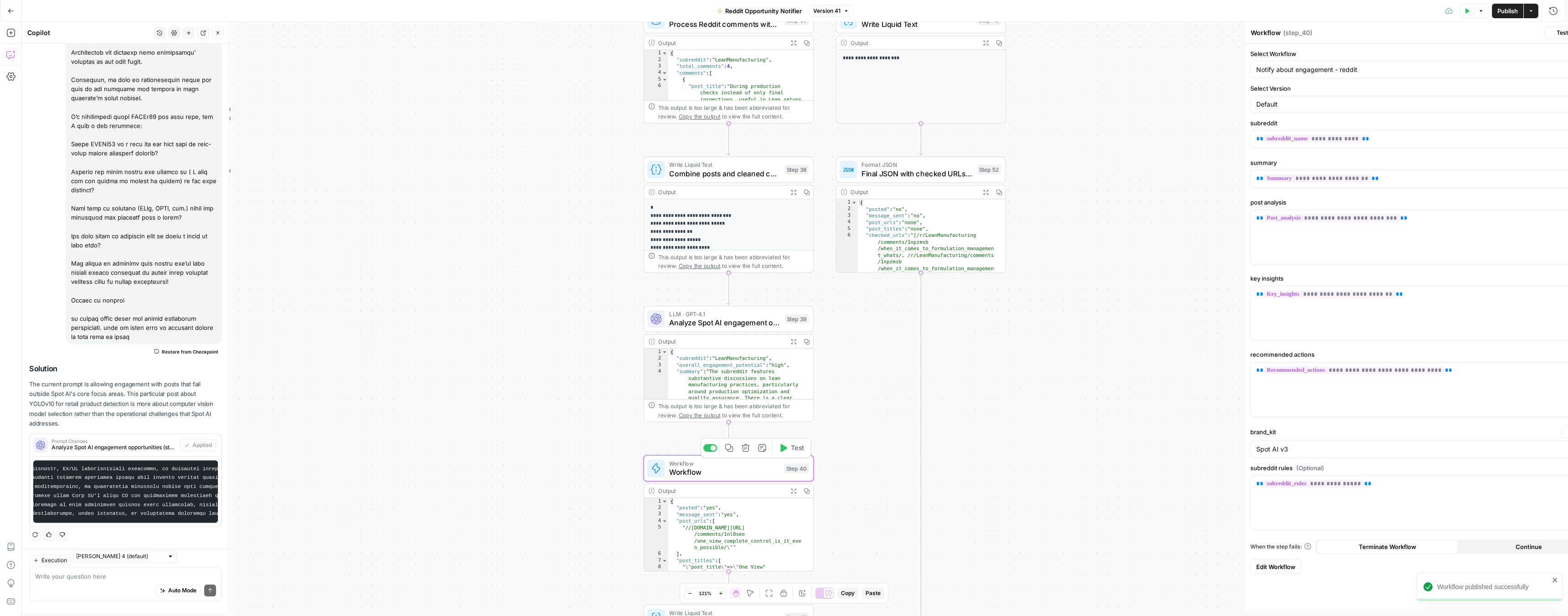
scroll to position [217, 0]
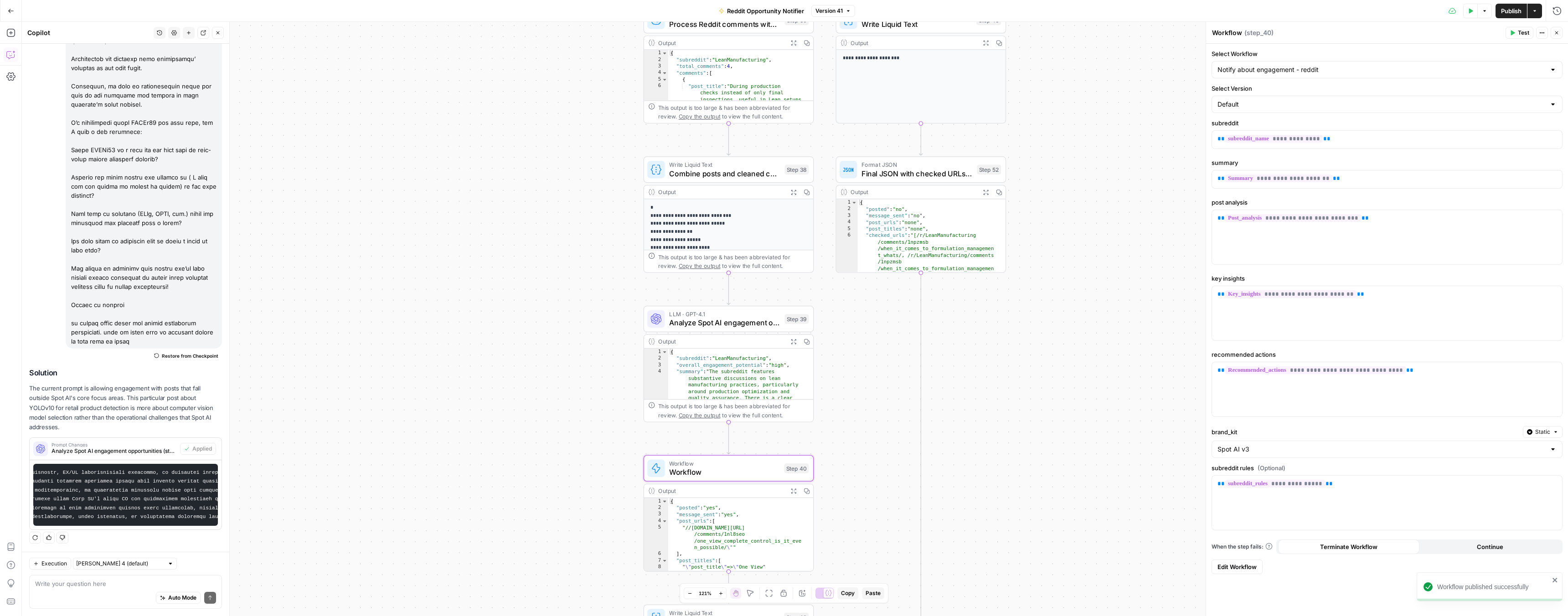
click at [1230, 568] on span "Edit Workflow" at bounding box center [1237, 567] width 39 height 9
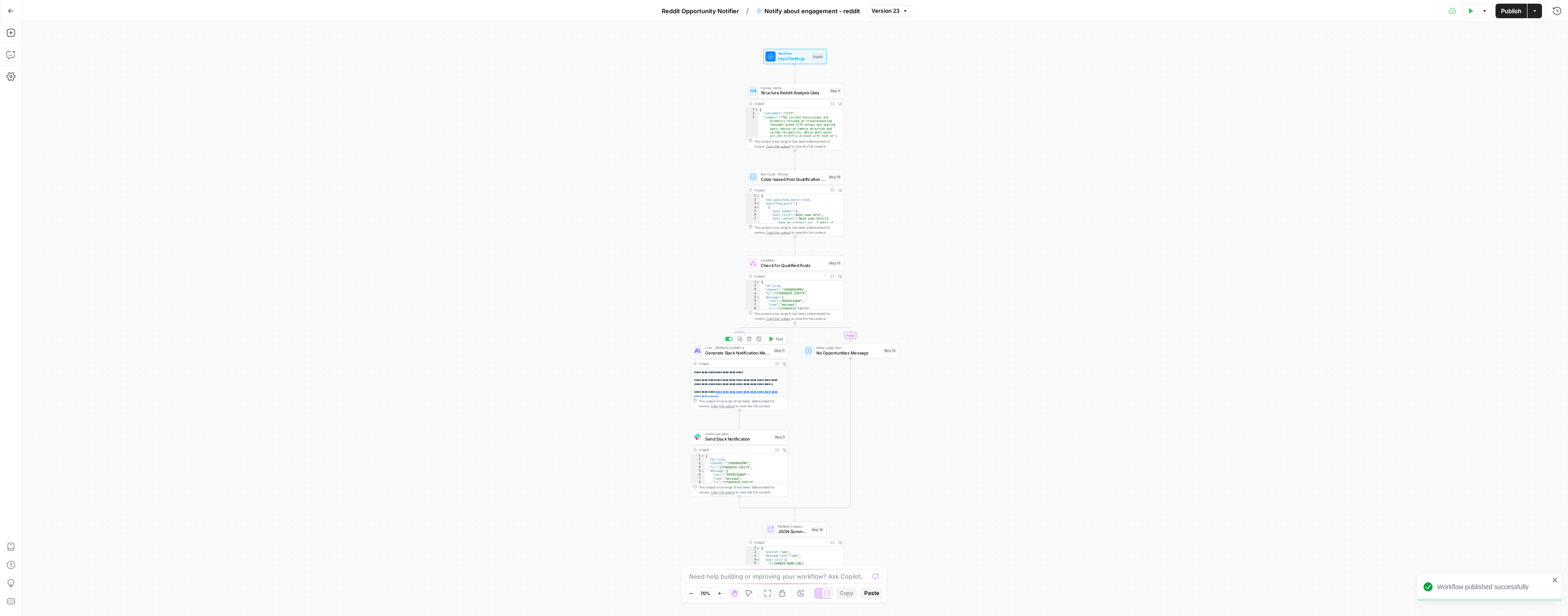
click at [708, 355] on span "Generate Slack Notification Message" at bounding box center [737, 352] width 65 height 6
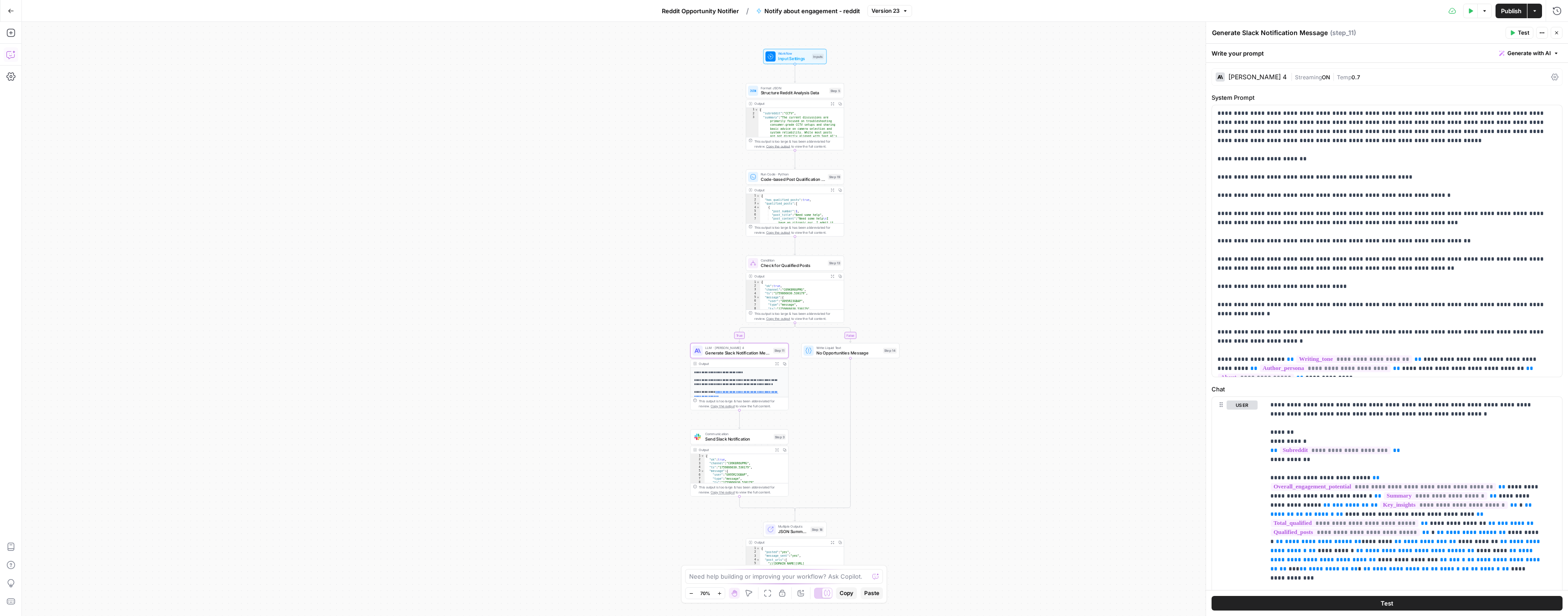
click at [8, 57] on icon "button" at bounding box center [10, 54] width 9 height 9
click at [122, 586] on textarea at bounding box center [125, 584] width 181 height 9
click at [83, 587] on textarea "When writing a suggested message in step 11, in general speak in this manner:" at bounding box center [125, 579] width 181 height 18
paste textarea "Instead of "what i found helpful" - change to "what I've seen to be helpful fro…"
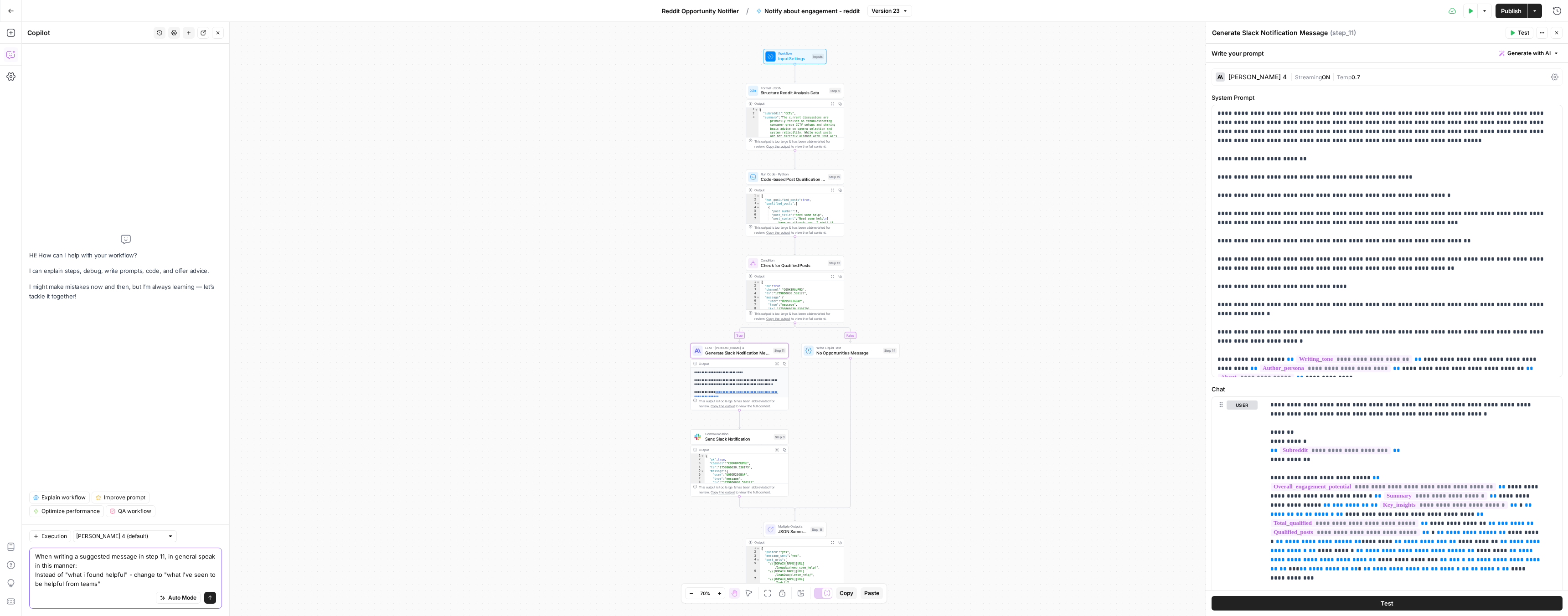
click at [113, 586] on textarea "When writing a suggested message in step 11, in general speak in this manner: I…" at bounding box center [125, 570] width 181 height 37
type textarea "When writing a suggested message in step 11, in general speak in this manner: I…"
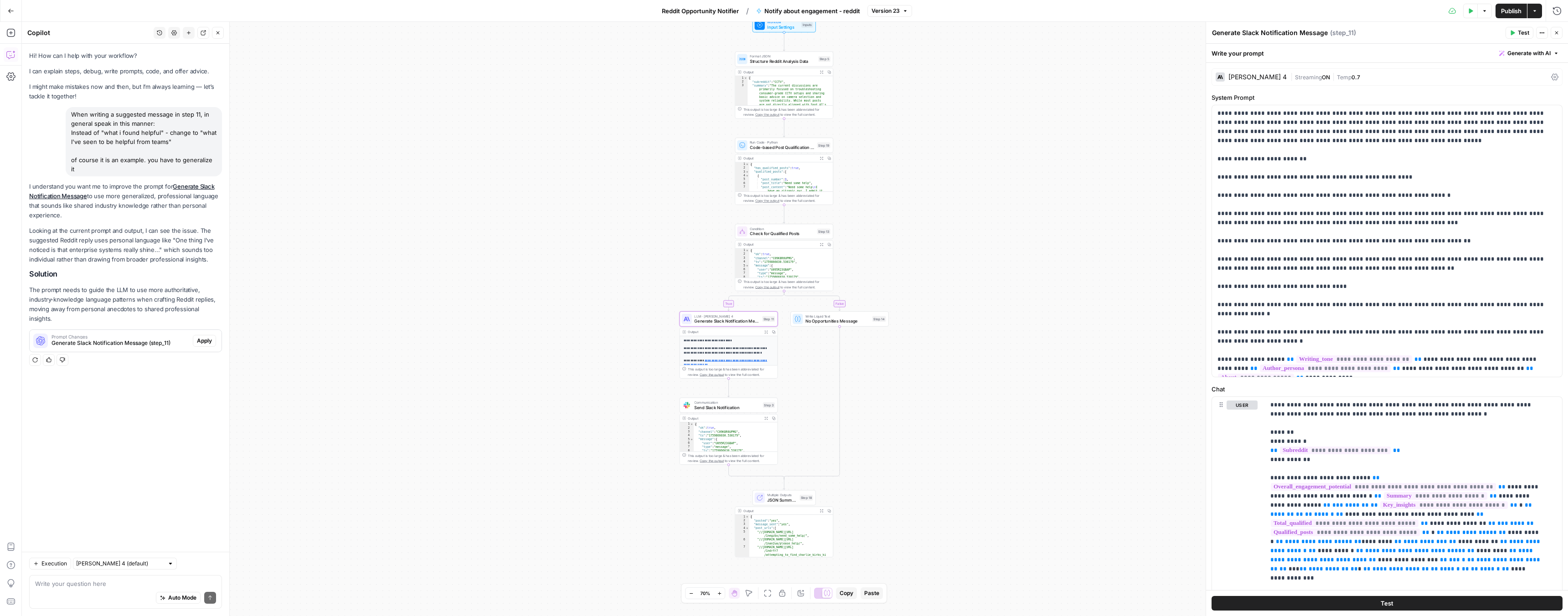
click at [208, 337] on span "Apply" at bounding box center [204, 340] width 15 height 8
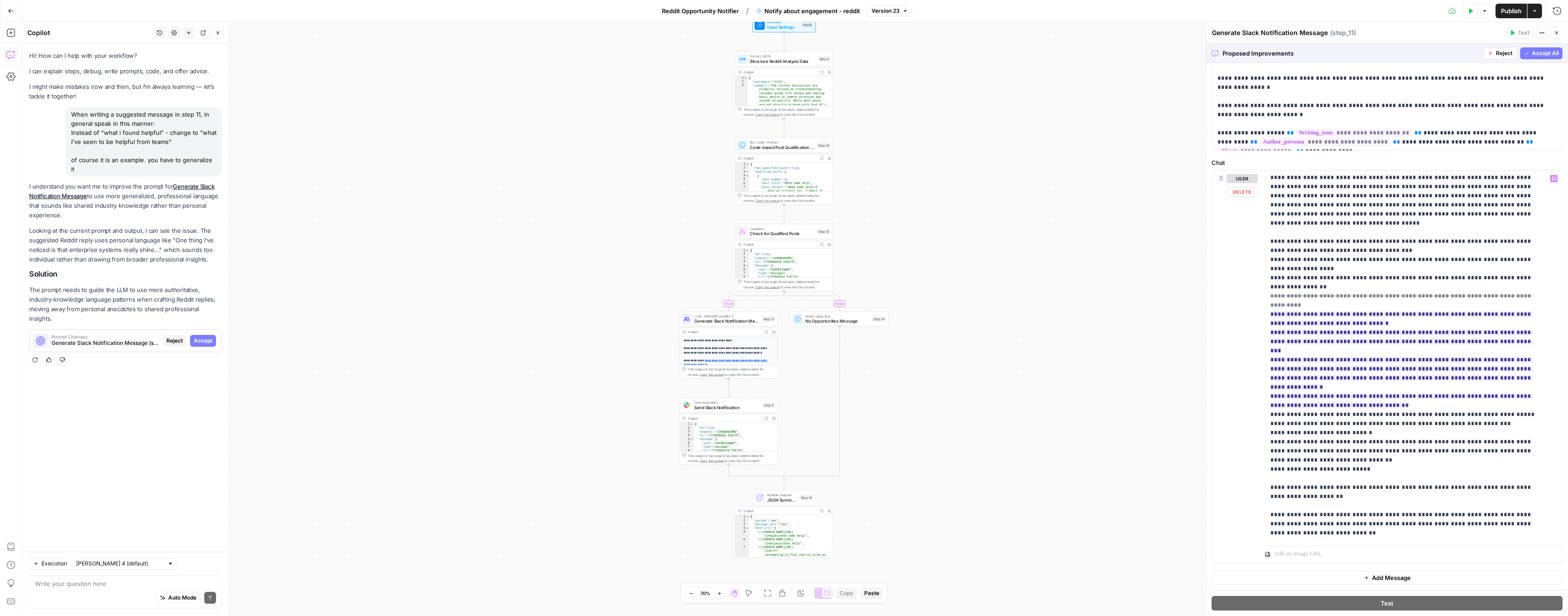
scroll to position [497, 0]
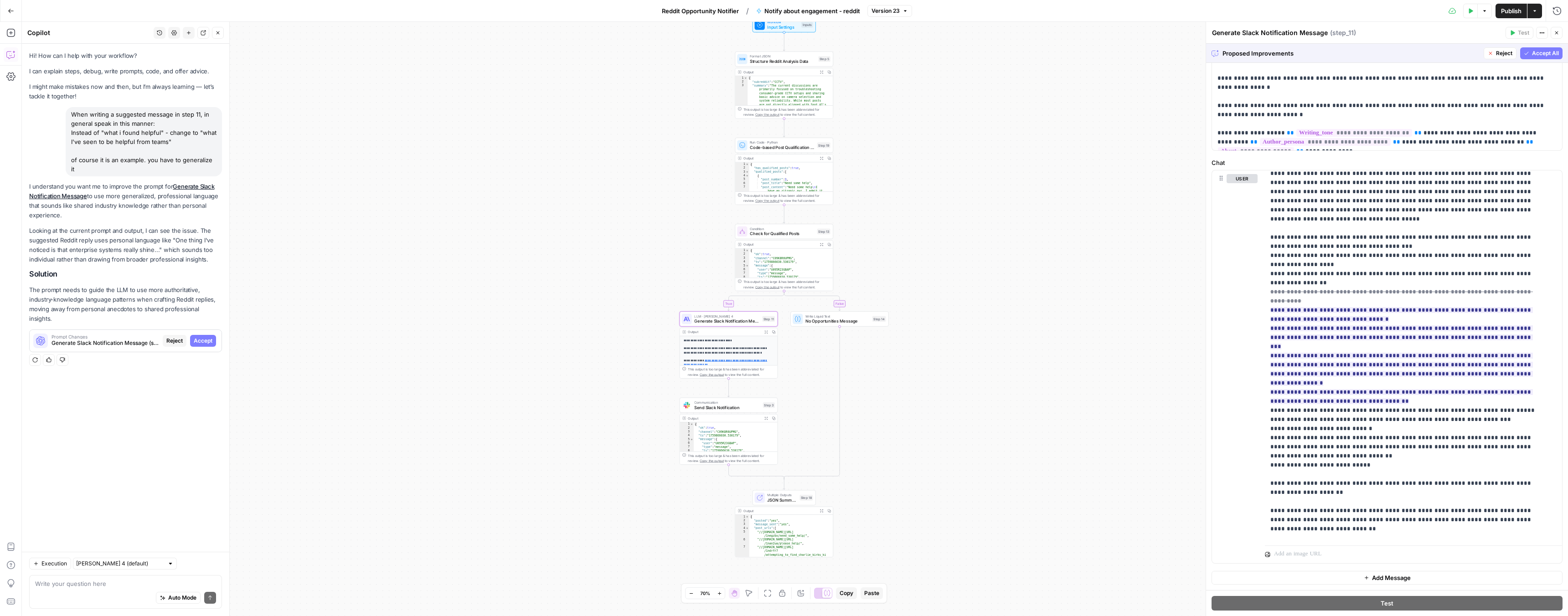
click at [207, 337] on span "Accept" at bounding box center [203, 340] width 19 height 8
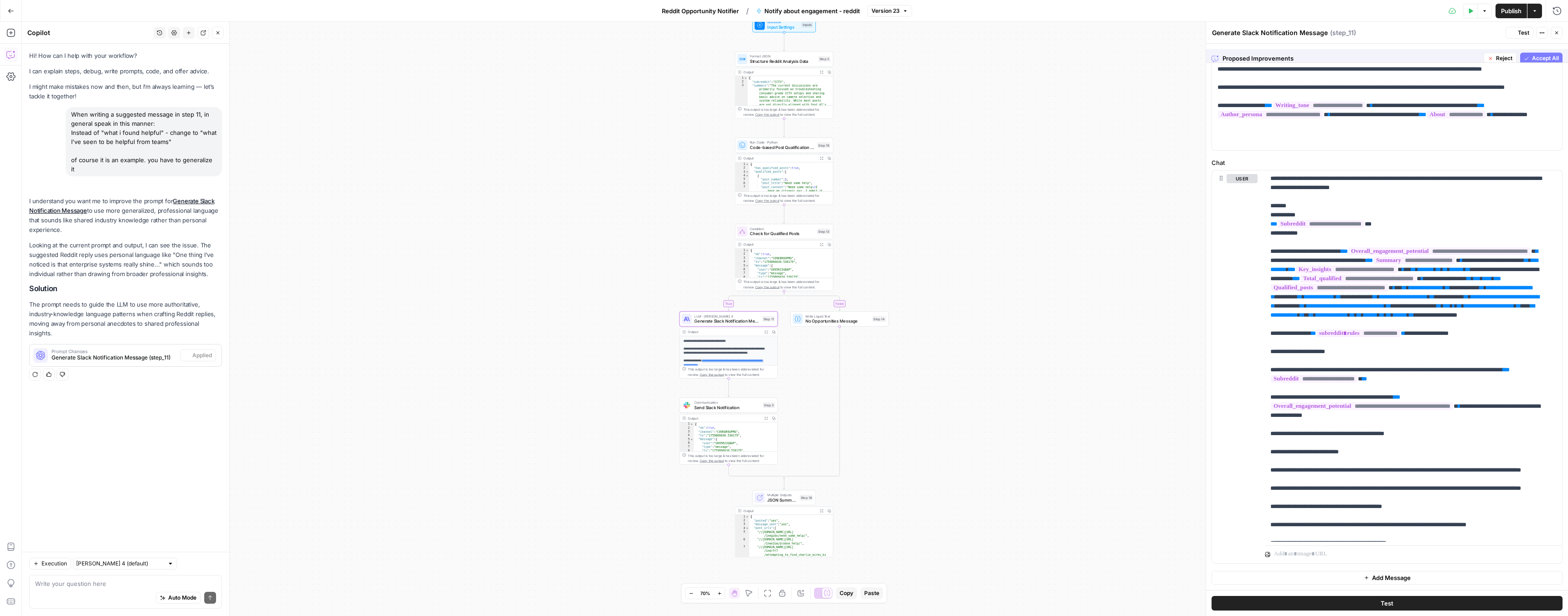
scroll to position [0, 0]
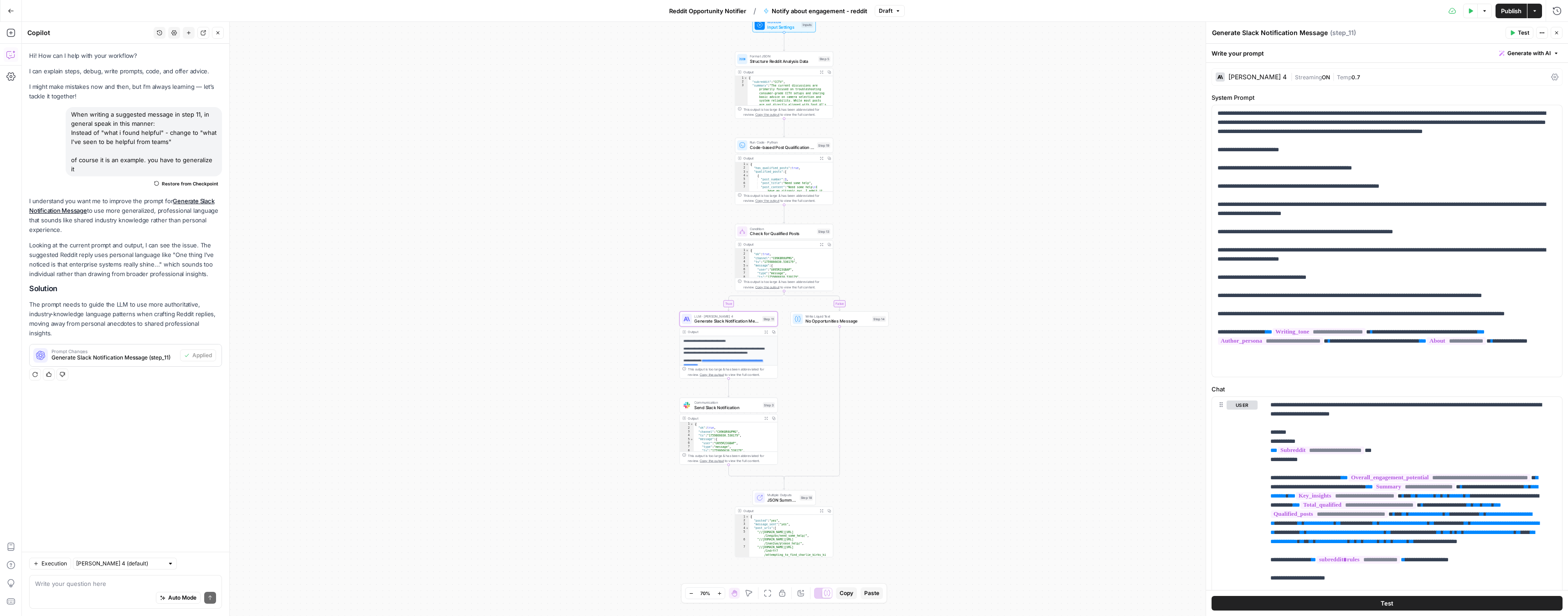
click at [1503, 7] on span "Publish" at bounding box center [1511, 10] width 21 height 9
click at [673, 13] on span "Reddit Opportunity Notifier" at bounding box center [700, 10] width 77 height 9
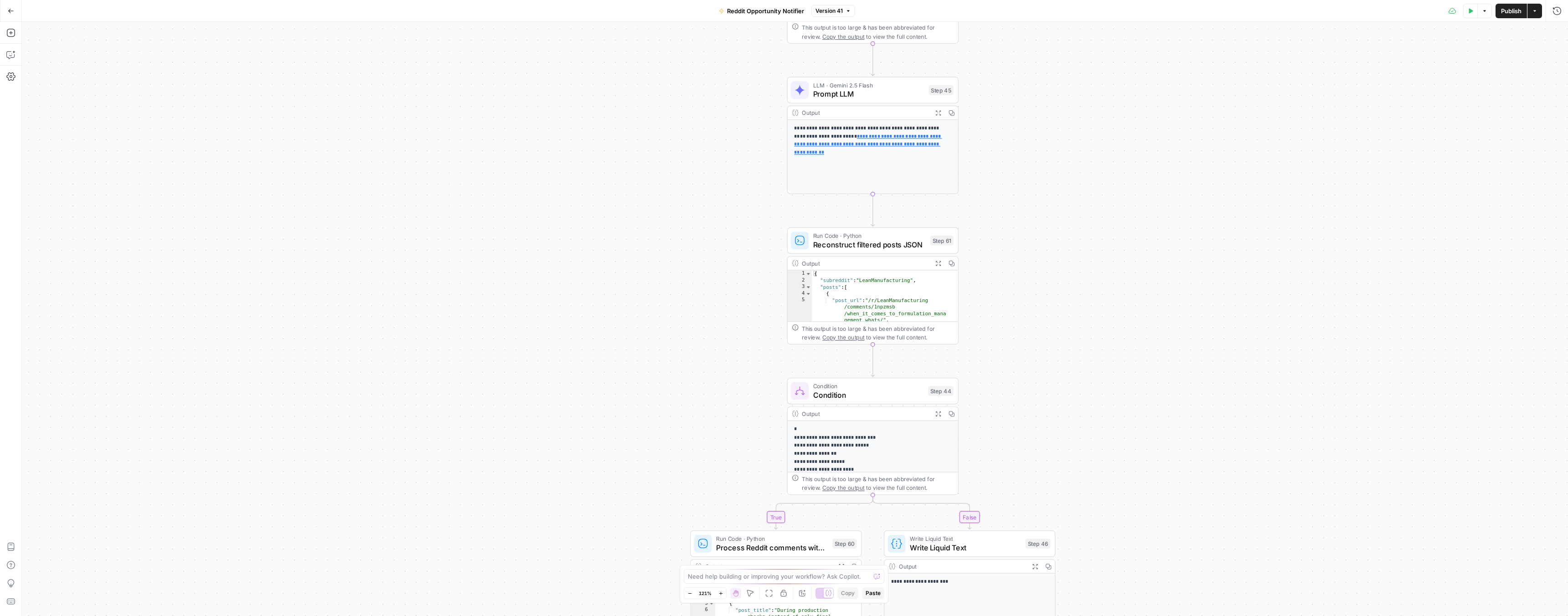
drag, startPoint x: 730, startPoint y: 347, endPoint x: 680, endPoint y: 65, distance: 286.4
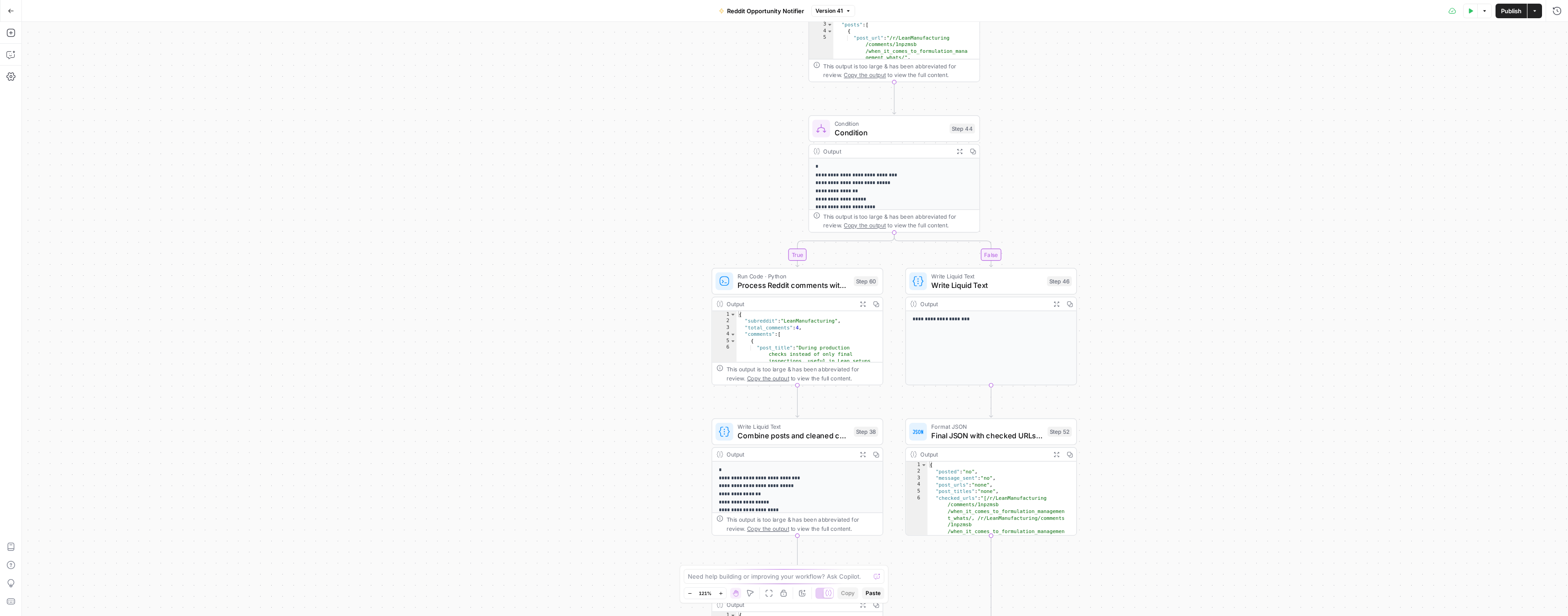
drag, startPoint x: 631, startPoint y: 322, endPoint x: 642, endPoint y: 191, distance: 131.5
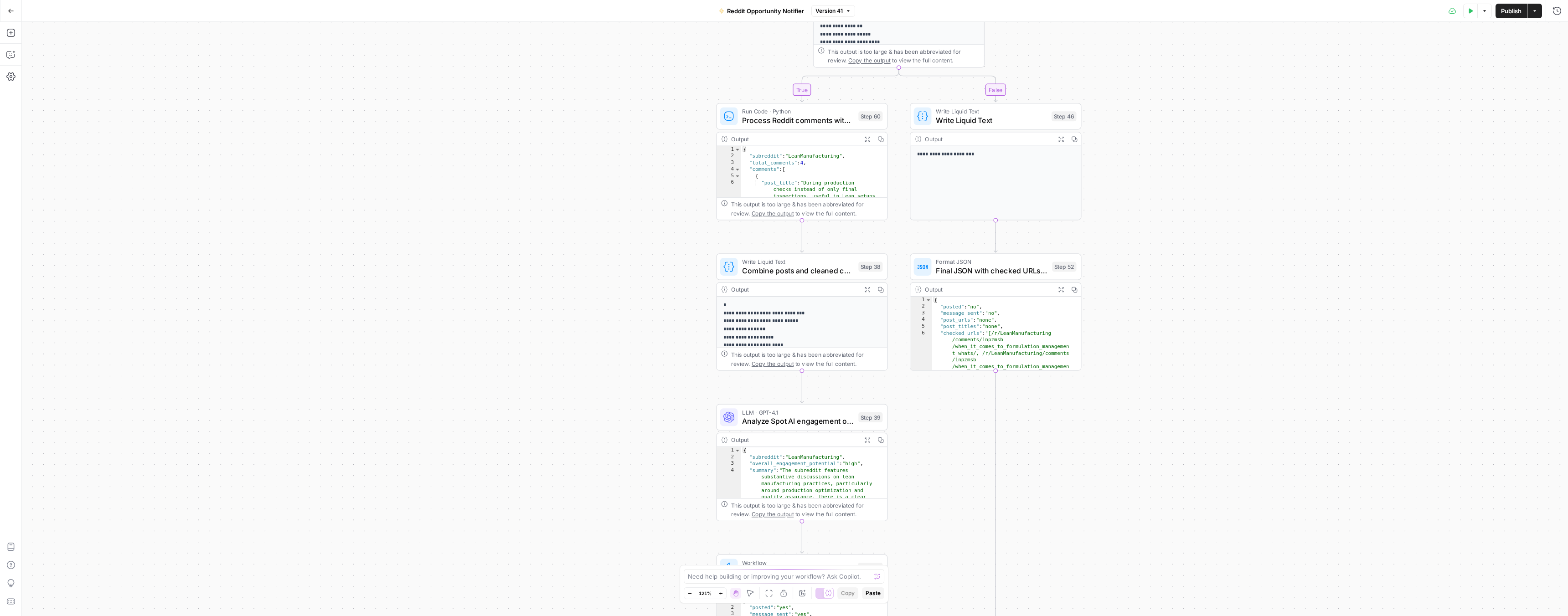
drag, startPoint x: 630, startPoint y: 157, endPoint x: 626, endPoint y: 132, distance: 25.3
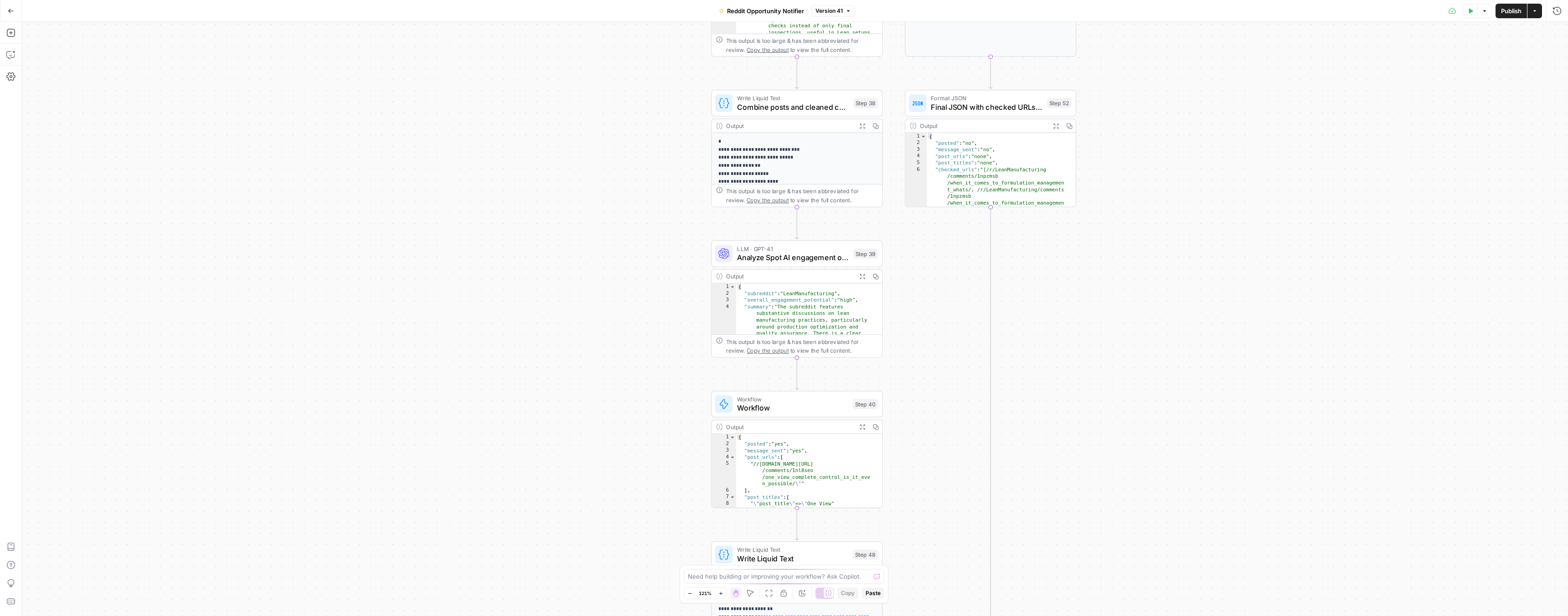
drag, startPoint x: 584, startPoint y: 281, endPoint x: 582, endPoint y: 170, distance: 111.0
click at [778, 255] on span "Analyze Spot AI engagement opportunities" at bounding box center [793, 251] width 111 height 11
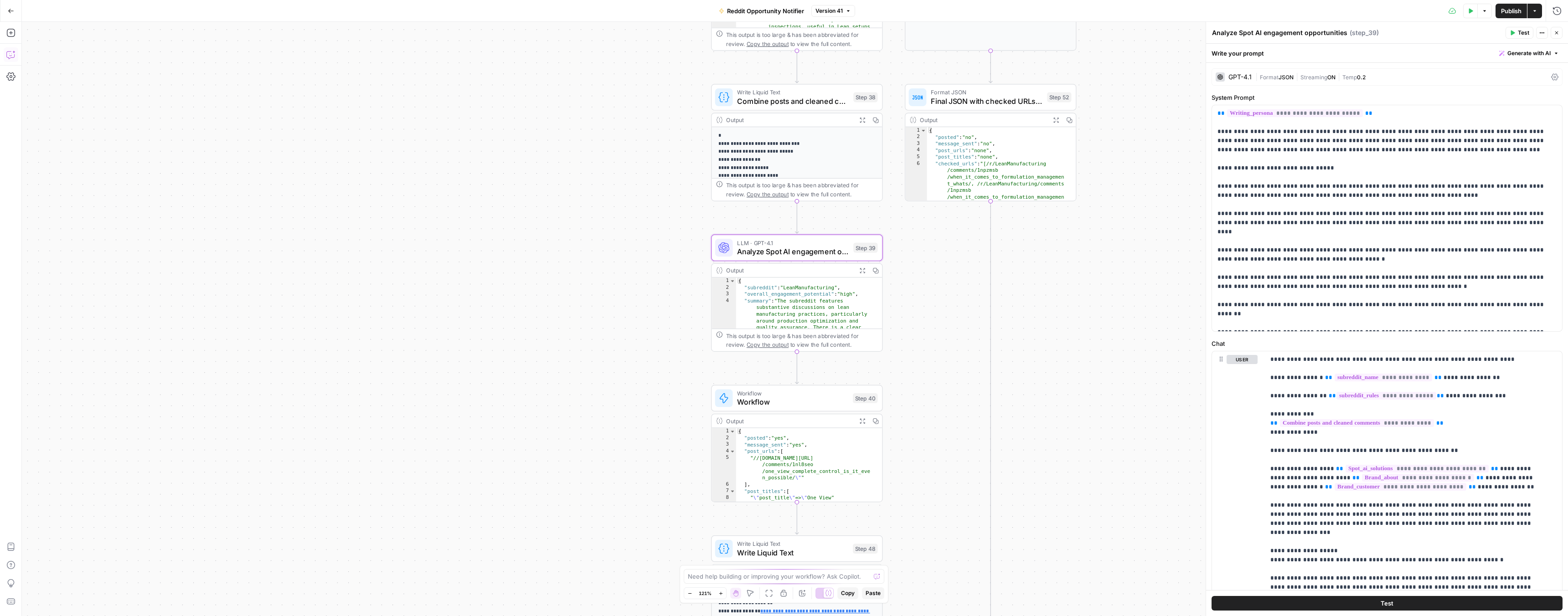
click at [15, 55] on icon "button" at bounding box center [10, 54] width 9 height 9
click at [101, 589] on div "Auto Mode Send" at bounding box center [125, 598] width 181 height 20
click at [115, 586] on textarea "step 39 decided to engage in this post on reddit. we dont want to engage in one…" at bounding box center [125, 579] width 181 height 18
paste textarea "Looking for Advice: How Do You Organize and Develop PLC Programs in Your Compan…"
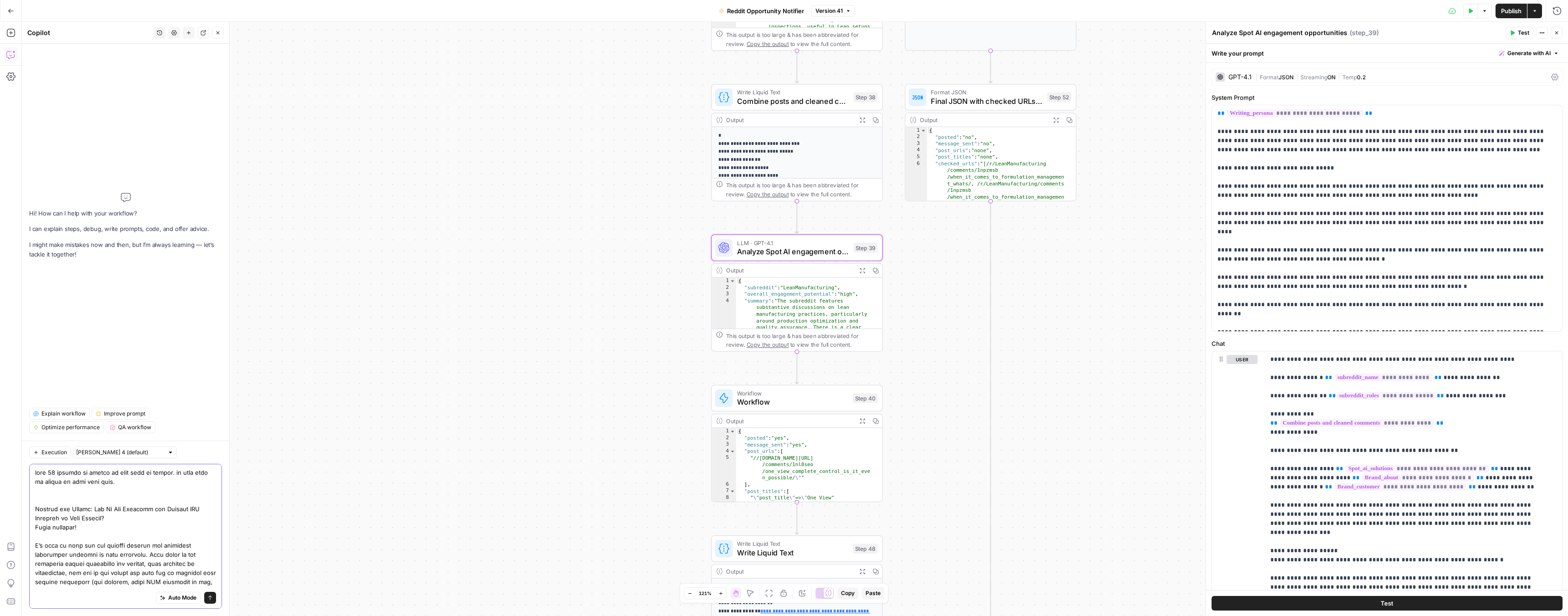
paste textarea "ocus more on manufacturing"
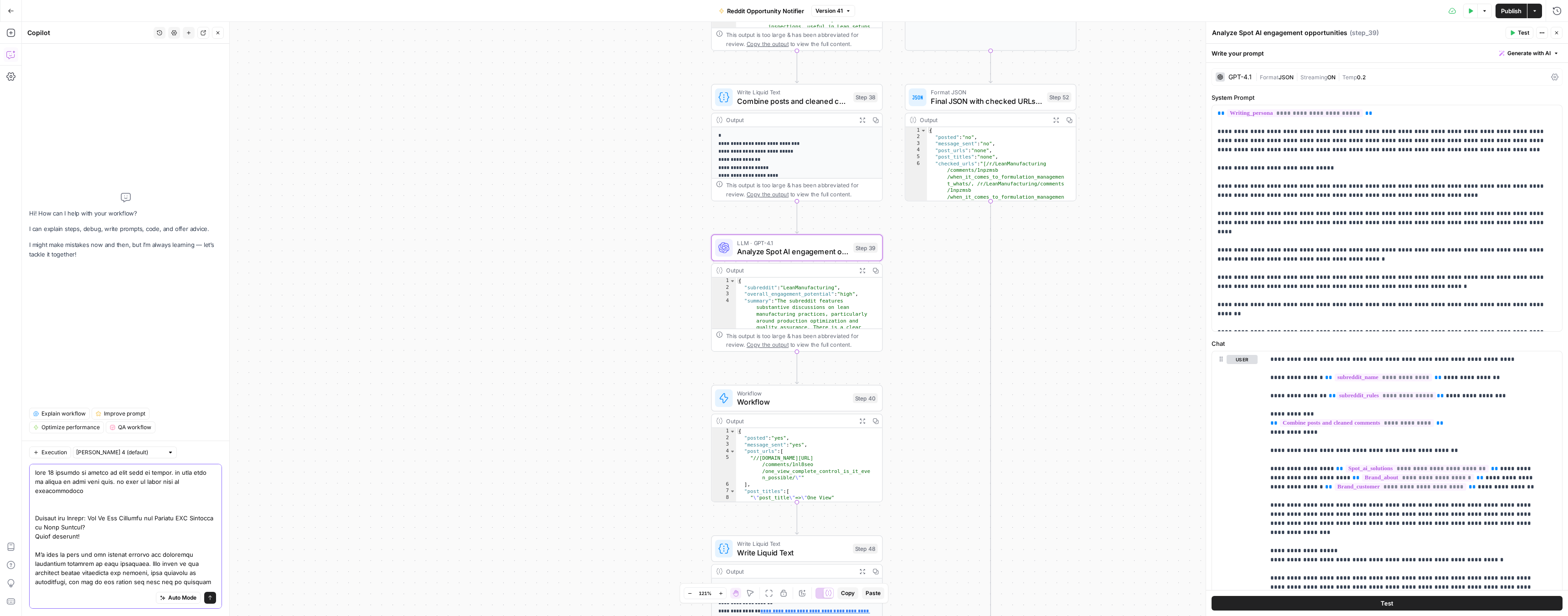
type textarea "step 39 decided to engage in this post on reddit. we dont want to engage in one…"
click at [208, 595] on icon "submit" at bounding box center [210, 598] width 5 height 5
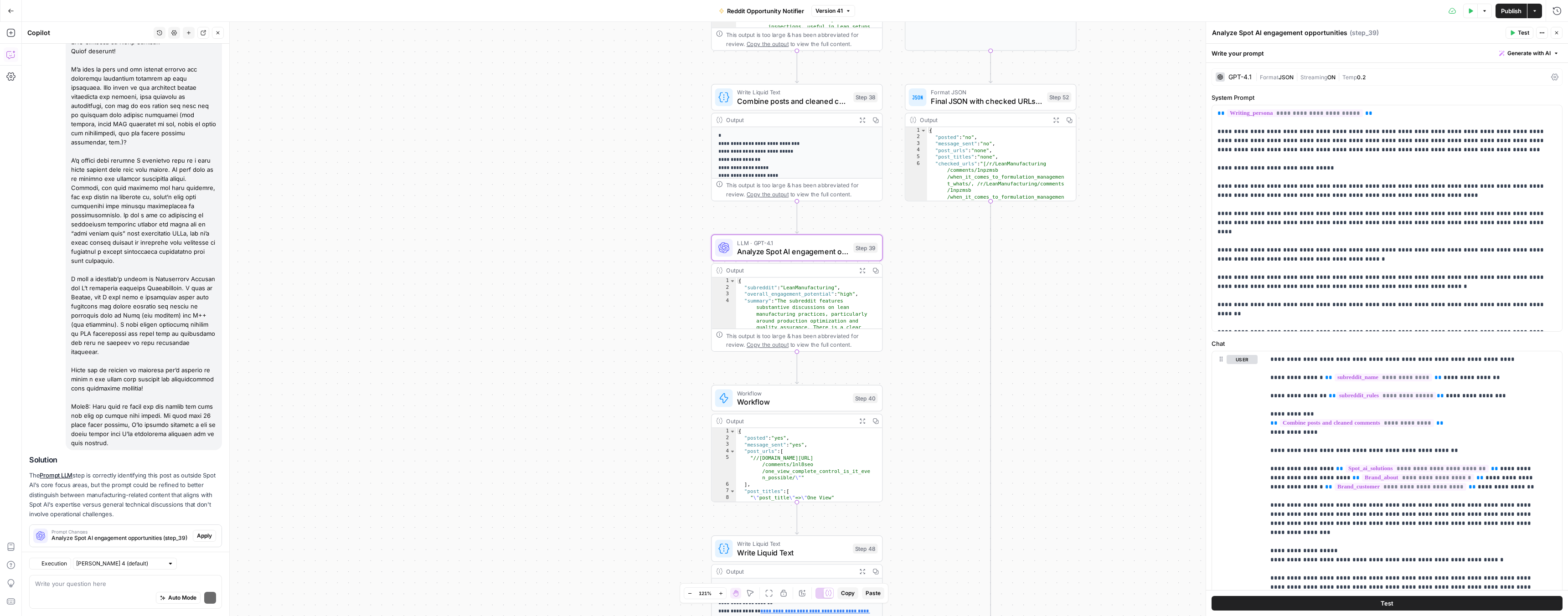
scroll to position [153, 0]
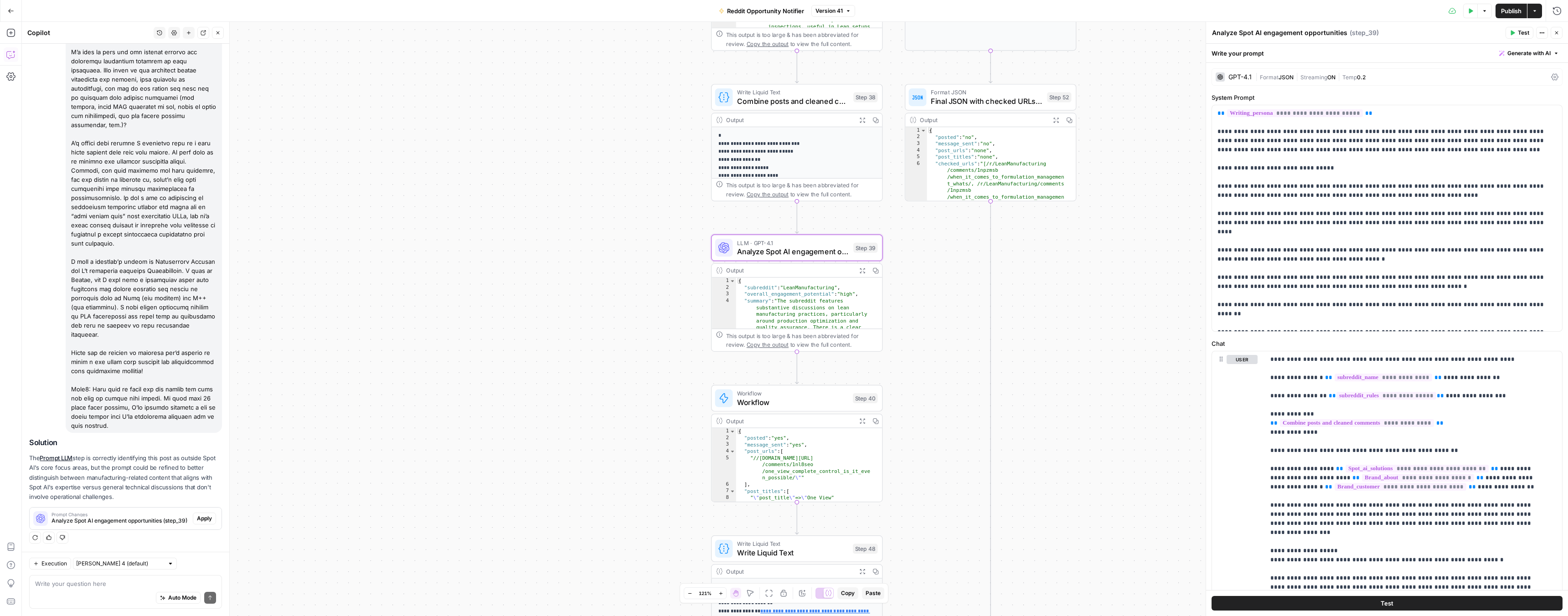
click at [197, 519] on span "Apply" at bounding box center [204, 518] width 15 height 8
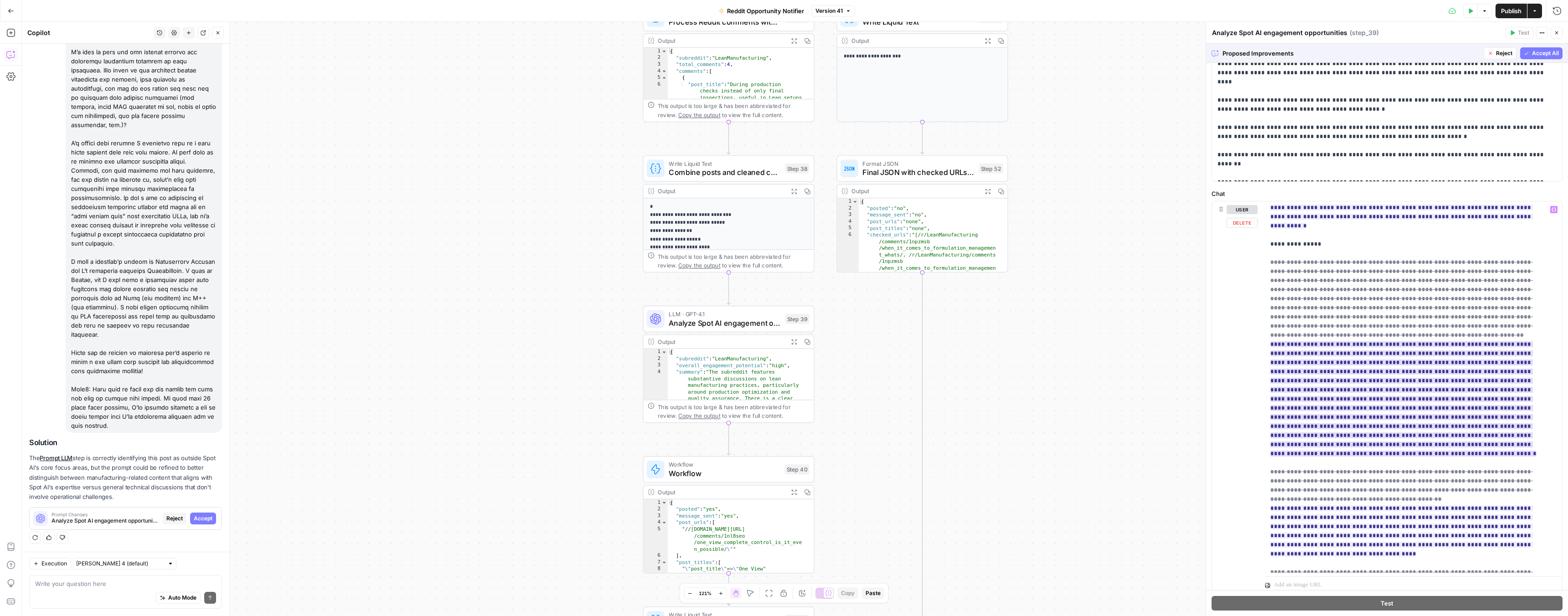
scroll to position [158, 0]
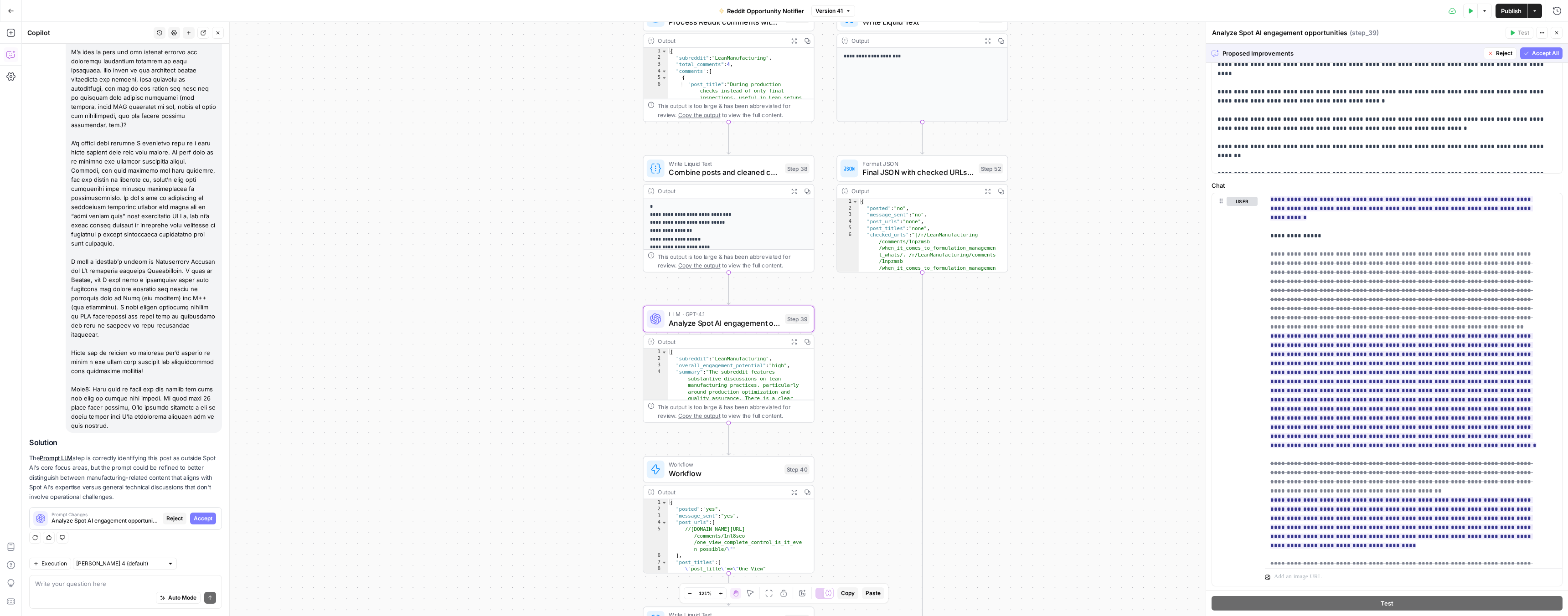
click at [194, 519] on span "Accept" at bounding box center [203, 518] width 19 height 8
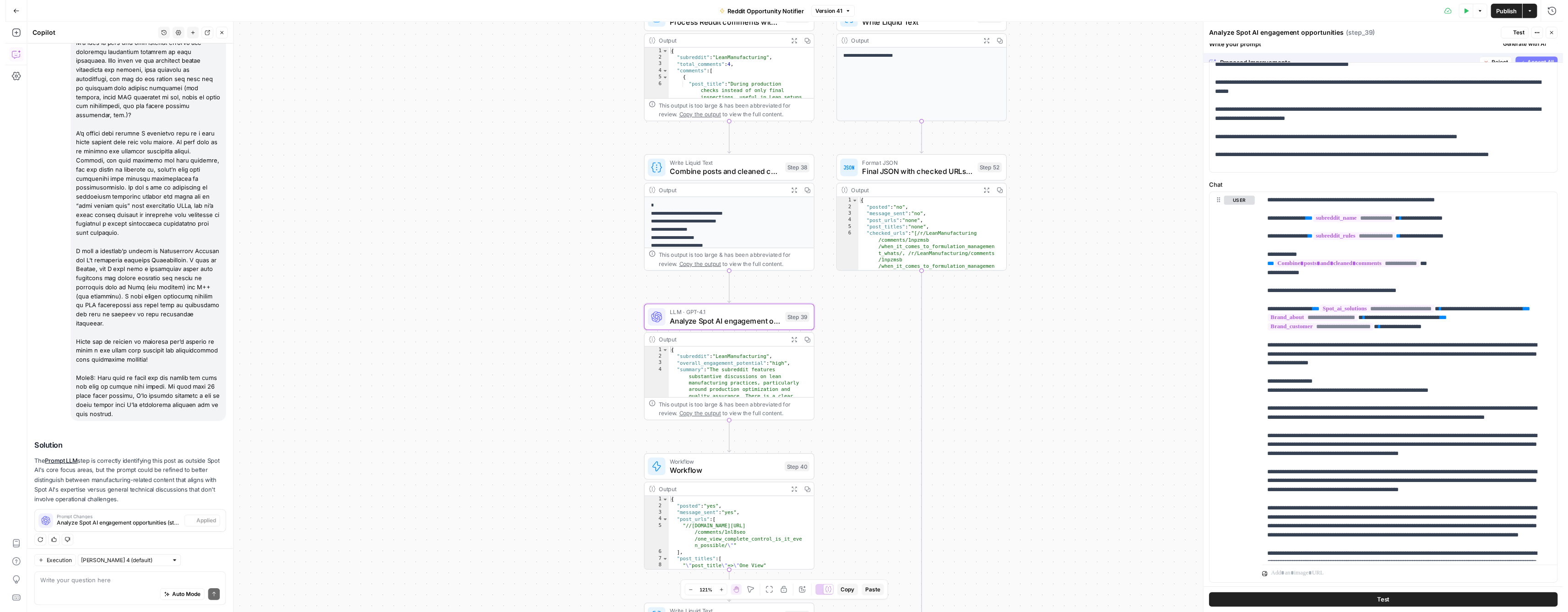
scroll to position [0, 0]
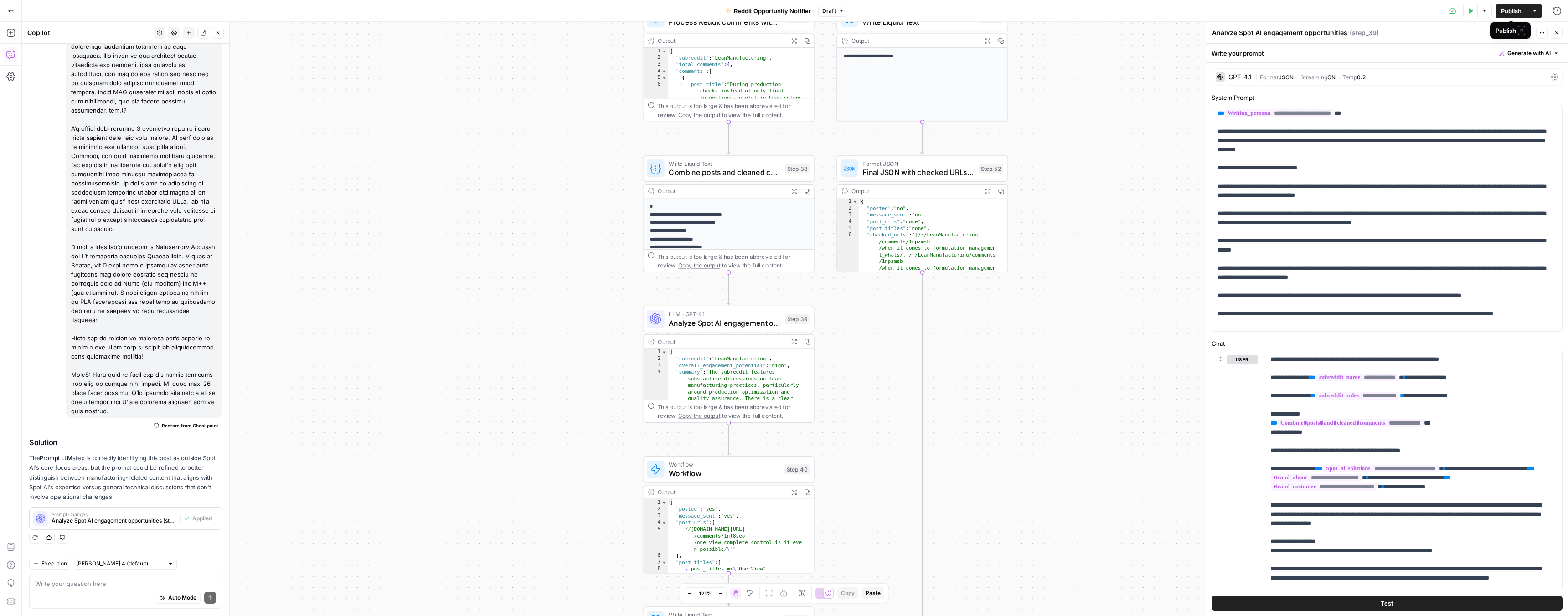
click at [1505, 9] on span "Publish" at bounding box center [1511, 10] width 21 height 9
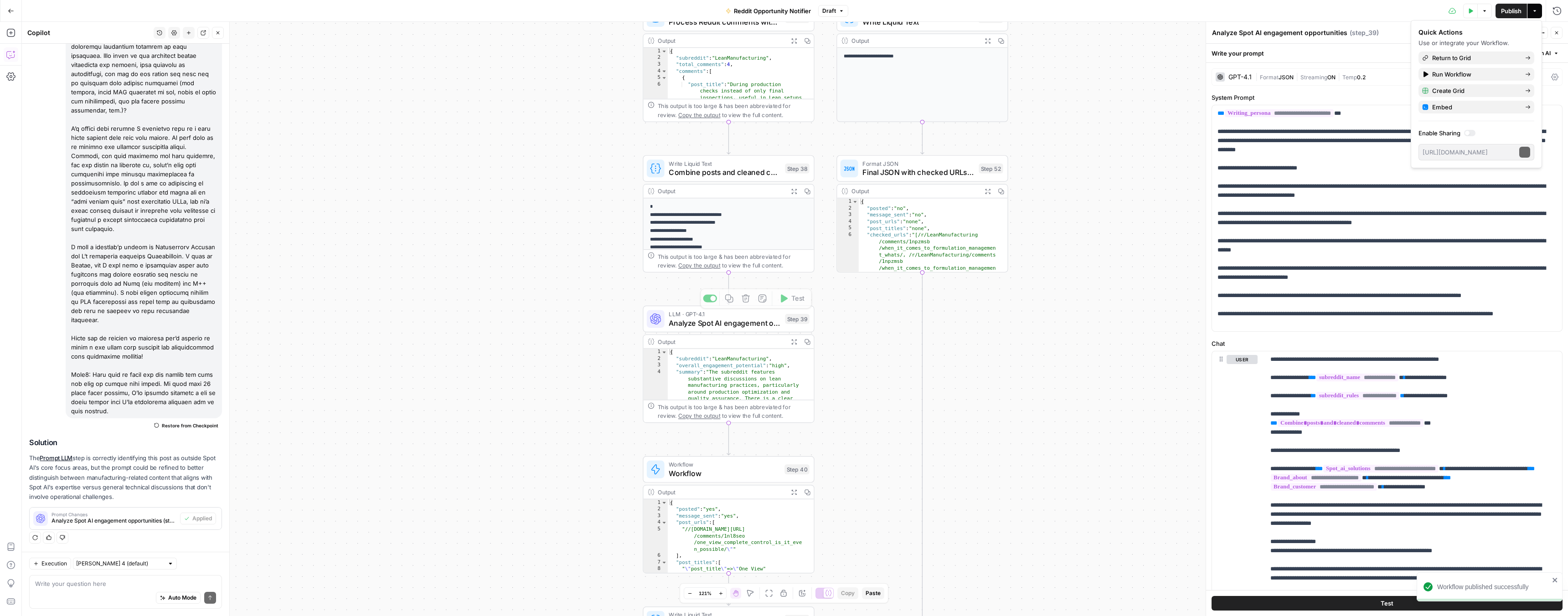
click at [673, 475] on span "Workflow" at bounding box center [724, 474] width 111 height 11
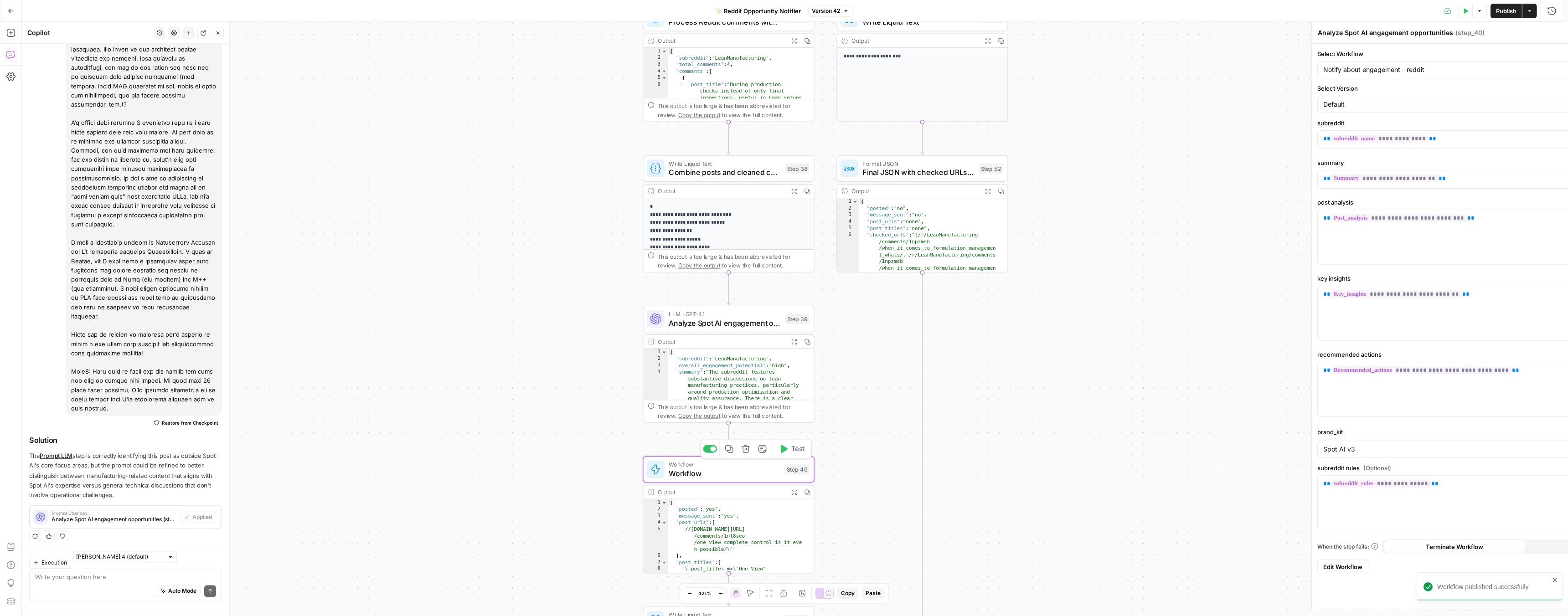
type textarea "Workflow"
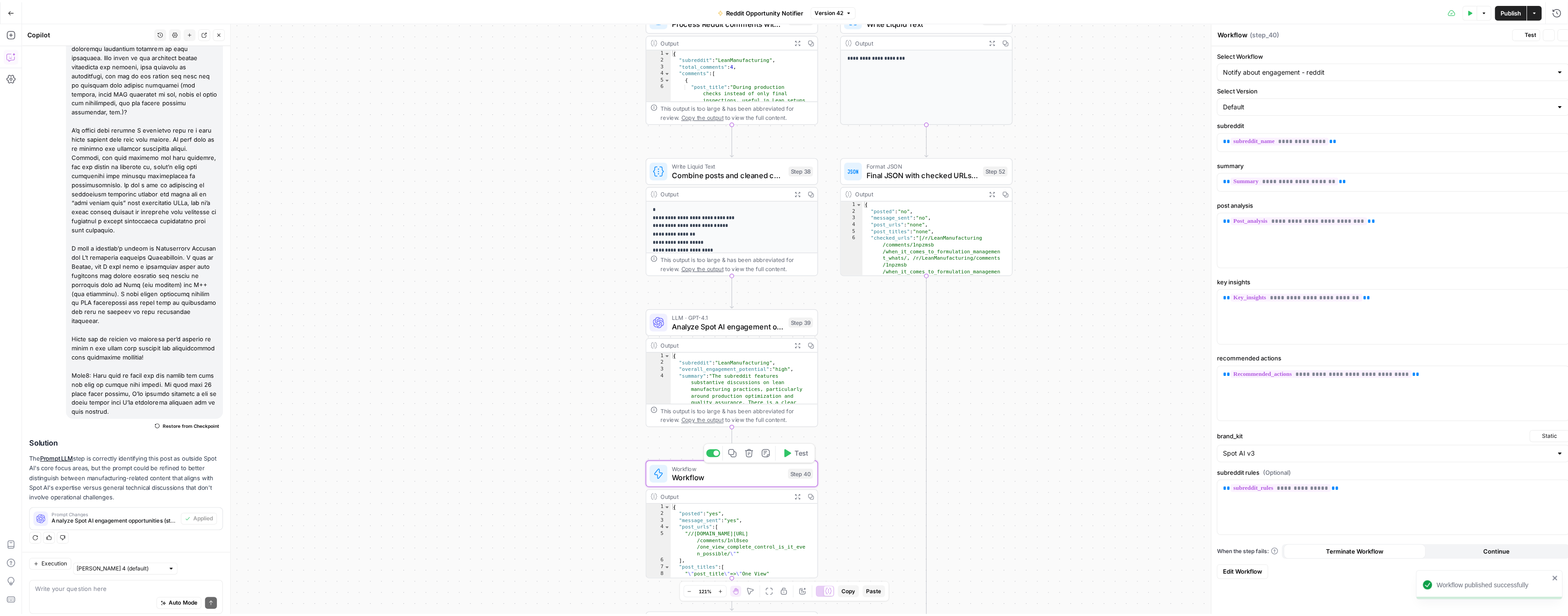
scroll to position [168, 0]
click at [1241, 567] on span "Edit Workflow" at bounding box center [1237, 567] width 39 height 9
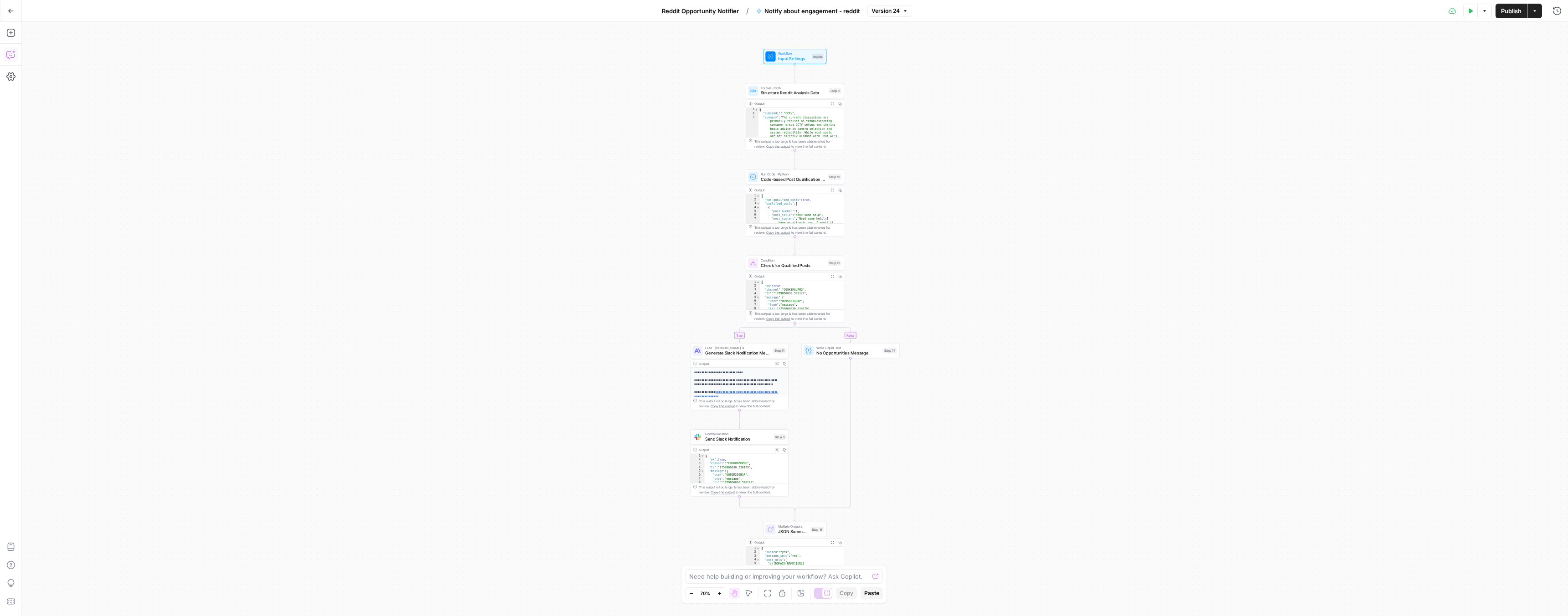
click at [6, 56] on icon "button" at bounding box center [10, 54] width 9 height 9
click at [111, 594] on div "Auto Mode Send" at bounding box center [125, 598] width 181 height 20
paste textarea "I'd rather us focusing on answering w/ solutions tied to what we do (w/ out sou…"
type textarea "small tweak to step 11: I'd rather us focusing on answering w/ solutions tied t…"
click at [209, 600] on icon "submit" at bounding box center [210, 598] width 5 height 5
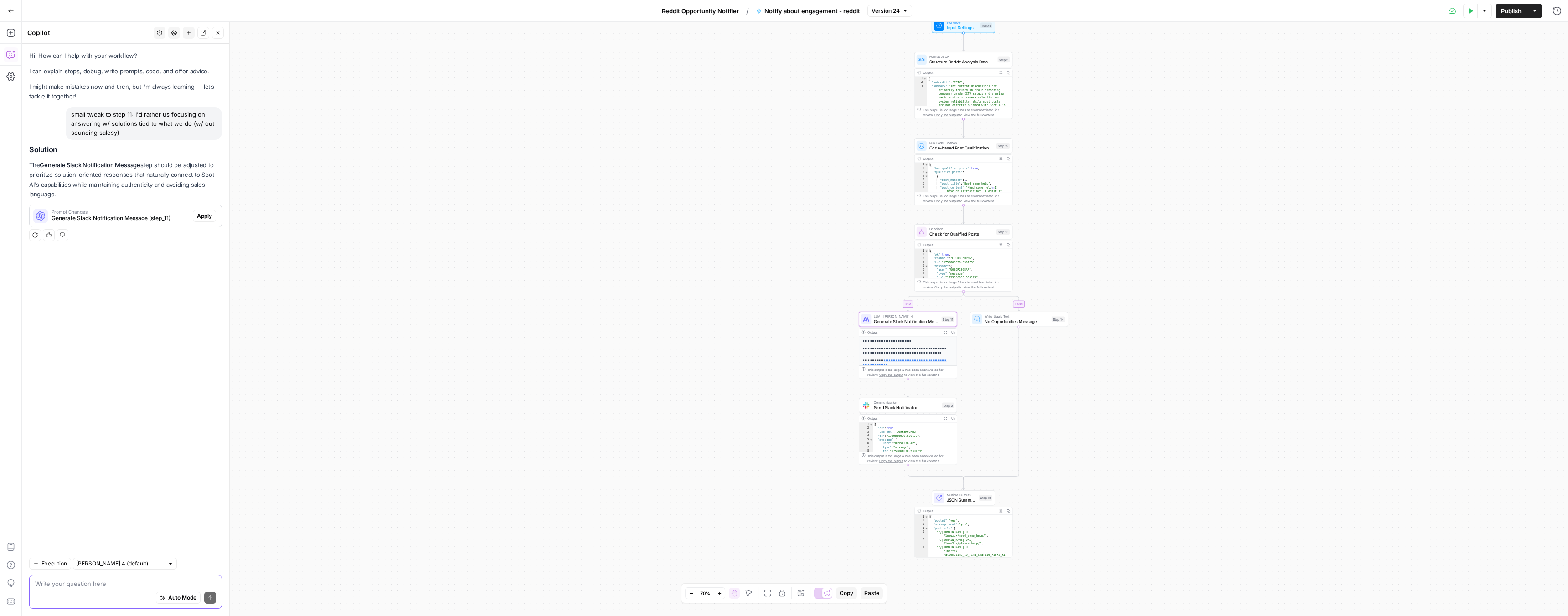
click at [198, 215] on span "Apply" at bounding box center [204, 215] width 15 height 8
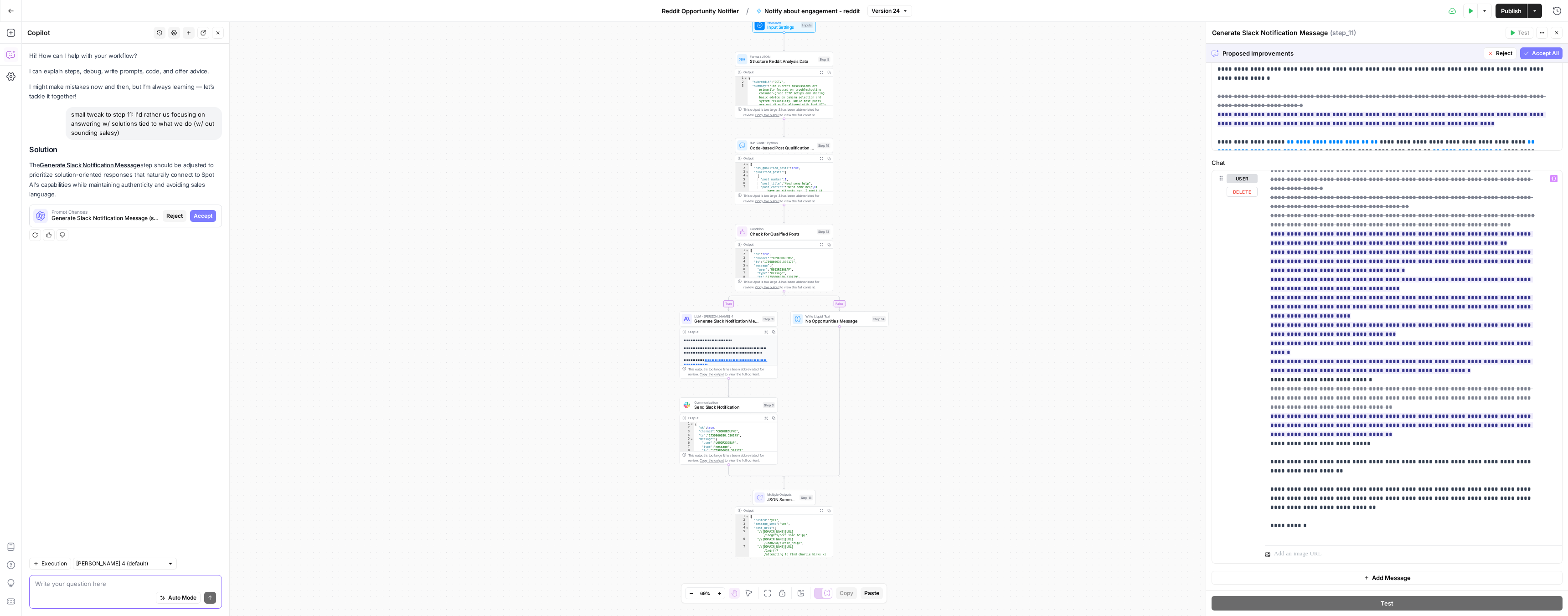
scroll to position [821, 0]
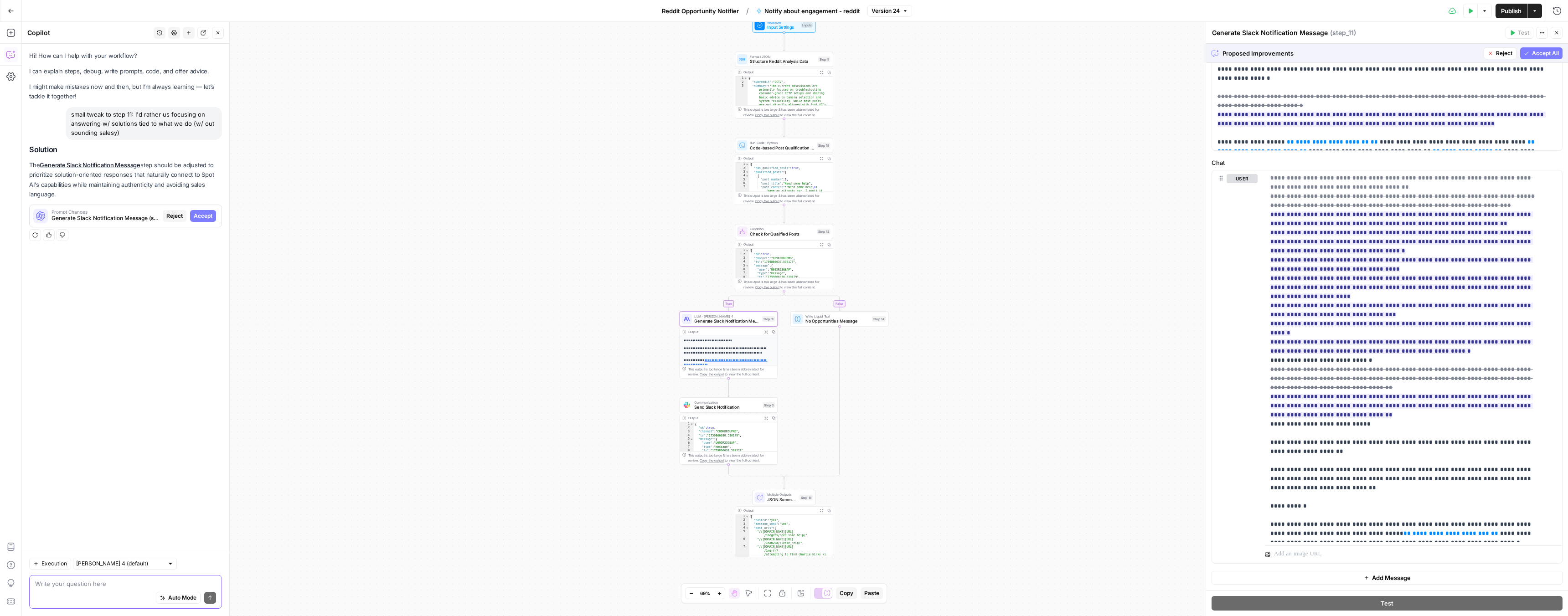
click at [206, 219] on span "Accept" at bounding box center [203, 215] width 19 height 8
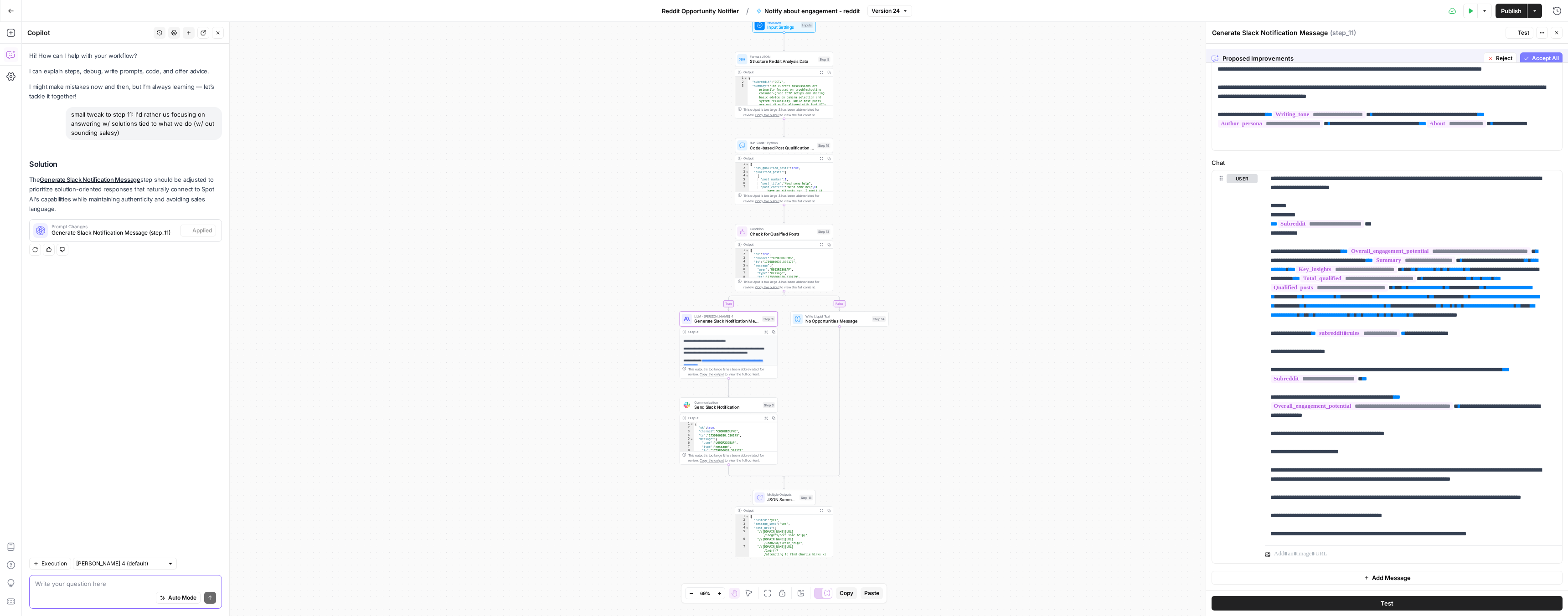
scroll to position [0, 0]
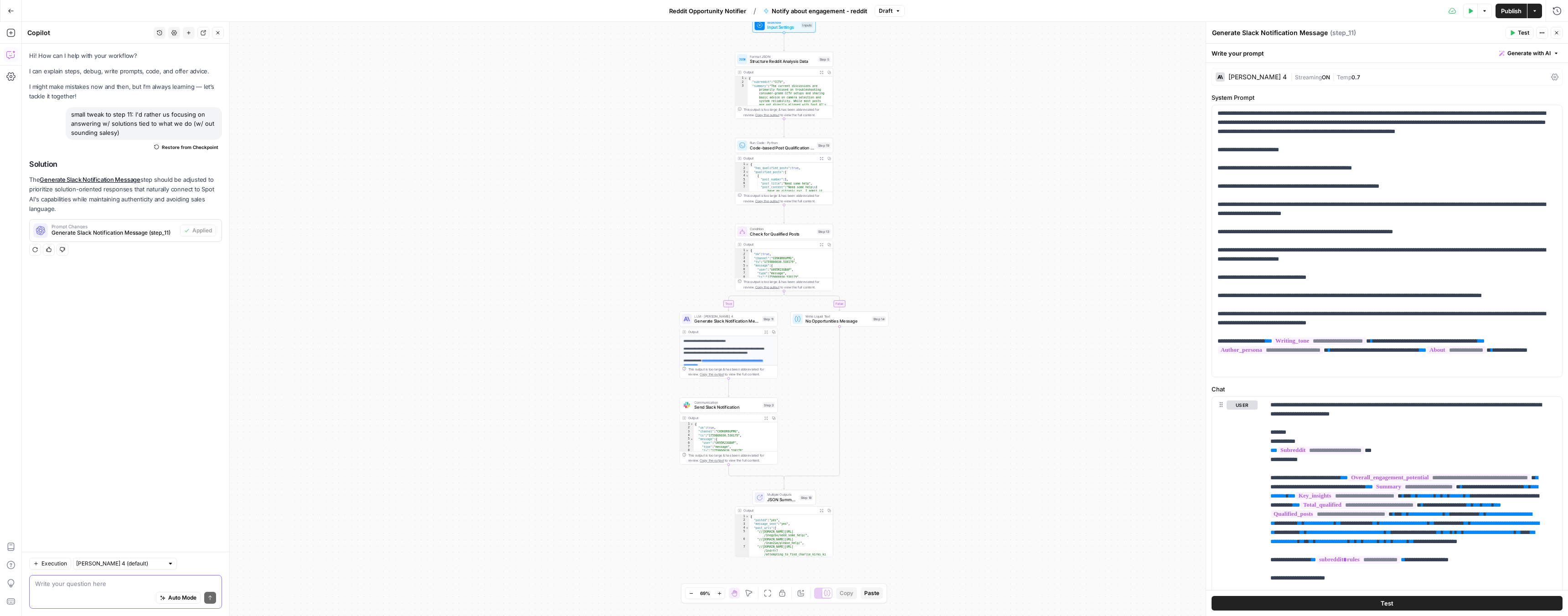
click at [1507, 13] on span "Publish" at bounding box center [1511, 10] width 21 height 9
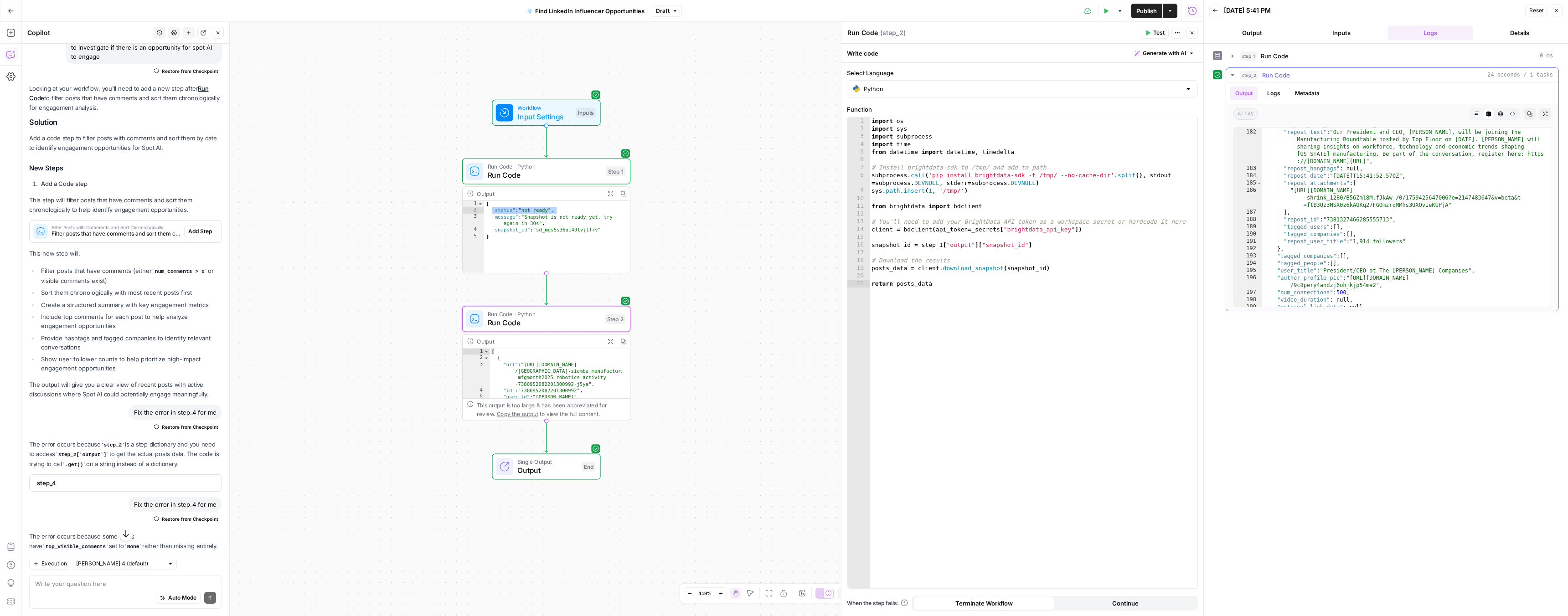
scroll to position [761, 0]
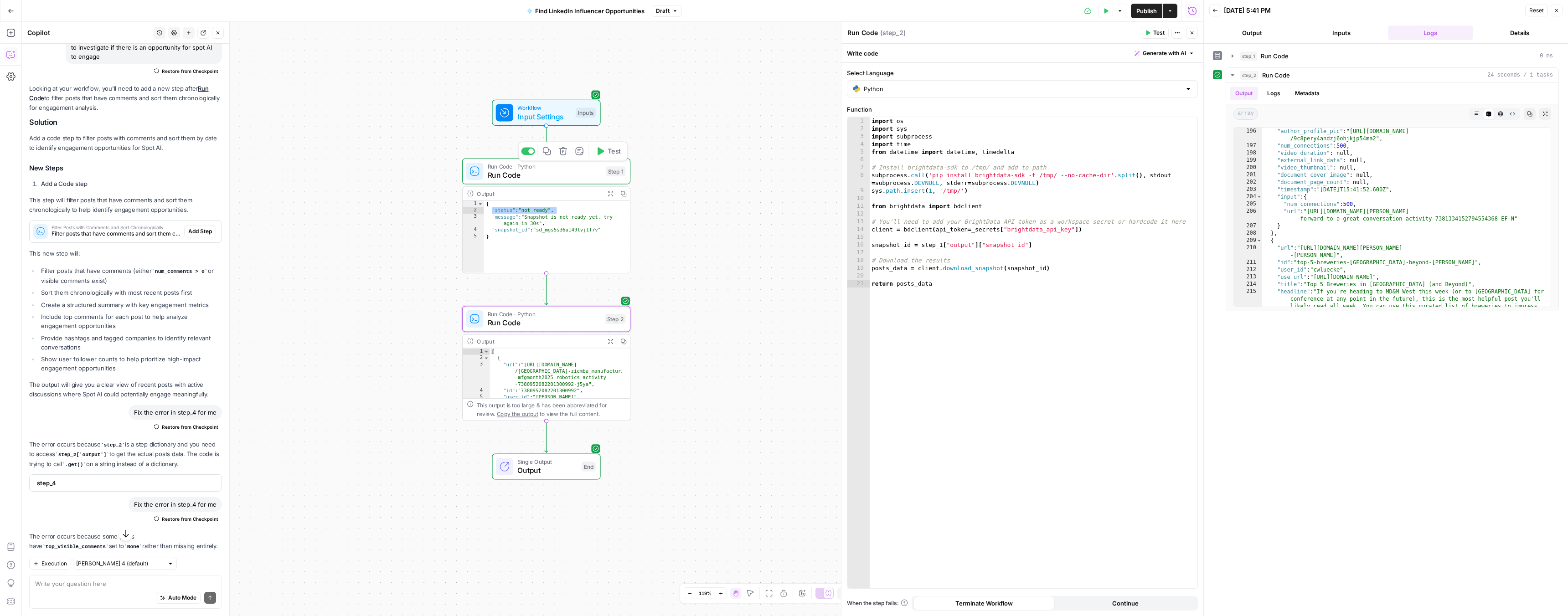
click at [533, 173] on span "Run Code" at bounding box center [544, 175] width 114 height 11
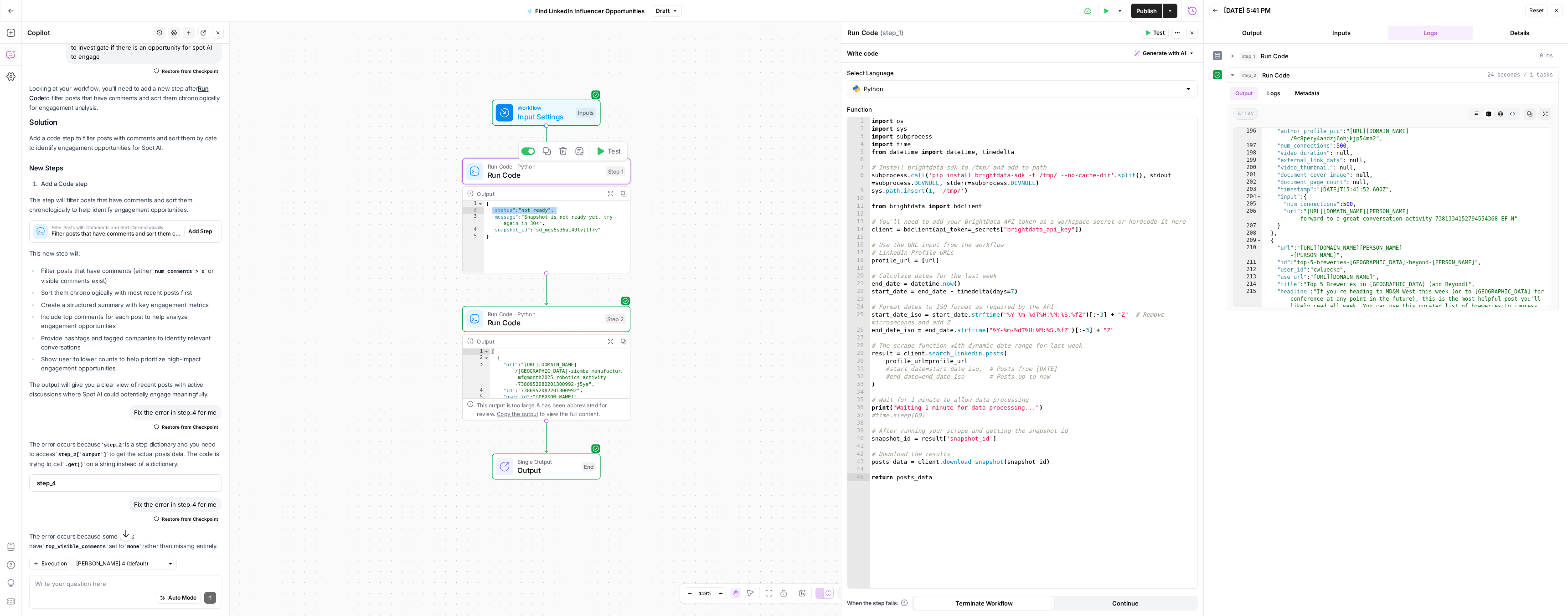
click at [965, 237] on div "import os import sys import subprocess import time from datetime import datetim…" at bounding box center [1034, 360] width 327 height 487
type textarea "**********"
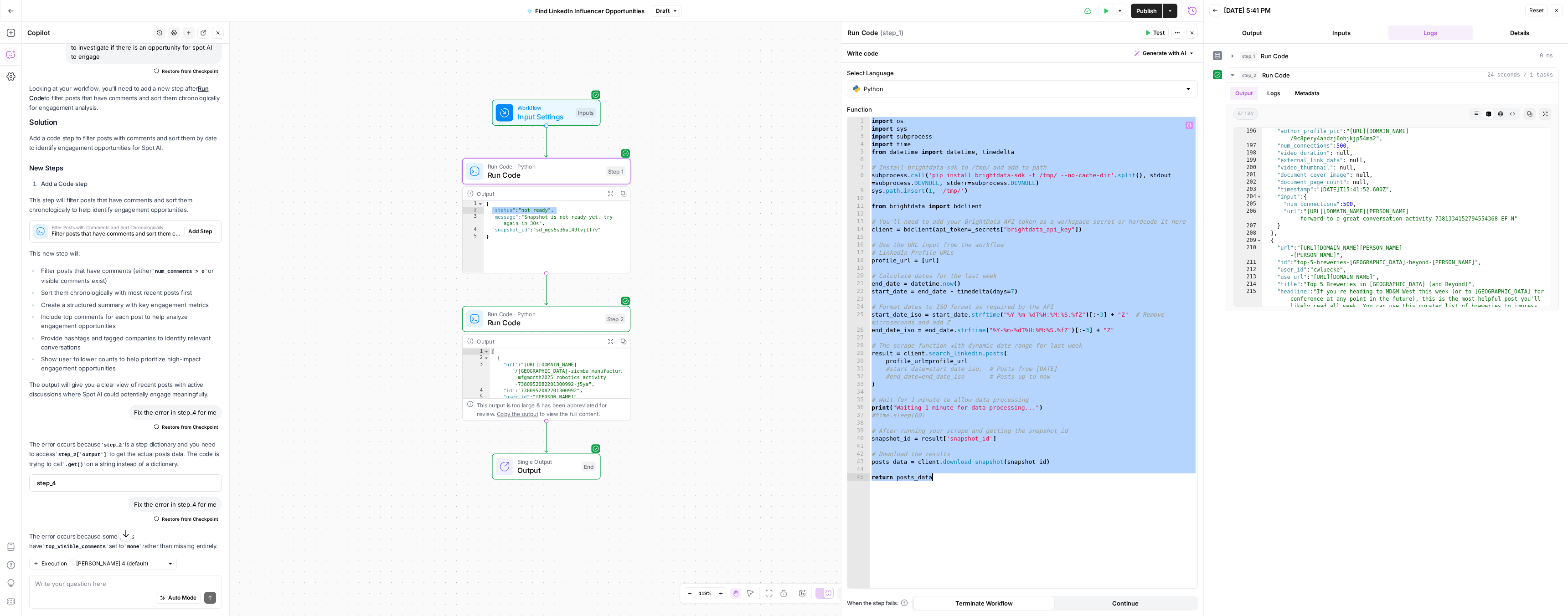
click at [586, 322] on span "Run Code" at bounding box center [544, 323] width 113 height 11
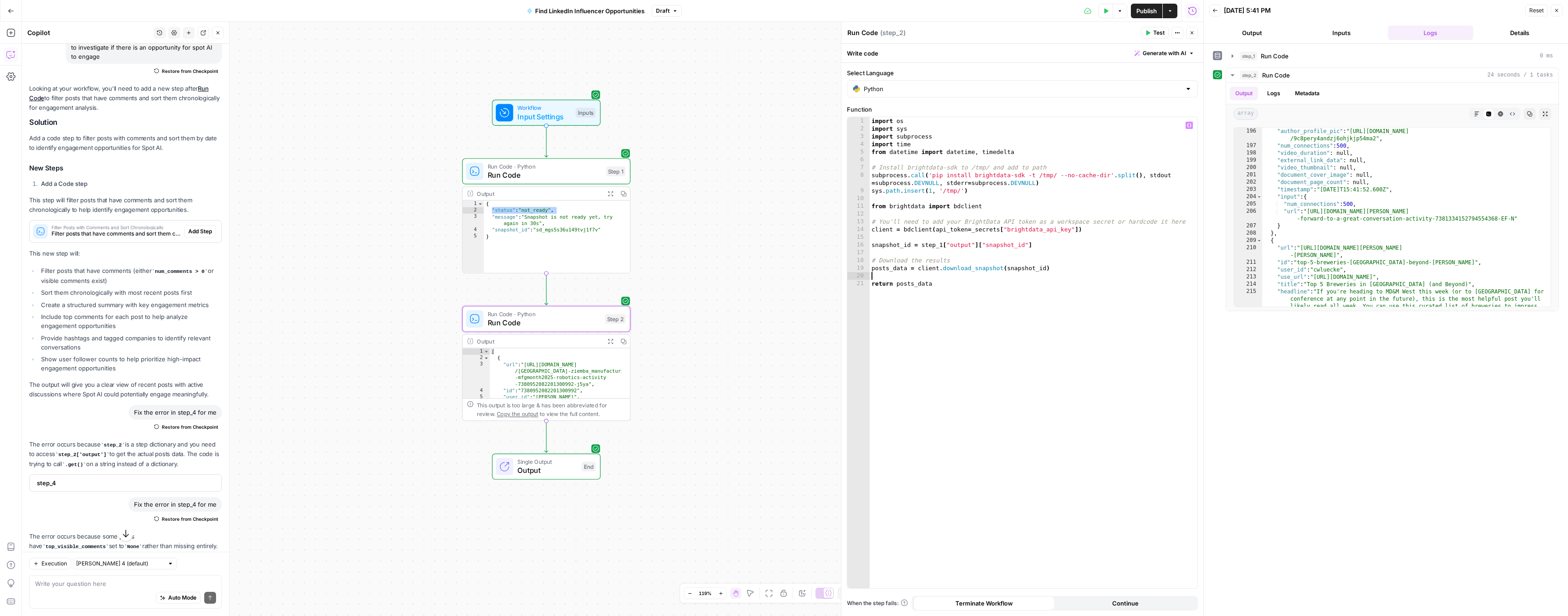
click at [964, 278] on div "import os import sys import subprocess import time from datetime import datetim…" at bounding box center [1034, 360] width 327 height 487
type textarea "**********"
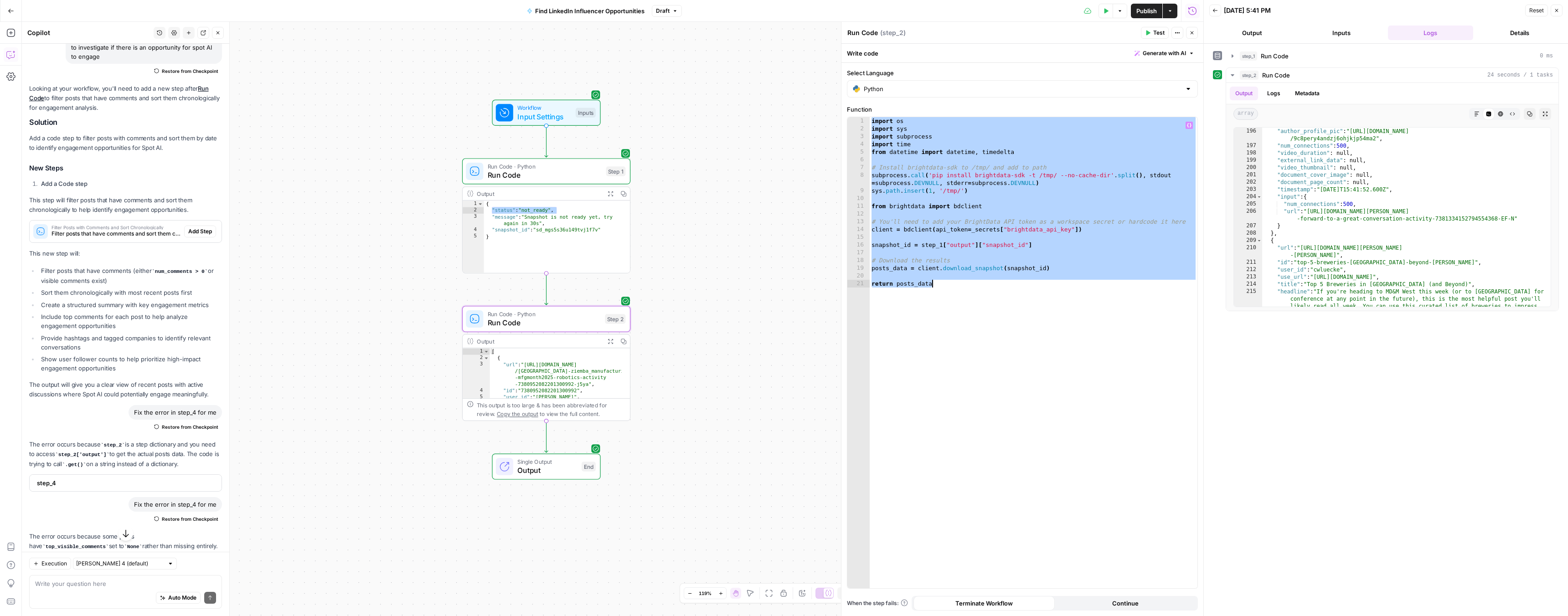
click at [550, 172] on span "Run Code" at bounding box center [544, 175] width 114 height 11
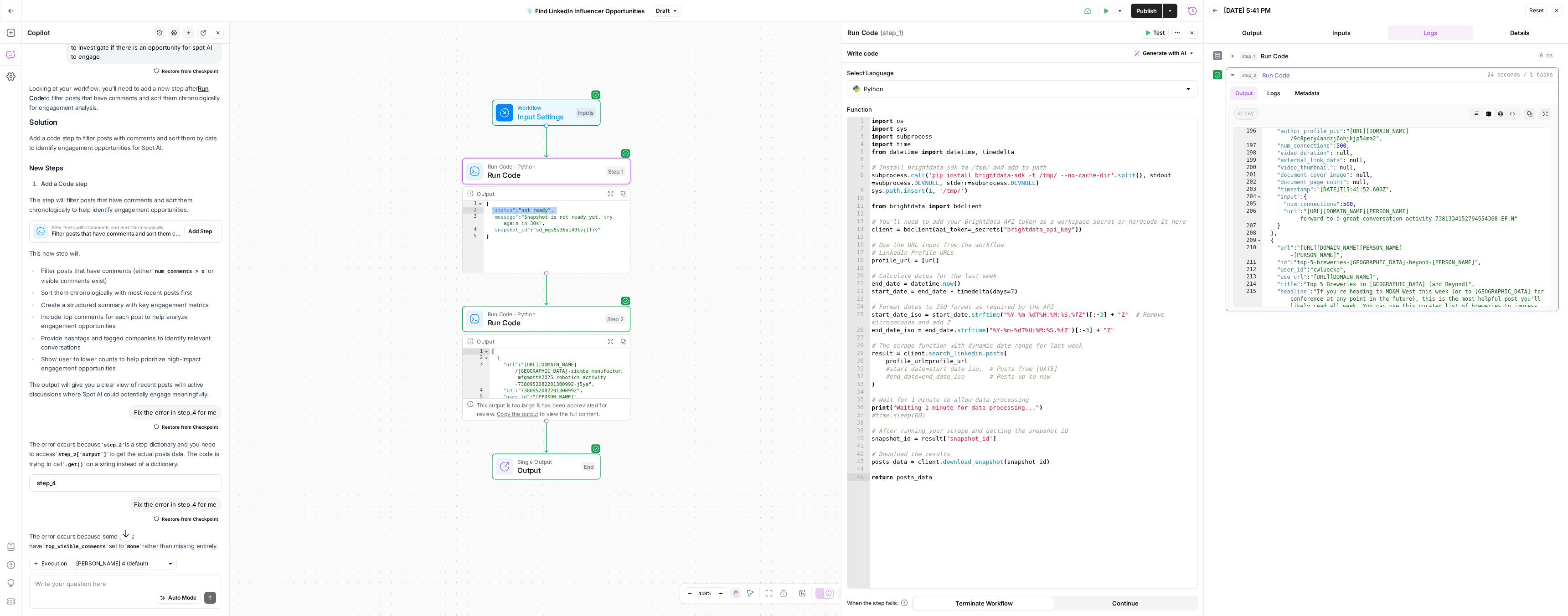
click at [1544, 115] on icon "button" at bounding box center [1545, 113] width 4 height 4
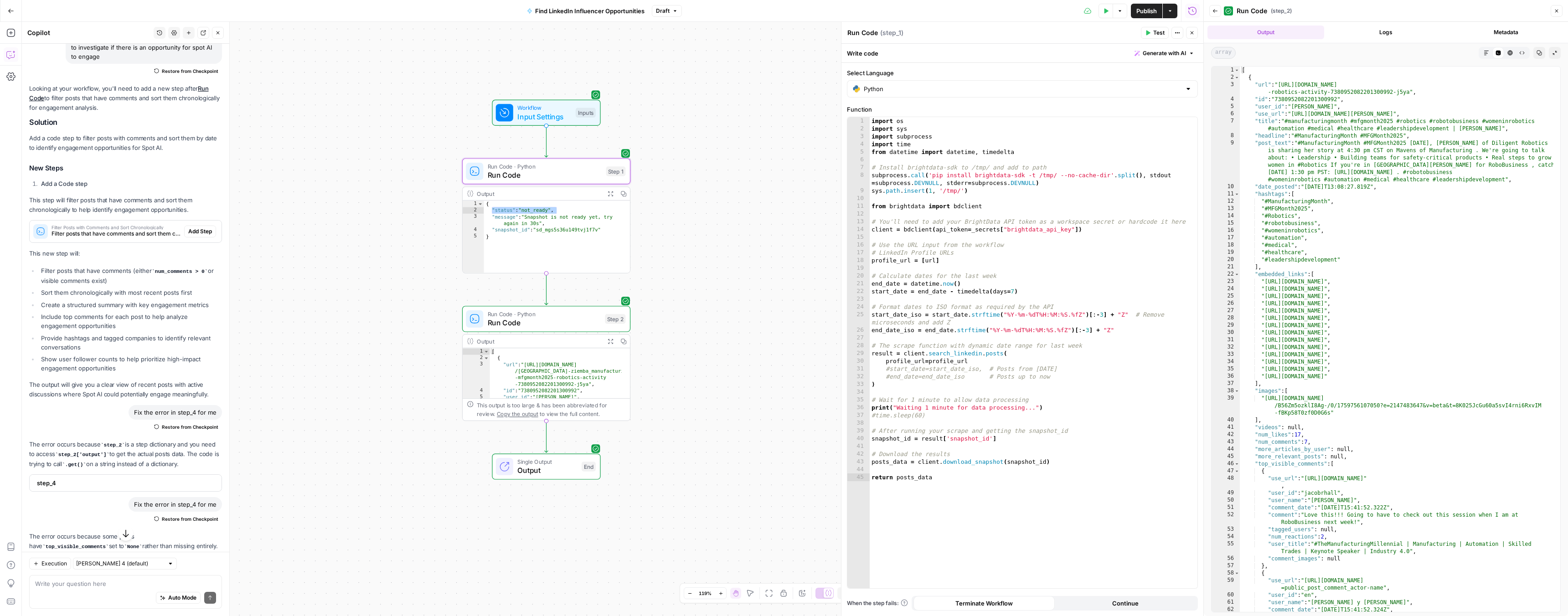
click at [1406, 147] on div "[ { "url" : "https://www.linkedin.com/posts/meaghan-ziemba_manufacturingmonth-m…" at bounding box center [1396, 354] width 313 height 575
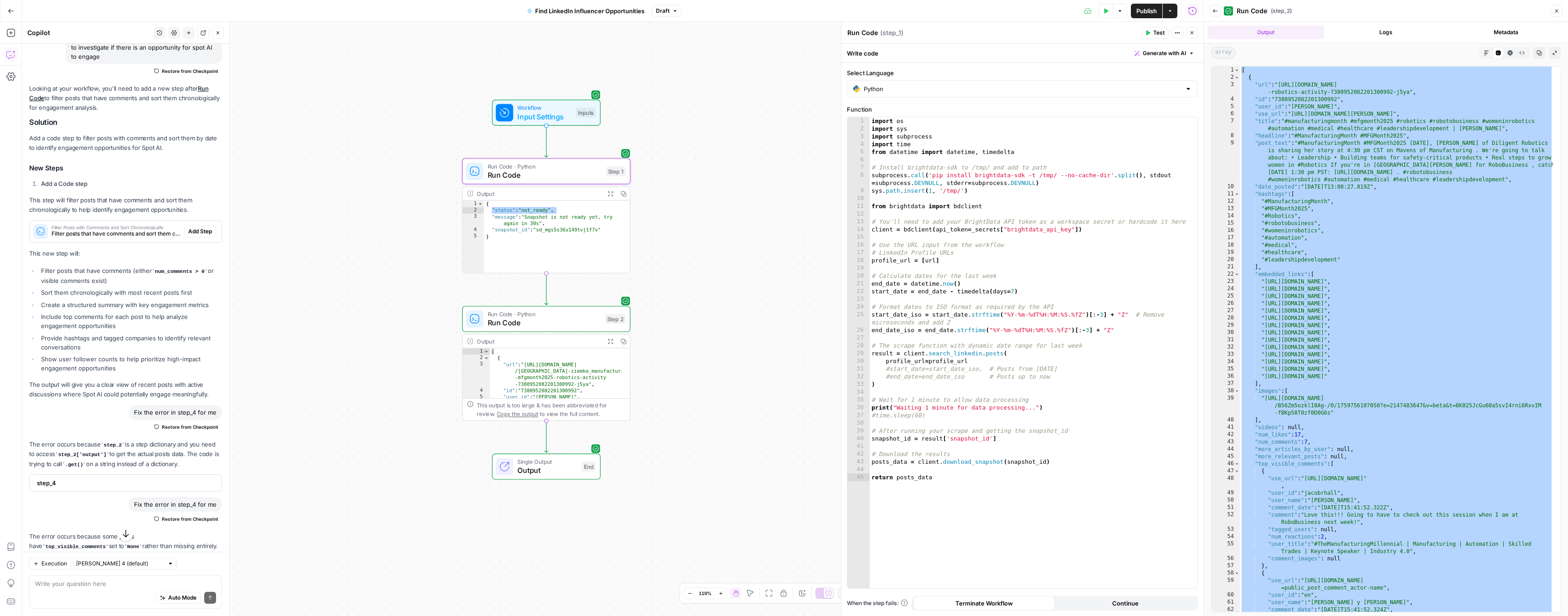
click at [611, 342] on icon "button" at bounding box center [611, 341] width 6 height 6
click at [1476, 353] on div "[ { "url" : "https://www.linkedin.com/posts/meaghan-ziemba_manufacturingmonth-m…" at bounding box center [1396, 354] width 313 height 575
drag, startPoint x: 1259, startPoint y: 277, endPoint x: 1241, endPoint y: 72, distance: 205.8
click at [1241, 72] on div "[ { "url" : "https://www.linkedin.com/posts/meaghan-ziemba_manufacturingmonth-m…" at bounding box center [1396, 354] width 313 height 575
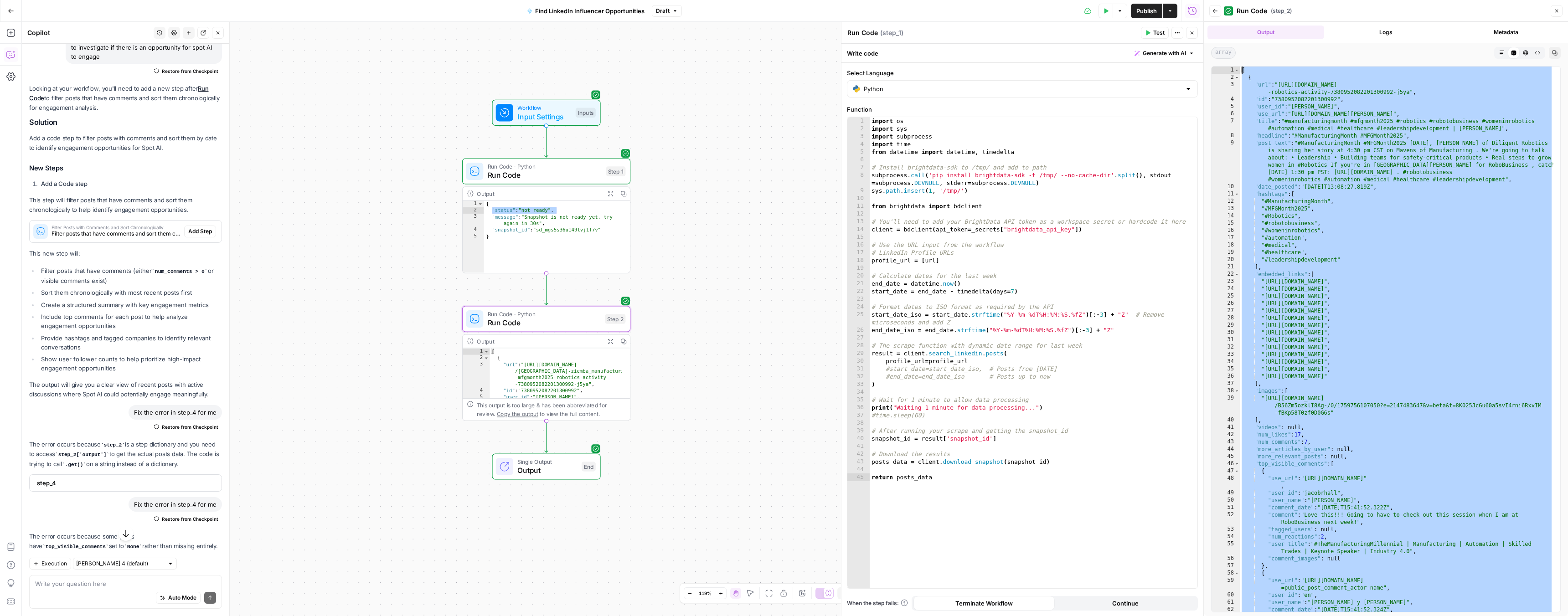
type textarea "* ***"
click at [584, 320] on span "Run Code" at bounding box center [544, 323] width 113 height 11
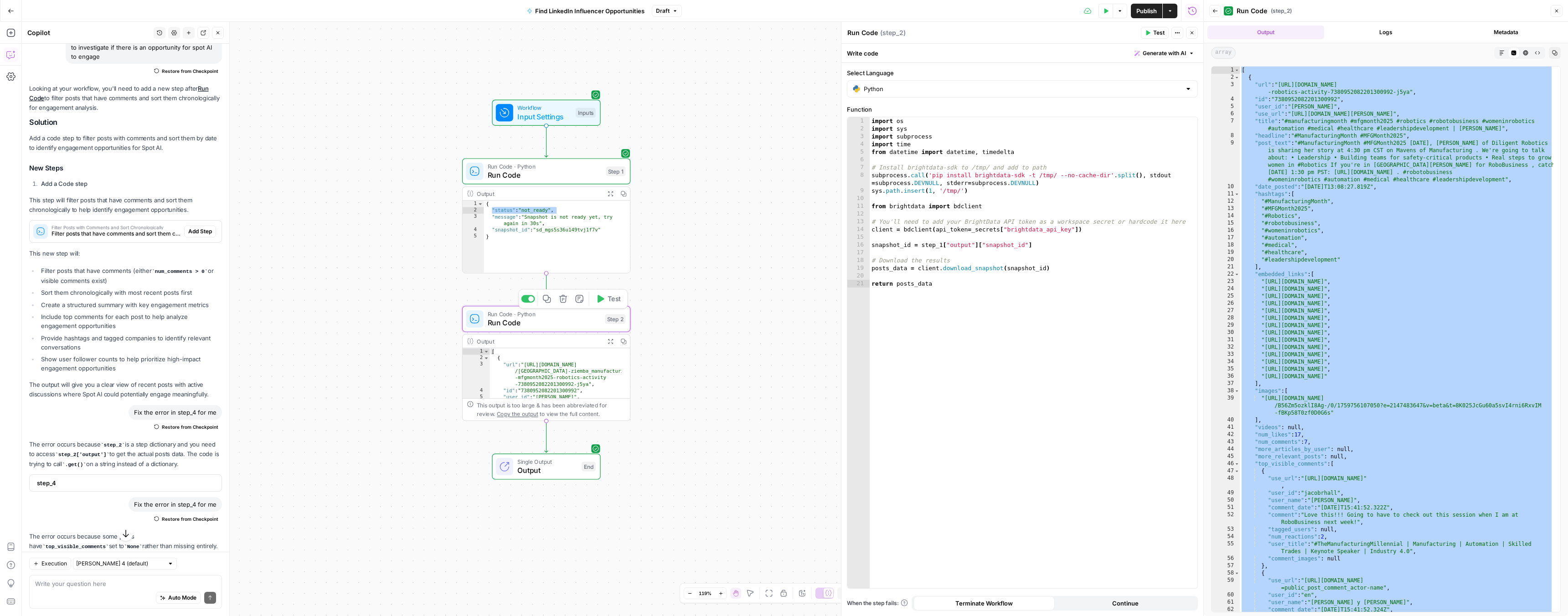
click at [965, 345] on div "import os import sys import subprocess import time from datetime import datetim…" at bounding box center [1034, 360] width 327 height 487
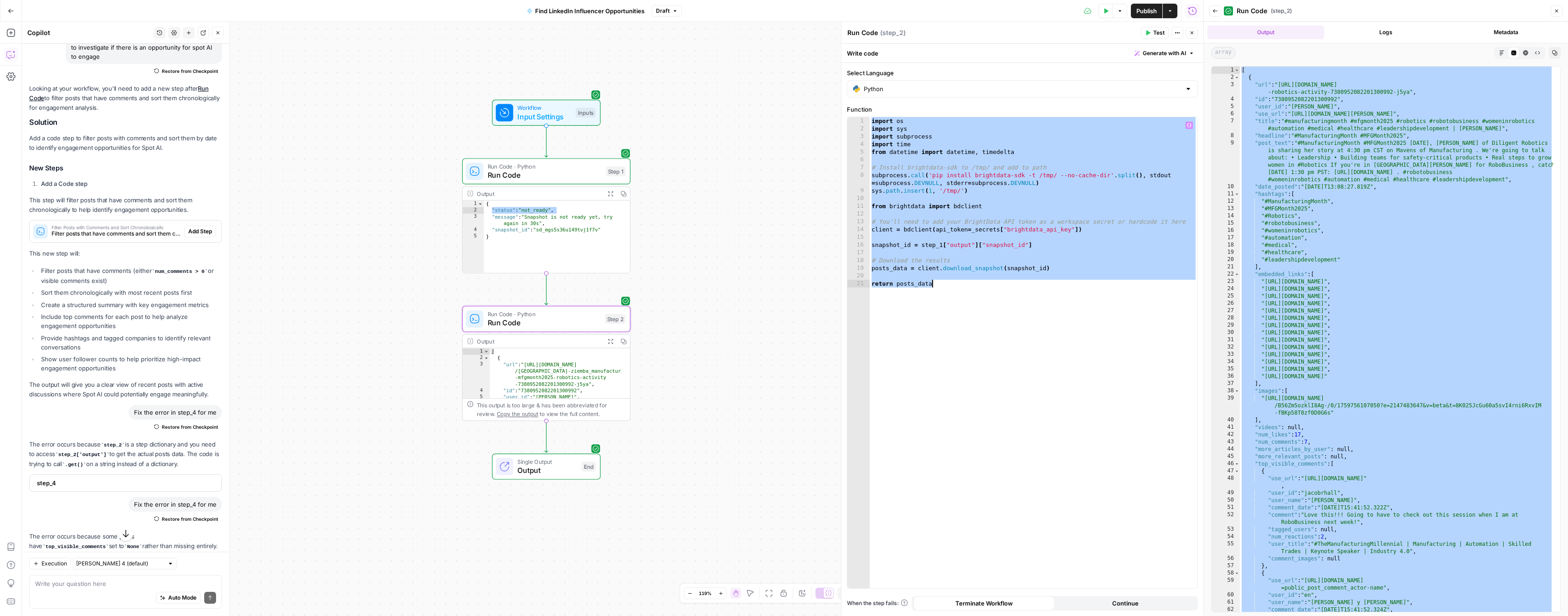
click at [971, 281] on div "import os import sys import subprocess import time from datetime import datetim…" at bounding box center [1034, 360] width 327 height 487
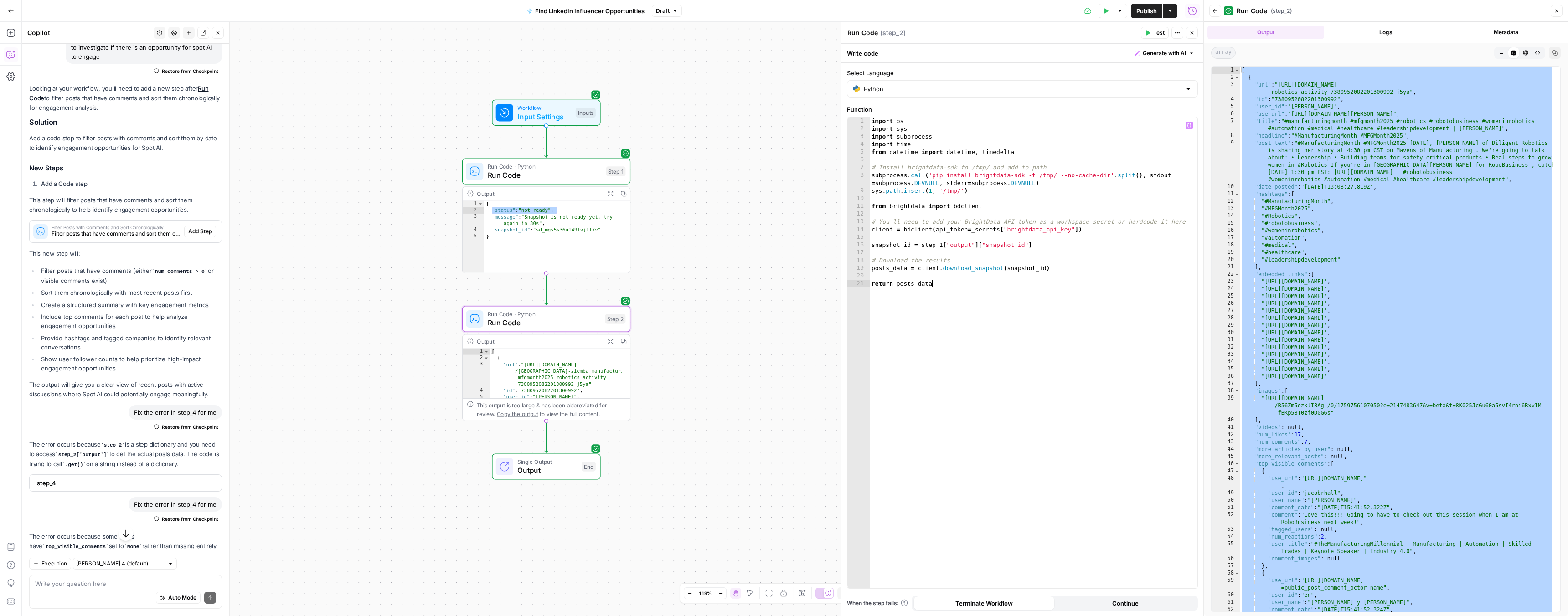
click at [971, 280] on div "import os import sys import subprocess import time from datetime import datetim…" at bounding box center [1034, 360] width 327 height 487
type textarea "**********"
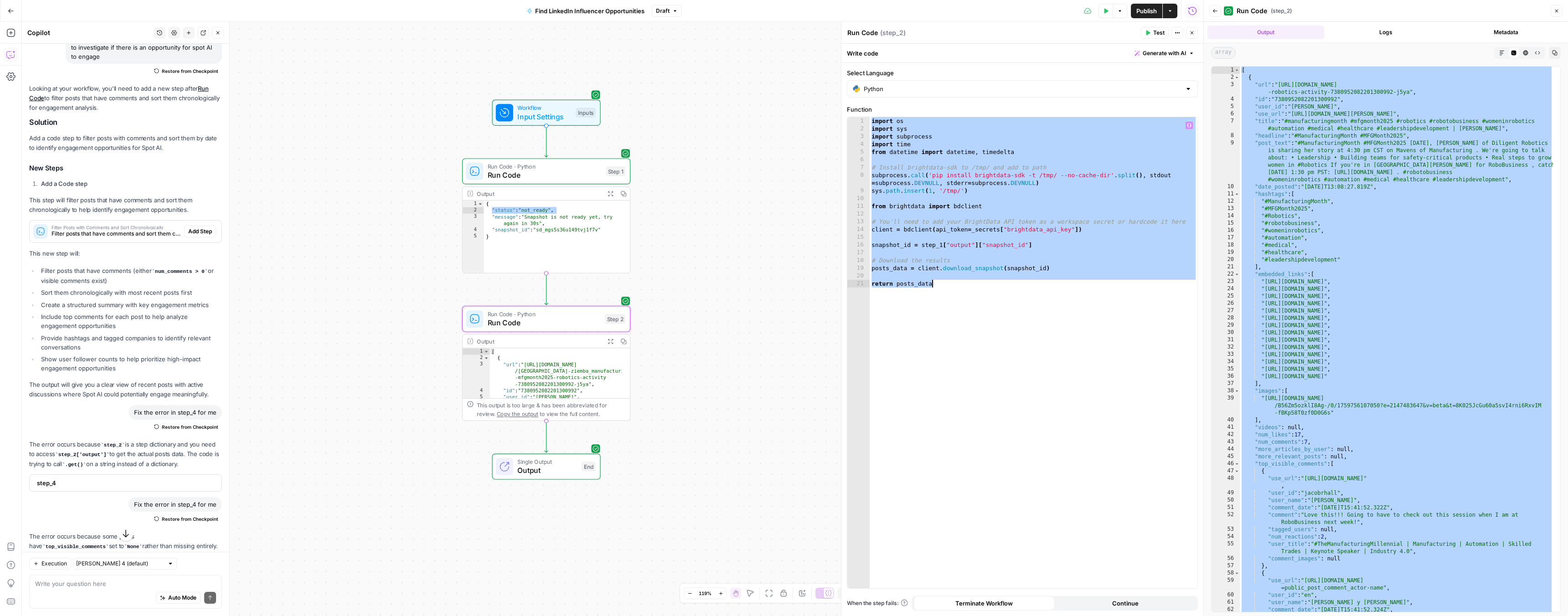
paste textarea
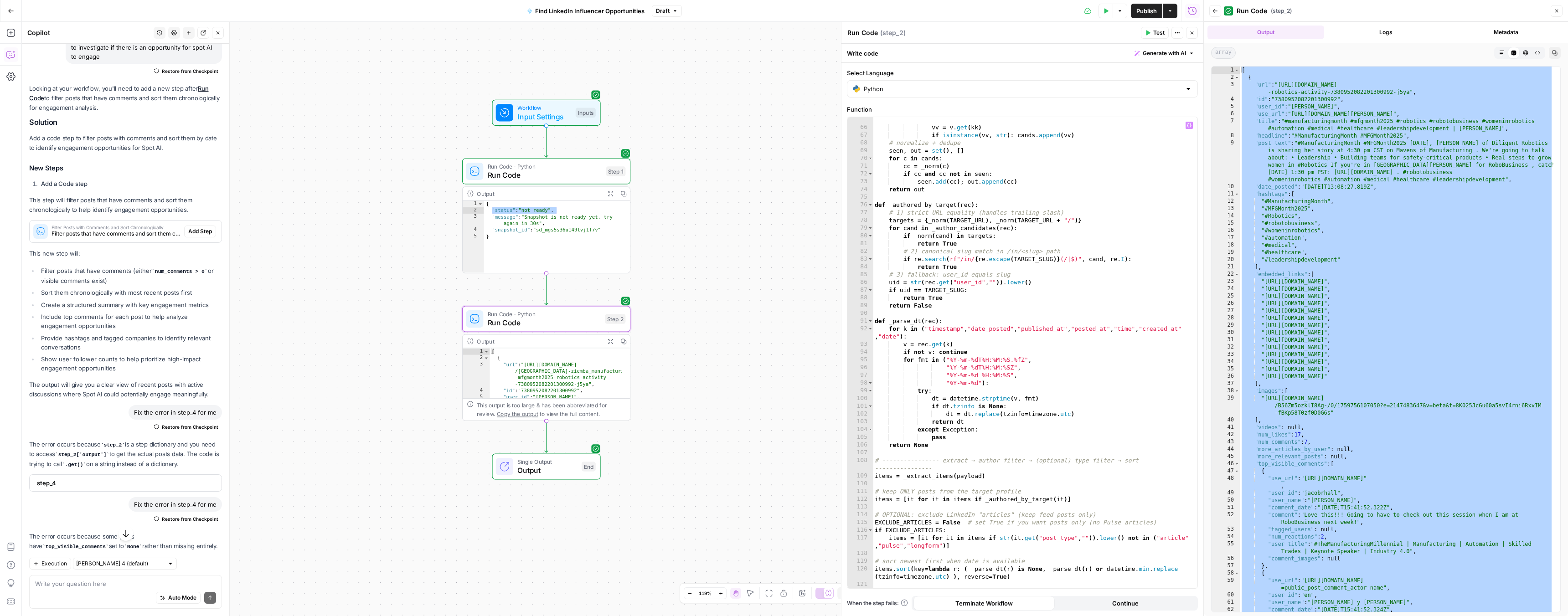
scroll to position [513, 0]
click at [1150, 30] on button "Test" at bounding box center [1155, 32] width 28 height 12
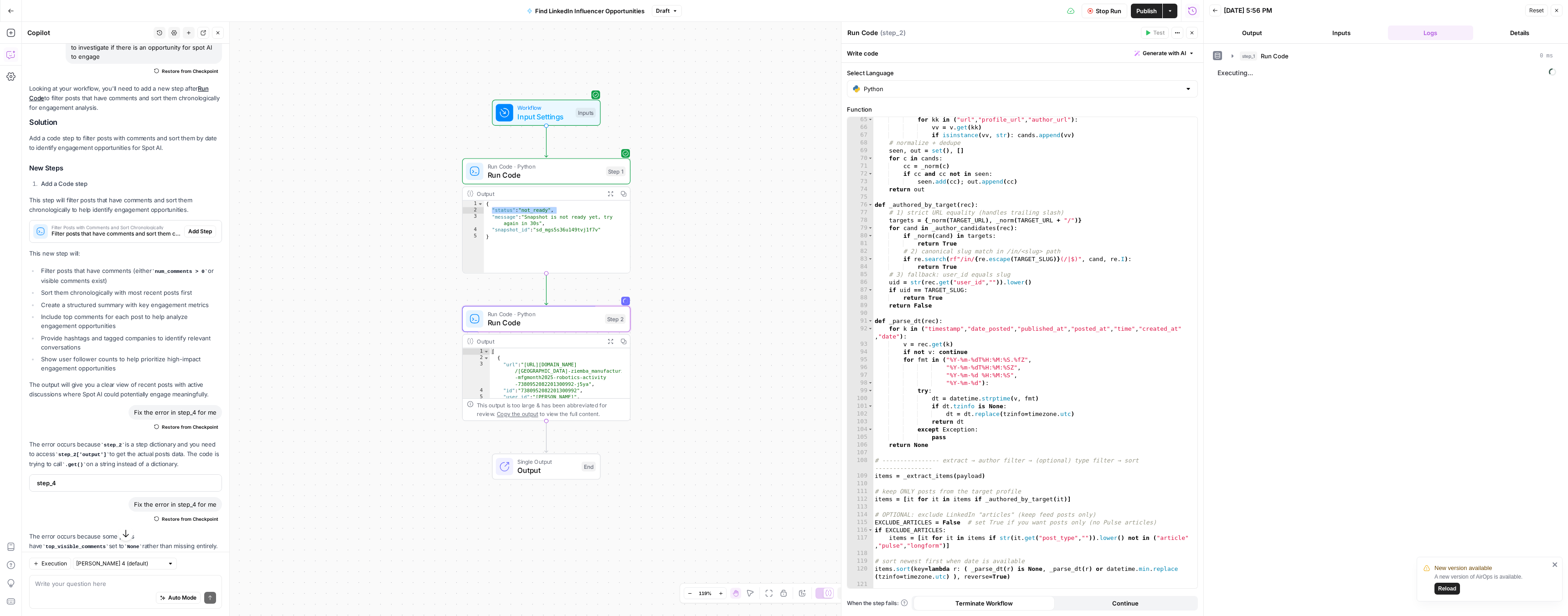
click at [1555, 564] on icon "close" at bounding box center [1555, 565] width 6 height 7
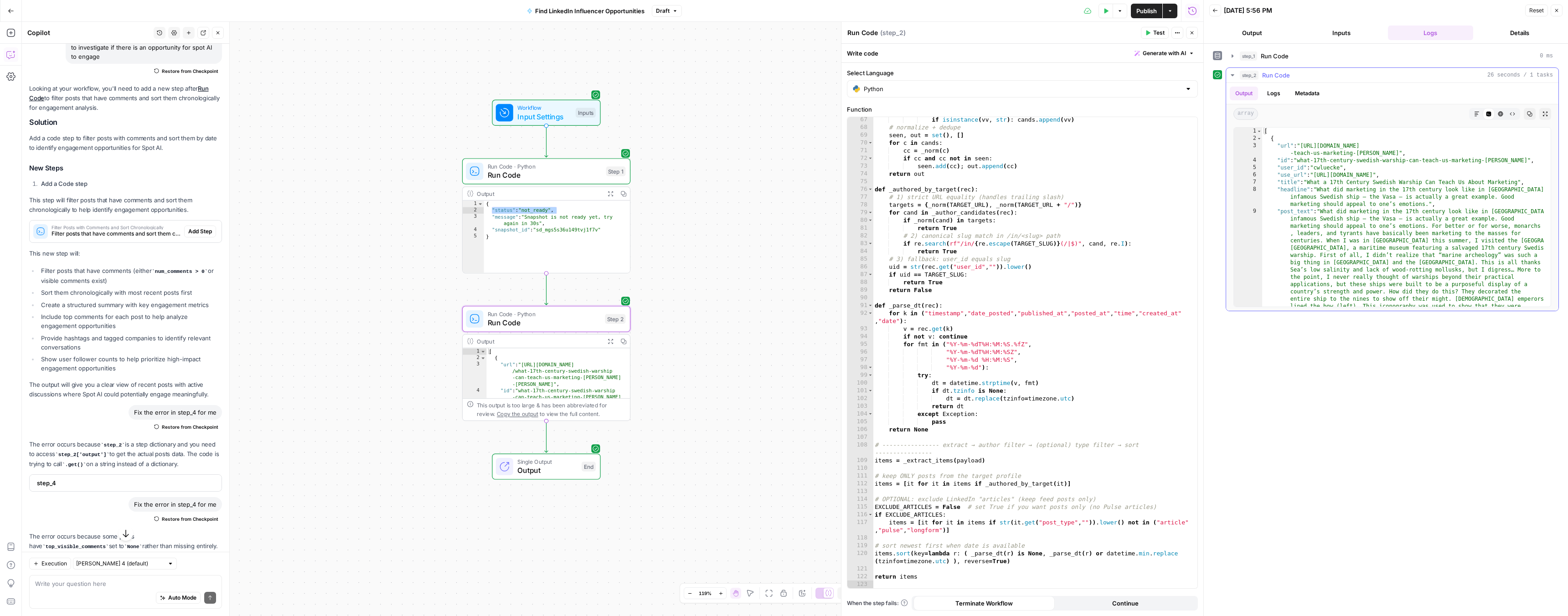
click at [1542, 113] on icon "button" at bounding box center [1545, 114] width 5 height 5
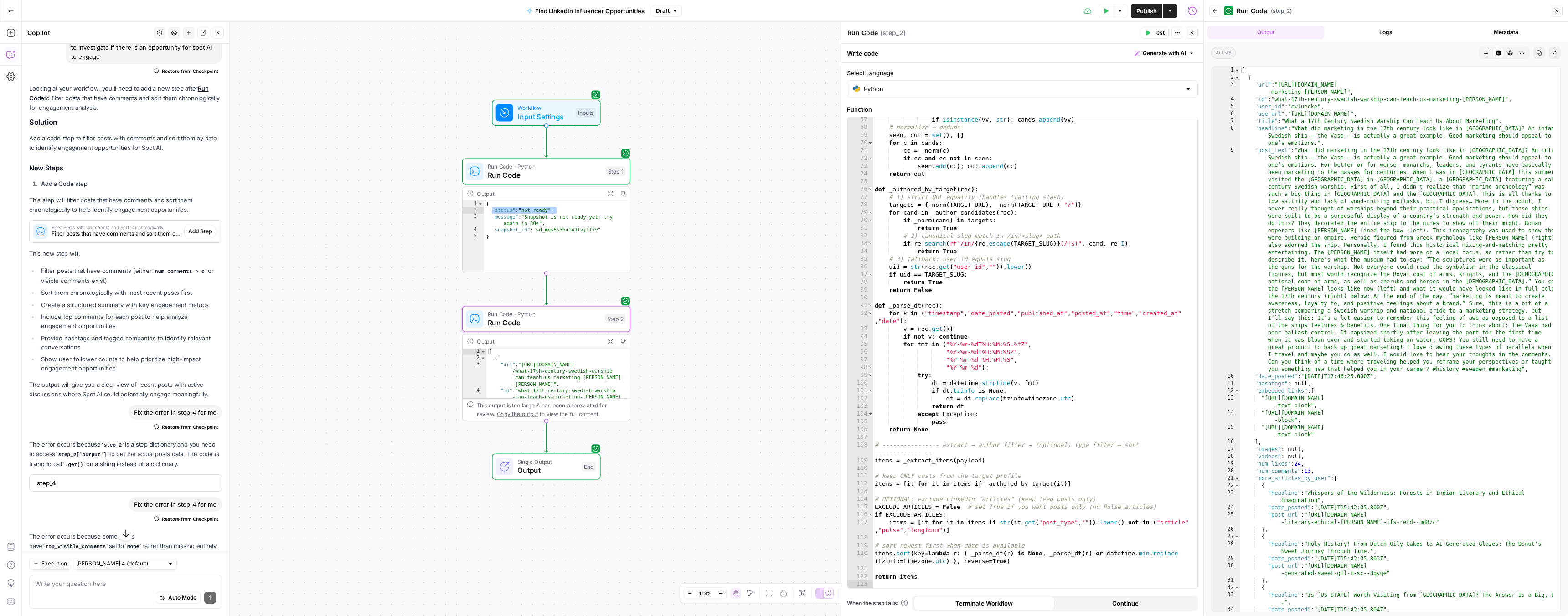
type textarea "**********"
drag, startPoint x: 1281, startPoint y: 85, endPoint x: 1344, endPoint y: 91, distance: 63.3
click at [1344, 91] on div "[ { "url" : "https://www.linkedin.com/pulse/what-17th-century-swedish-warship-c…" at bounding box center [1396, 350] width 313 height 567
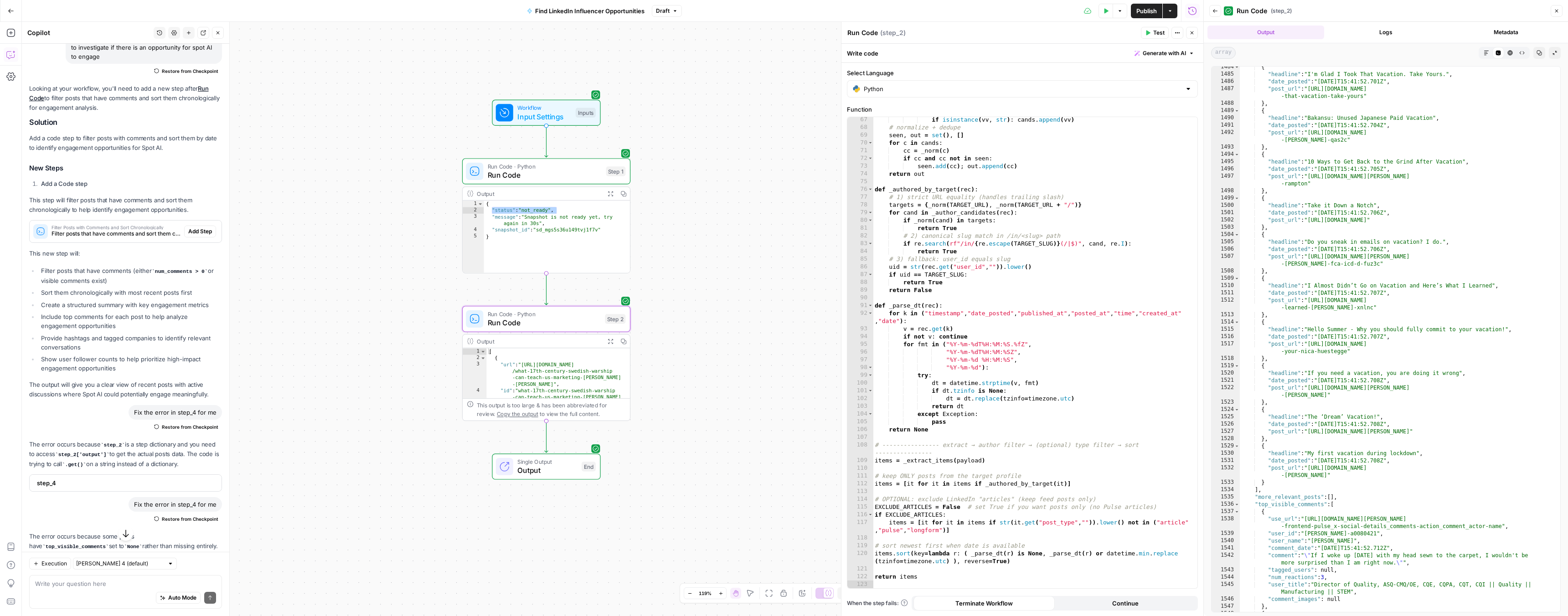
scroll to position [14391, 0]
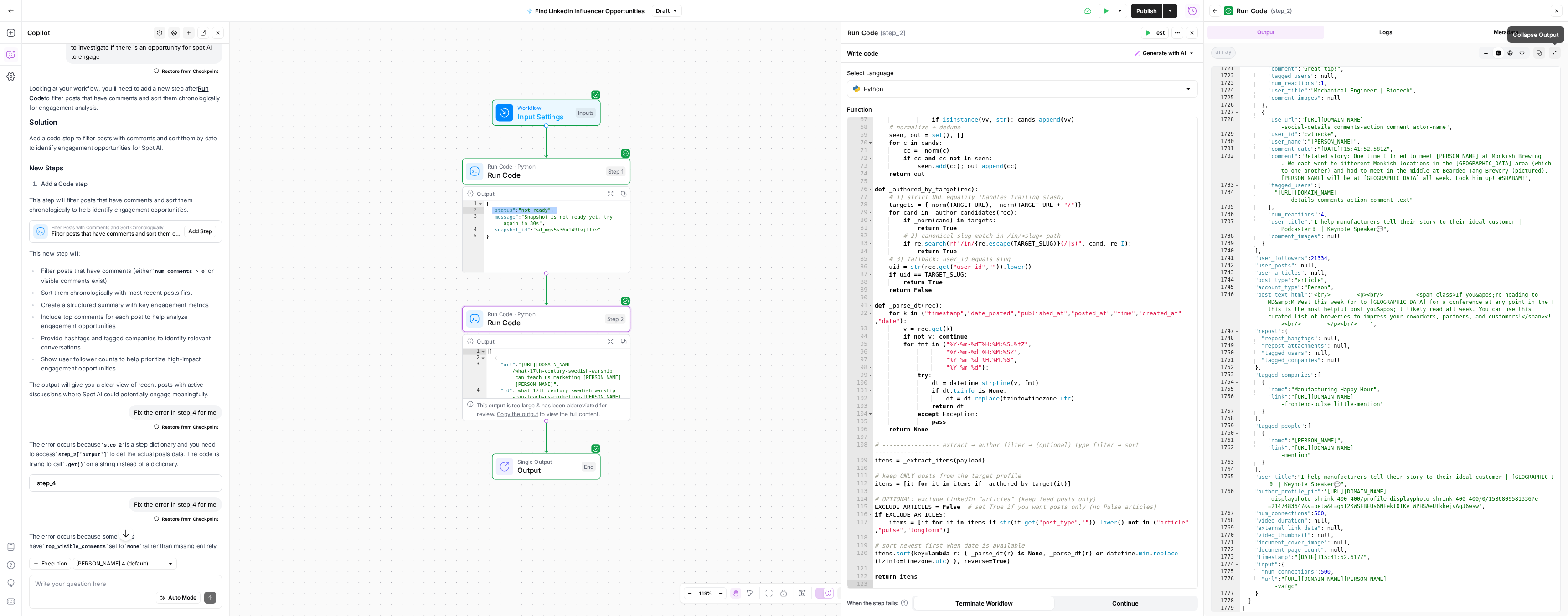
click at [1538, 54] on icon "button" at bounding box center [1539, 52] width 5 height 5
click at [531, 333] on div "Run Code · Python Run Code Step 2 Output Expand Output Copy 1 2 3 4 [ { "url" :…" at bounding box center [546, 363] width 168 height 115
click at [528, 322] on span "Run Code" at bounding box center [544, 323] width 113 height 11
click at [975, 354] on div "if isinstance ( vv , str ) : cands . append ( vv ) # normalize + dedupe seen , …" at bounding box center [1032, 359] width 318 height 487
type textarea "**********"
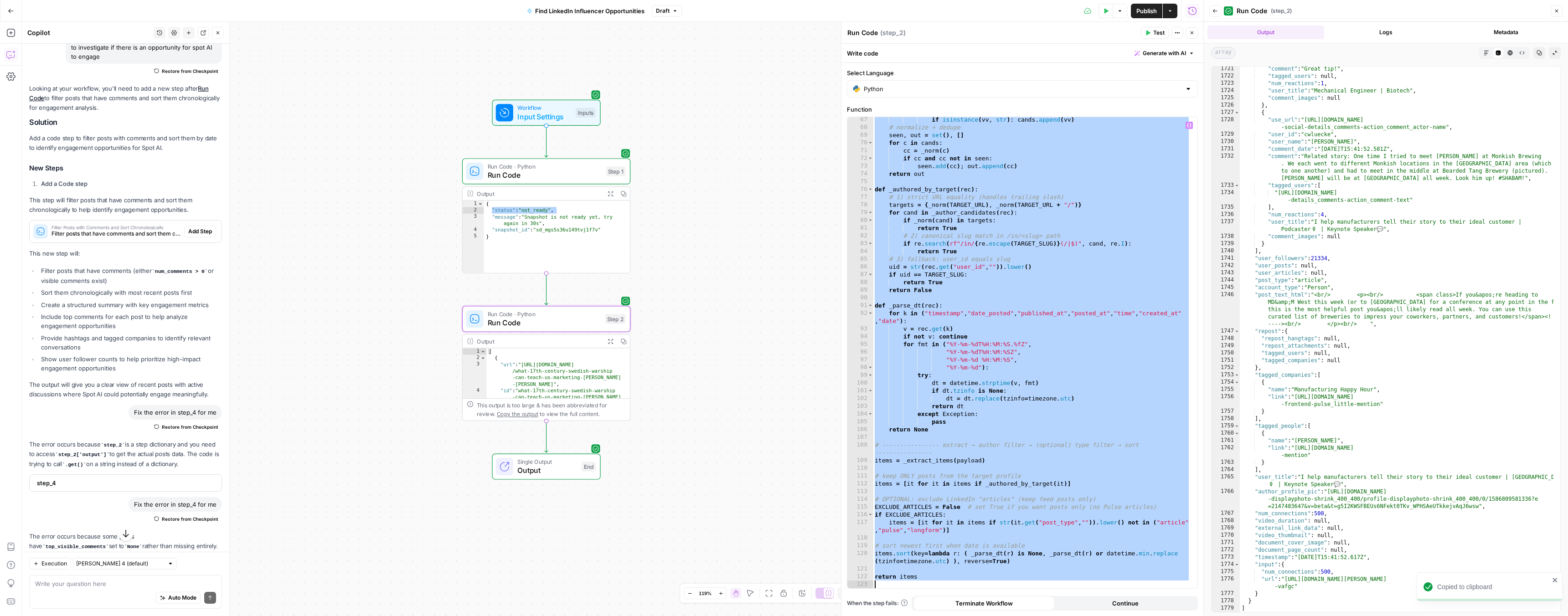
paste textarea
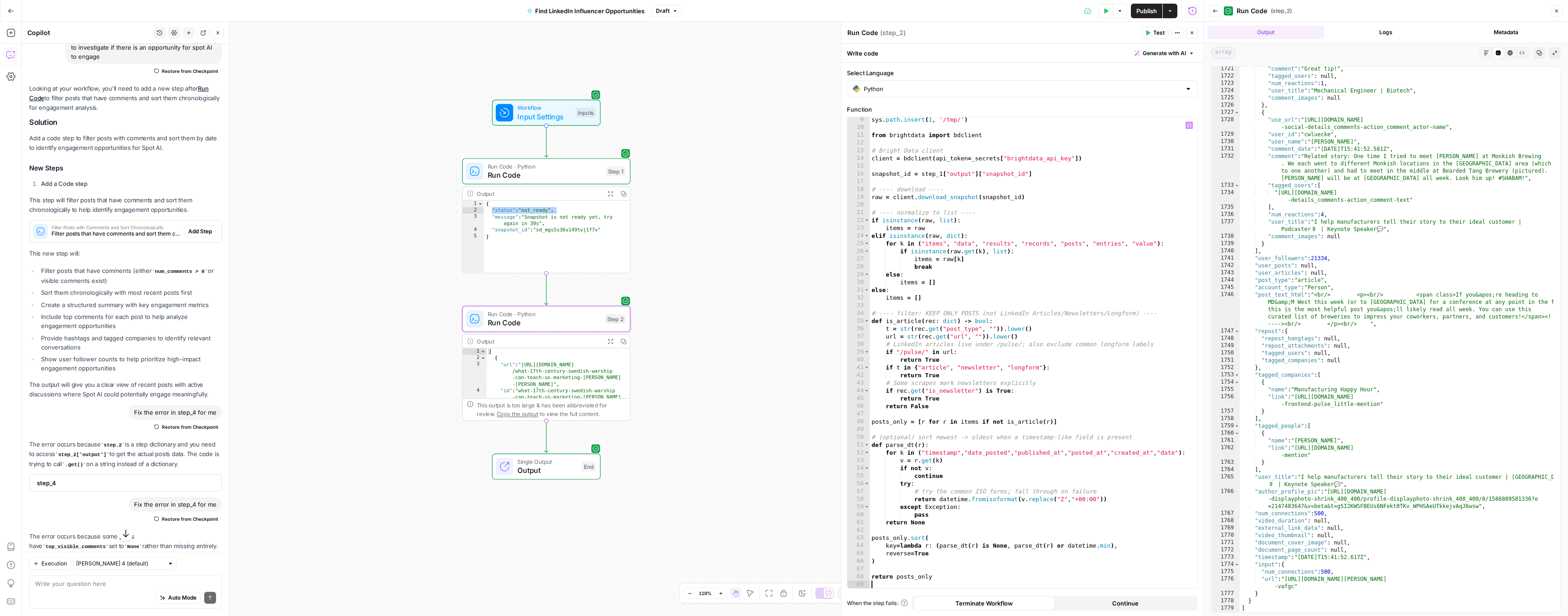
scroll to position [63, 0]
click at [1146, 27] on button "Test" at bounding box center [1155, 32] width 28 height 12
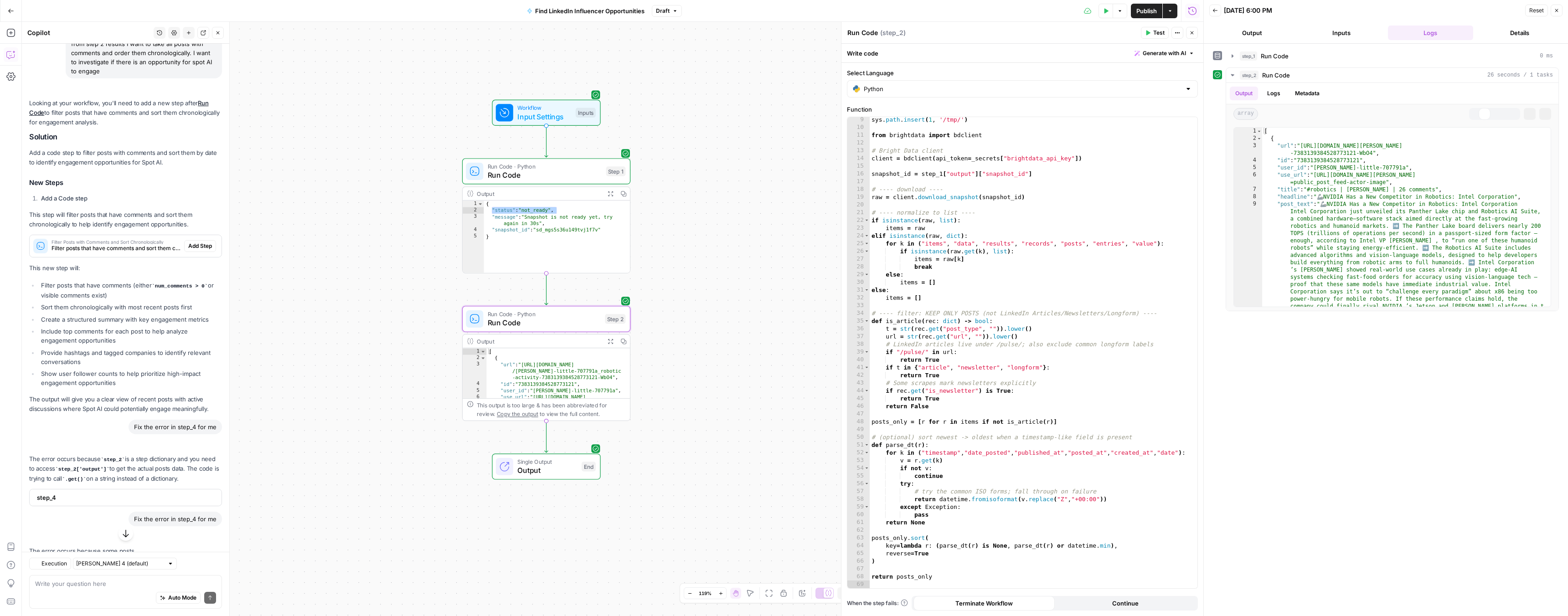
scroll to position [332, 0]
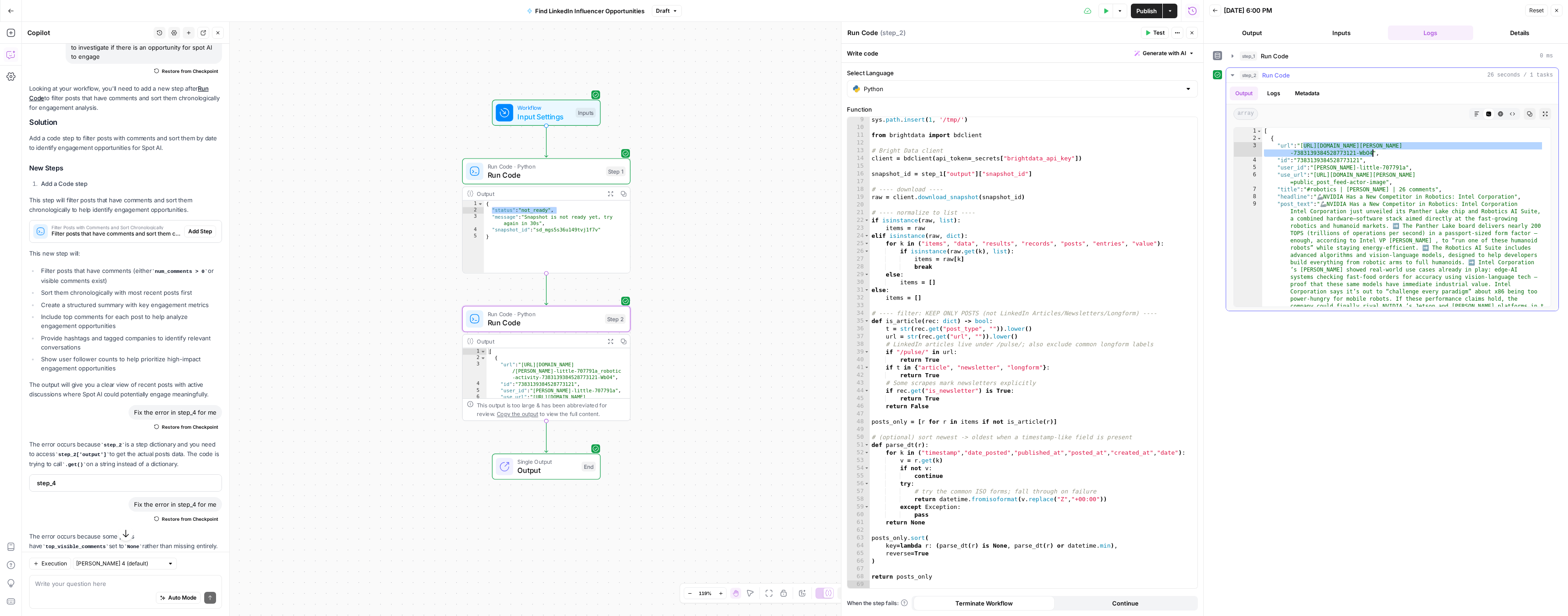
drag, startPoint x: 1304, startPoint y: 144, endPoint x: 1372, endPoint y: 152, distance: 68.5
click at [1372, 152] on div "[ { "url" : "https://www.linkedin.com/posts/robert-little-707791a_robotics-acti…" at bounding box center [1403, 287] width 282 height 318
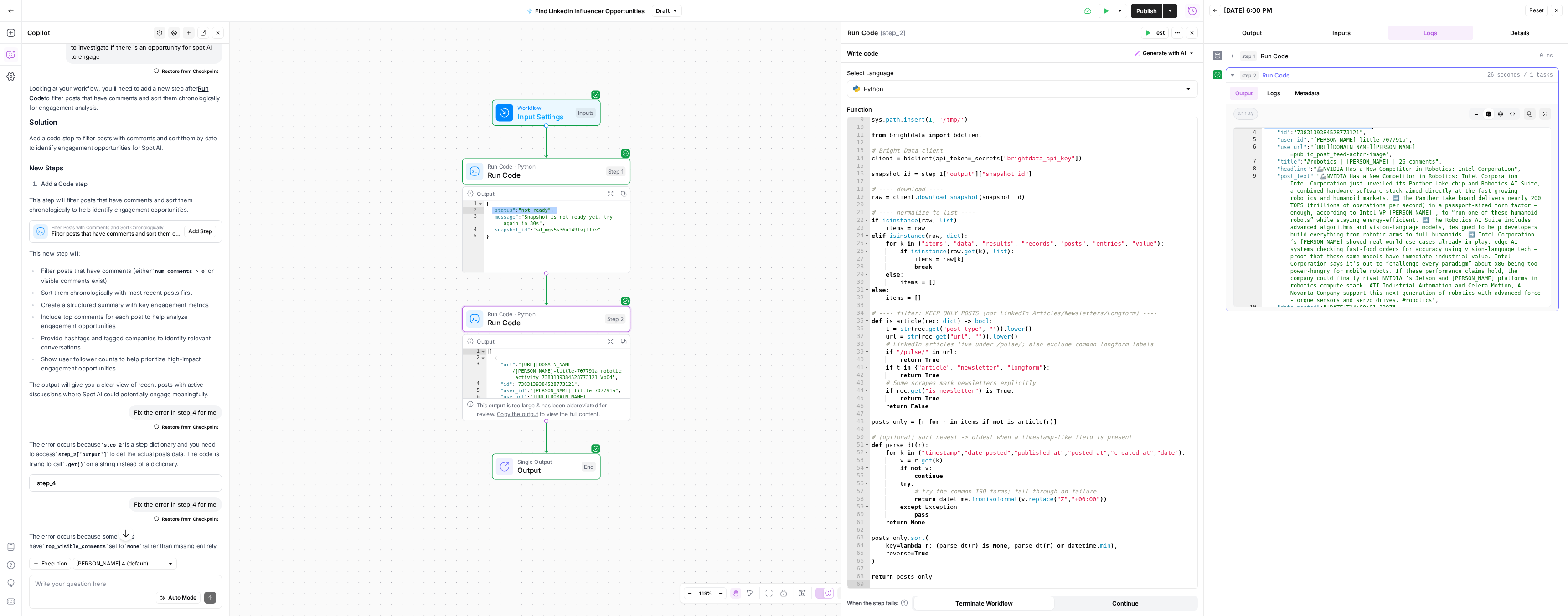
scroll to position [0, 0]
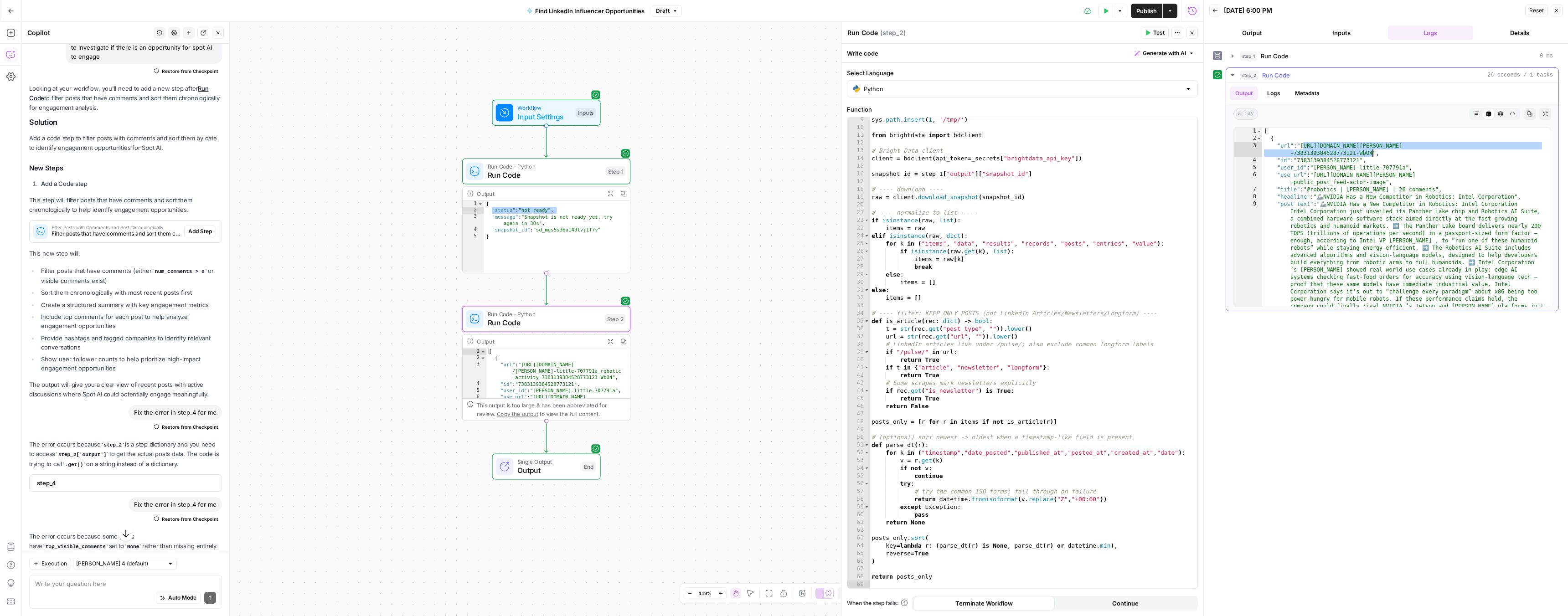
click at [1326, 213] on div "[ { "url" : "https://www.linkedin.com/posts/robert-little-707791a_robotics-acti…" at bounding box center [1403, 287] width 282 height 318
type textarea "* *"
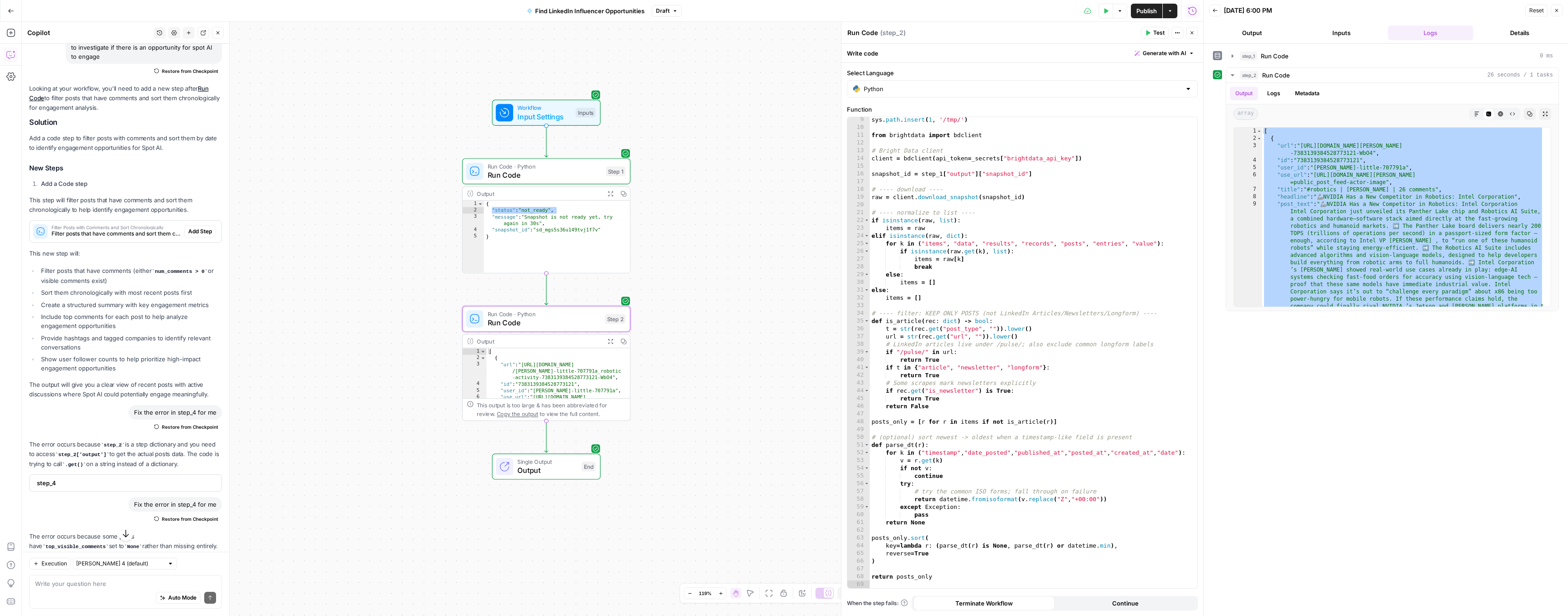
scroll to position [63, 0]
click at [1001, 276] on div "sys . path . insert ( 1 , '/tmp/' ) from brightdata import bdclient # Bright Da…" at bounding box center [1030, 359] width 321 height 487
type textarea "**********"
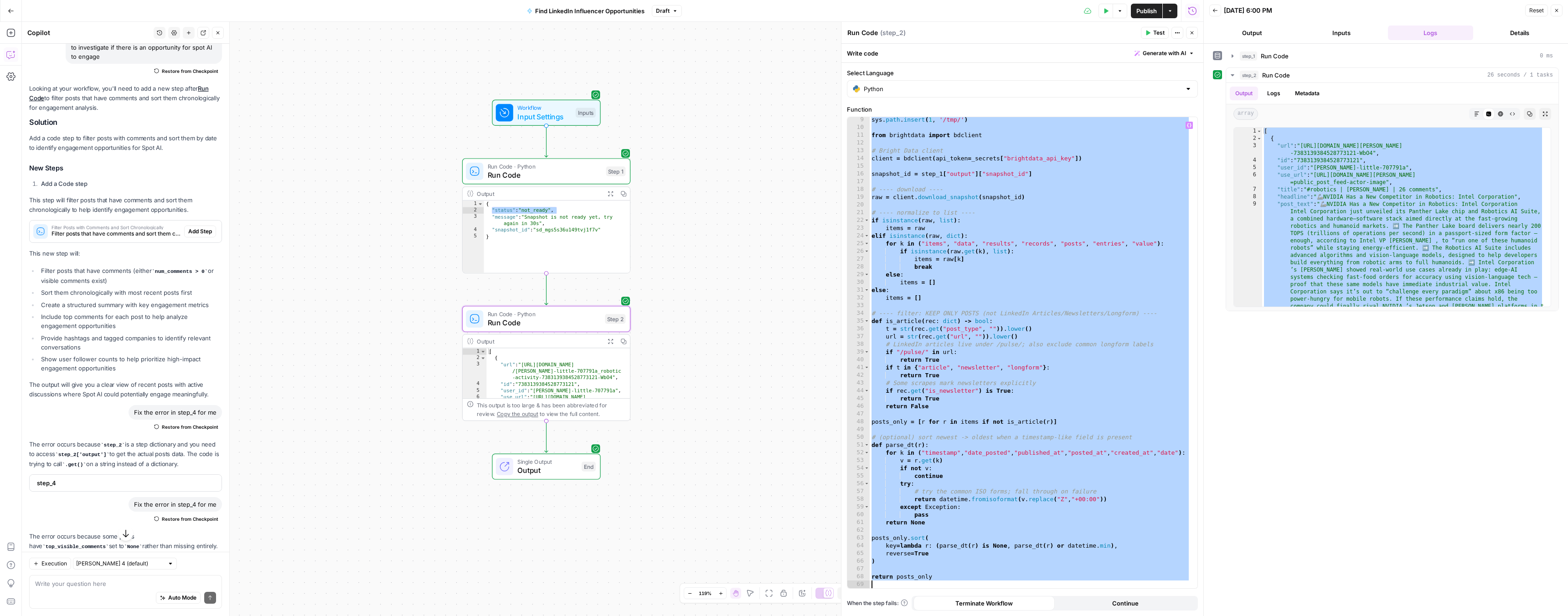
paste textarea
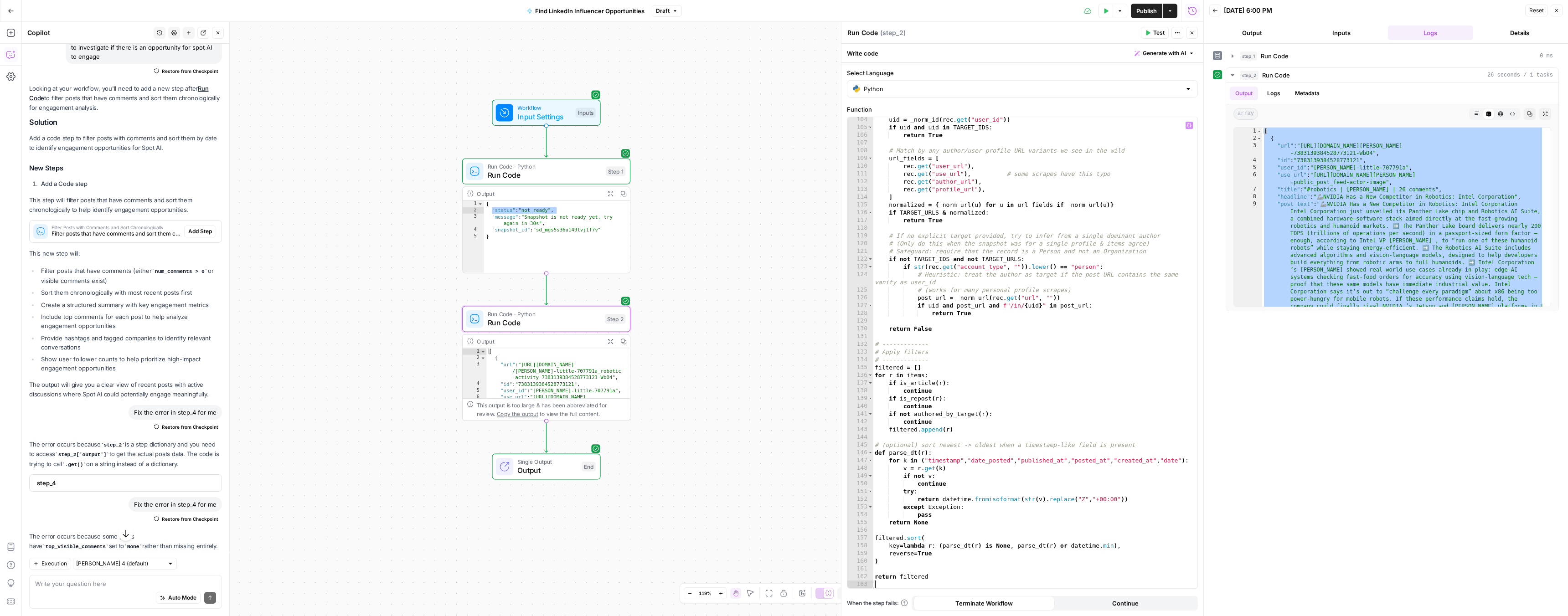
scroll to position [799, 0]
click at [1157, 35] on span "Test" at bounding box center [1159, 32] width 12 height 8
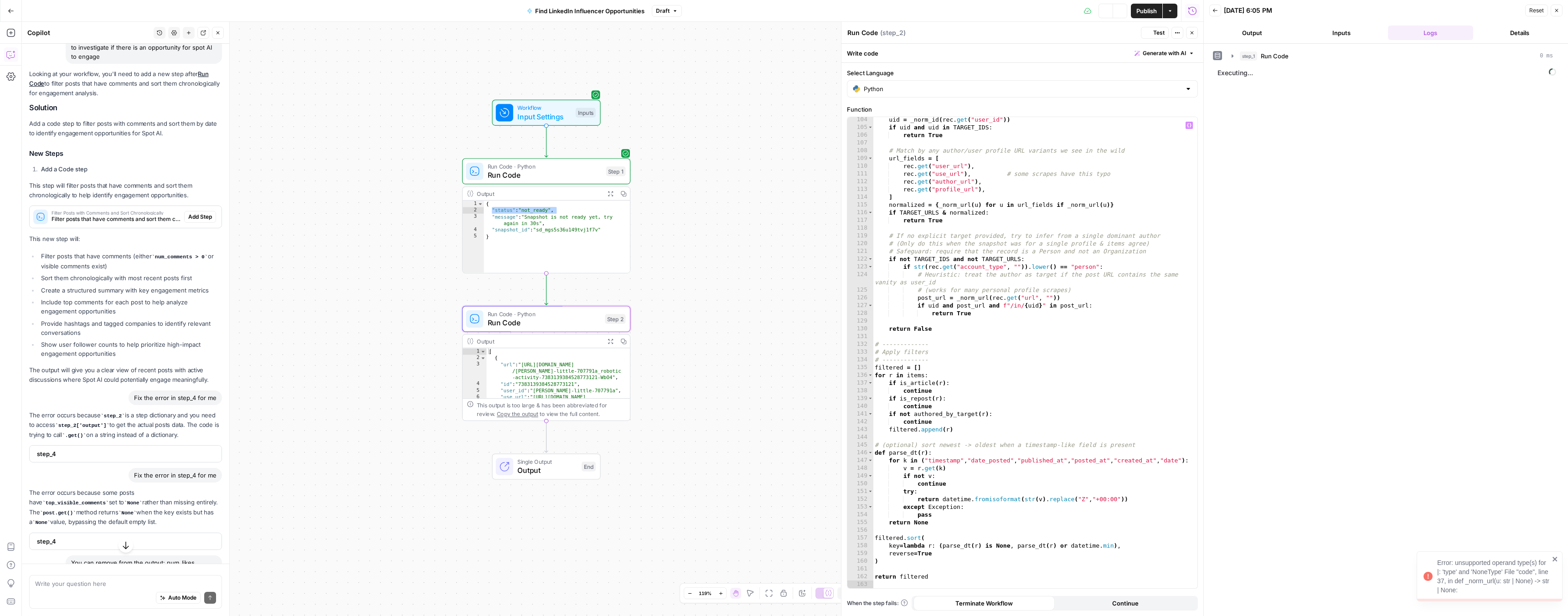
scroll to position [332, 0]
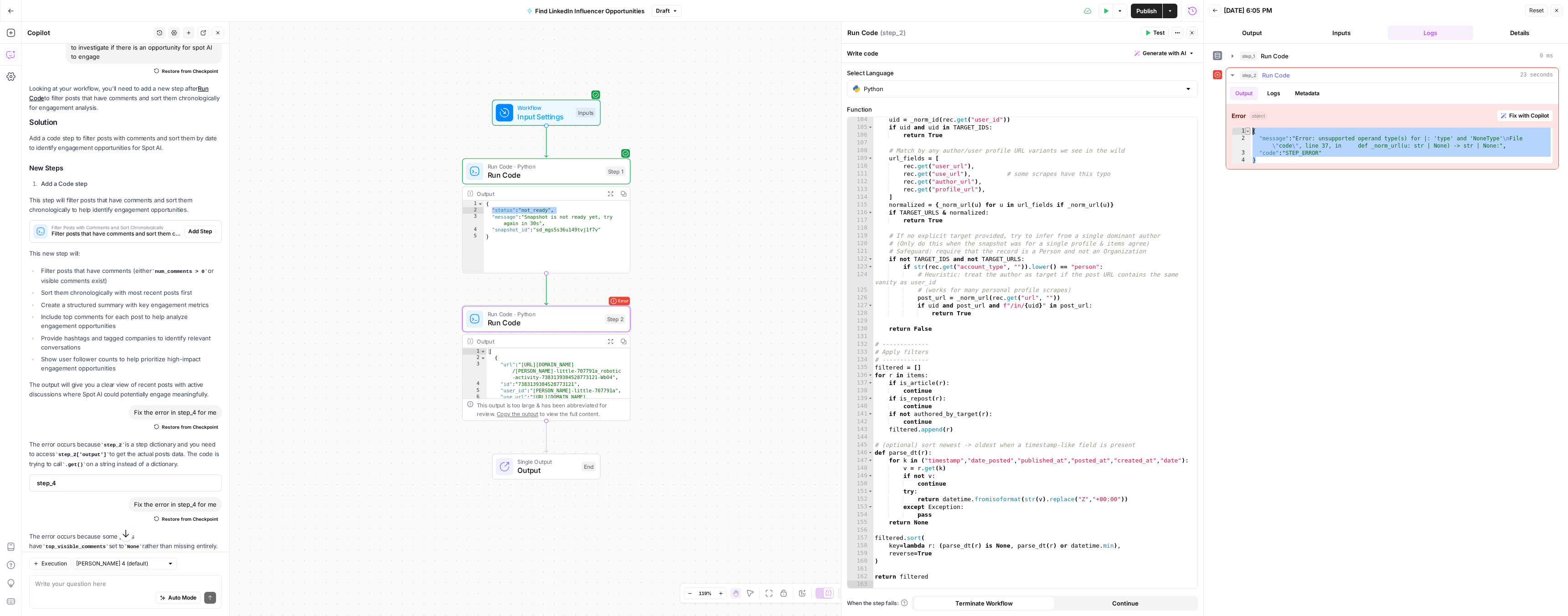
drag, startPoint x: 1262, startPoint y: 162, endPoint x: 1250, endPoint y: 133, distance: 31.4
click at [1250, 133] on div "* 1 2 3 4 { "message" : "Error: unsupported operand type(s) for |: 'type' and '…" at bounding box center [1392, 145] width 321 height 37
type textarea "**********"
click at [943, 303] on div "uid = _norm_id ( rec . get ( "user_id" )) if uid and uid in TARGET_IDS : return…" at bounding box center [1032, 359] width 318 height 487
type textarea "**********"
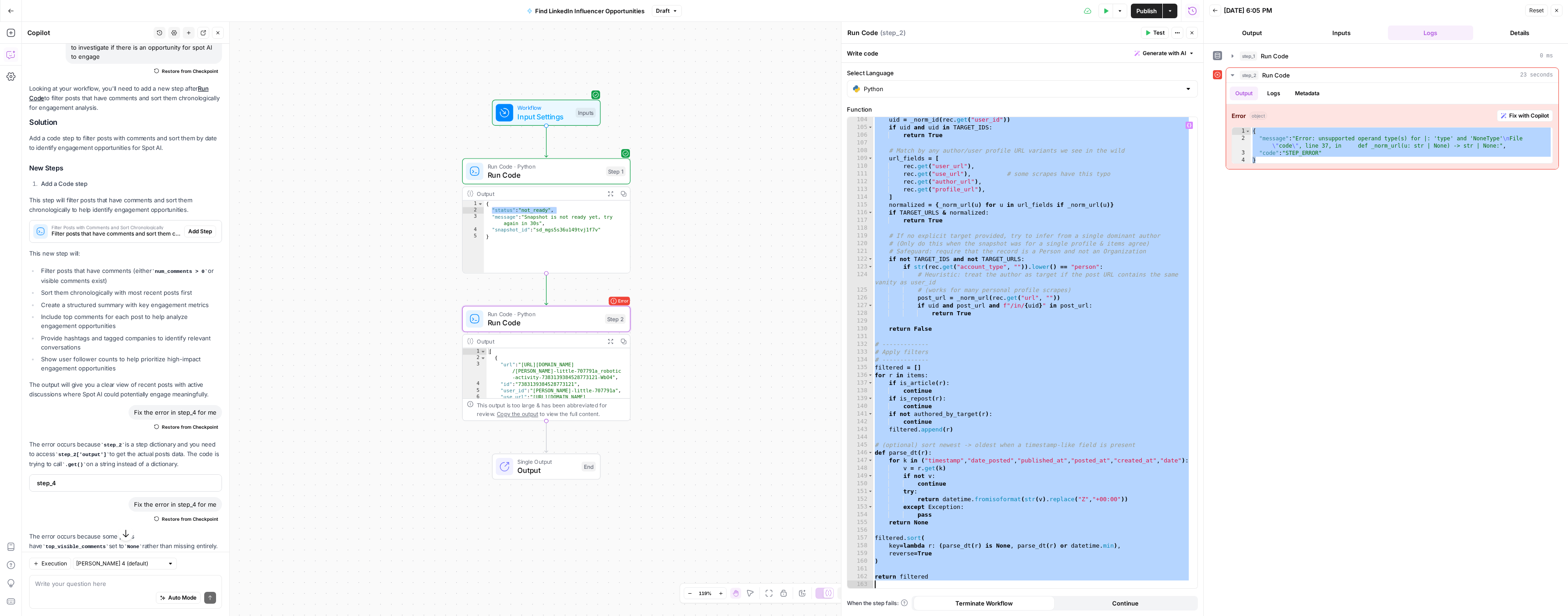
paste textarea
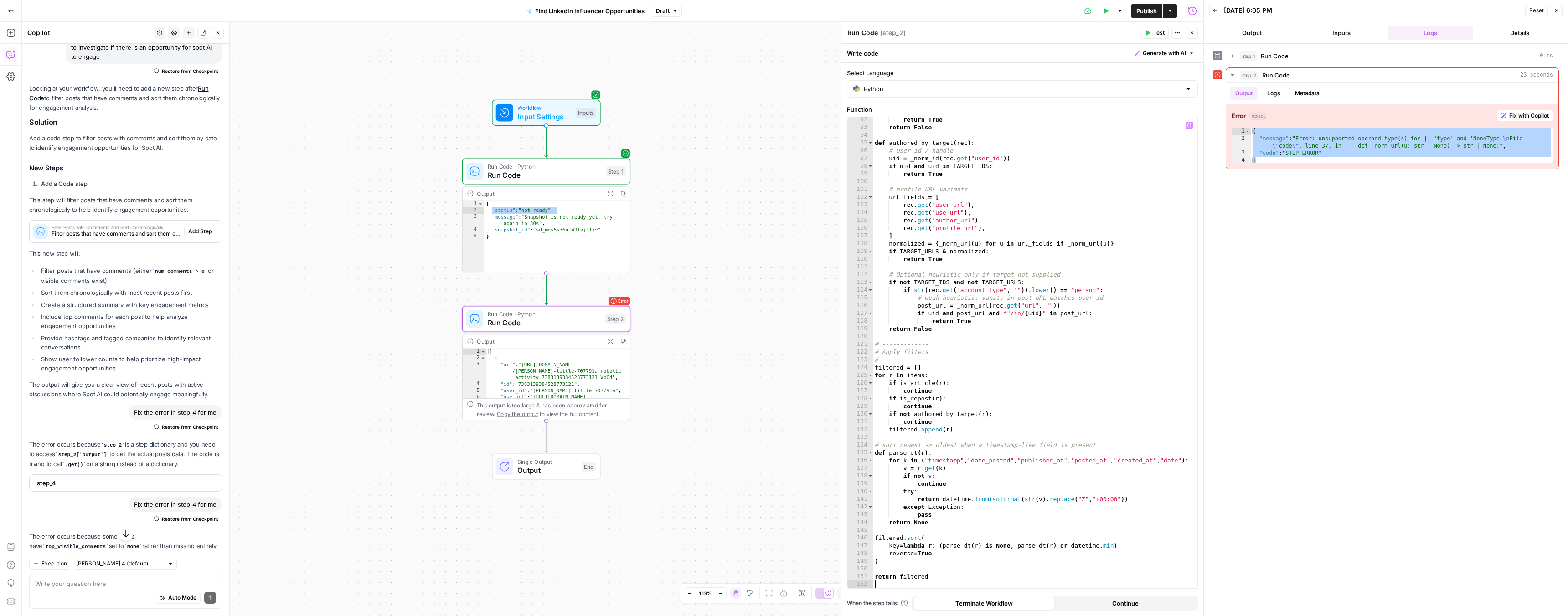
scroll to position [707, 0]
click at [1150, 31] on button "Test" at bounding box center [1155, 32] width 28 height 12
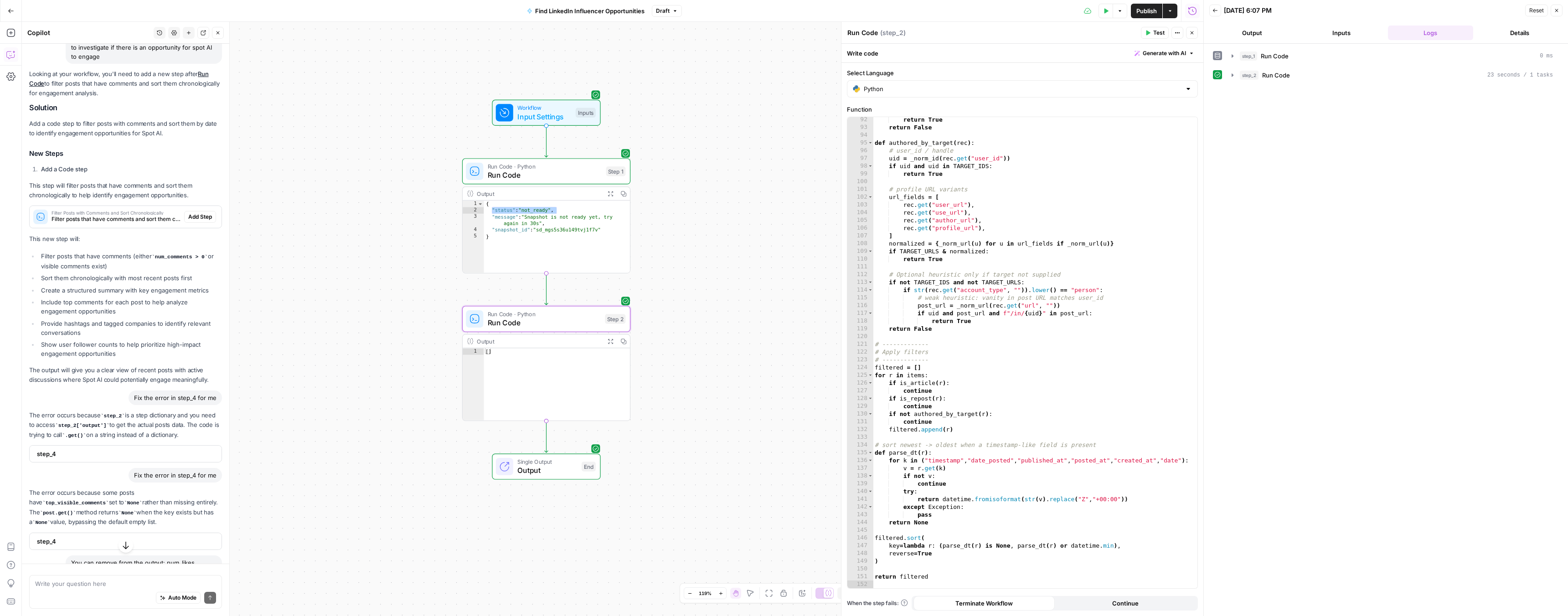
scroll to position [332, 0]
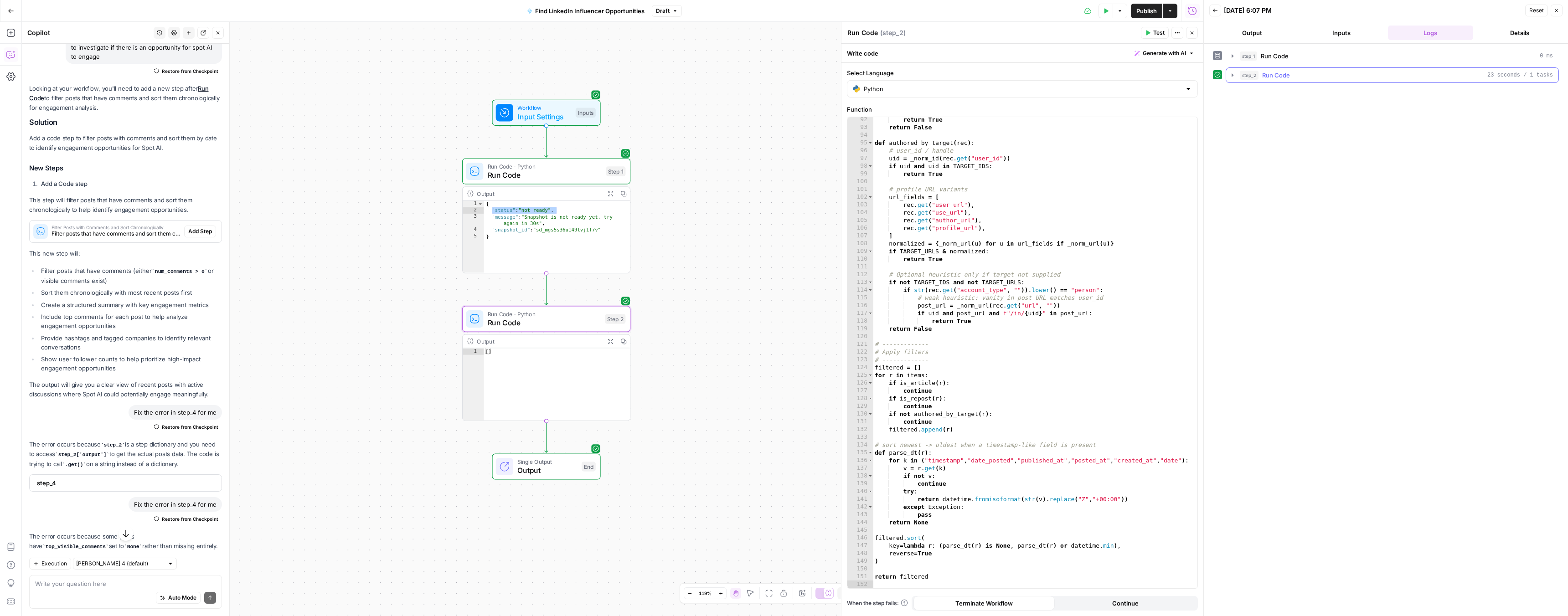
click at [1229, 76] on icon "button" at bounding box center [1233, 75] width 7 height 7
click at [1273, 93] on button "Logs" at bounding box center [1274, 93] width 24 height 13
click at [1244, 94] on button "Output" at bounding box center [1244, 93] width 28 height 13
click at [959, 310] on div "return True return False def authored_by_target ( rec ) : # user_id / handle ui…" at bounding box center [1032, 359] width 318 height 487
type textarea "**********"
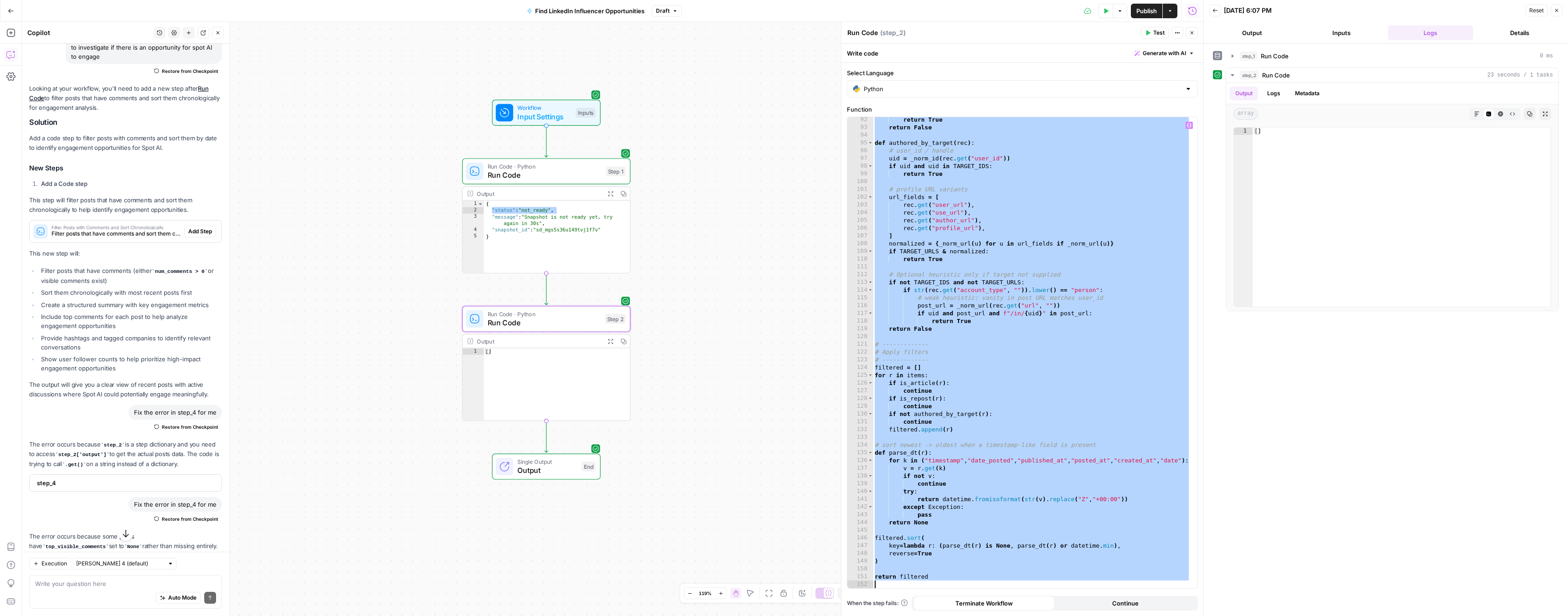
paste textarea
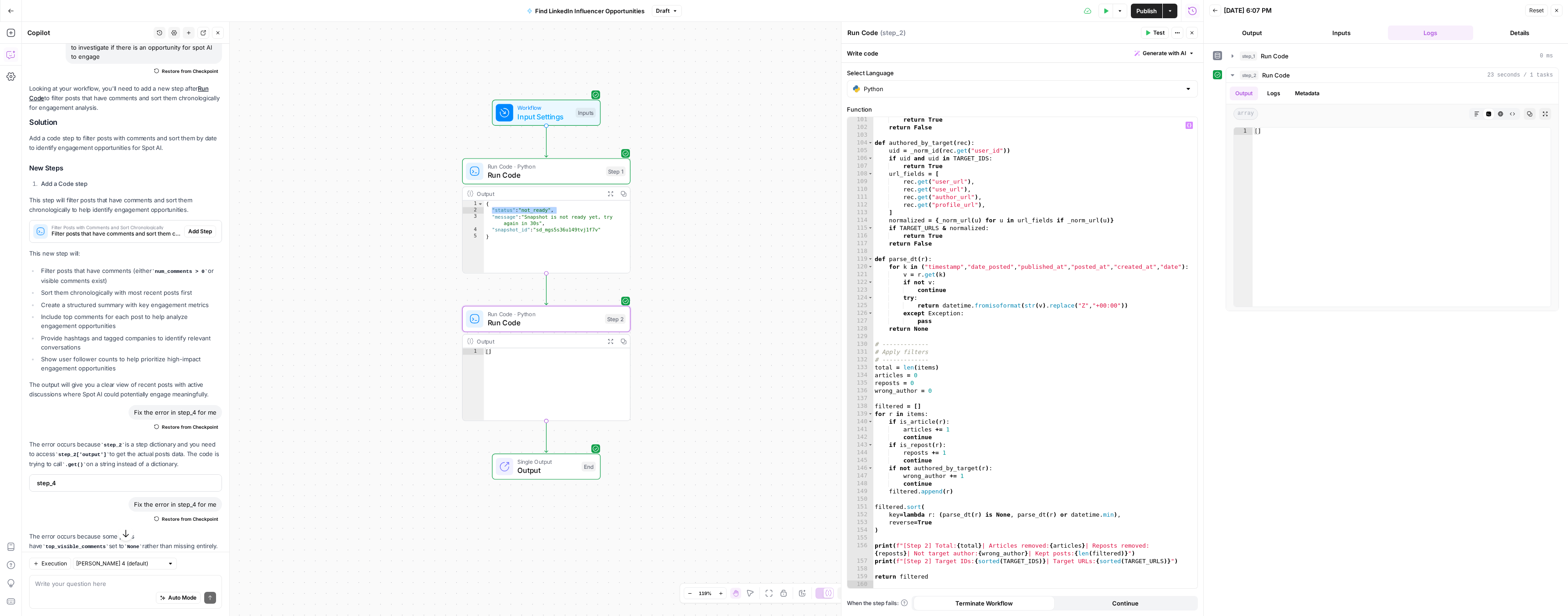
click at [1150, 31] on icon "button" at bounding box center [1147, 32] width 5 height 5
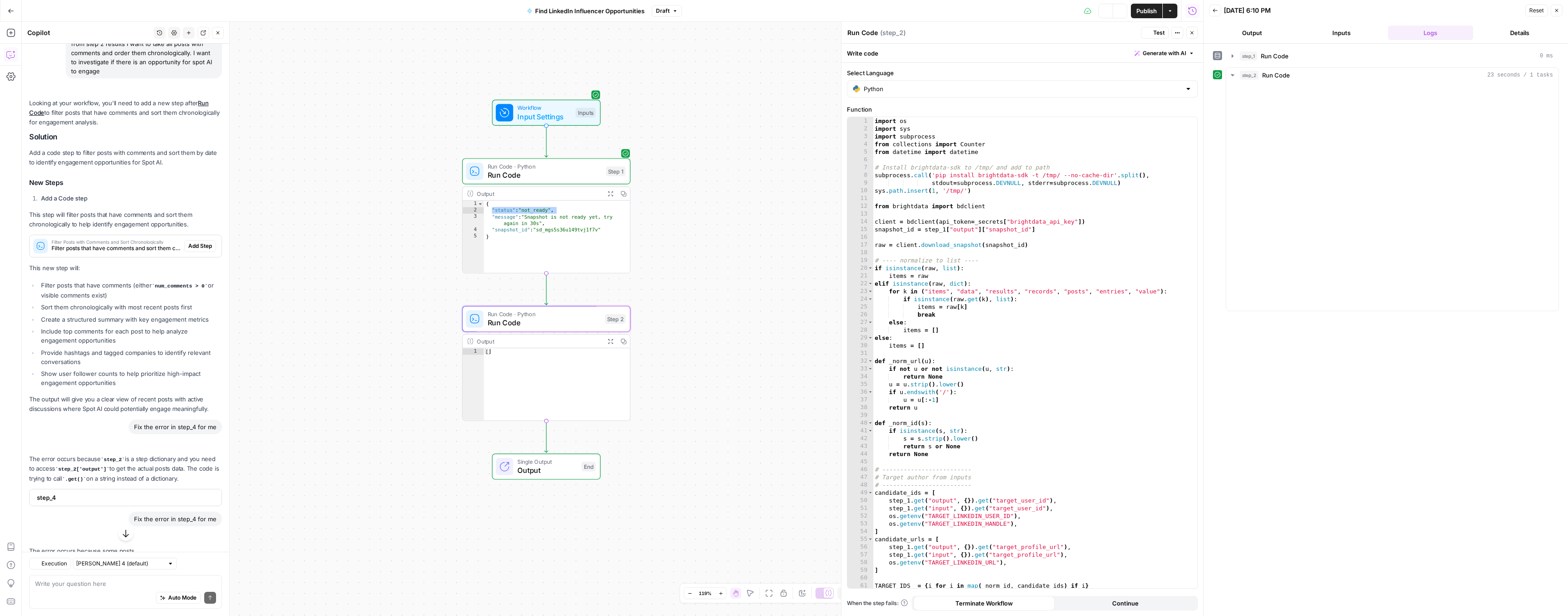
scroll to position [332, 0]
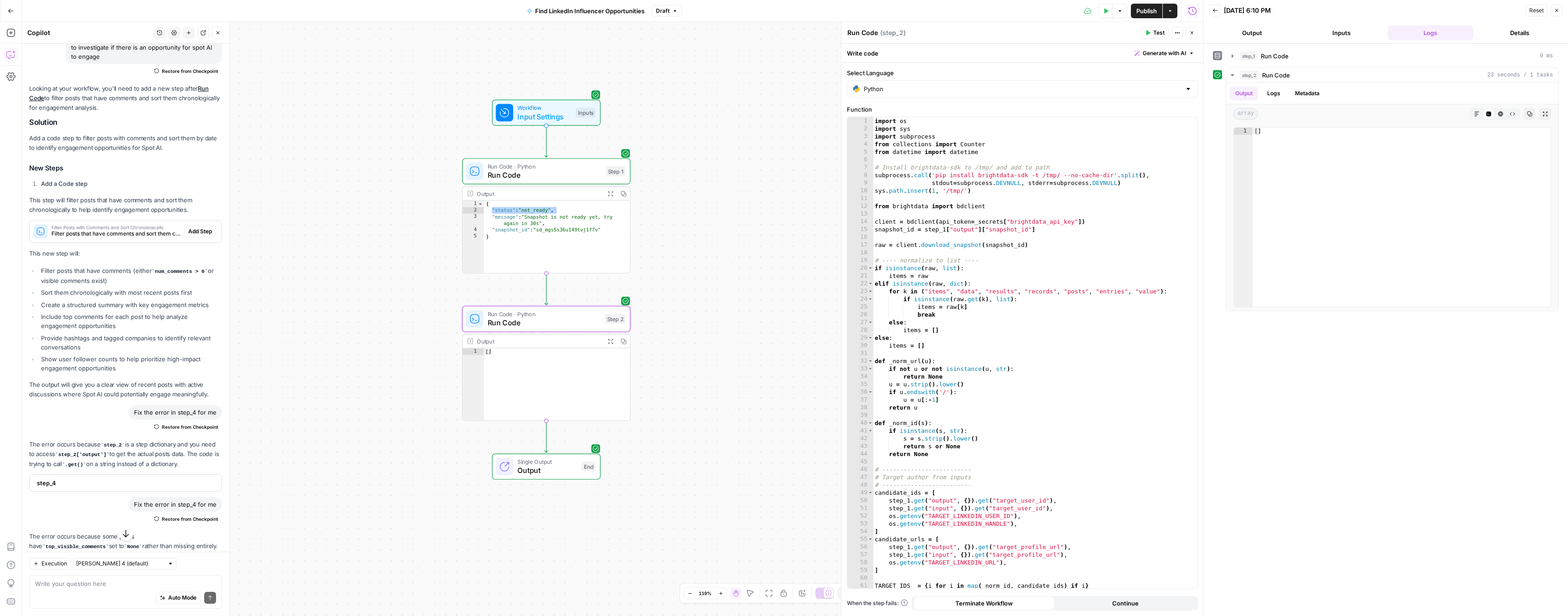
click at [558, 118] on span "Input Settings" at bounding box center [544, 117] width 54 height 11
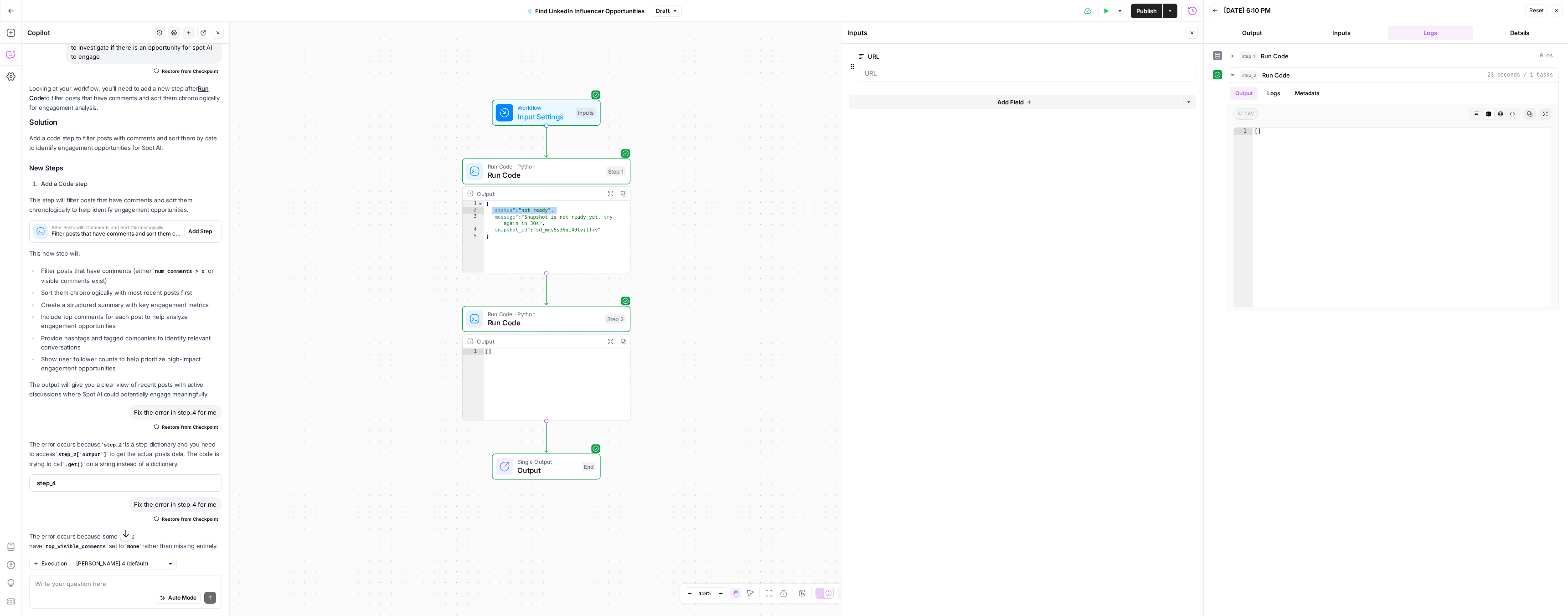
click at [1108, 11] on icon "button" at bounding box center [1105, 10] width 5 height 5
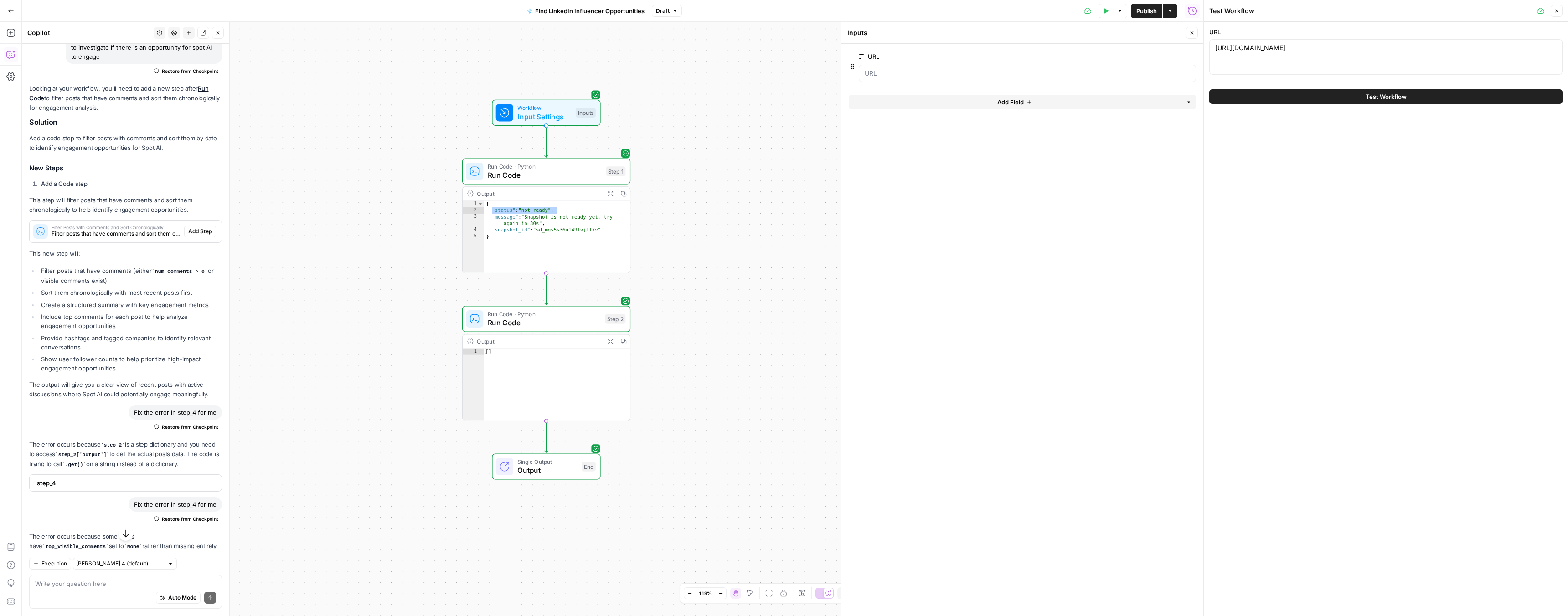
click at [1272, 57] on div "https://www.linkedin.com/in/cwluecke/ https://www.linkedin.com/in/cwluecke/" at bounding box center [1386, 57] width 353 height 35
click at [1270, 47] on textarea "https://www.linkedin.com/in/cwluecke/" at bounding box center [1385, 47] width 341 height 9
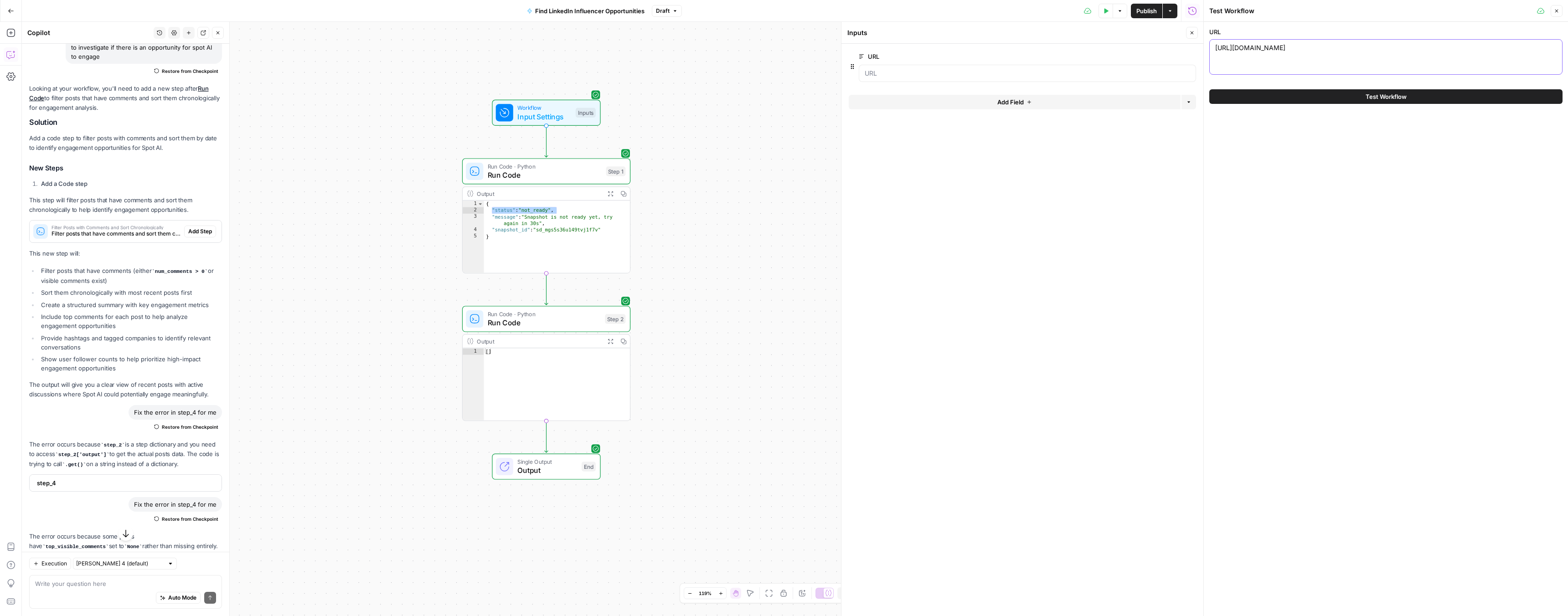
click at [1270, 47] on textarea "https://www.linkedin.com/in/cwluecke/" at bounding box center [1385, 47] width 341 height 9
paste textarea "brendanjmcdonough"
type textarea "https://www.linkedin.com/in/brendanjmcdonough/"
click at [1270, 102] on button "Test Workflow" at bounding box center [1386, 97] width 353 height 15
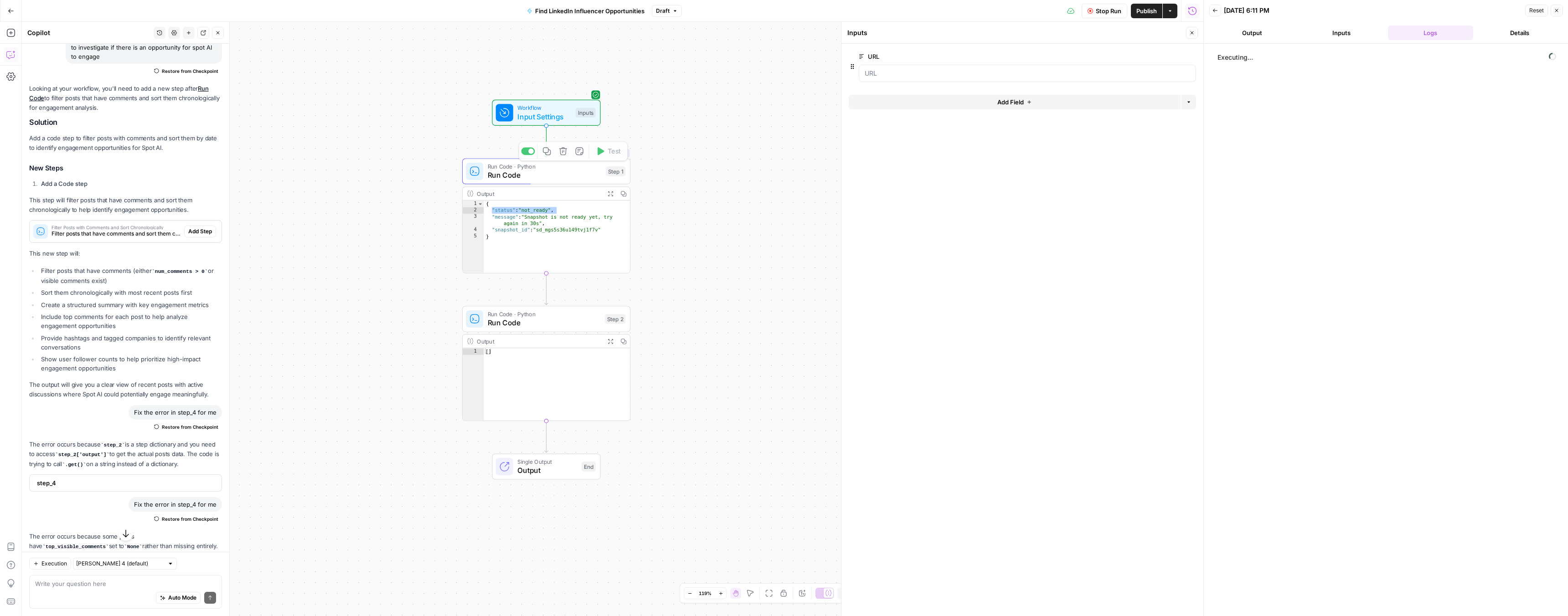
click at [606, 192] on button "Expand Output" at bounding box center [611, 194] width 13 height 13
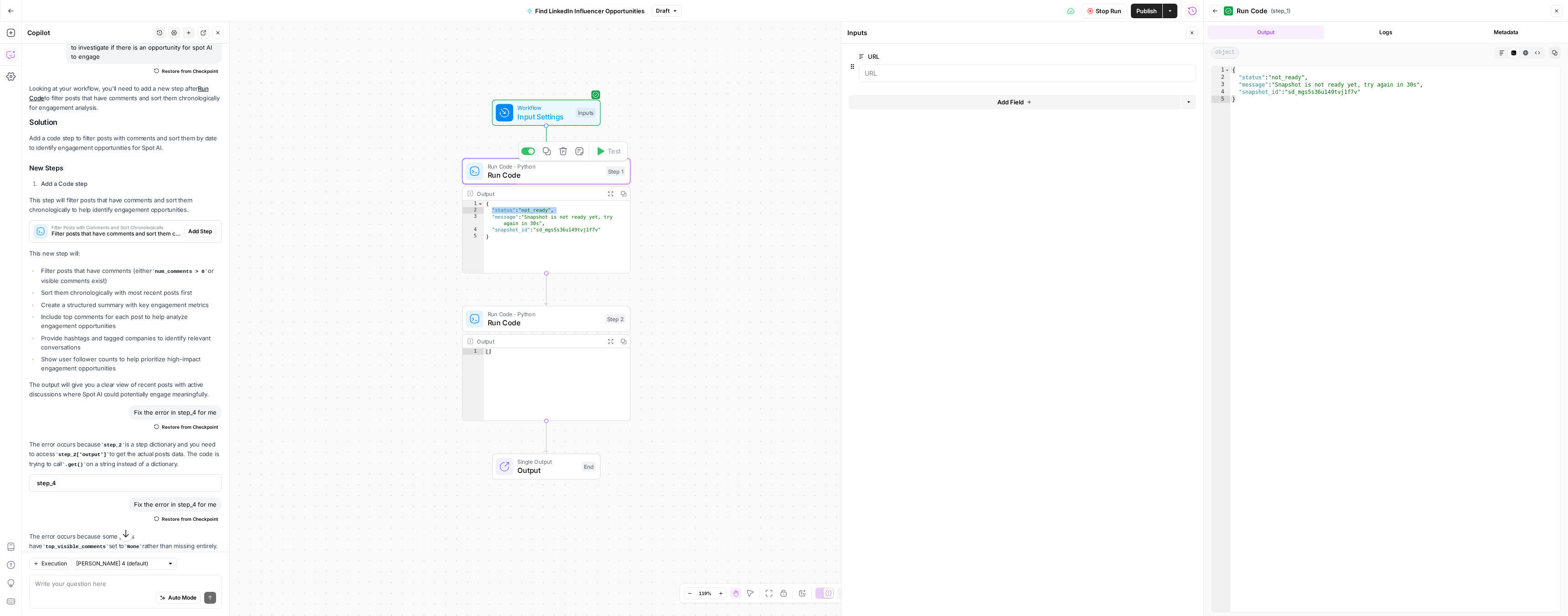
click at [536, 173] on span "Run Code" at bounding box center [544, 175] width 114 height 11
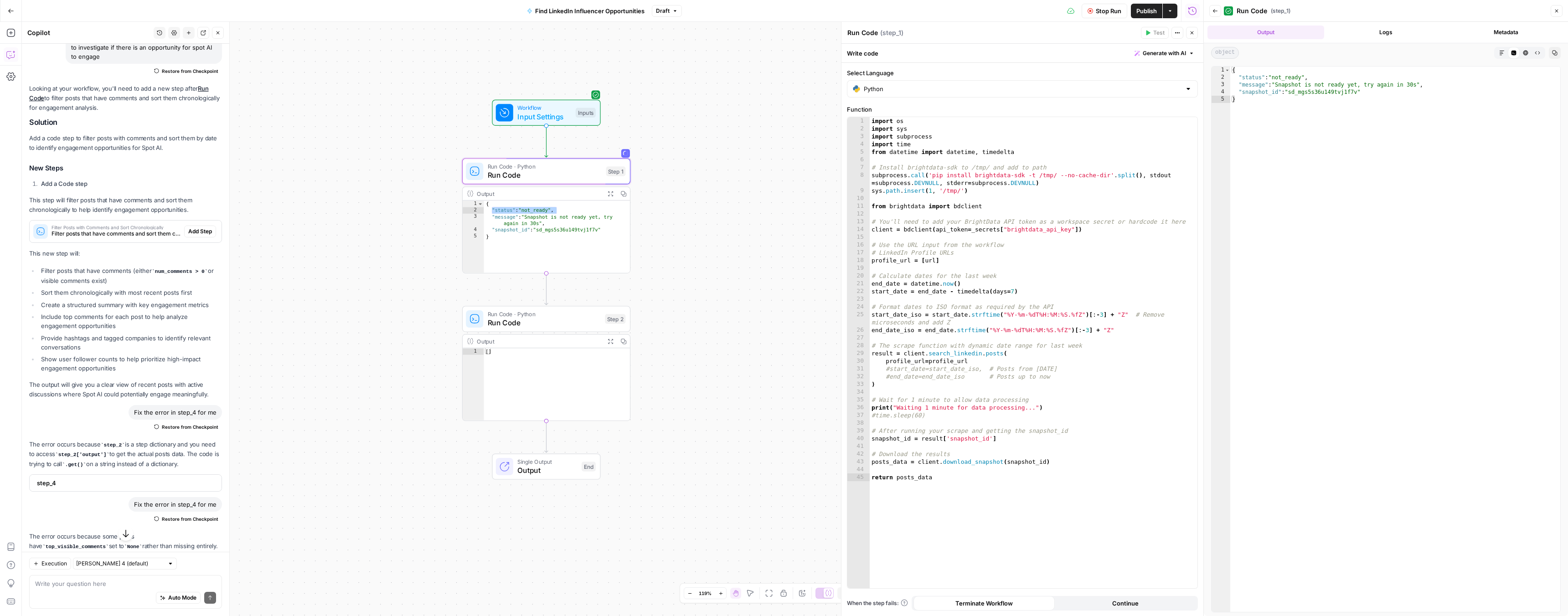
click at [967, 242] on div "import os import sys import subprocess import time from datetime import datetim…" at bounding box center [1034, 360] width 327 height 487
type textarea "**********"
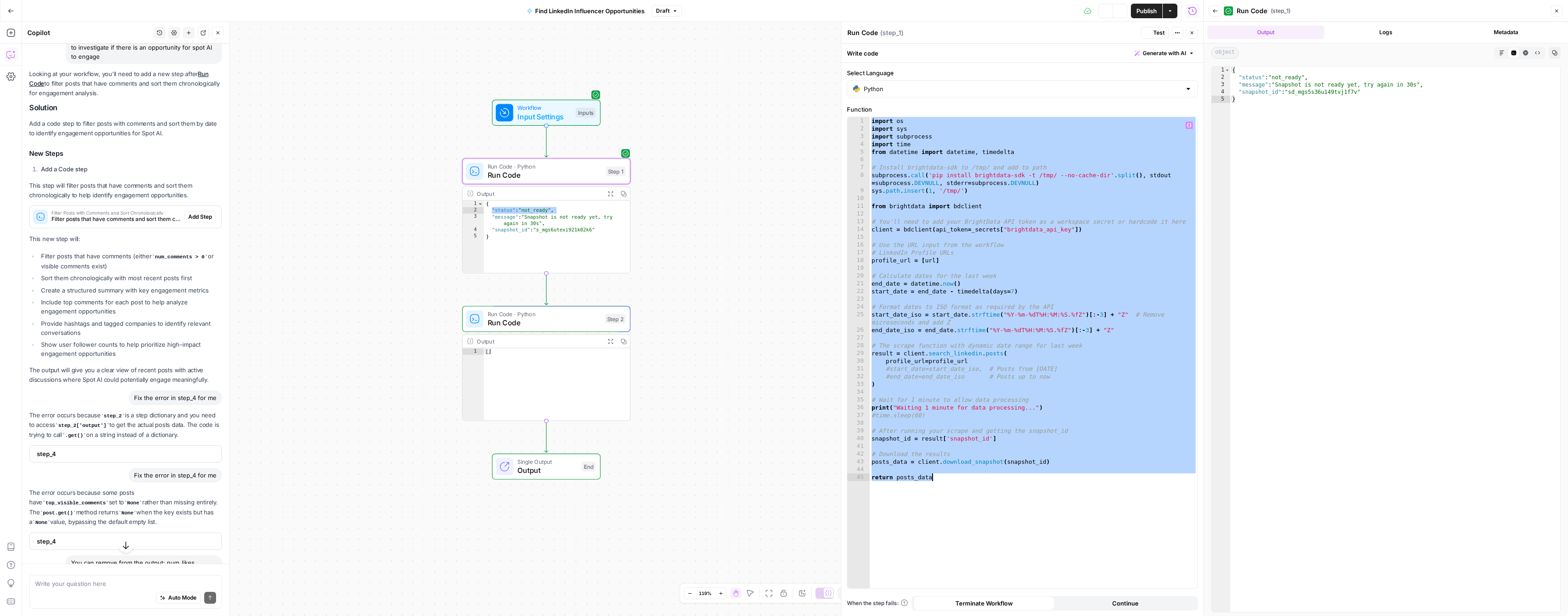
scroll to position [332, 0]
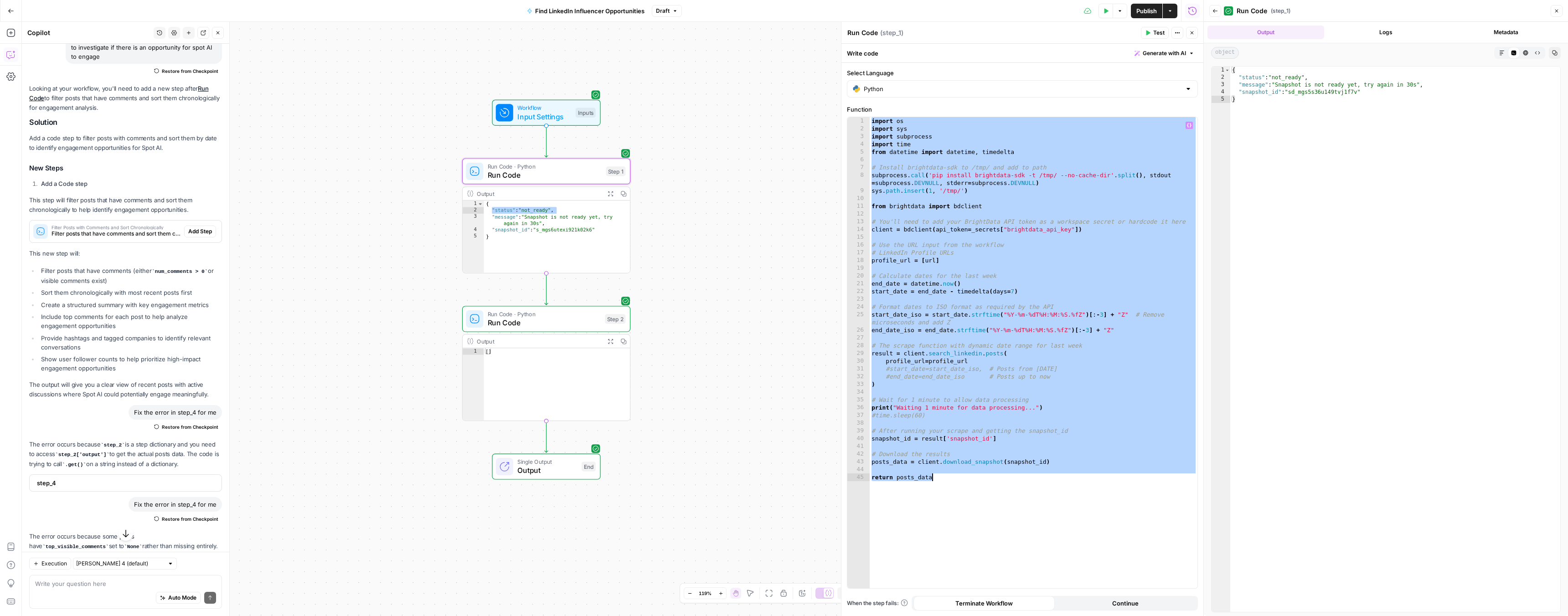
click at [521, 318] on span "Run Code" at bounding box center [544, 323] width 113 height 11
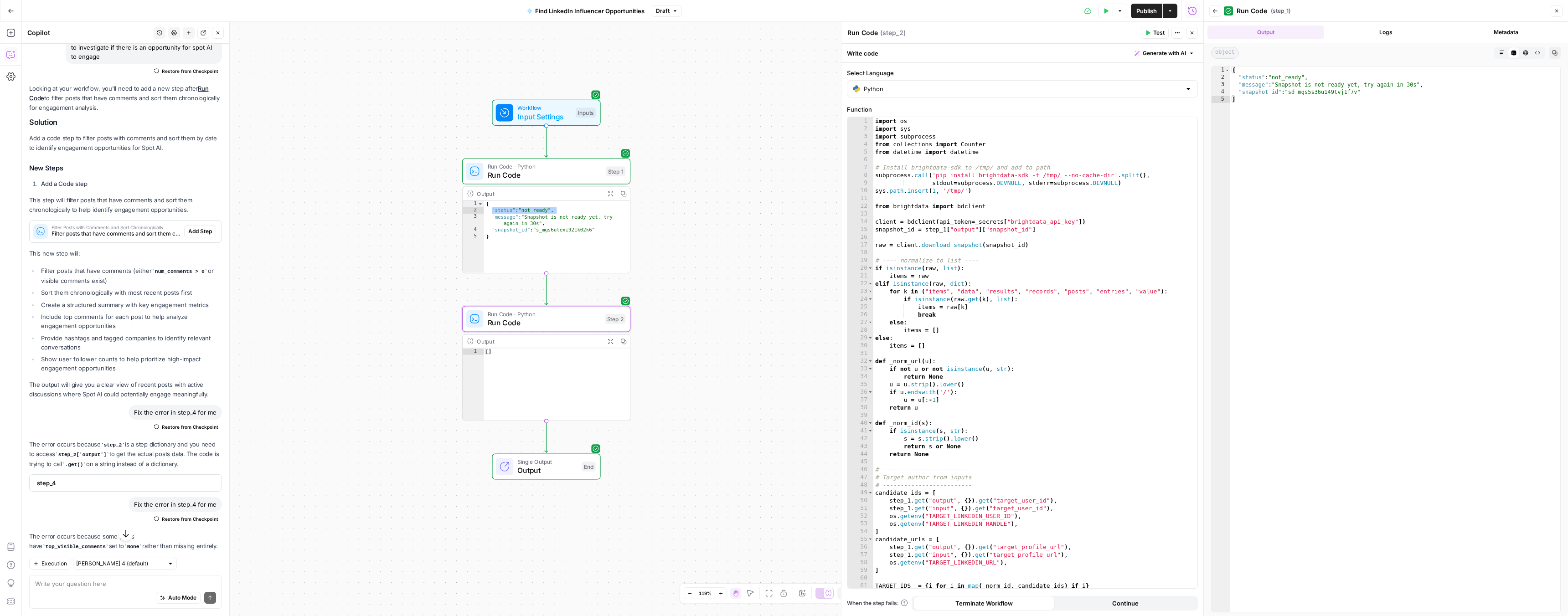
click at [546, 179] on span "Run Code" at bounding box center [544, 175] width 114 height 11
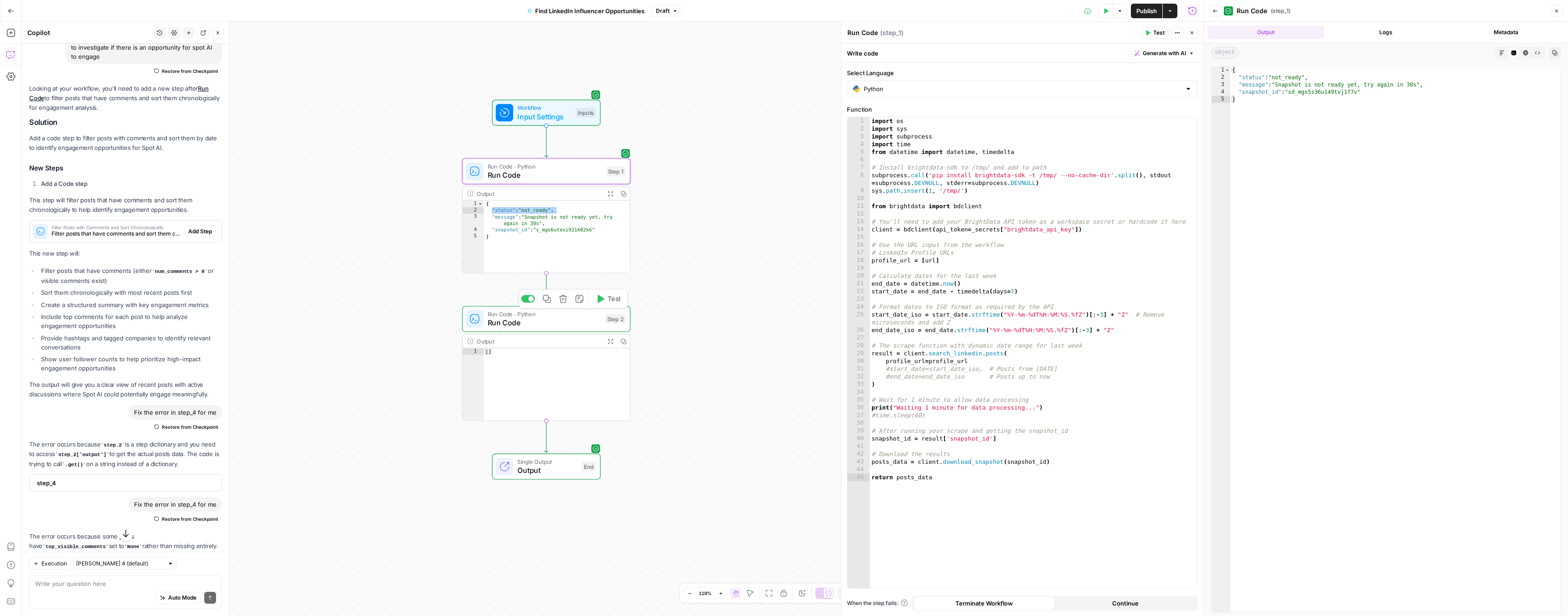
click at [550, 324] on span "Run Code" at bounding box center [544, 323] width 113 height 11
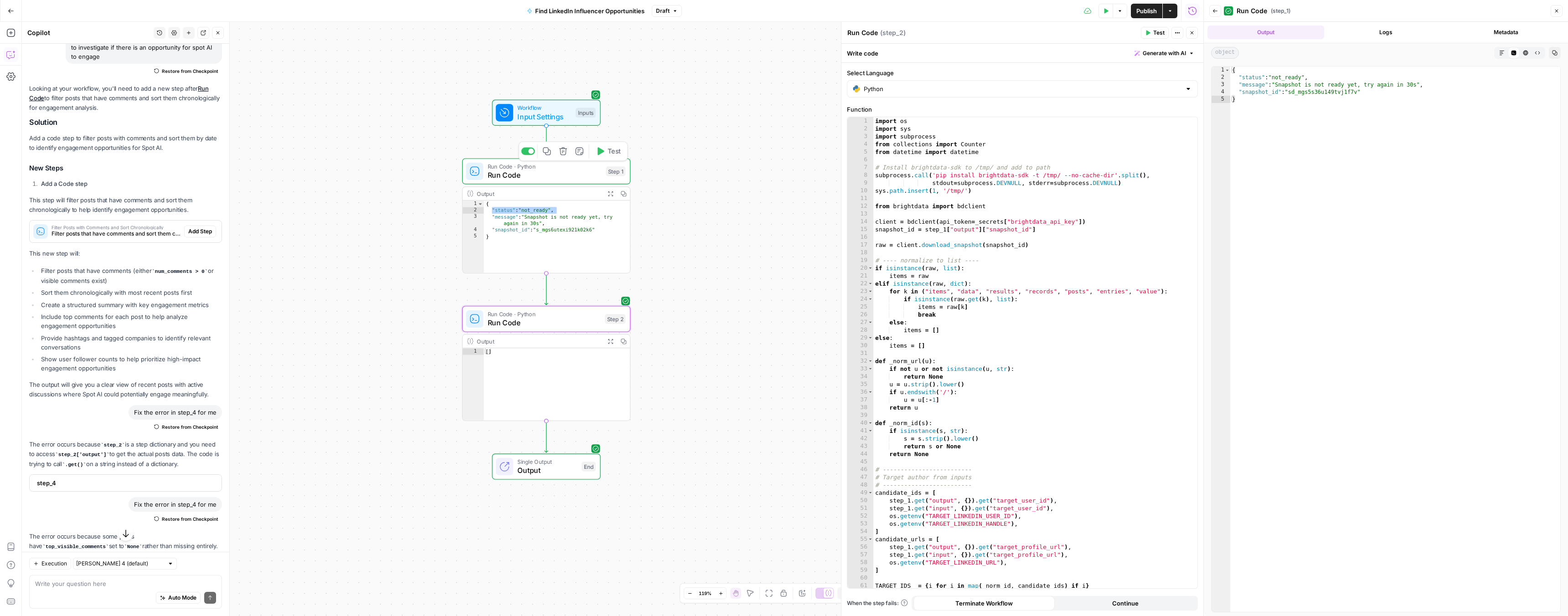
click at [567, 179] on span "Run Code" at bounding box center [544, 175] width 114 height 11
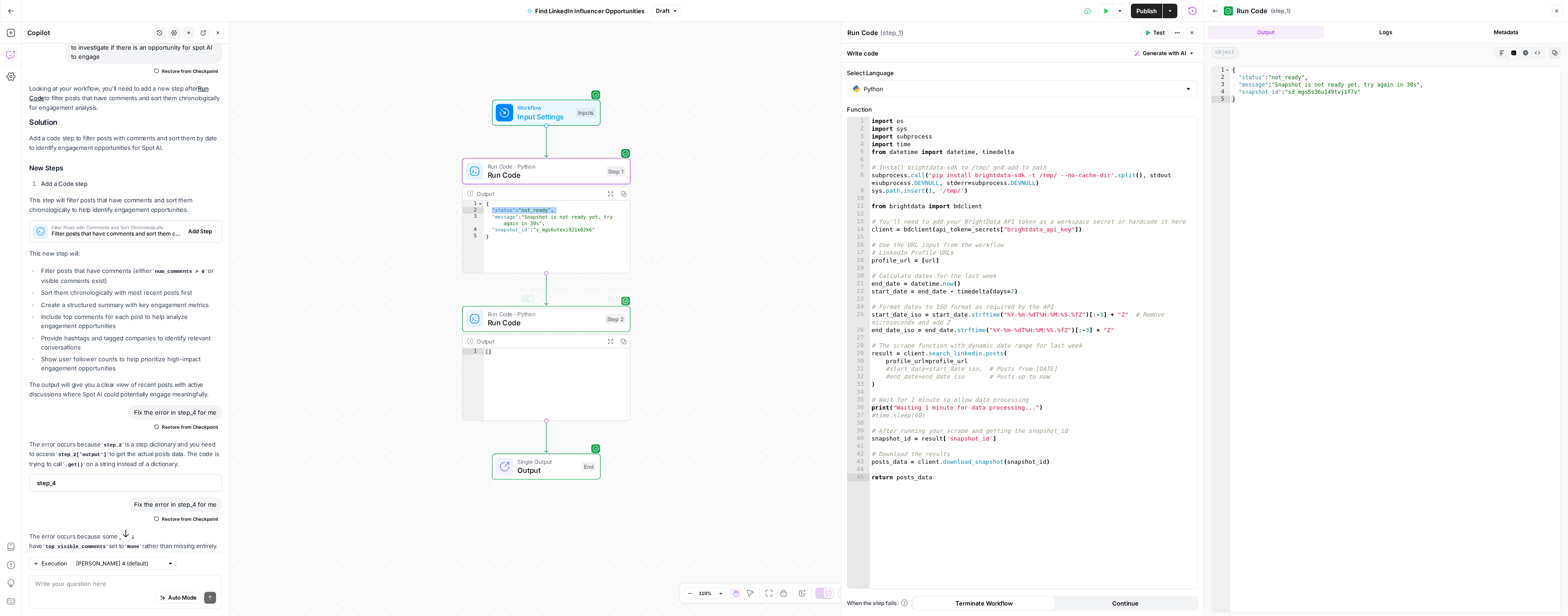
click at [567, 324] on span "Run Code" at bounding box center [544, 323] width 113 height 11
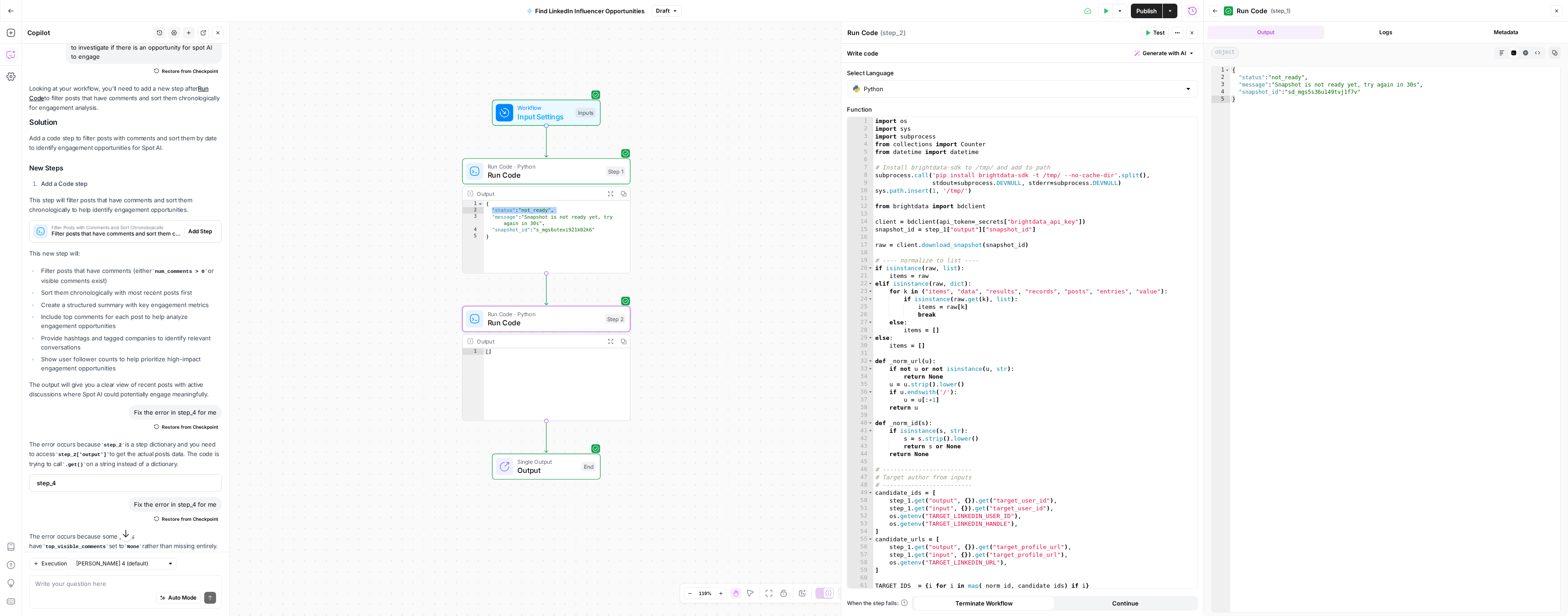
click at [1161, 30] on span "Test" at bounding box center [1159, 32] width 12 height 8
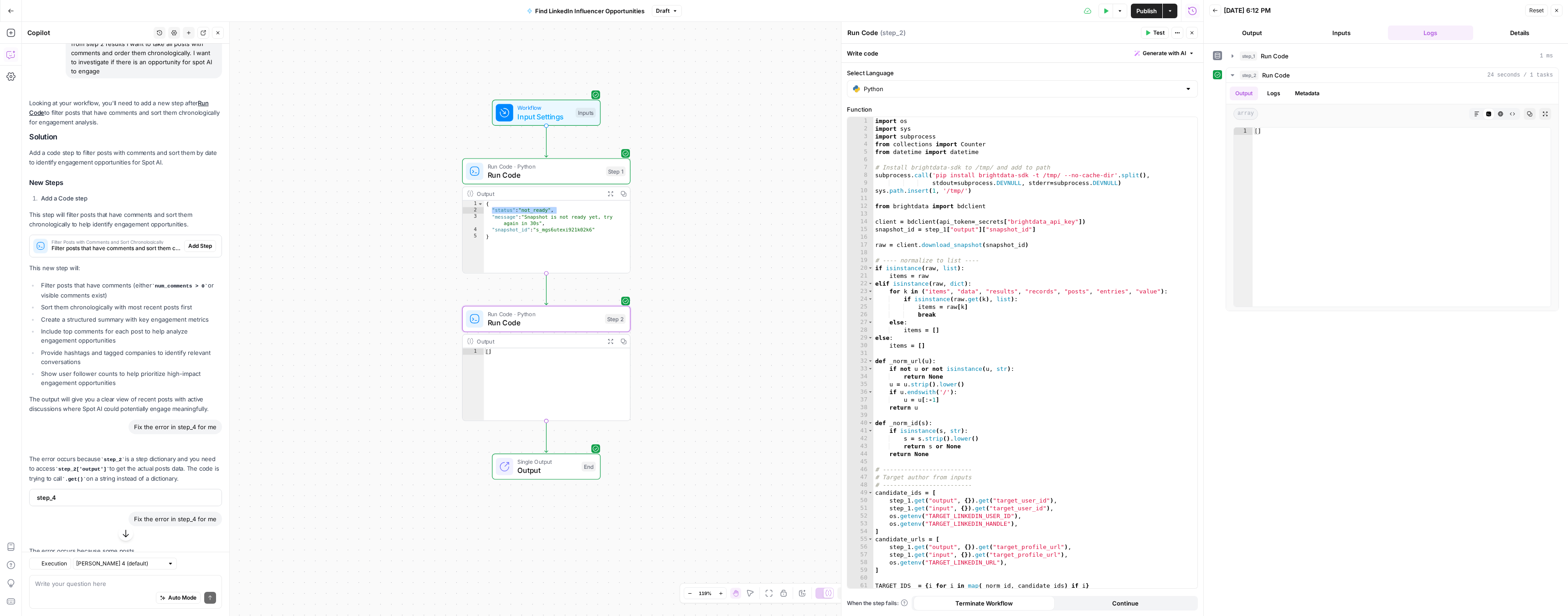
scroll to position [332, 0]
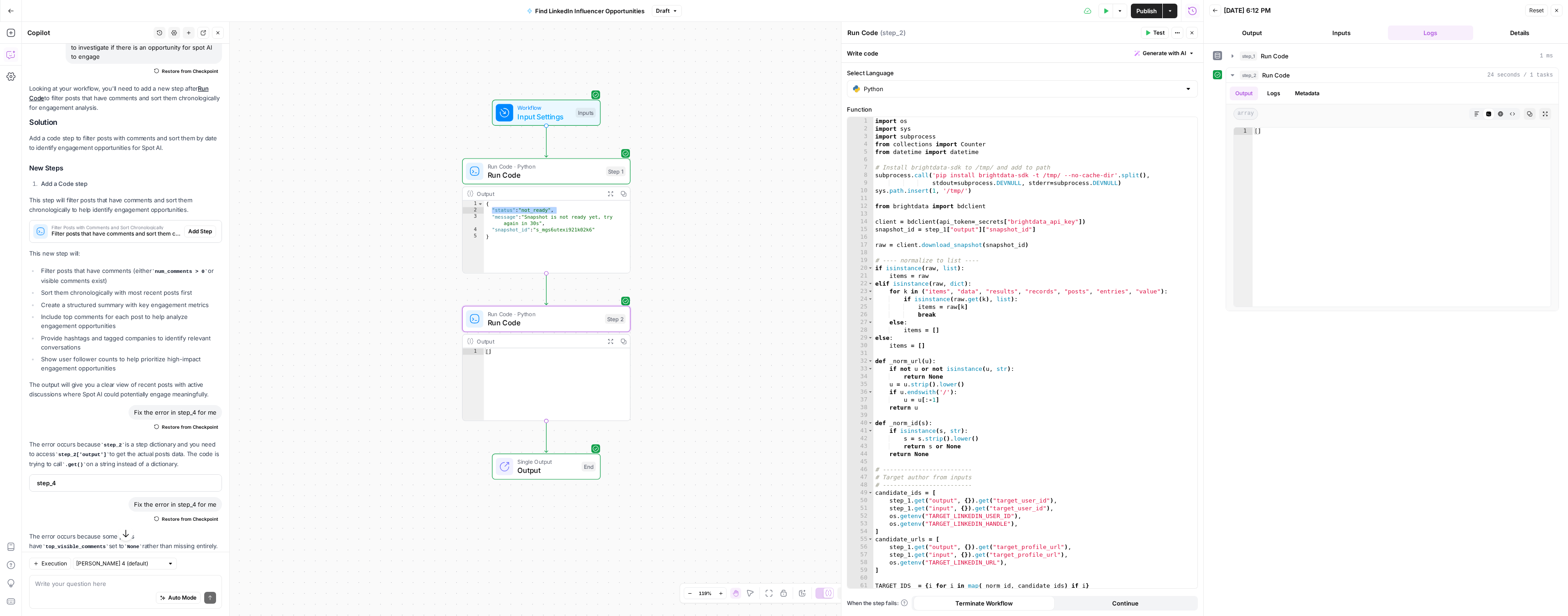
click at [533, 170] on span "Run Code" at bounding box center [544, 175] width 114 height 11
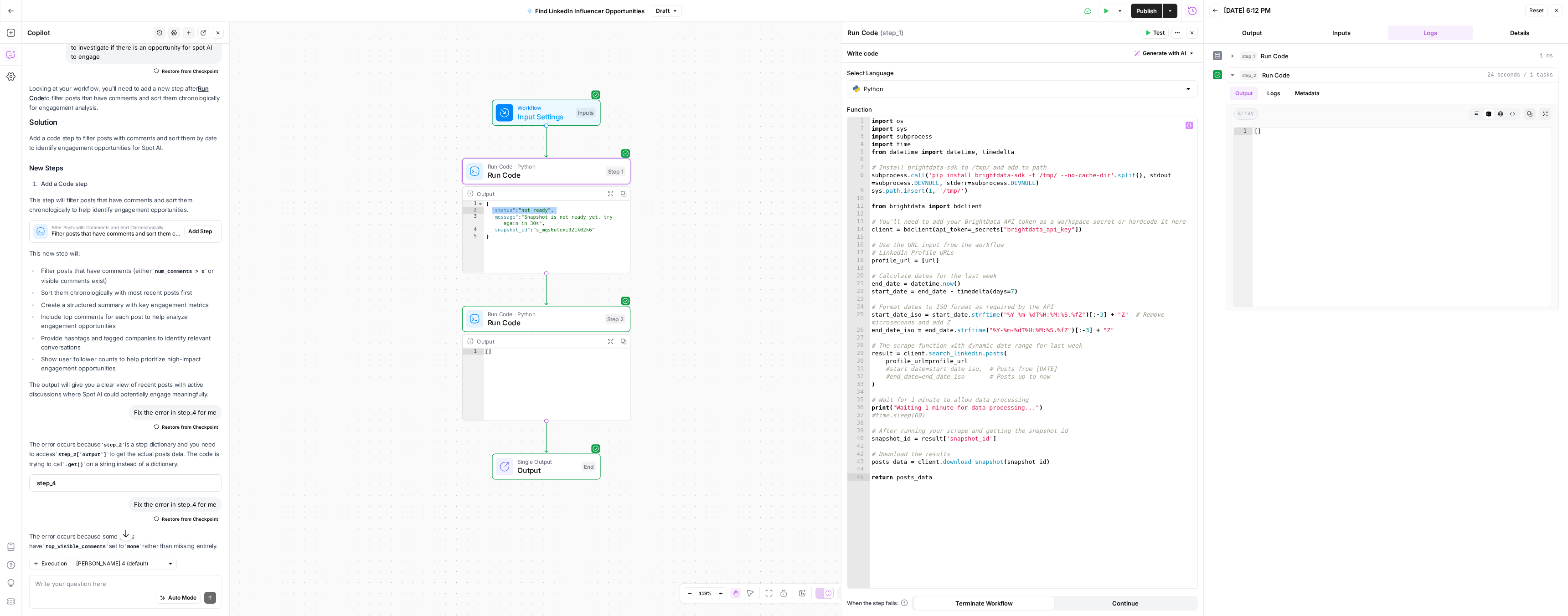
type textarea "**********"
click at [982, 360] on div "import os import sys import subprocess import time from datetime import datetim…" at bounding box center [1034, 360] width 327 height 487
paste textarea
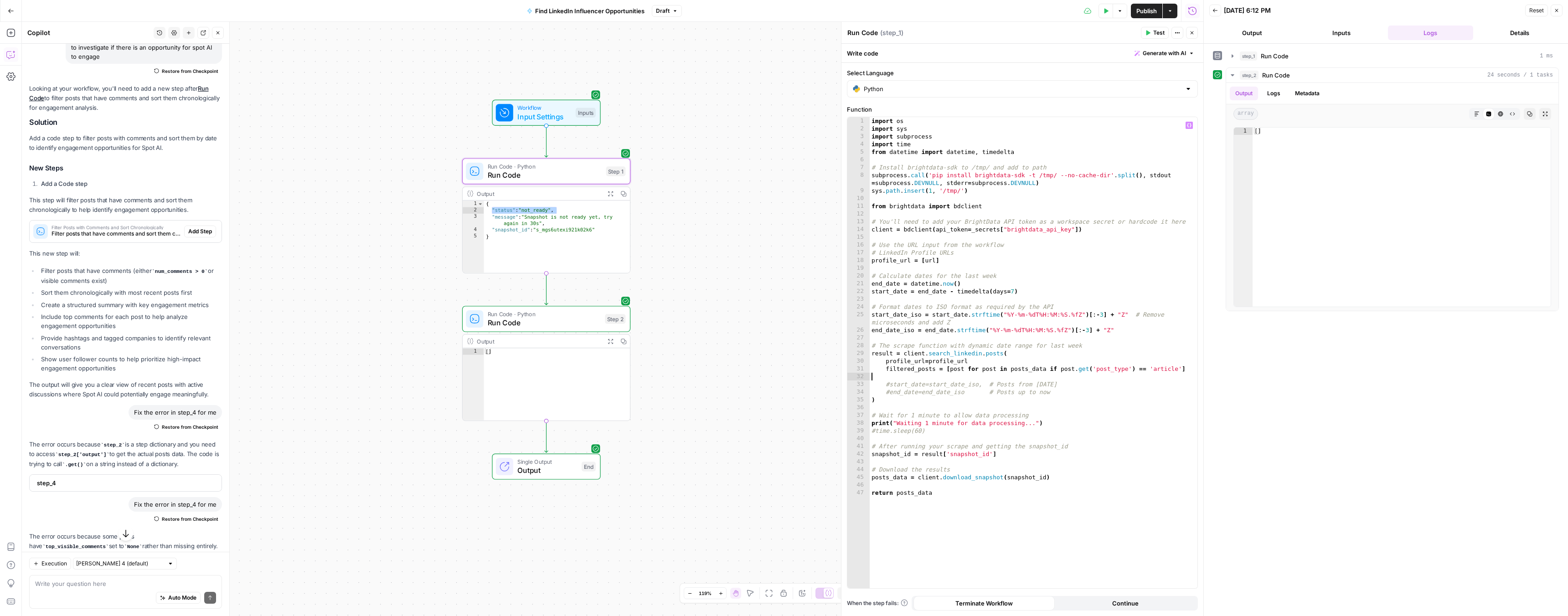
click at [583, 320] on span "Run Code" at bounding box center [544, 323] width 113 height 11
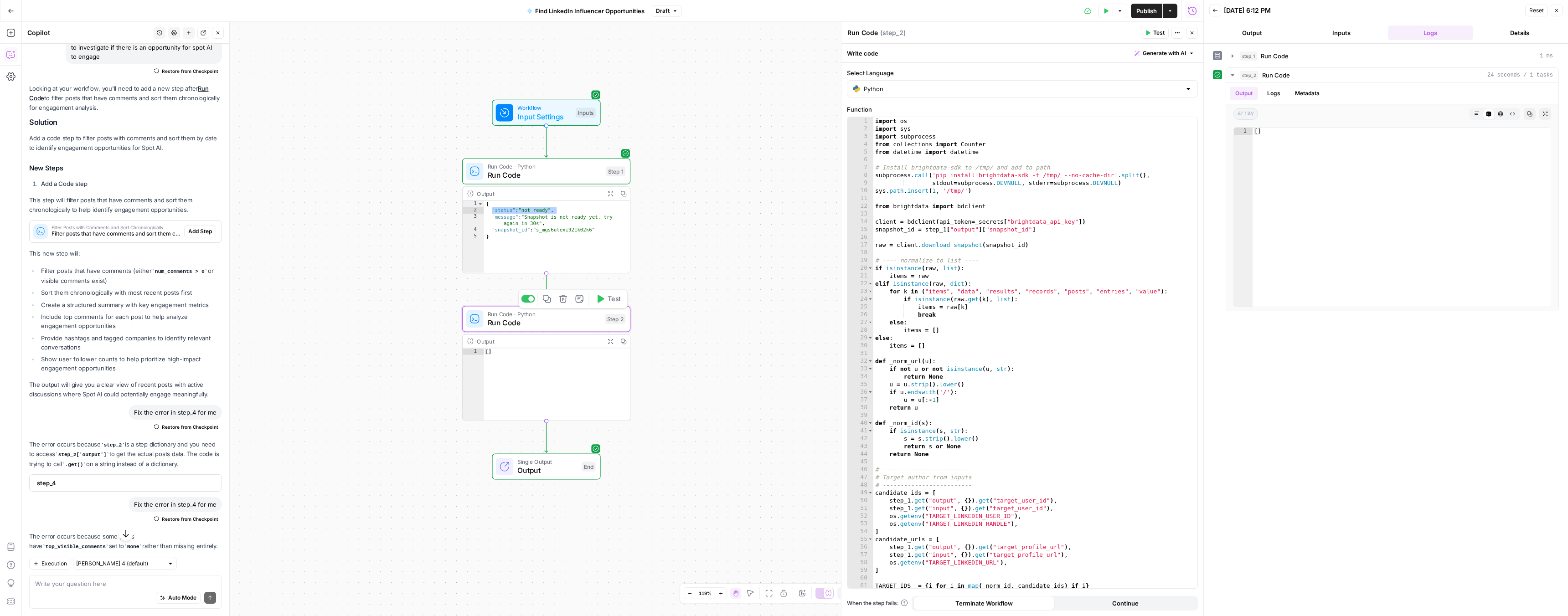
type textarea "**********"
click at [917, 270] on div "import os import sys import subprocess from collections import Counter from dat…" at bounding box center [1032, 360] width 317 height 487
click at [536, 173] on span "Run Code" at bounding box center [544, 175] width 114 height 11
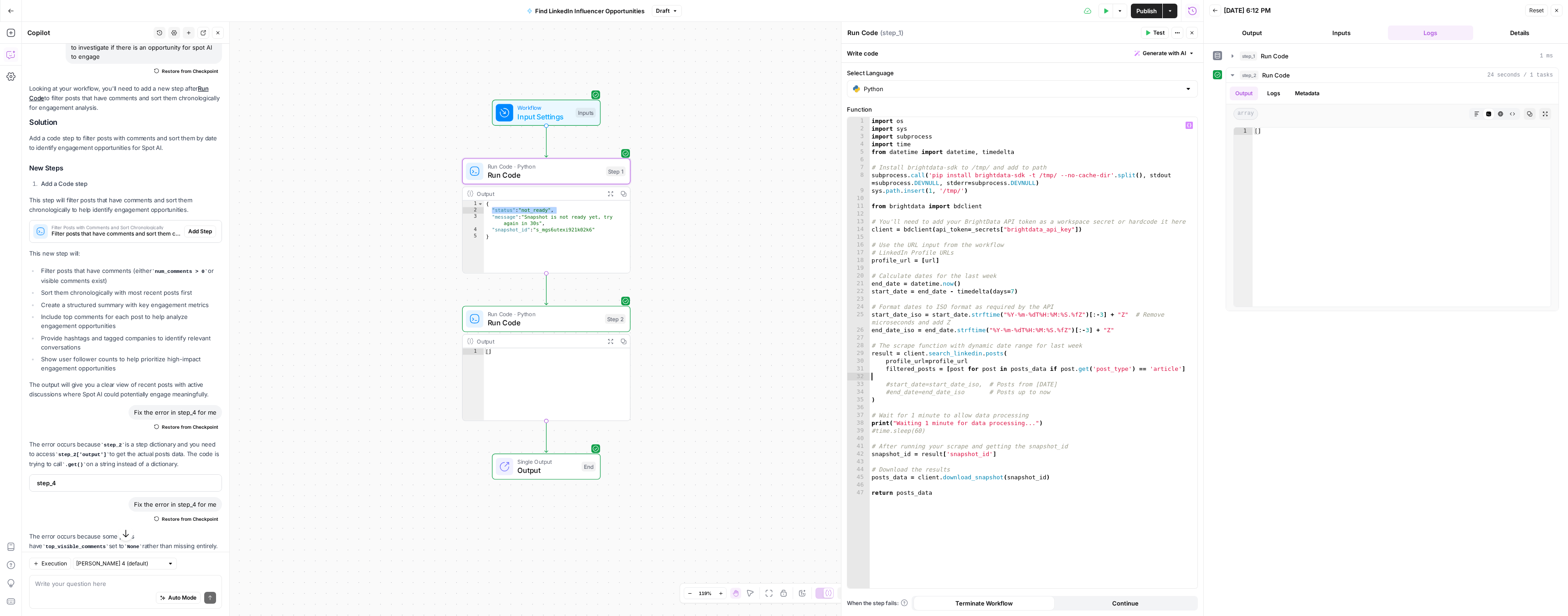
click at [928, 377] on div "import os import sys import subprocess import time from datetime import datetim…" at bounding box center [1034, 360] width 327 height 487
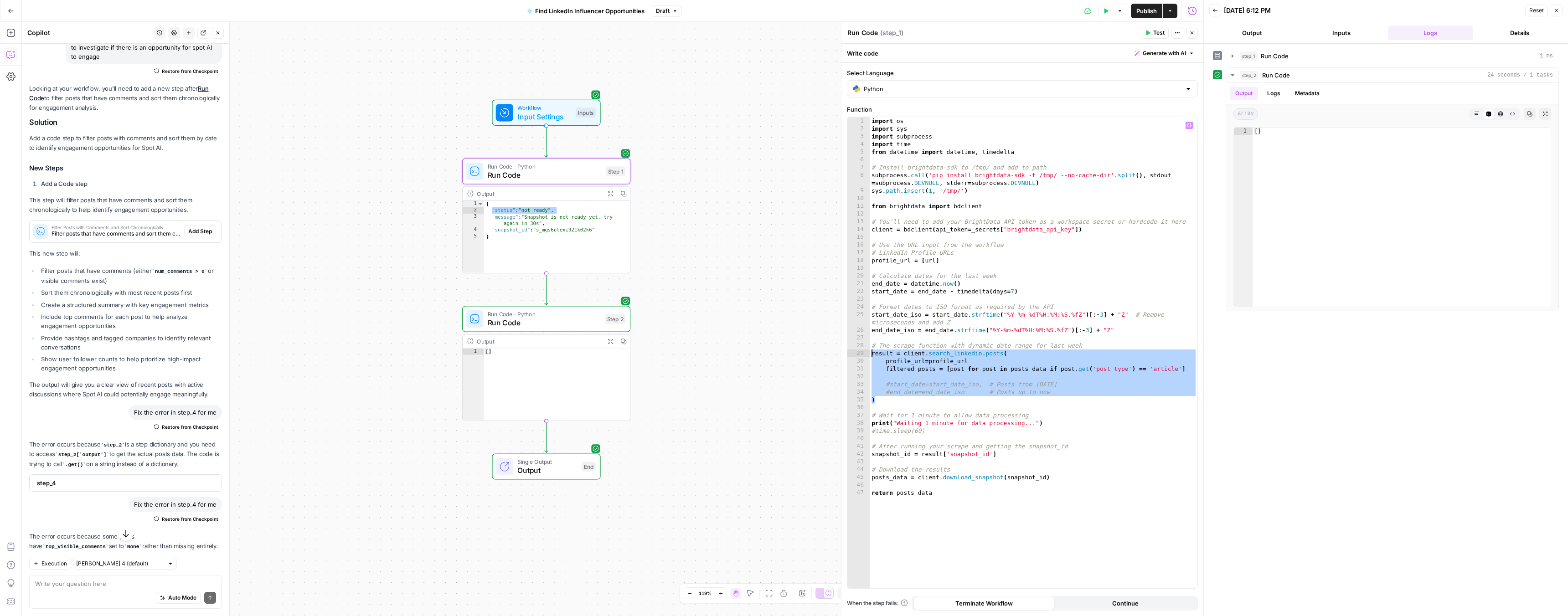
drag, startPoint x: 880, startPoint y: 404, endPoint x: 867, endPoint y: 353, distance: 52.6
click at [867, 353] on div "1 2 3 4 5 6 7 8 9 10 11 12 13 14 15 16 17 18 19 20 21 22 23 24 25 26 27 28 29 3…" at bounding box center [1022, 352] width 350 height 471
click at [522, 175] on span "Run Code" at bounding box center [544, 175] width 114 height 11
click at [514, 173] on span "Run Code" at bounding box center [544, 175] width 114 height 11
click at [876, 433] on div "import os import sys import subprocess import time from datetime import datetim…" at bounding box center [1034, 360] width 327 height 487
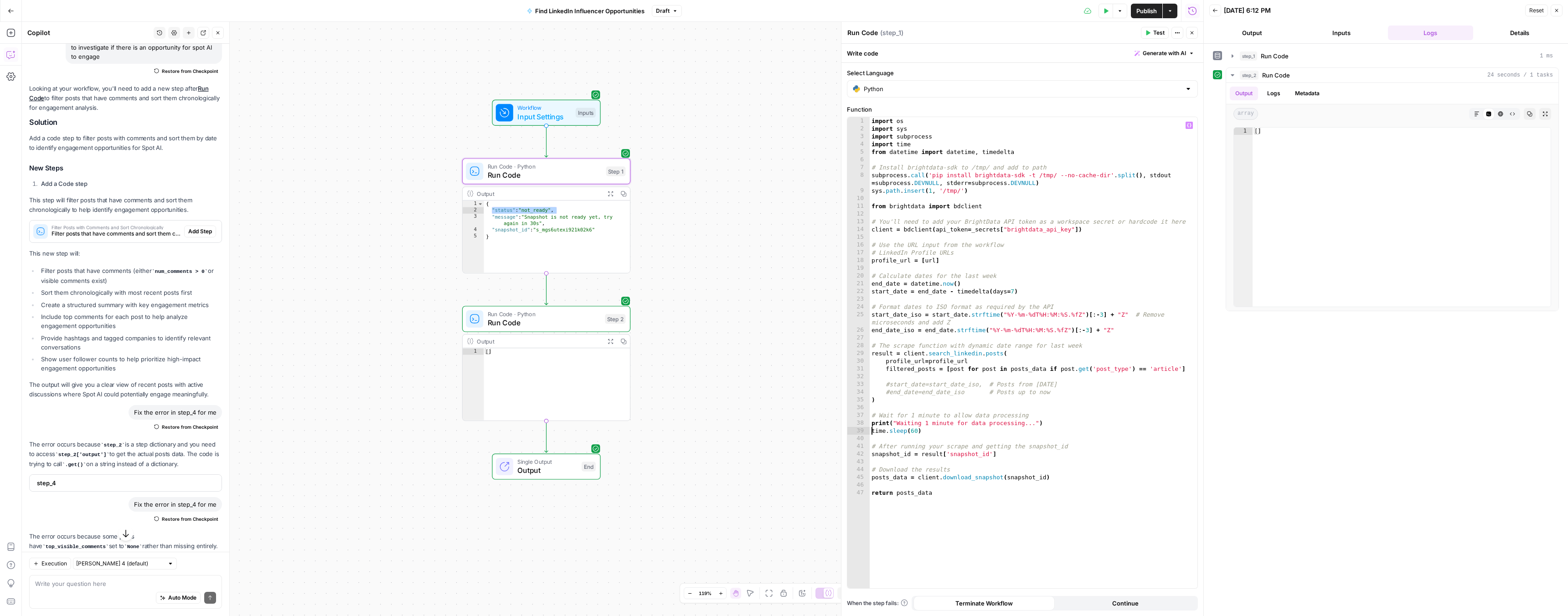
click at [892, 458] on div "import os import sys import subprocess import time from datetime import datetim…" at bounding box center [1034, 360] width 327 height 487
type textarea "**********"
click at [891, 464] on div "import os import sys import subprocess import time from datetime import datetim…" at bounding box center [1034, 360] width 327 height 487
click at [911, 487] on div "import os import sys import subprocess import time from datetime import datetim…" at bounding box center [1034, 360] width 327 height 487
paste textarea "**********"
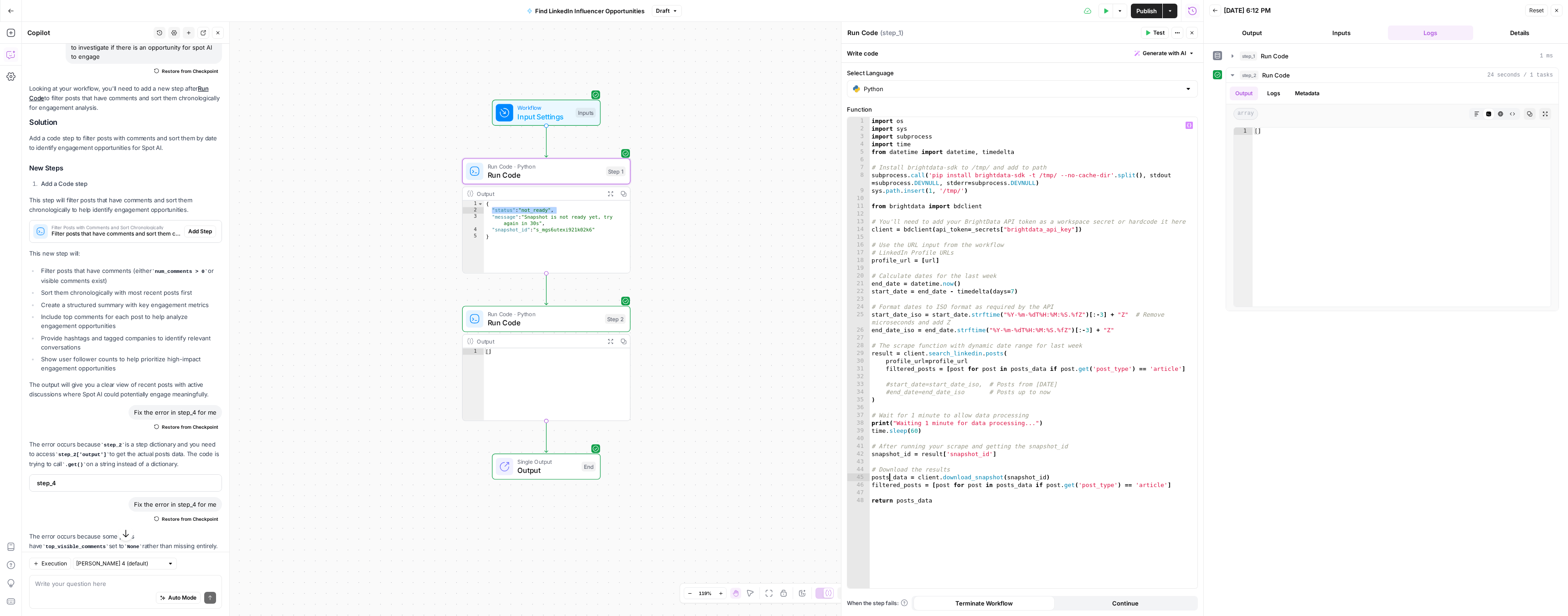
click at [889, 479] on div "import os import sys import subprocess import time from datetime import datetim…" at bounding box center [1034, 360] width 327 height 487
click at [888, 484] on div "import os import sys import subprocess import time from datetime import datetim…" at bounding box center [1034, 360] width 327 height 487
click at [887, 477] on div "import os import sys import subprocess import time from datetime import datetim…" at bounding box center [1034, 360] width 327 height 487
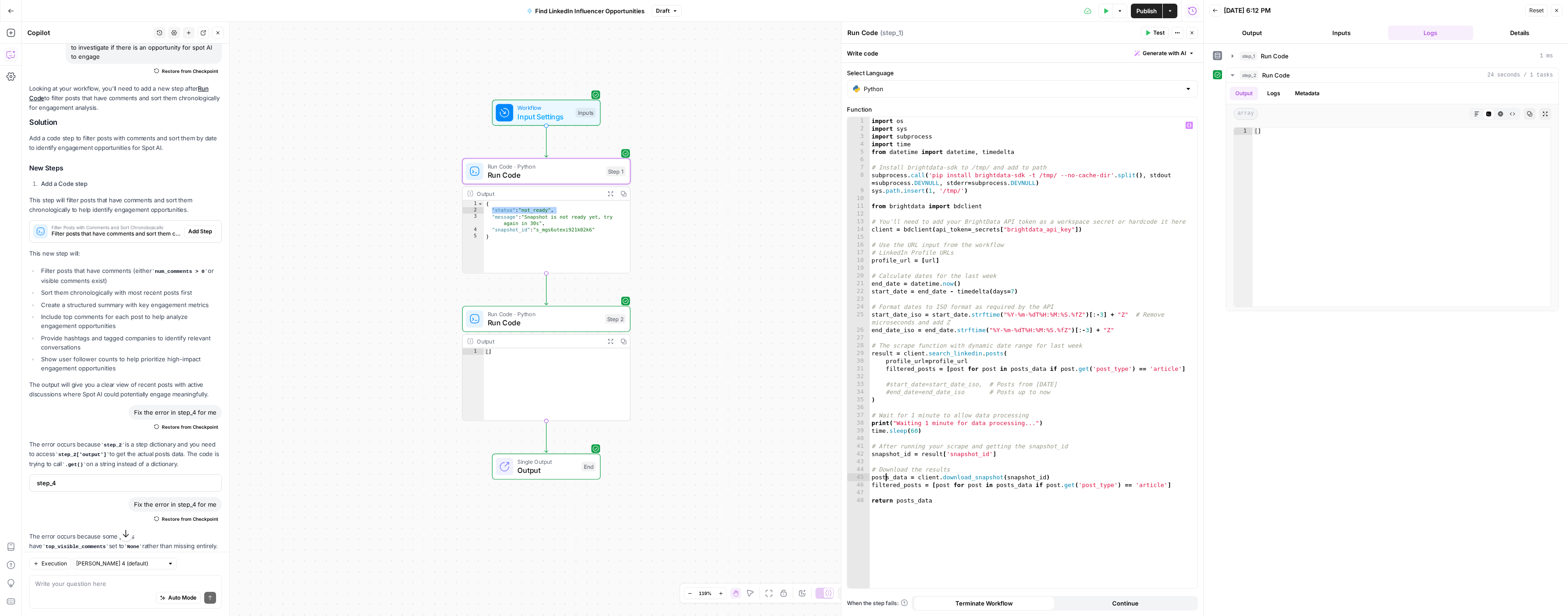
click at [887, 477] on div "import os import sys import subprocess import time from datetime import datetim…" at bounding box center [1034, 360] width 327 height 487
click at [888, 484] on div "import os import sys import subprocess import time from datetime import datetim…" at bounding box center [1034, 360] width 327 height 487
paste textarea
click at [914, 431] on div "import os import sys import subprocess import time from datetime import datetim…" at bounding box center [1034, 360] width 327 height 487
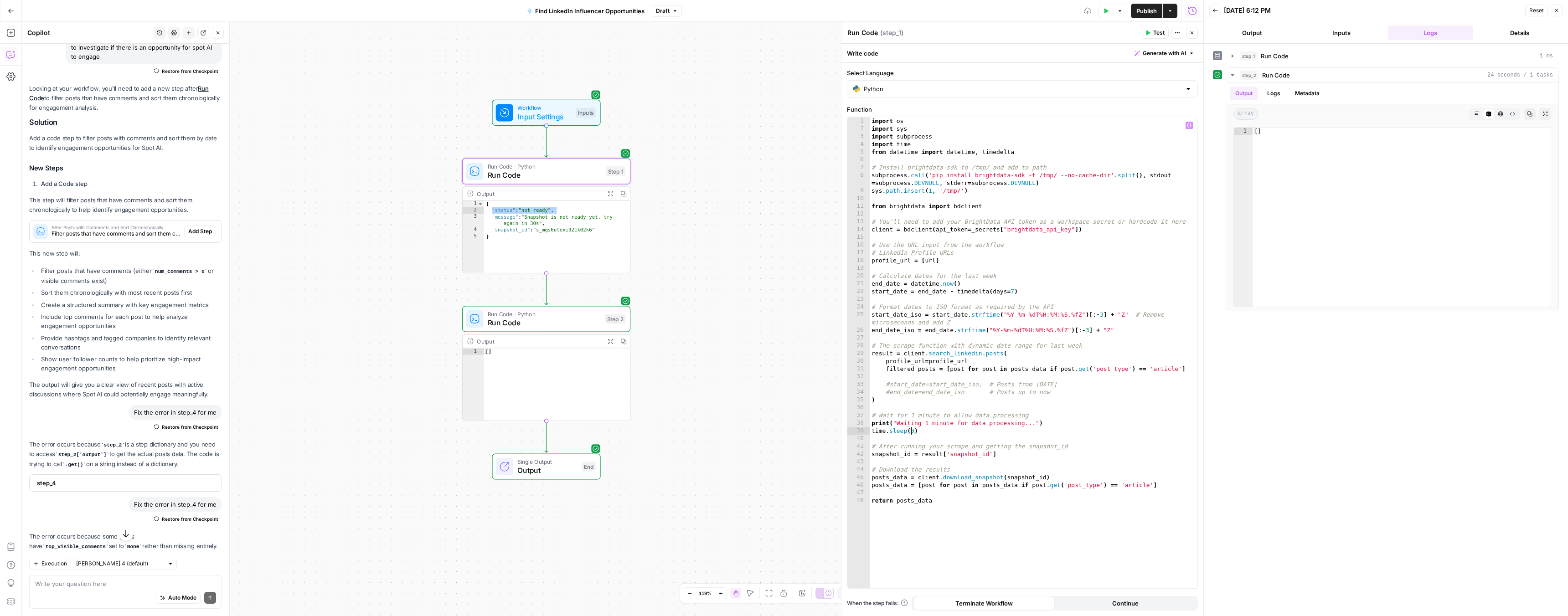
scroll to position [0, 3]
click at [926, 429] on div "import os import sys import subprocess import time from datetime import datetim…" at bounding box center [1034, 360] width 327 height 487
click at [588, 169] on span "Run Code · Python" at bounding box center [544, 167] width 114 height 9
click at [611, 153] on span "Test" at bounding box center [614, 151] width 13 height 10
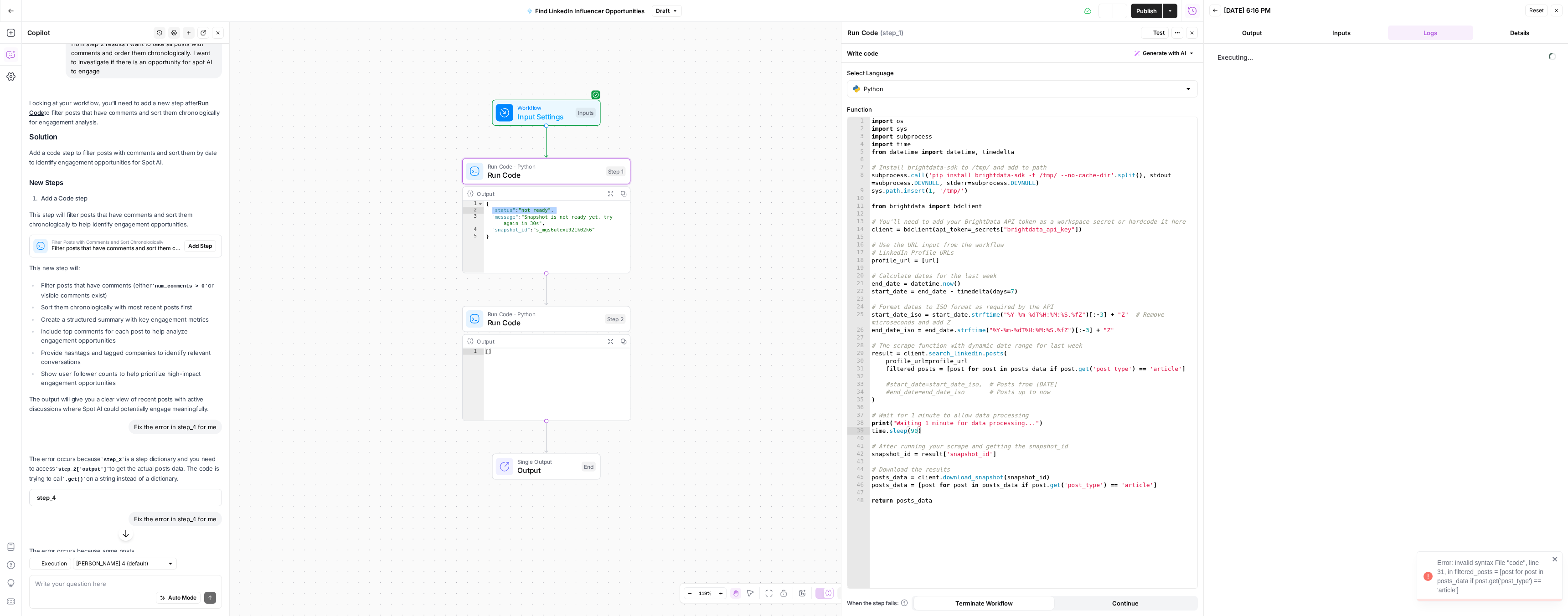
scroll to position [332, 0]
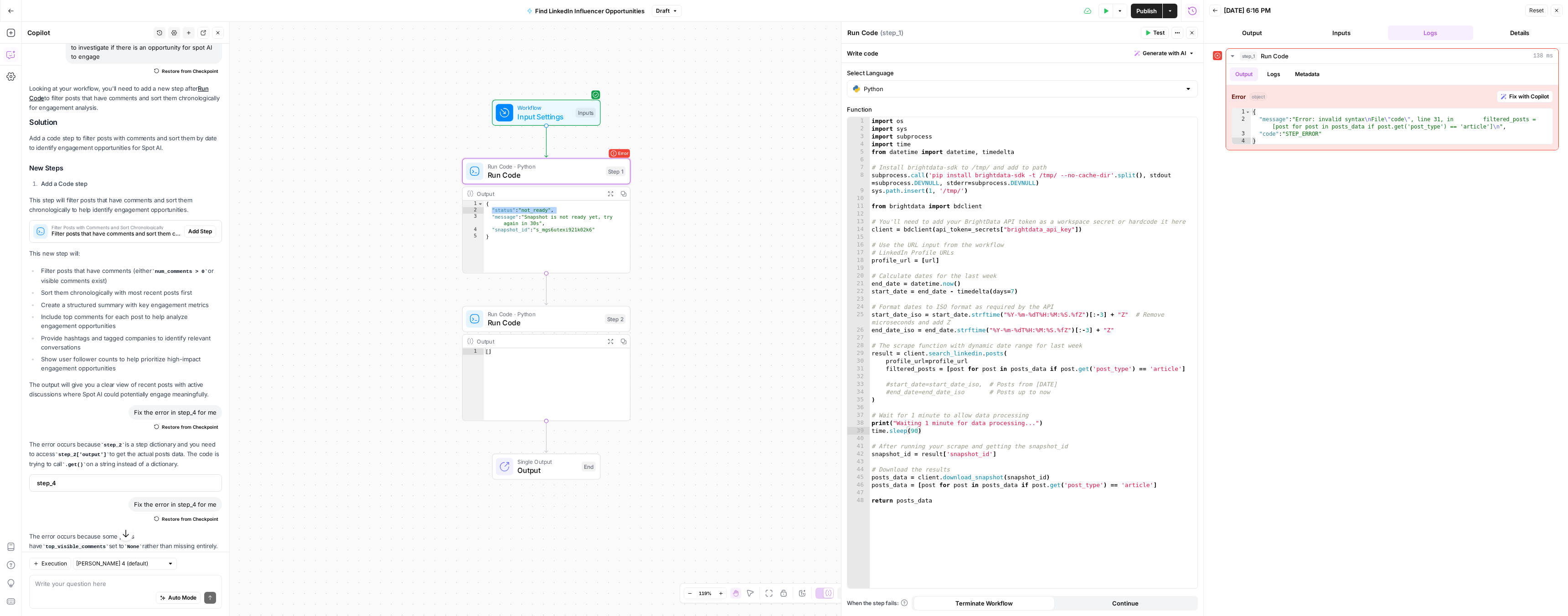
click at [565, 173] on span "Run Code" at bounding box center [544, 175] width 114 height 11
click at [1084, 488] on div "import os import sys import subprocess import time from datetime import datetim…" at bounding box center [1034, 360] width 327 height 487
type textarea "**********"
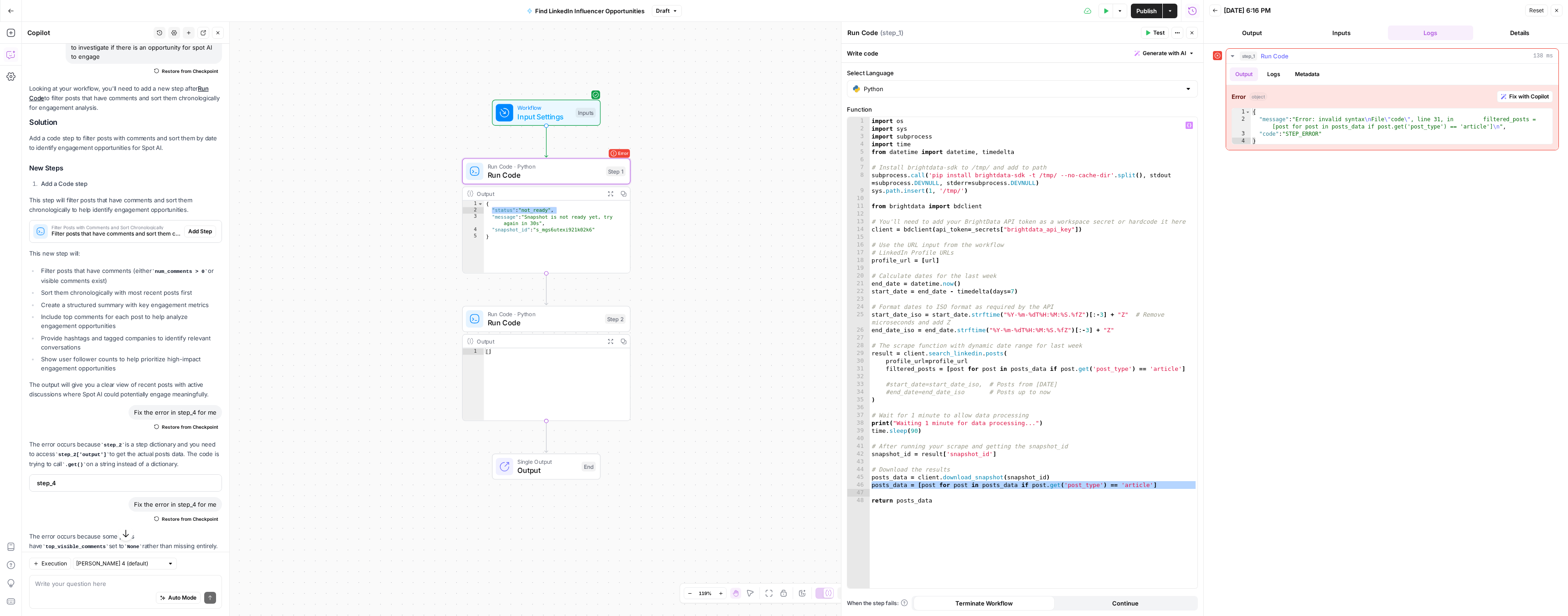
click at [1518, 100] on button "Fix with Copilot" at bounding box center [1525, 96] width 56 height 12
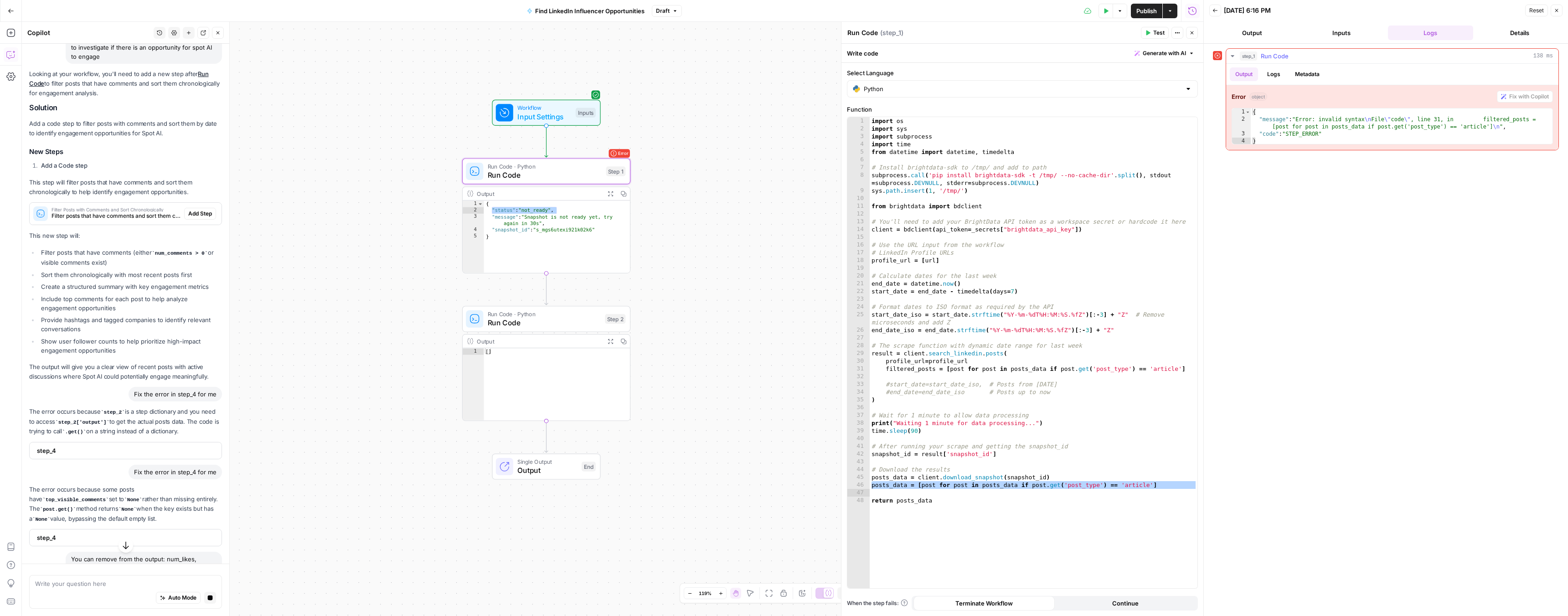
click at [1275, 78] on button "Logs" at bounding box center [1274, 74] width 24 height 13
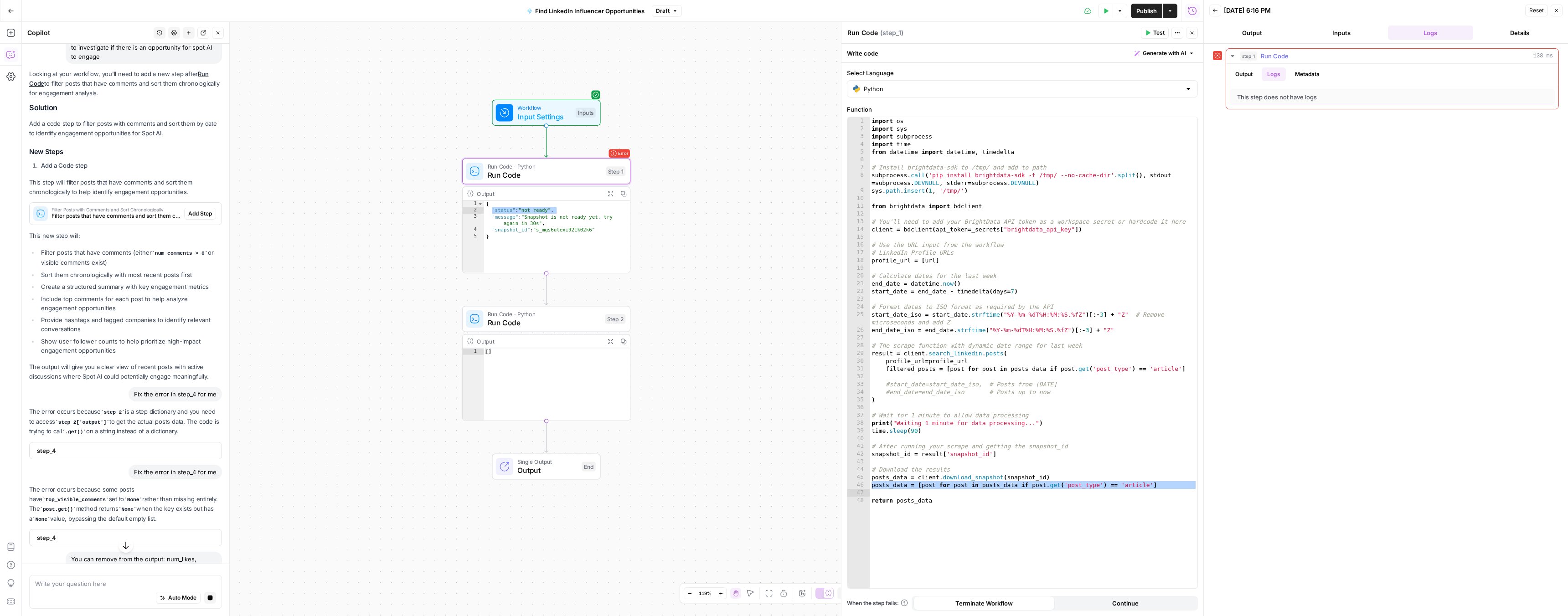
click at [1250, 74] on button "Output" at bounding box center [1244, 74] width 28 height 13
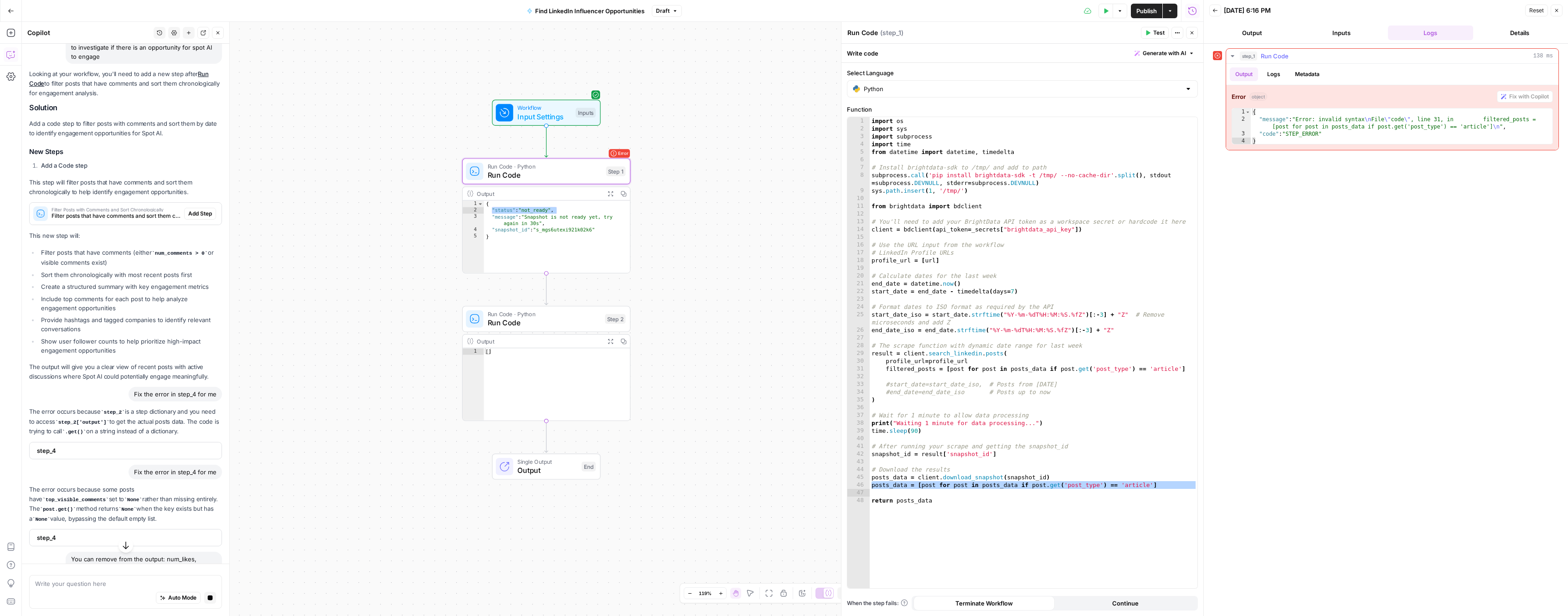
click at [1271, 72] on button "Logs" at bounding box center [1274, 74] width 24 height 13
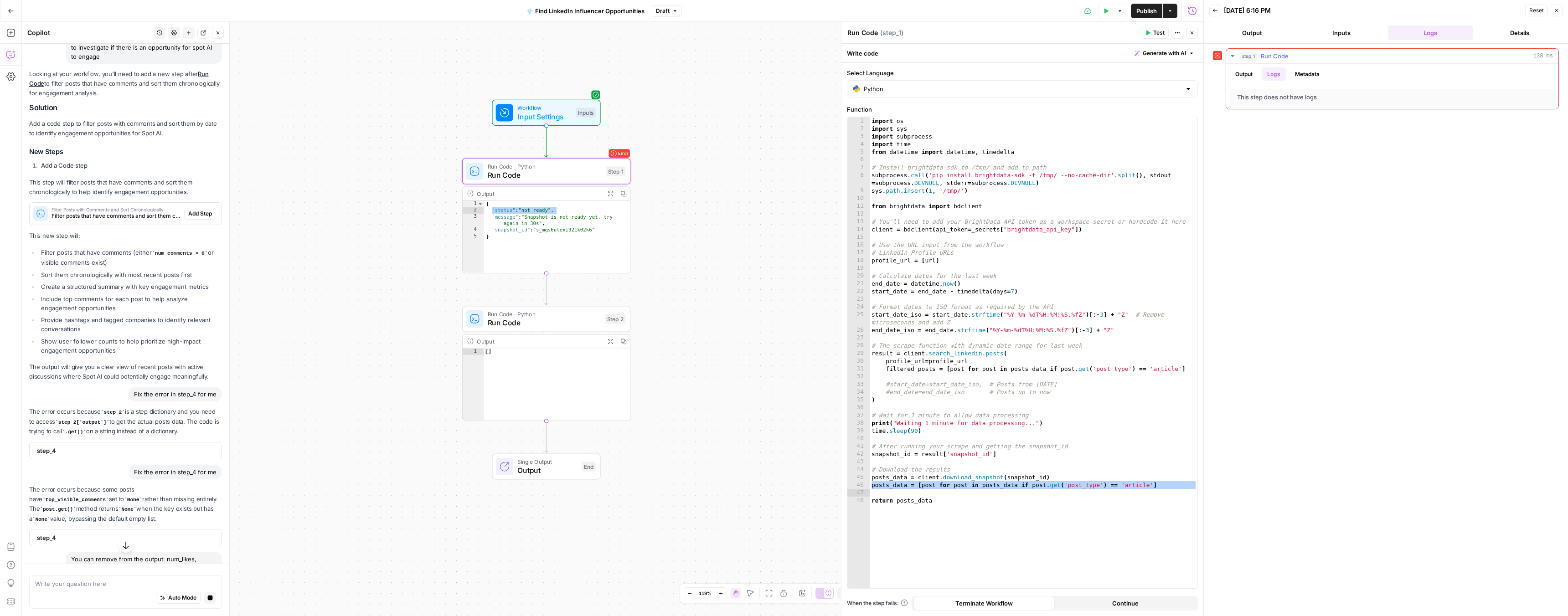
click at [1245, 71] on button "Output" at bounding box center [1244, 74] width 28 height 13
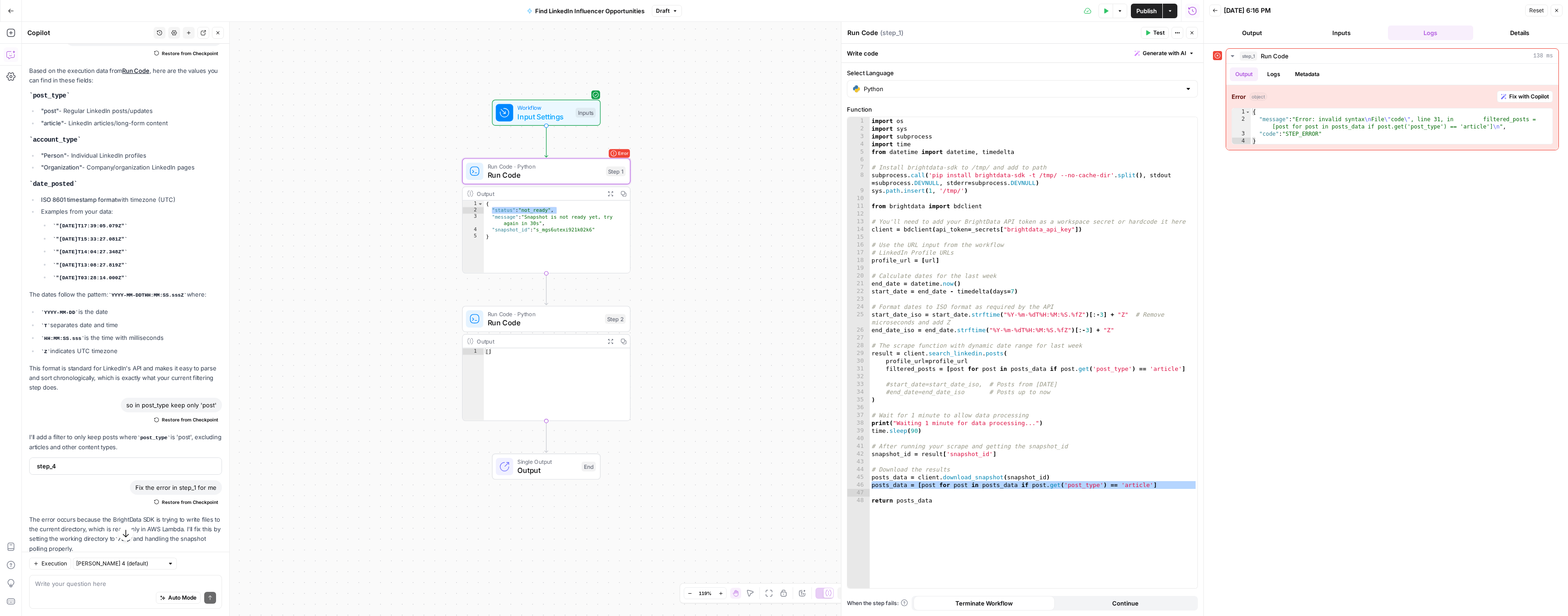
scroll to position [1370, 0]
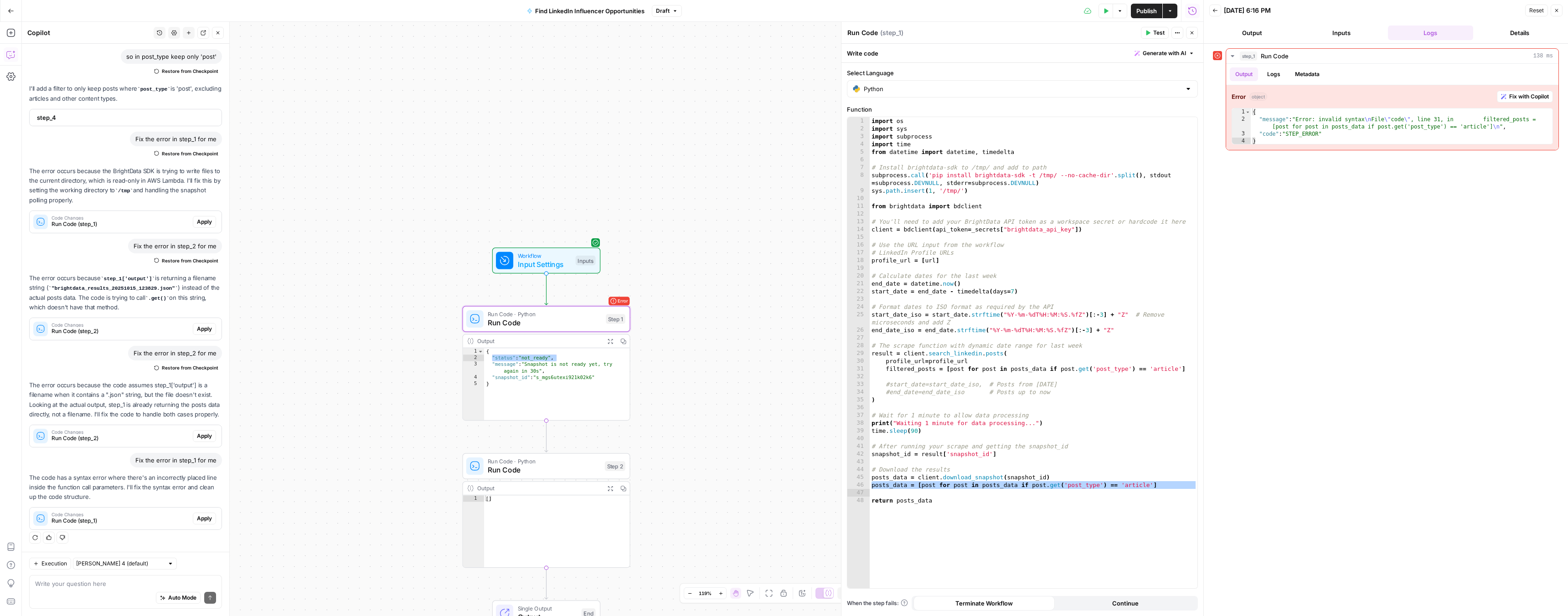
click at [200, 522] on span "Apply" at bounding box center [204, 518] width 15 height 8
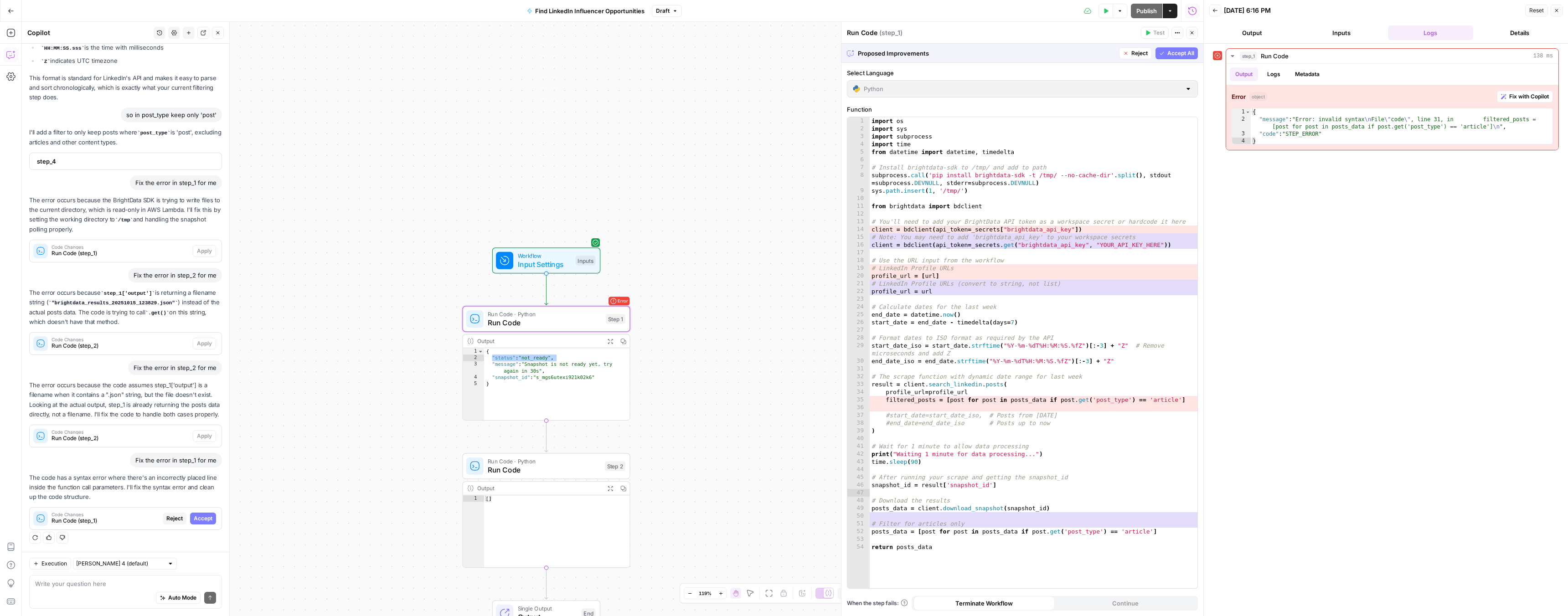
click at [200, 522] on span "Accept" at bounding box center [203, 518] width 19 height 8
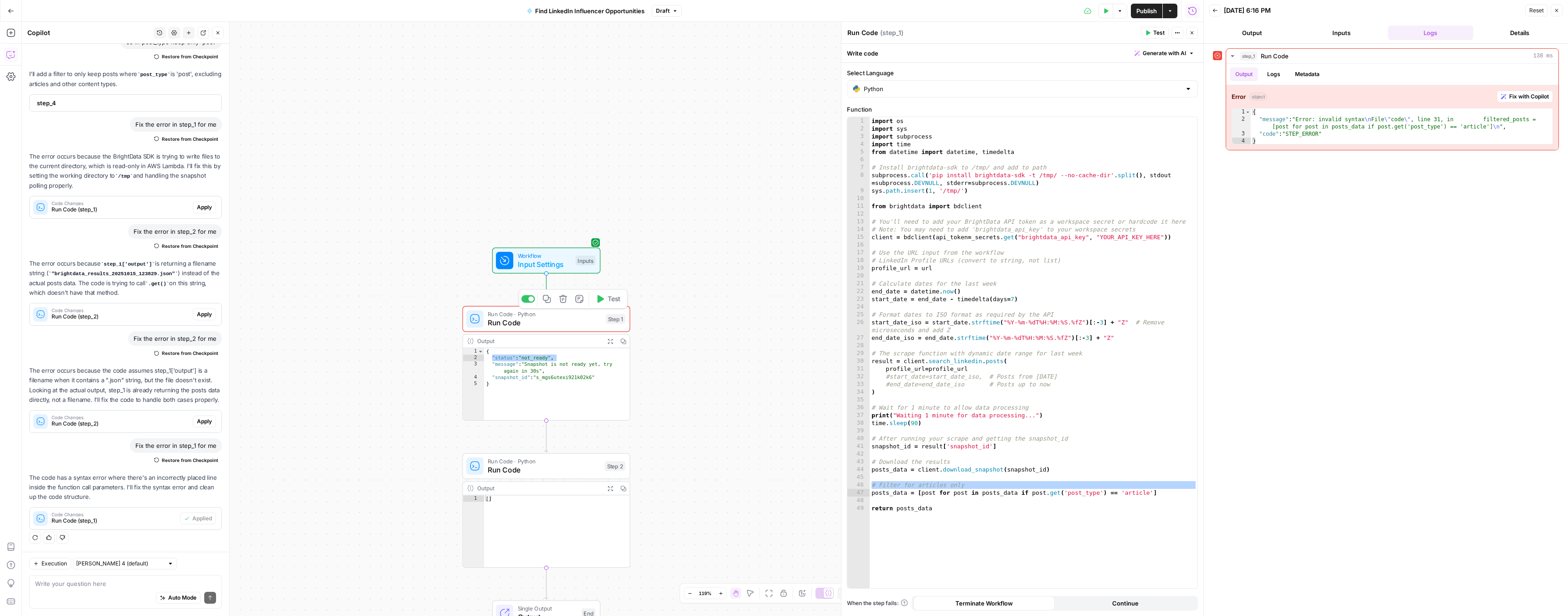
click at [611, 303] on span "Test" at bounding box center [614, 299] width 13 height 10
click at [1530, 94] on span "Fix with Copilot" at bounding box center [1528, 96] width 40 height 8
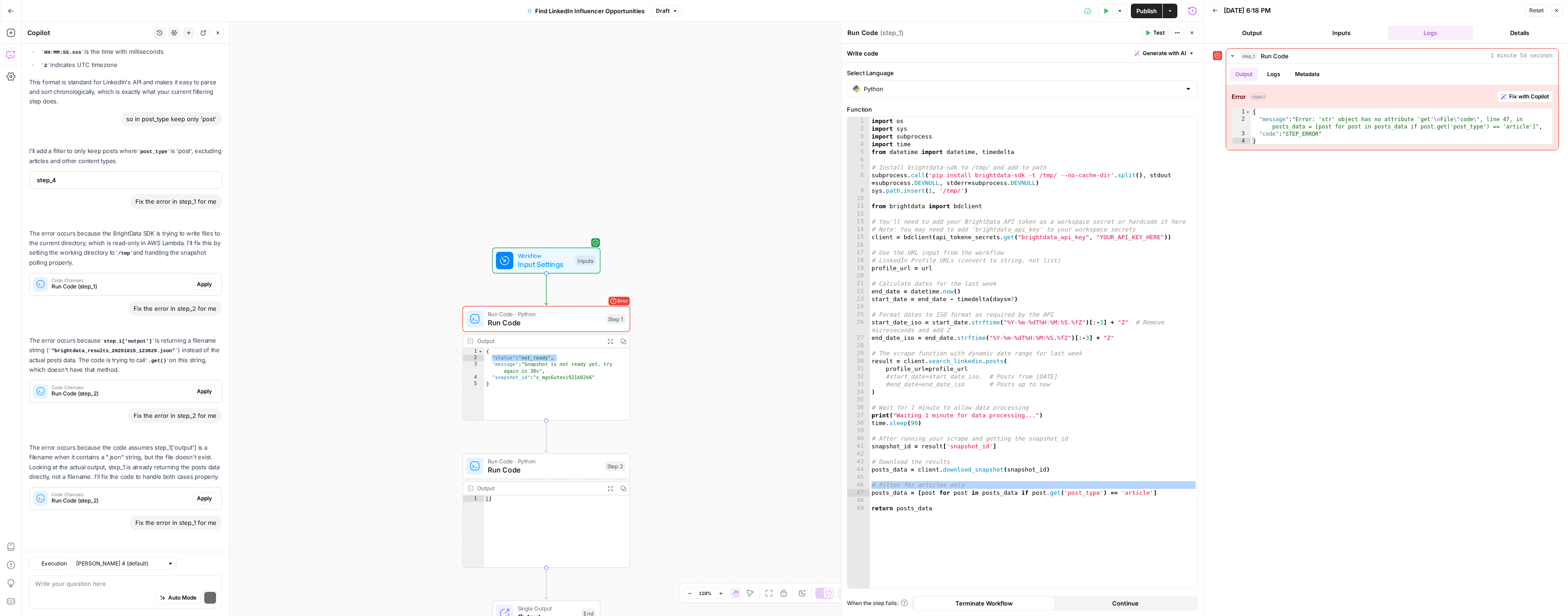
scroll to position [1495, 0]
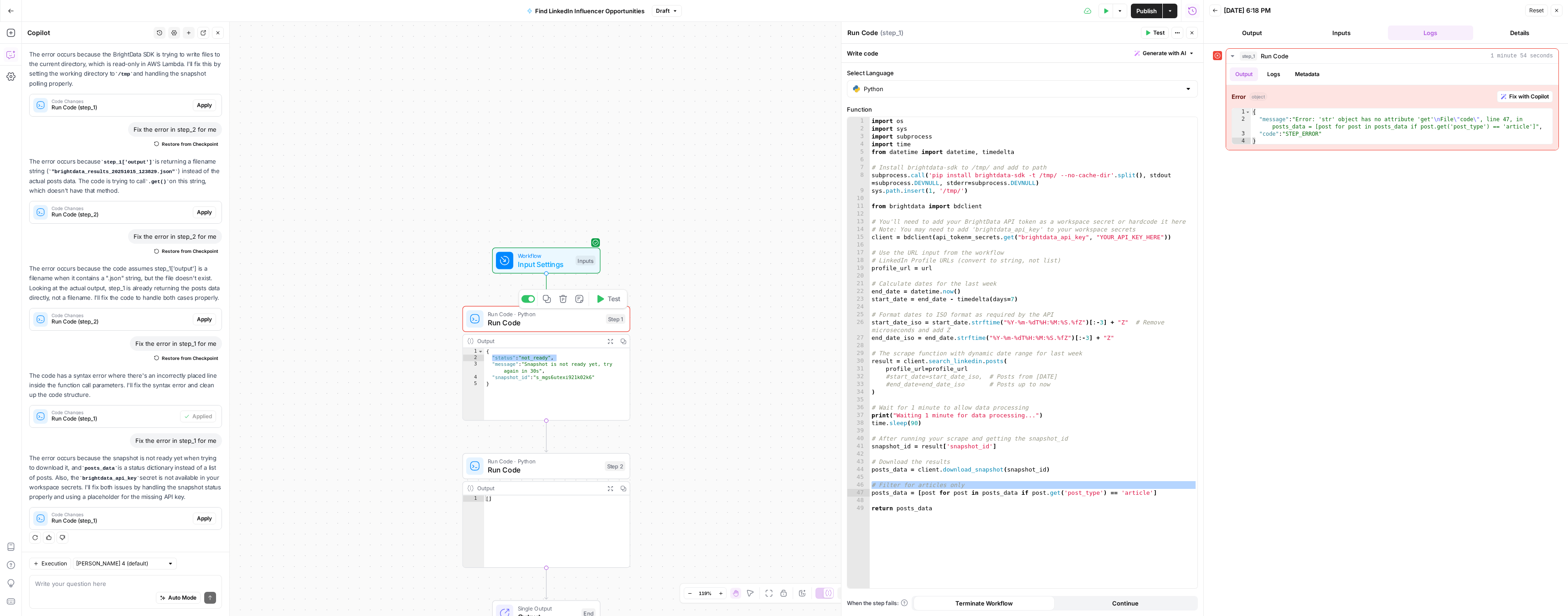
click at [565, 300] on icon "button" at bounding box center [563, 299] width 9 height 9
click at [759, 117] on span "Delete Step" at bounding box center [759, 116] width 35 height 9
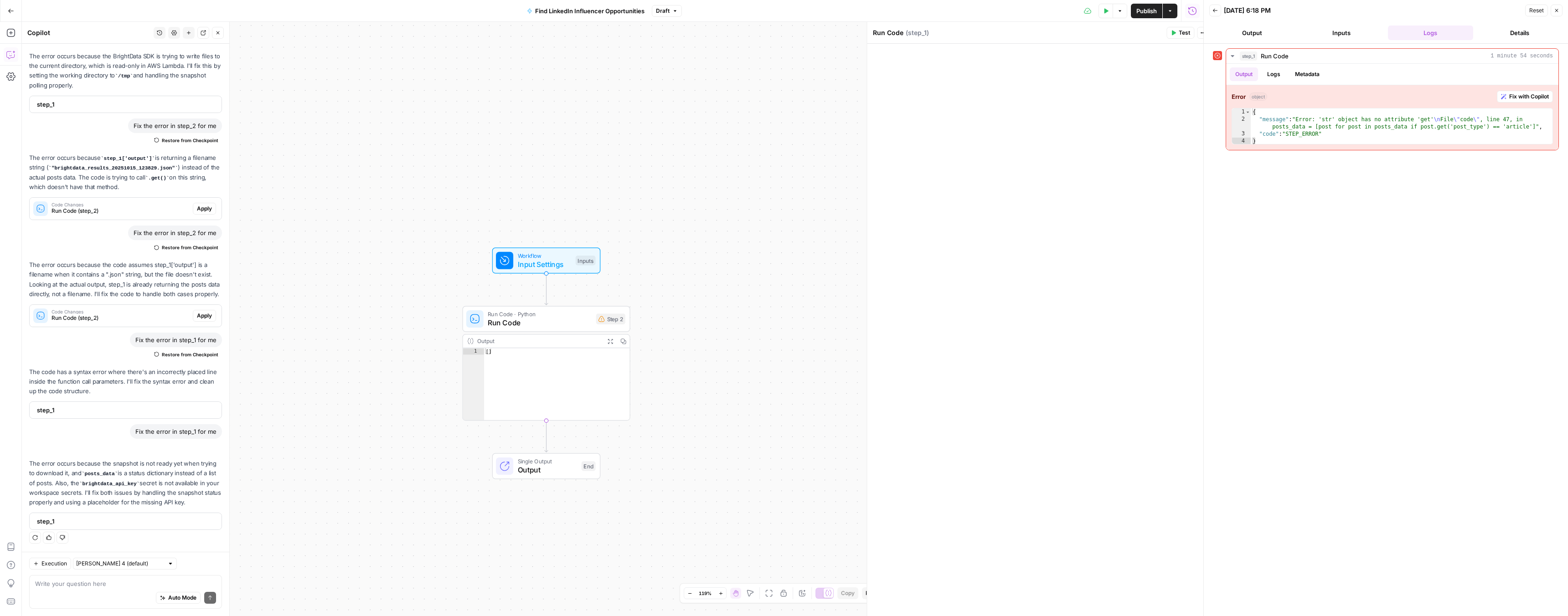
scroll to position [1493, 0]
click at [582, 302] on icon "button" at bounding box center [579, 298] width 8 height 8
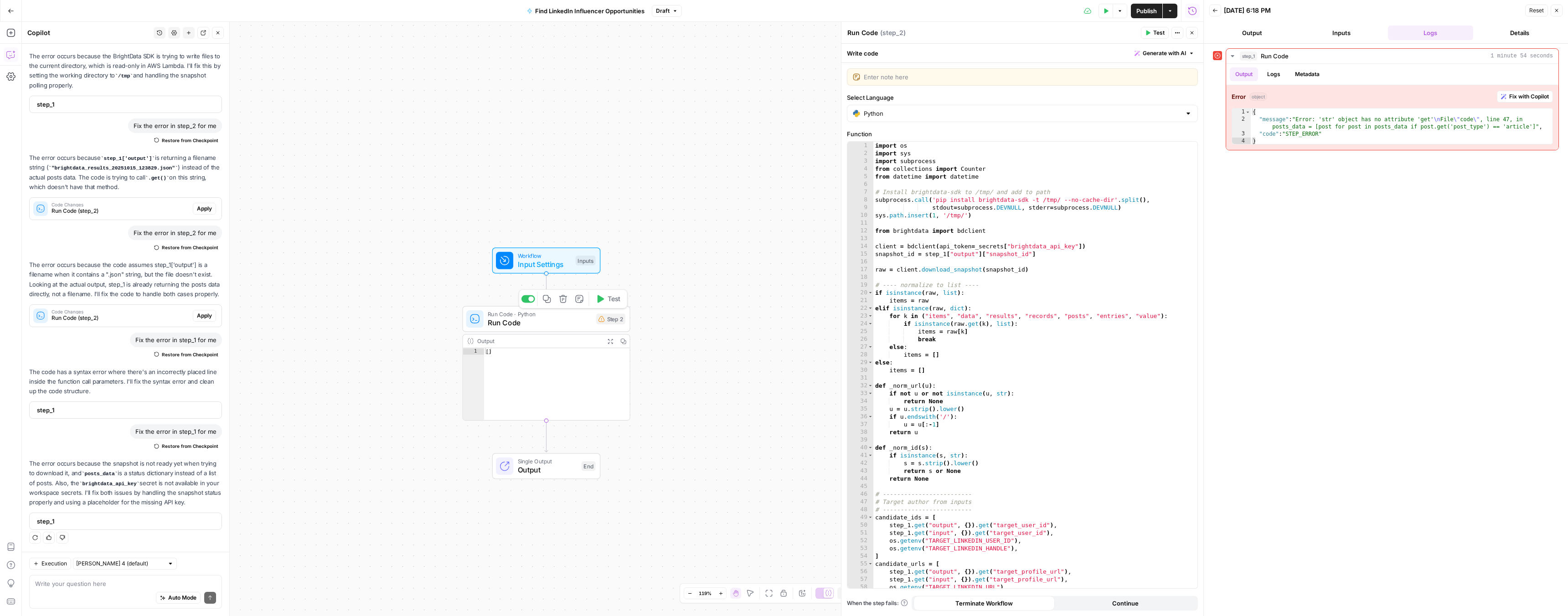
click at [561, 302] on icon "button" at bounding box center [563, 298] width 8 height 8
click at [750, 110] on button "Delete Step" at bounding box center [759, 116] width 46 height 16
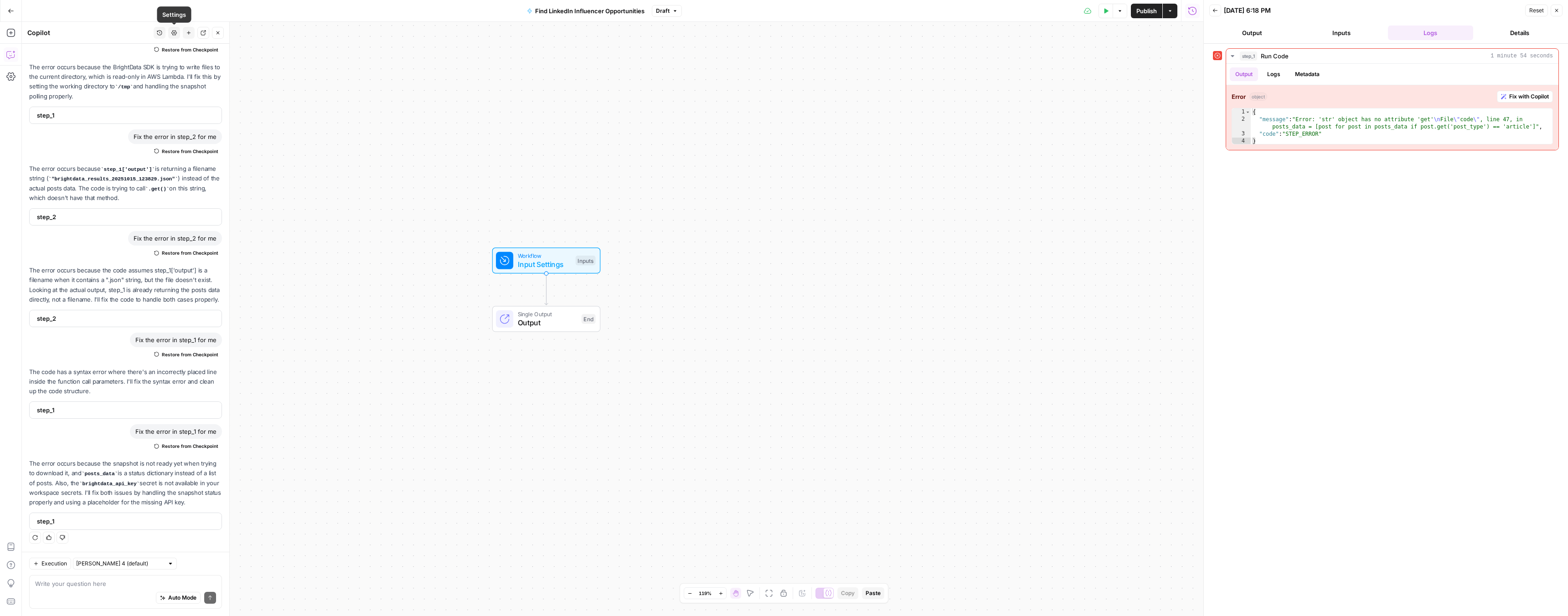
click at [188, 32] on icon "button" at bounding box center [189, 32] width 5 height 5
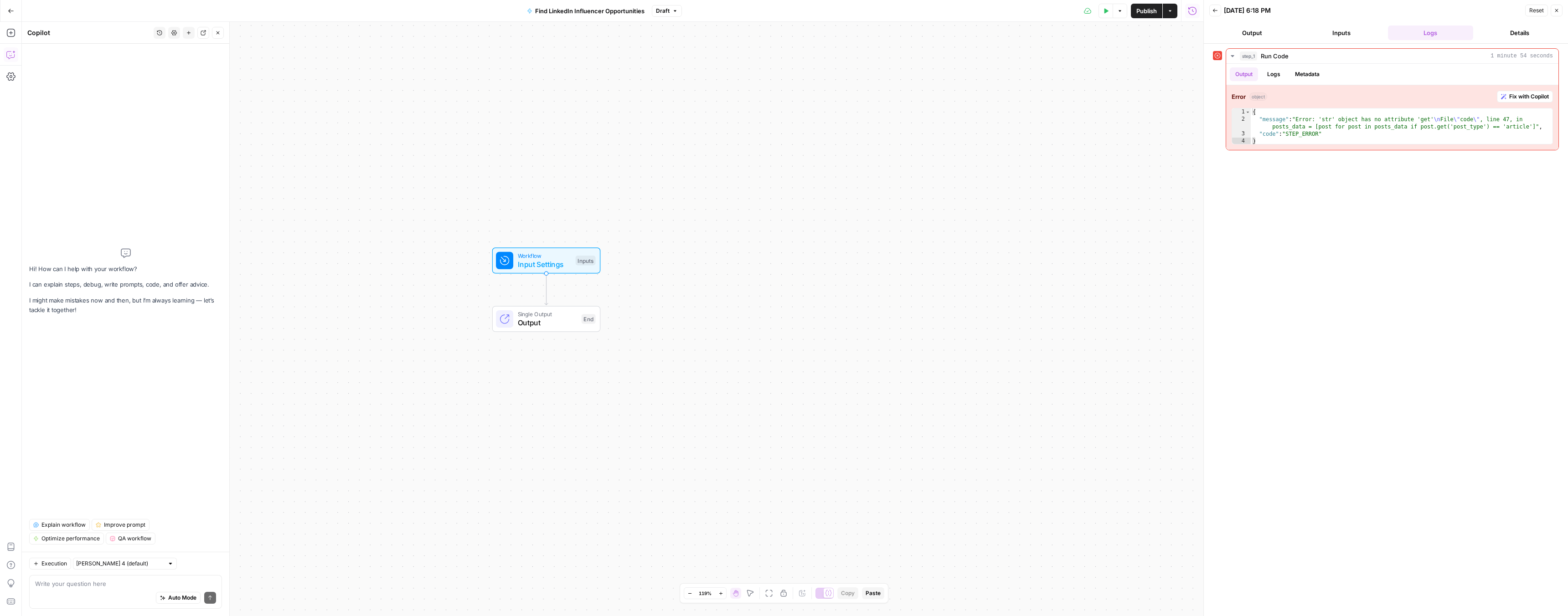
click at [1553, 8] on button "Close" at bounding box center [1556, 10] width 12 height 12
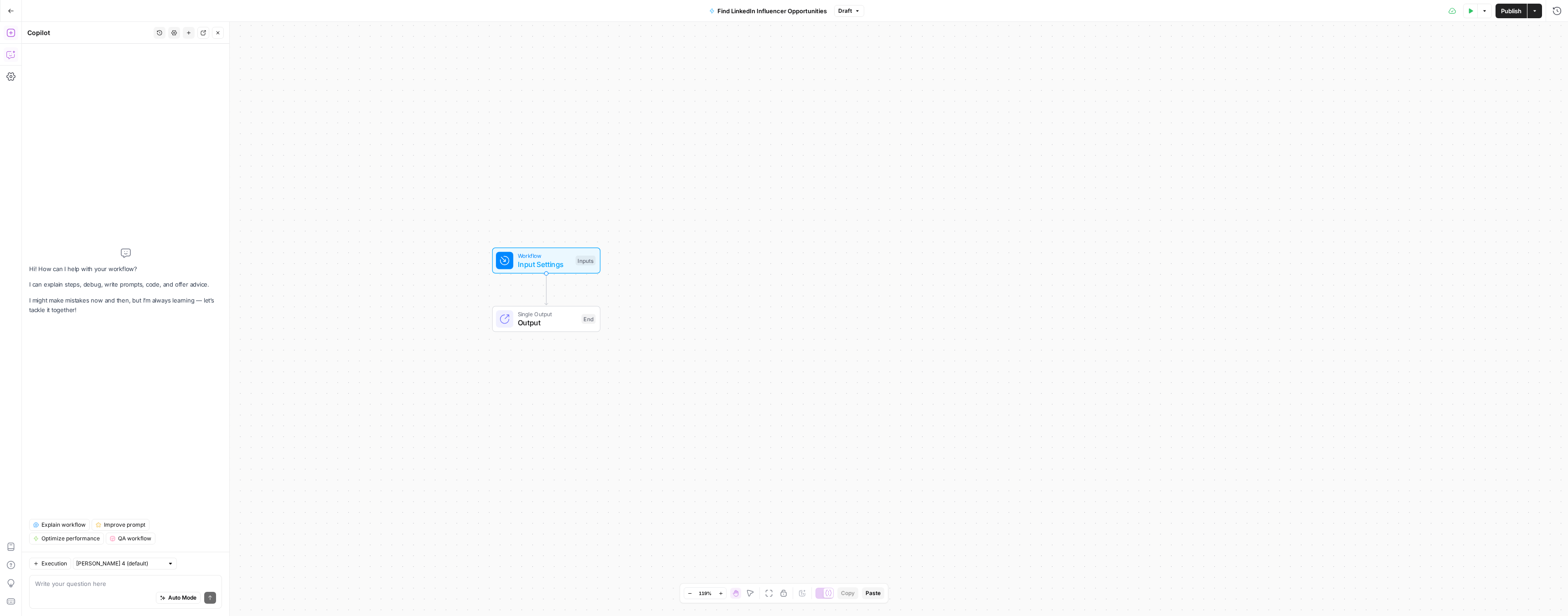
click at [10, 32] on icon "button" at bounding box center [10, 32] width 8 height 8
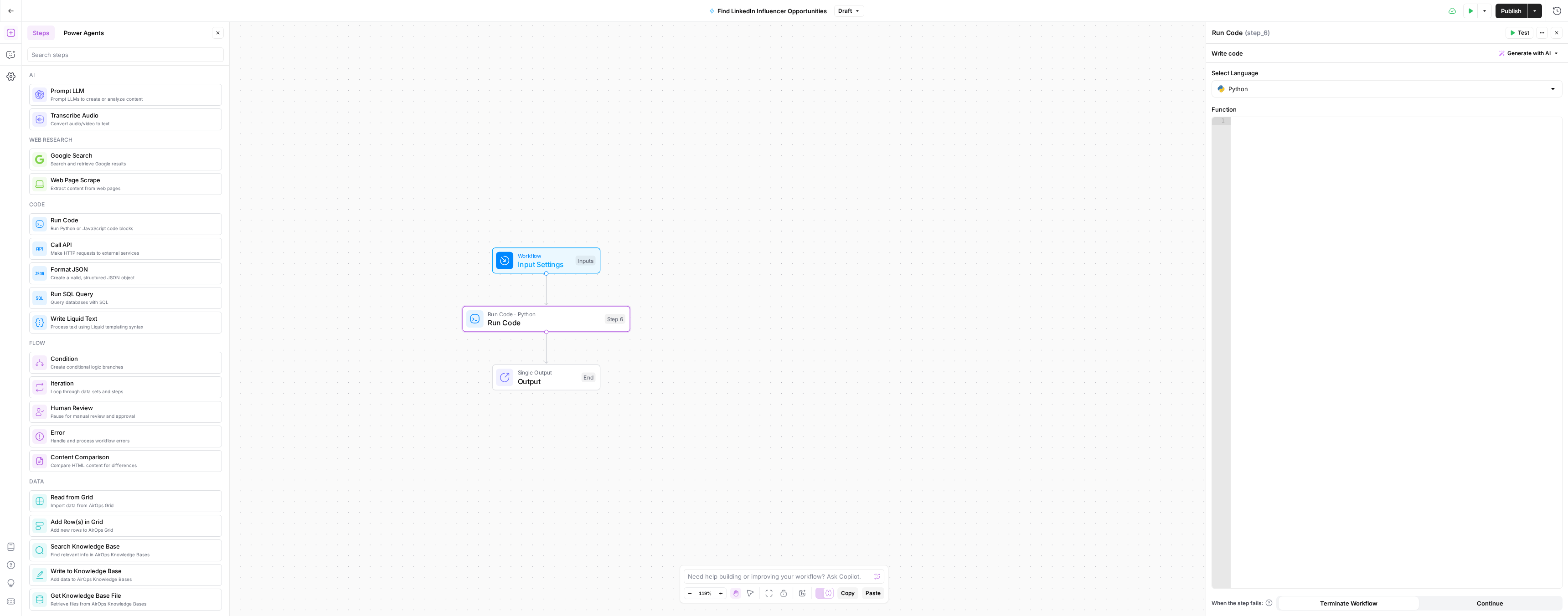
click at [1270, 219] on div at bounding box center [1396, 360] width 331 height 487
paste textarea "**********"
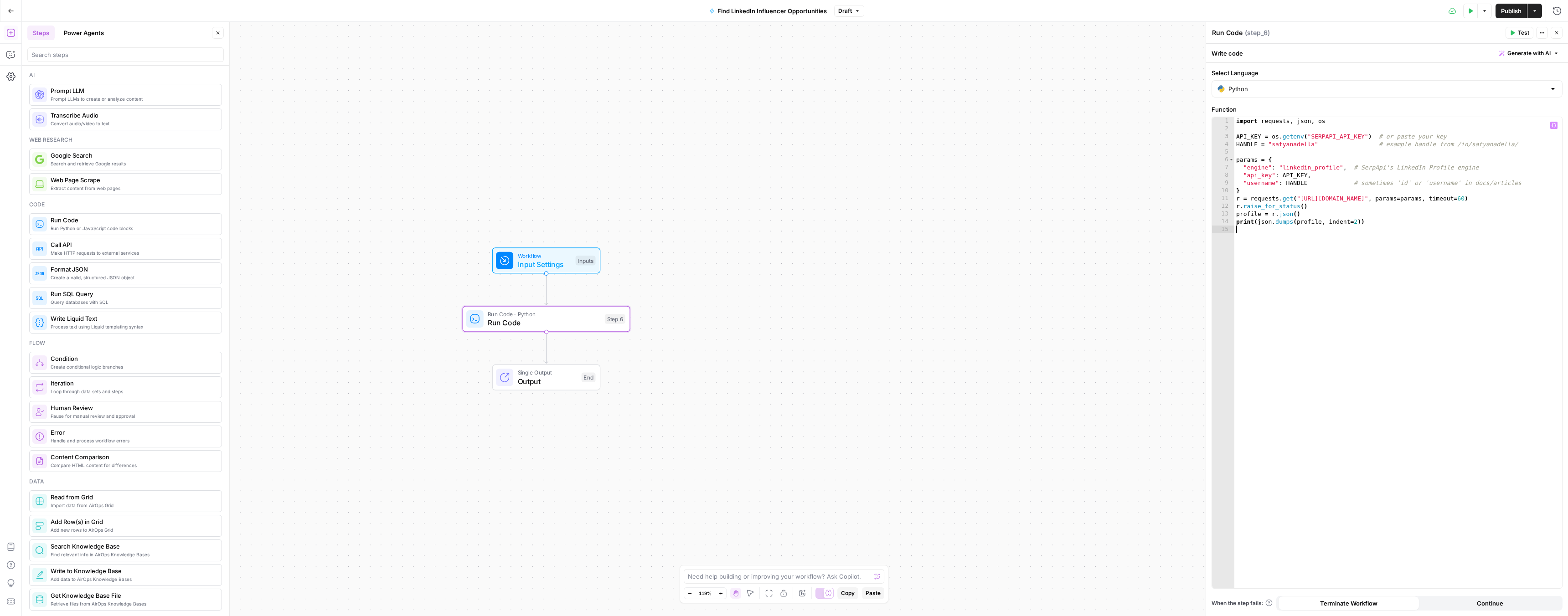
click at [1284, 136] on div "import requests , json , os API_KEY = os . getenv ( "SERPAPI_API_KEY" ) # or pa…" at bounding box center [1398, 360] width 327 height 487
drag, startPoint x: 1274, startPoint y: 136, endPoint x: 1287, endPoint y: 136, distance: 13.0
click at [1287, 136] on div "import requests , json , os API_KEY = os . getenv ( "SERPAPI_API_KEY" ) # or pa…" at bounding box center [1398, 360] width 327 height 487
drag, startPoint x: 1273, startPoint y: 136, endPoint x: 1297, endPoint y: 135, distance: 24.0
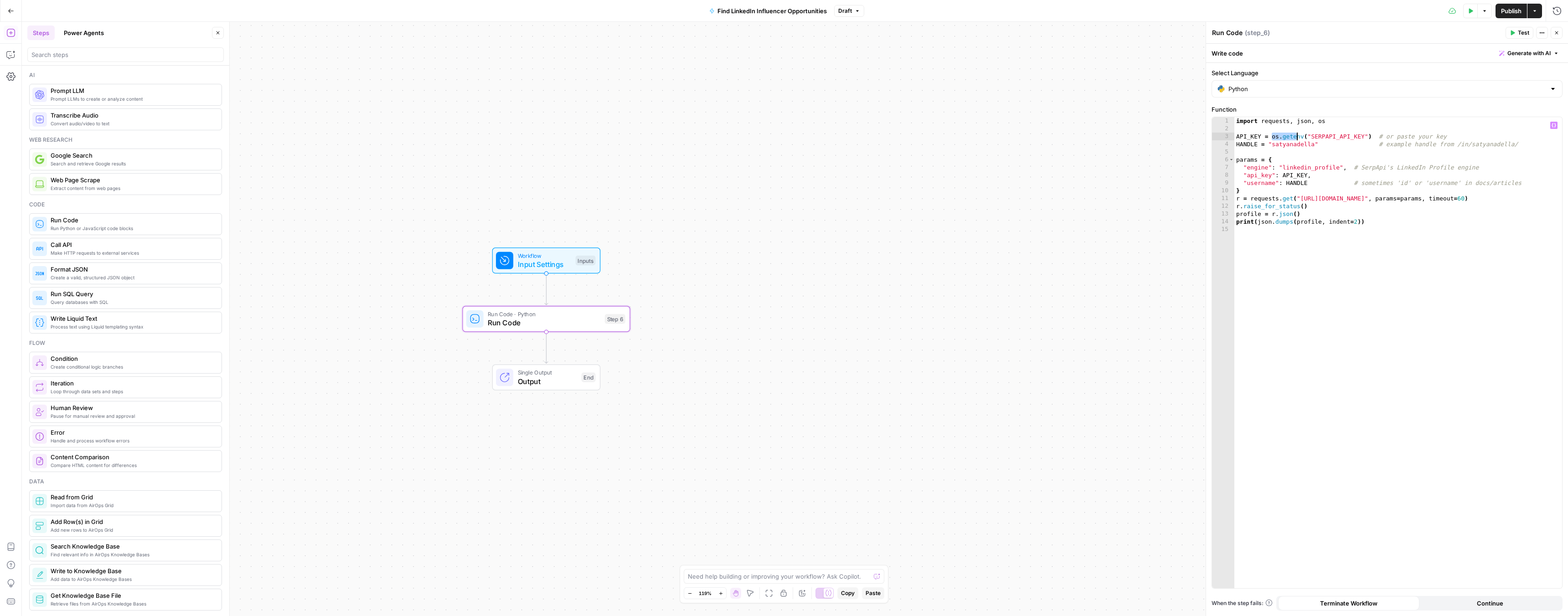
click at [1297, 135] on div "import requests , json , os API_KEY = os . getenv ( "SERPAPI_API_KEY" ) # or pa…" at bounding box center [1398, 360] width 327 height 487
click at [1336, 136] on div "import requests , json , os API_KEY = os . getenv ( "SERPAPI_API_KEY" ) # or pa…" at bounding box center [1398, 360] width 327 height 487
click at [1353, 135] on div "import requests , json , os API_KEY = os . getenv ( "serp_api_KEY" ) # or paste…" at bounding box center [1398, 360] width 327 height 487
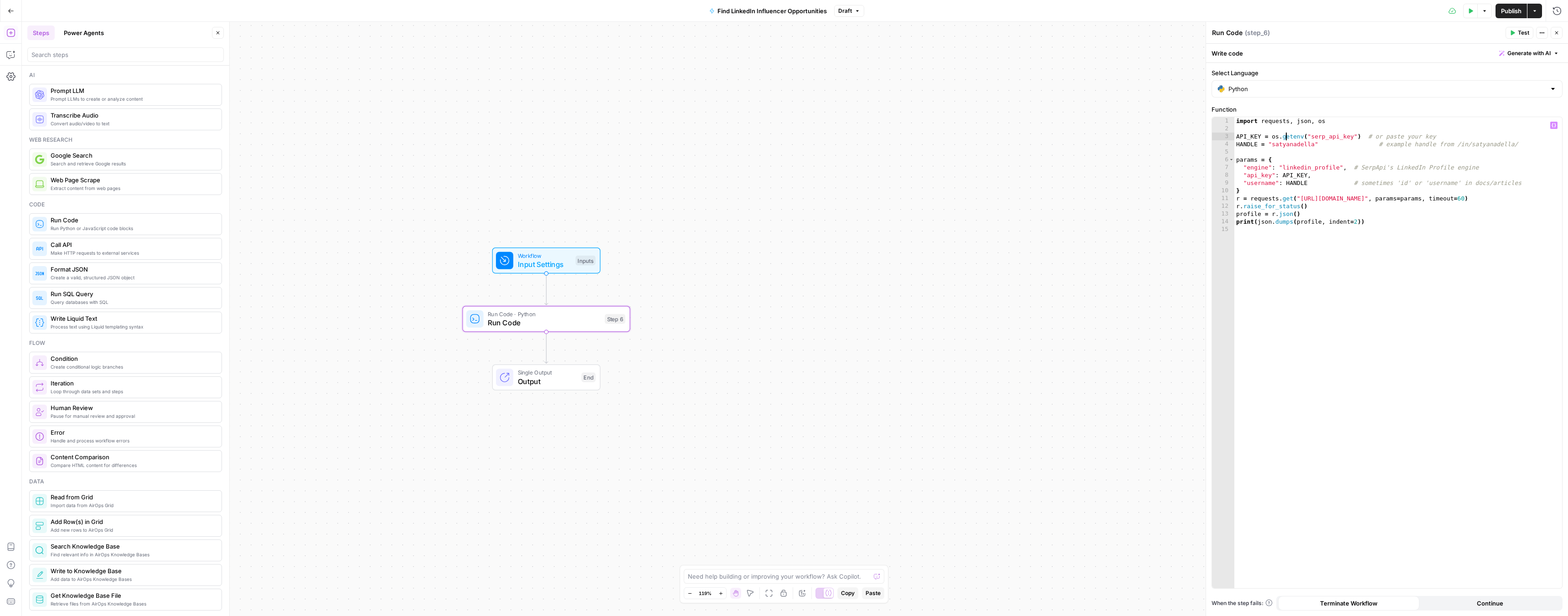
click at [1286, 133] on div "import requests , json , os API_KEY = os . getenv ( "serp_api_key" ) # or paste…" at bounding box center [1398, 360] width 327 height 487
click at [1297, 136] on div "import requests , json , os API_KEY = os . _secrets [ "serp_api_key" ] # or pas…" at bounding box center [1398, 360] width 327 height 487
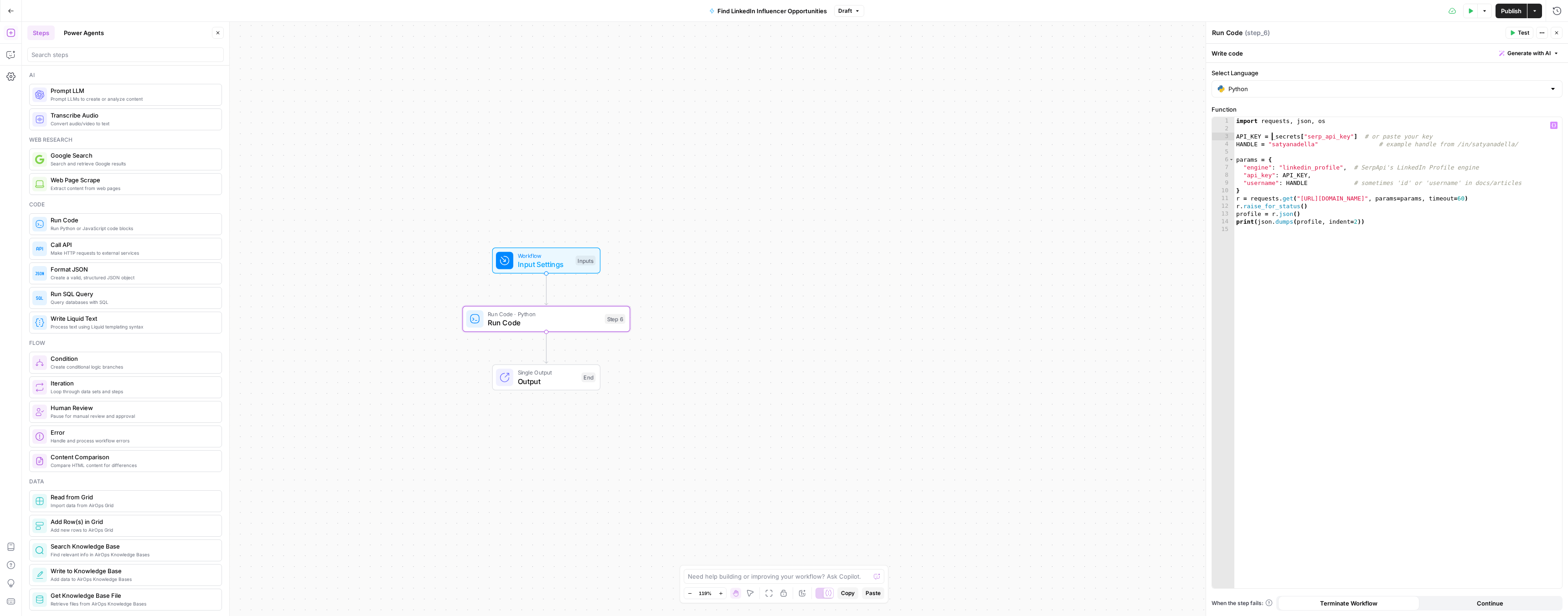
click at [1471, 12] on icon "button" at bounding box center [1470, 10] width 5 height 5
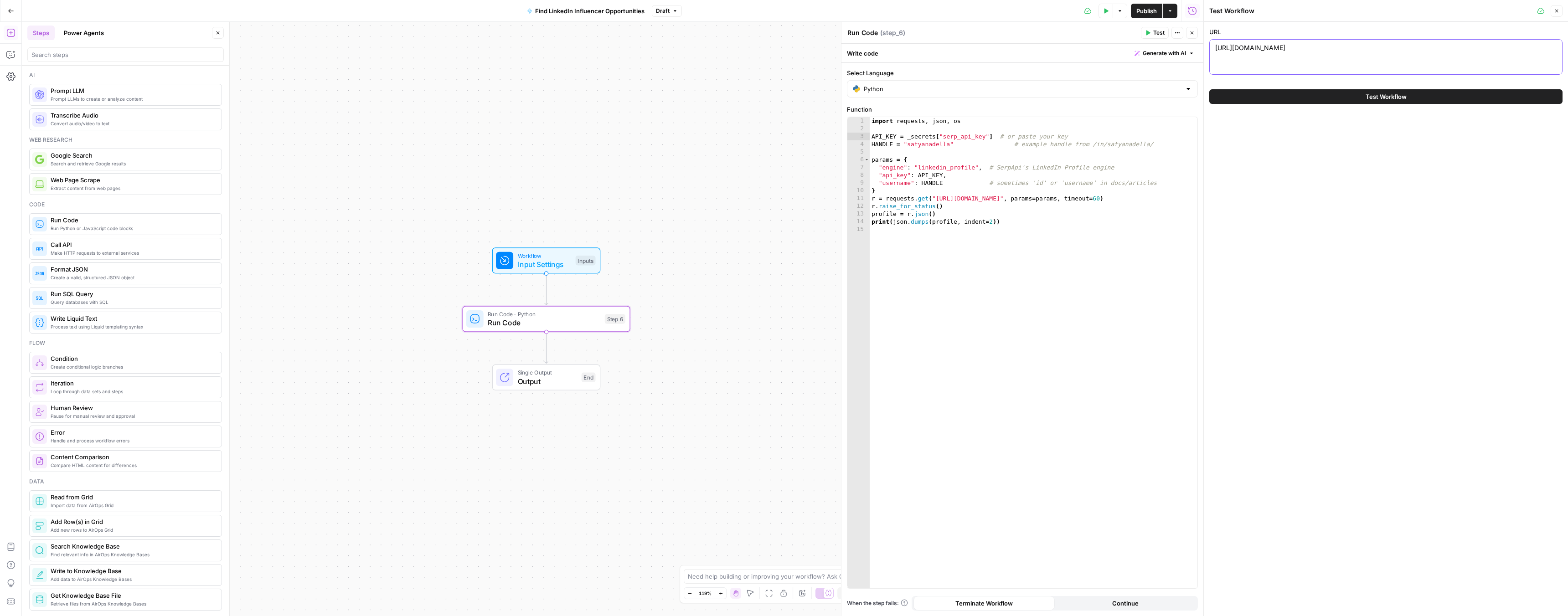
click at [1348, 44] on textarea "https://www.linkedin.com/in/brendanjmcdonough/" at bounding box center [1385, 47] width 341 height 9
click at [931, 145] on div "import requests , json , os API_KEY = _secrets [ "serp_api_key" ] # or paste yo…" at bounding box center [1034, 360] width 327 height 487
paste textarea "*****"
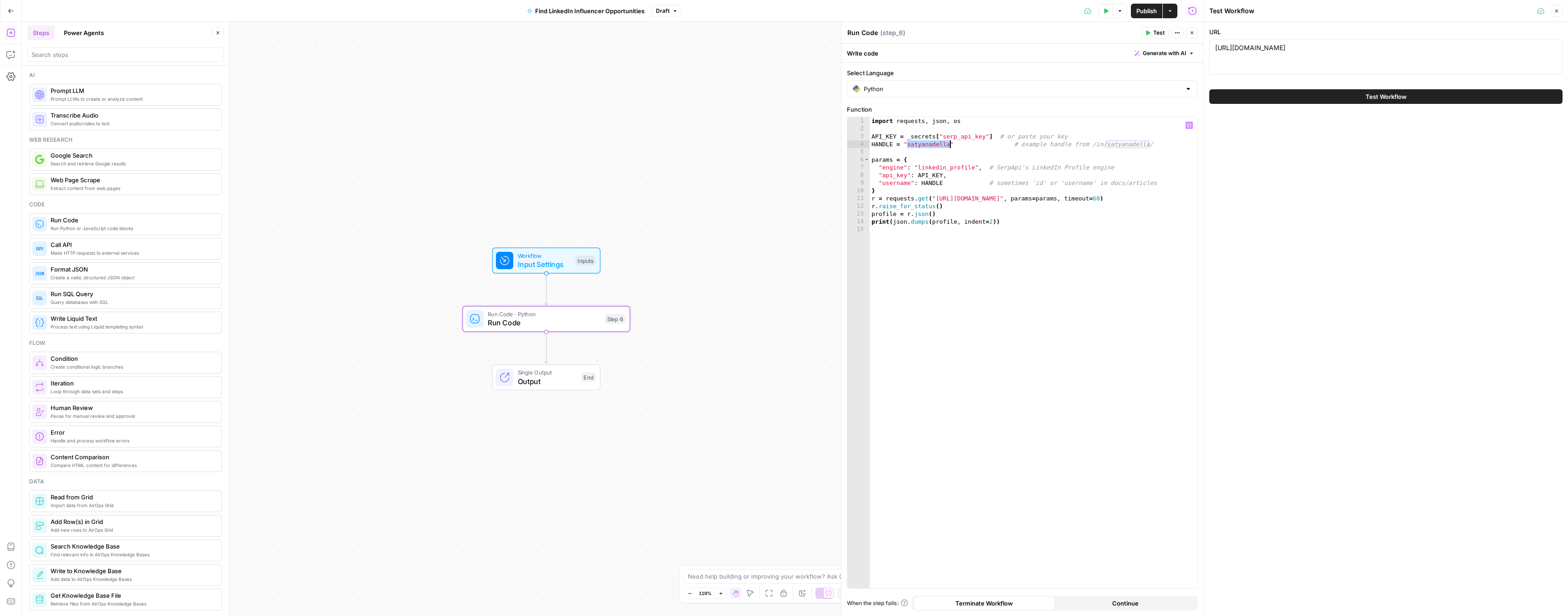
type textarea "**********"
click at [1148, 27] on button "Test" at bounding box center [1155, 32] width 28 height 12
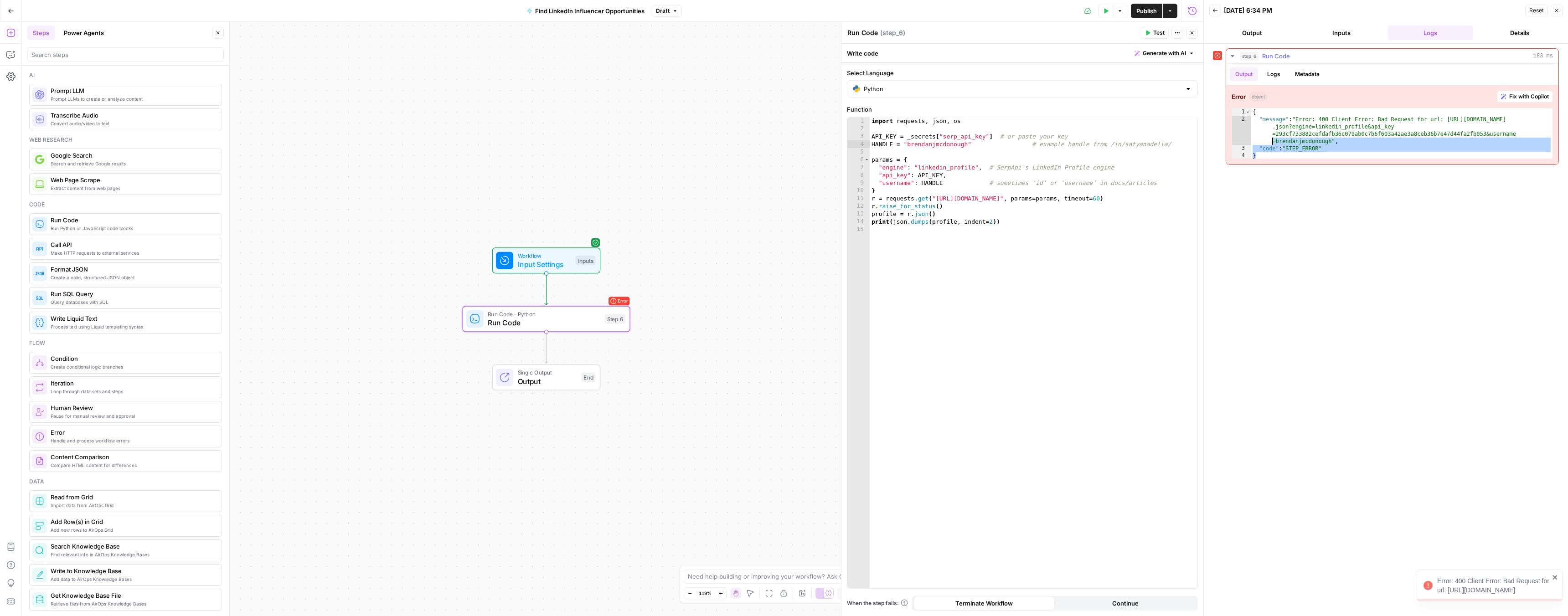
drag, startPoint x: 1258, startPoint y: 157, endPoint x: 1255, endPoint y: 142, distance: 15.3
click at [1255, 142] on div "{ "message" : "Error: 400 Client Error: Bad Request for url: https://serpapi.co…" at bounding box center [1402, 141] width 302 height 66
type textarea "**********"
click at [1051, 197] on div "import requests , json , os API_KEY = _secrets [ "serp_api_key" ] # or paste yo…" at bounding box center [1034, 360] width 327 height 487
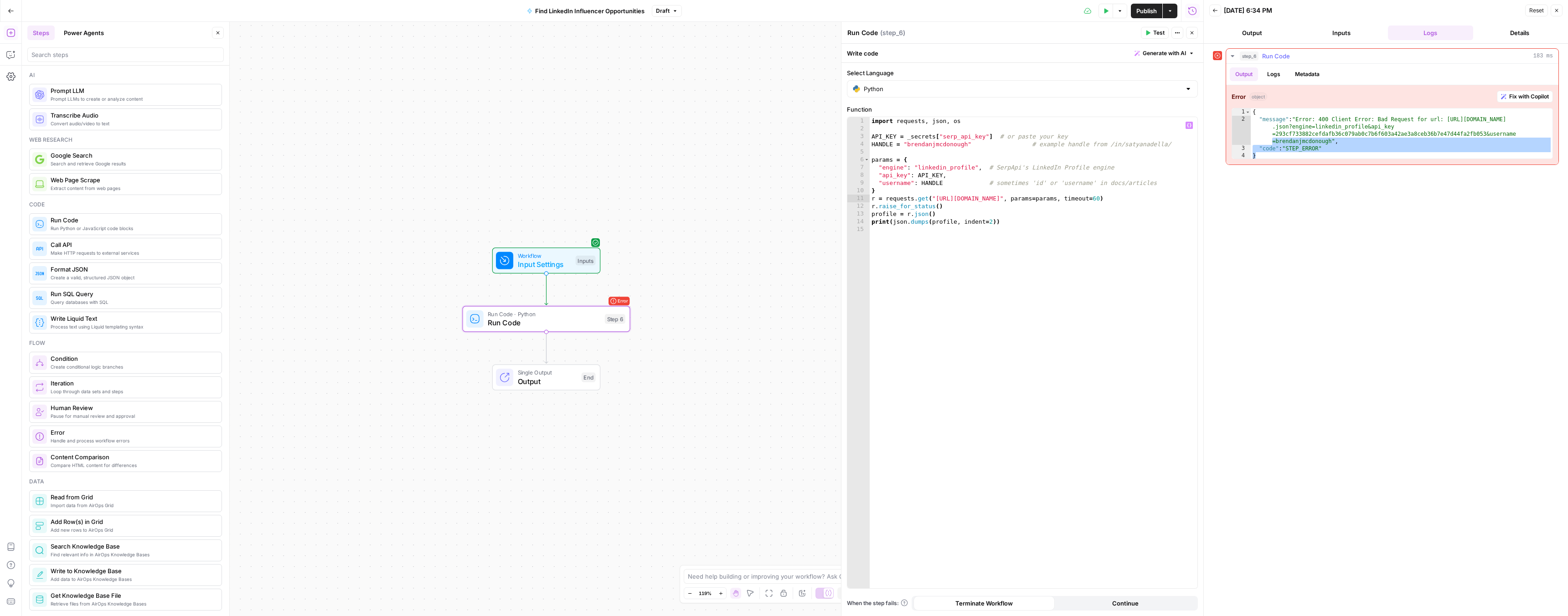
click at [1503, 96] on icon "button" at bounding box center [1503, 96] width 5 height 5
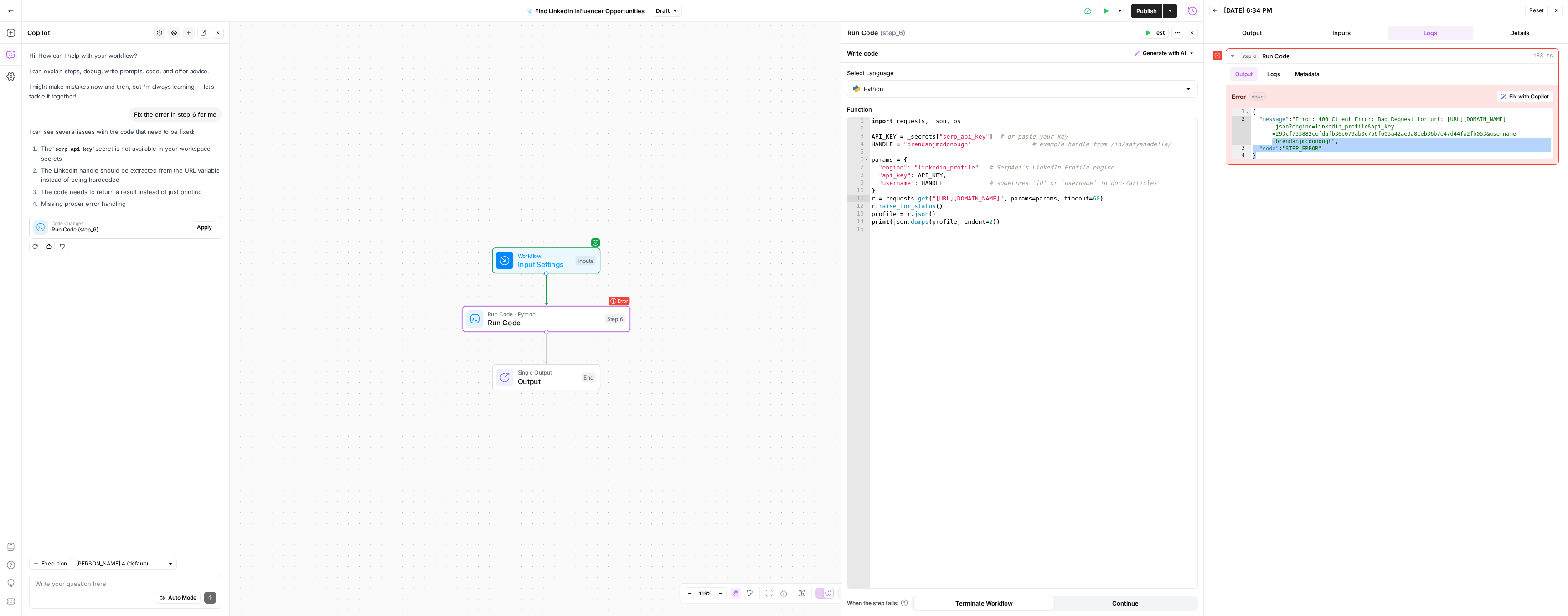
click at [203, 228] on span "Apply" at bounding box center [204, 227] width 15 height 8
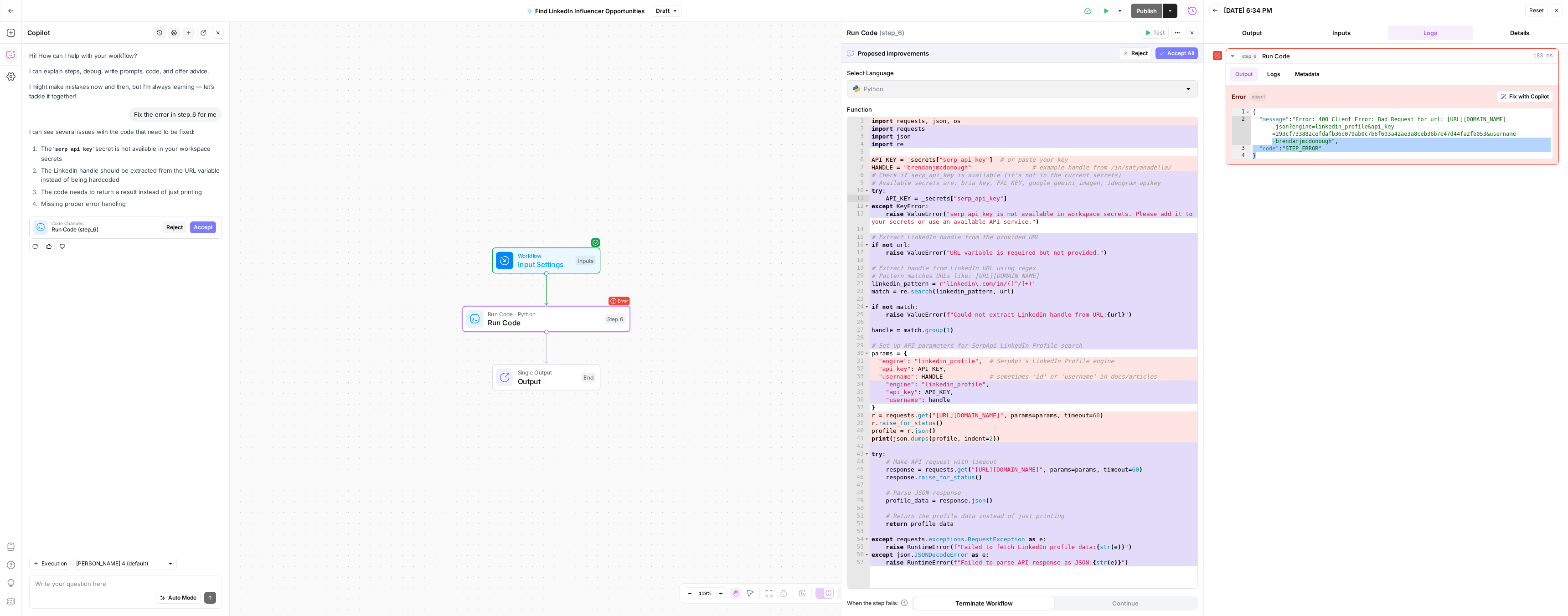
click at [203, 228] on span "Accept" at bounding box center [203, 227] width 19 height 8
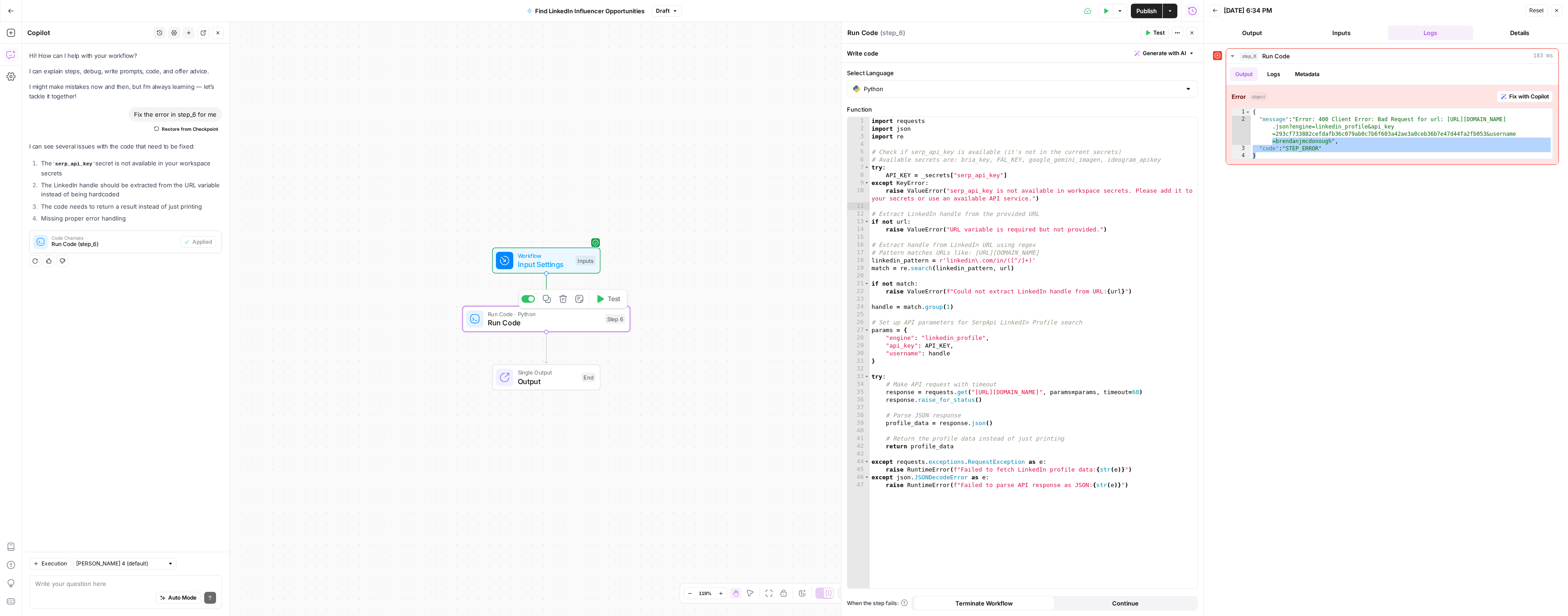
click at [608, 299] on span "Test" at bounding box center [614, 299] width 13 height 10
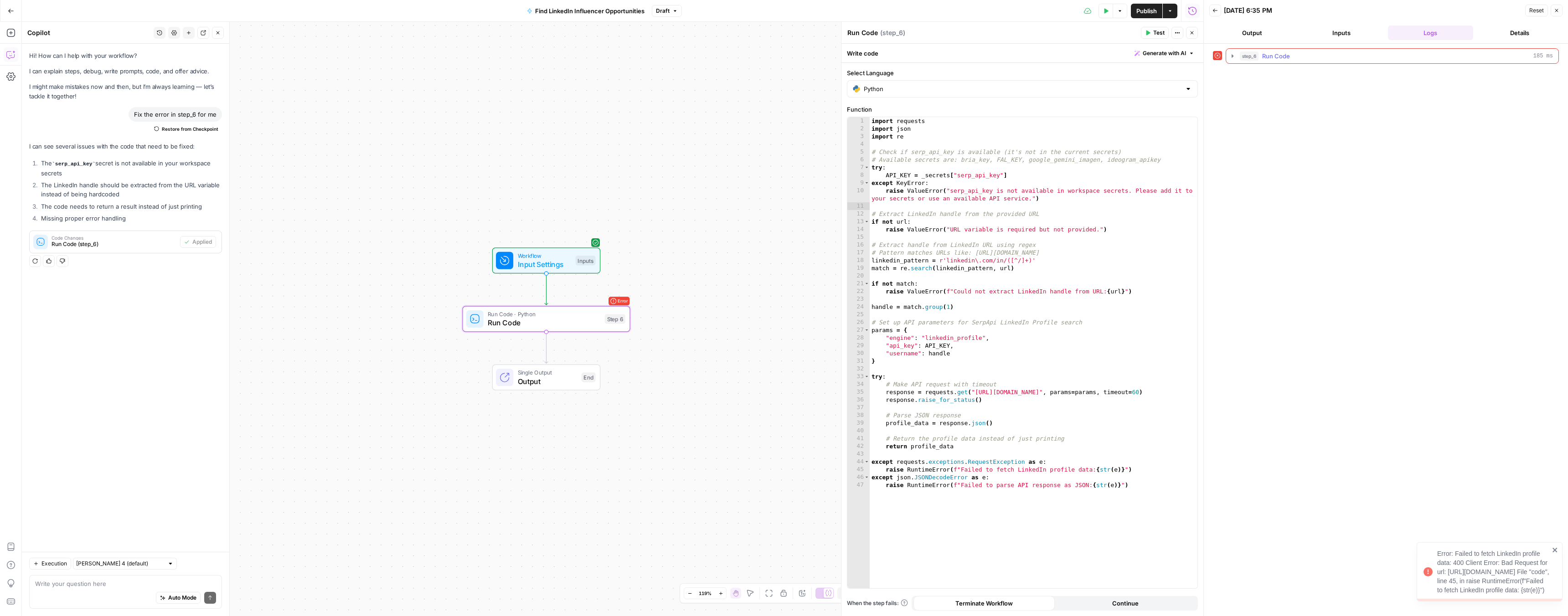
click at [1262, 51] on button "step_6 Run Code 185 ms" at bounding box center [1392, 56] width 332 height 15
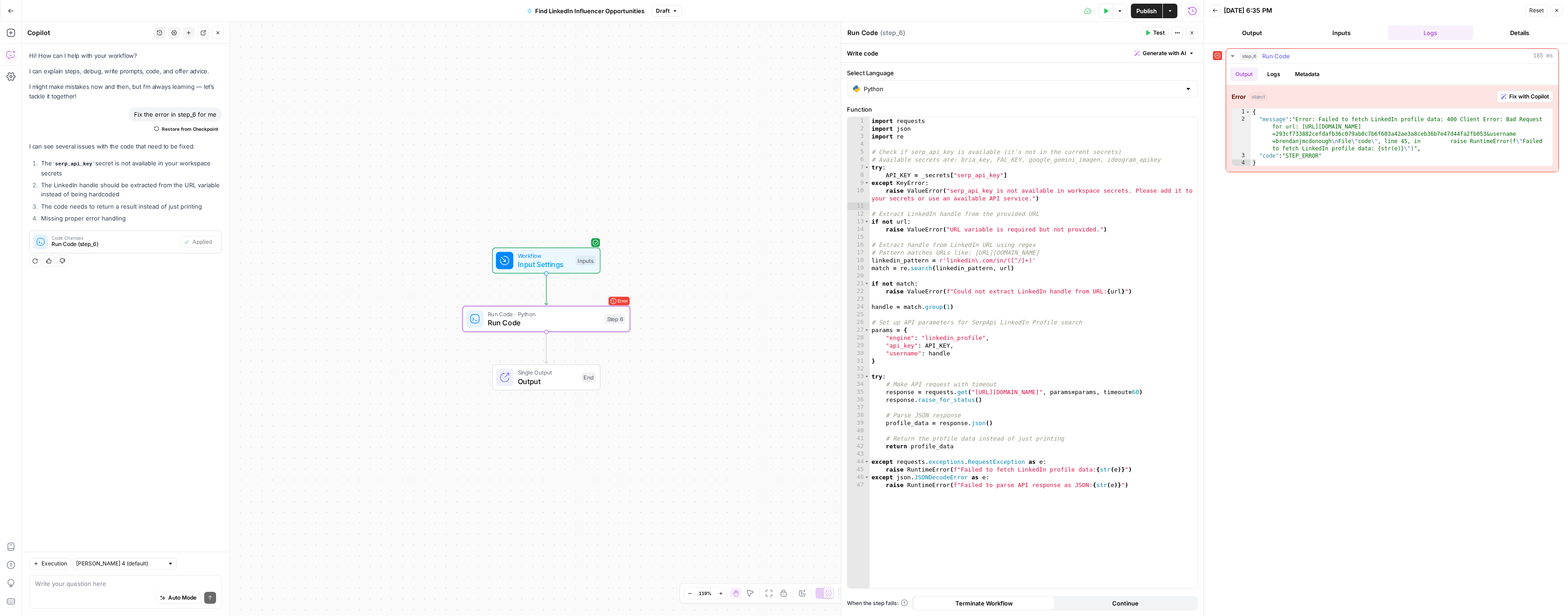
click at [1516, 96] on span "Fix with Copilot" at bounding box center [1528, 96] width 40 height 8
click at [208, 341] on span "Apply" at bounding box center [204, 343] width 15 height 8
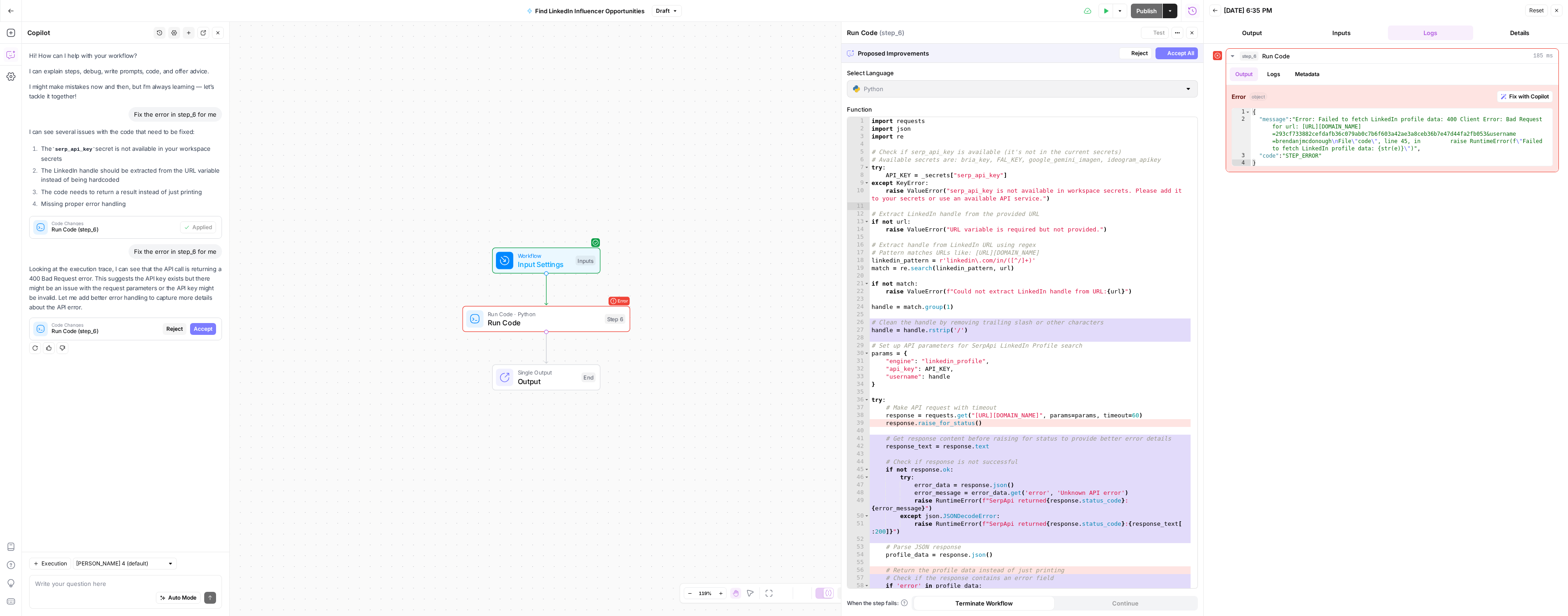
click at [208, 342] on div "Regenerate Helpful Not helpful" at bounding box center [125, 348] width 193 height 12
click at [203, 329] on span "Accept" at bounding box center [203, 329] width 19 height 8
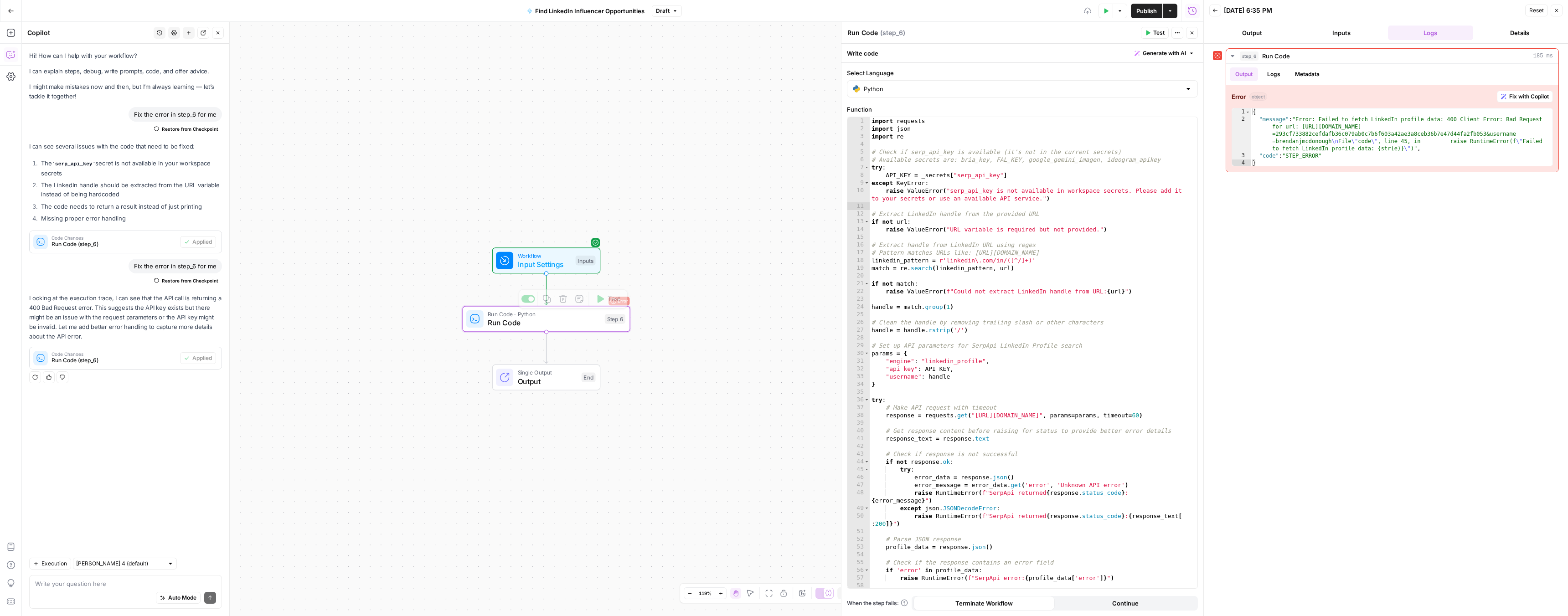
click at [623, 302] on button "Test" at bounding box center [607, 299] width 33 height 14
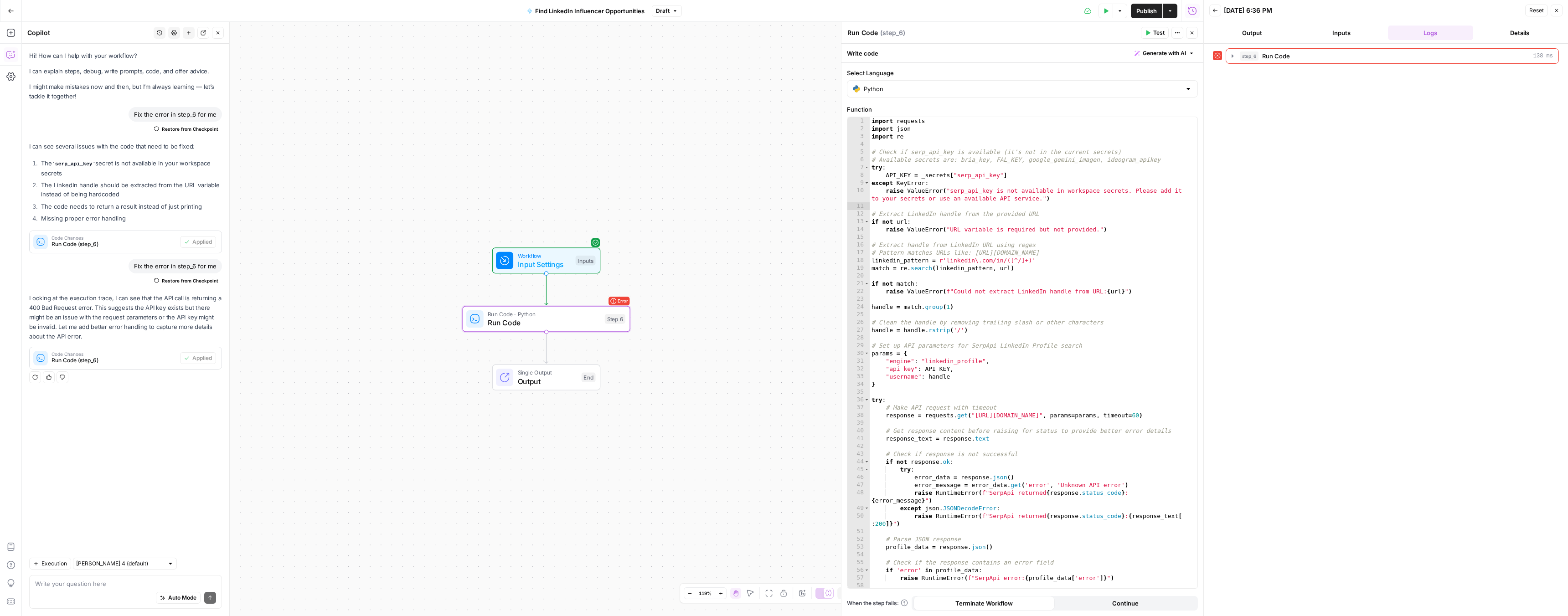
click at [1103, 8] on icon "button" at bounding box center [1105, 10] width 5 height 5
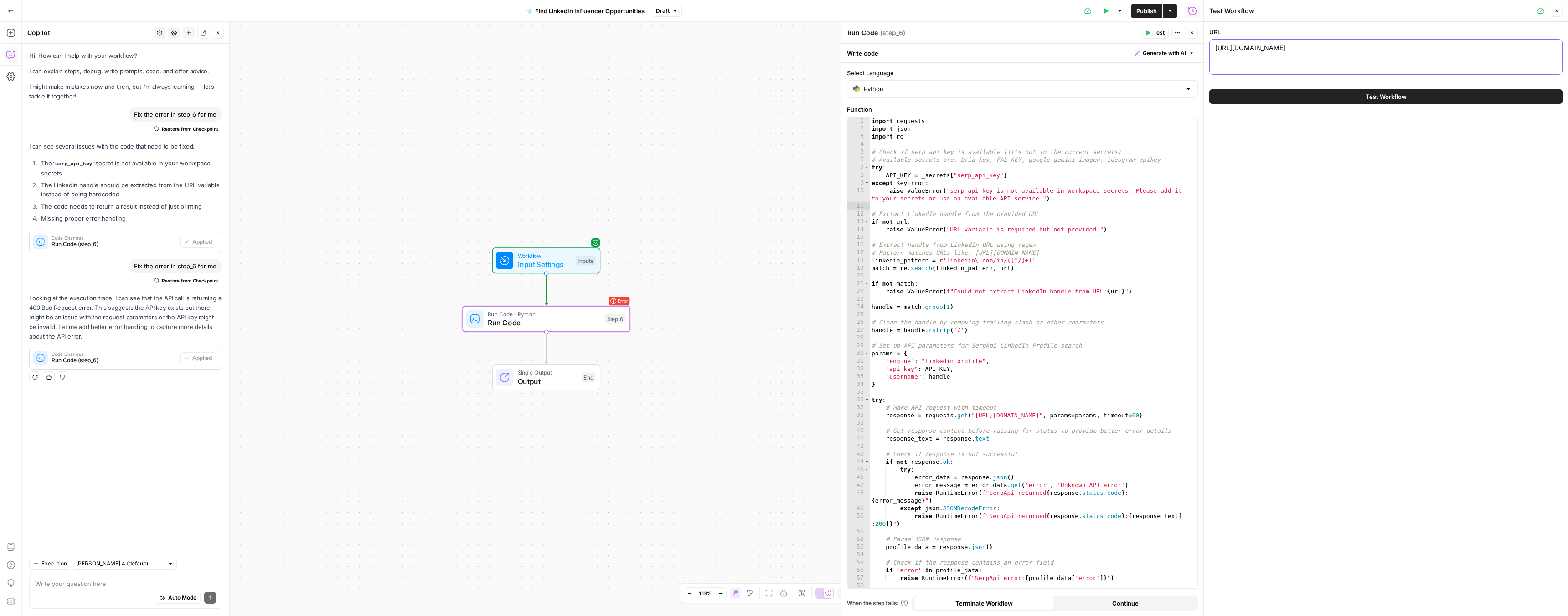
drag, startPoint x: 1303, startPoint y: 47, endPoint x: 1239, endPoint y: 41, distance: 64.3
click at [1239, 41] on div "https://www.linkedin.com/in/brendanjmcdonough/ https://www.linkedin.com/in/bren…" at bounding box center [1386, 57] width 353 height 35
click at [1293, 46] on textarea "brendanjmcdonough/" at bounding box center [1385, 47] width 341 height 9
type textarea "brendanjmcdonough"
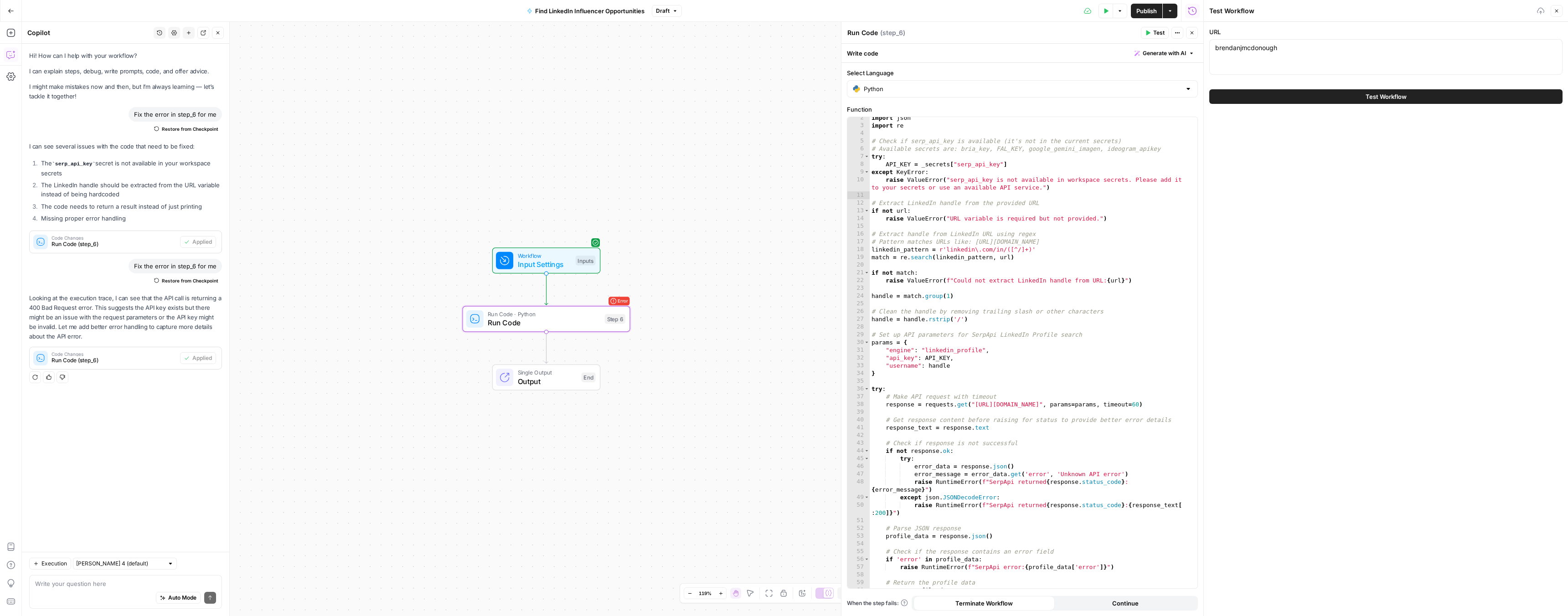
click at [1292, 99] on button "Test Workflow" at bounding box center [1386, 97] width 353 height 15
click at [1292, 101] on button "Test Workflow" at bounding box center [1386, 97] width 353 height 15
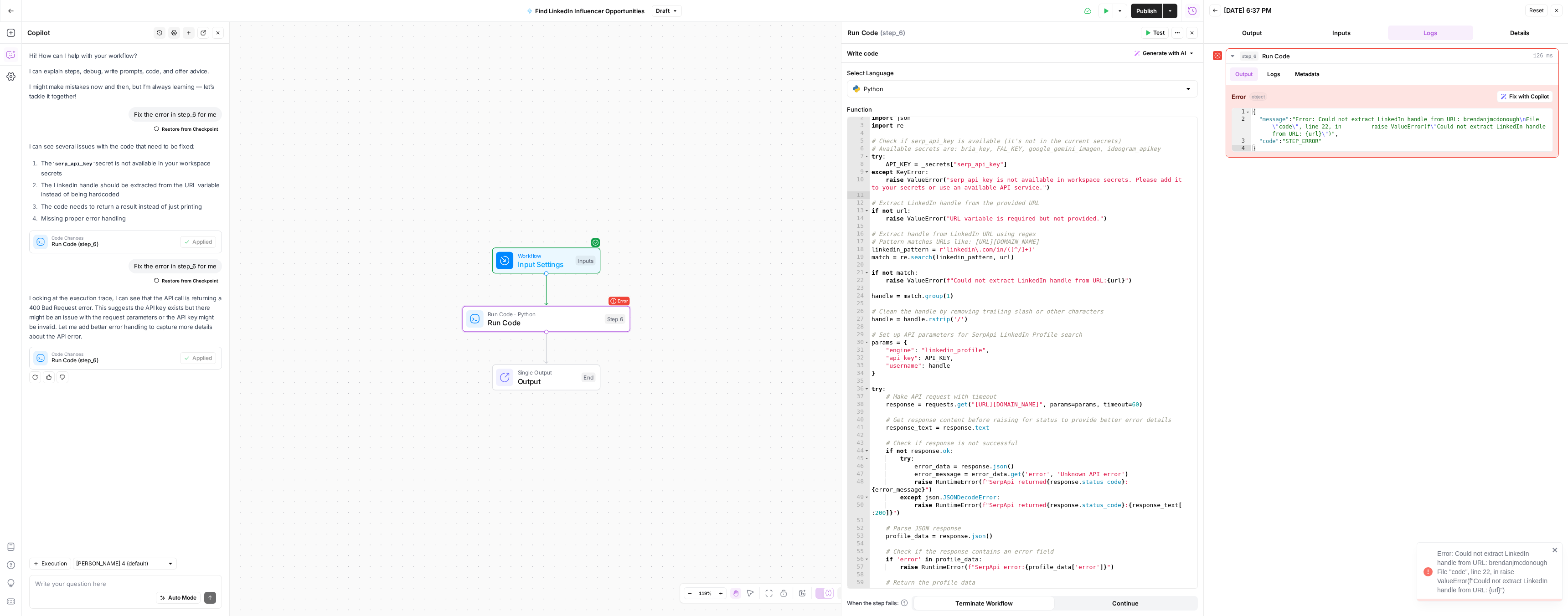
click at [1104, 9] on icon "button" at bounding box center [1106, 10] width 4 height 5
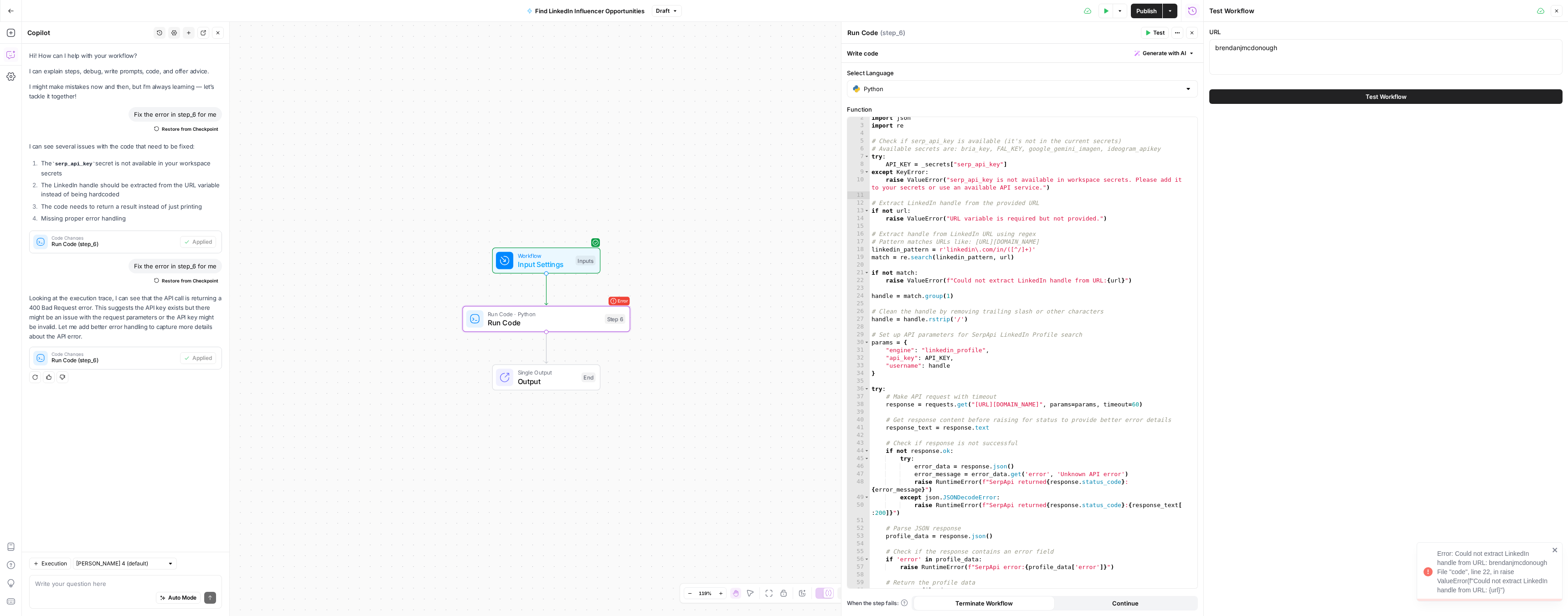
click at [1230, 58] on div "brendanjmcdonough brendanjmcdonough" at bounding box center [1386, 57] width 353 height 35
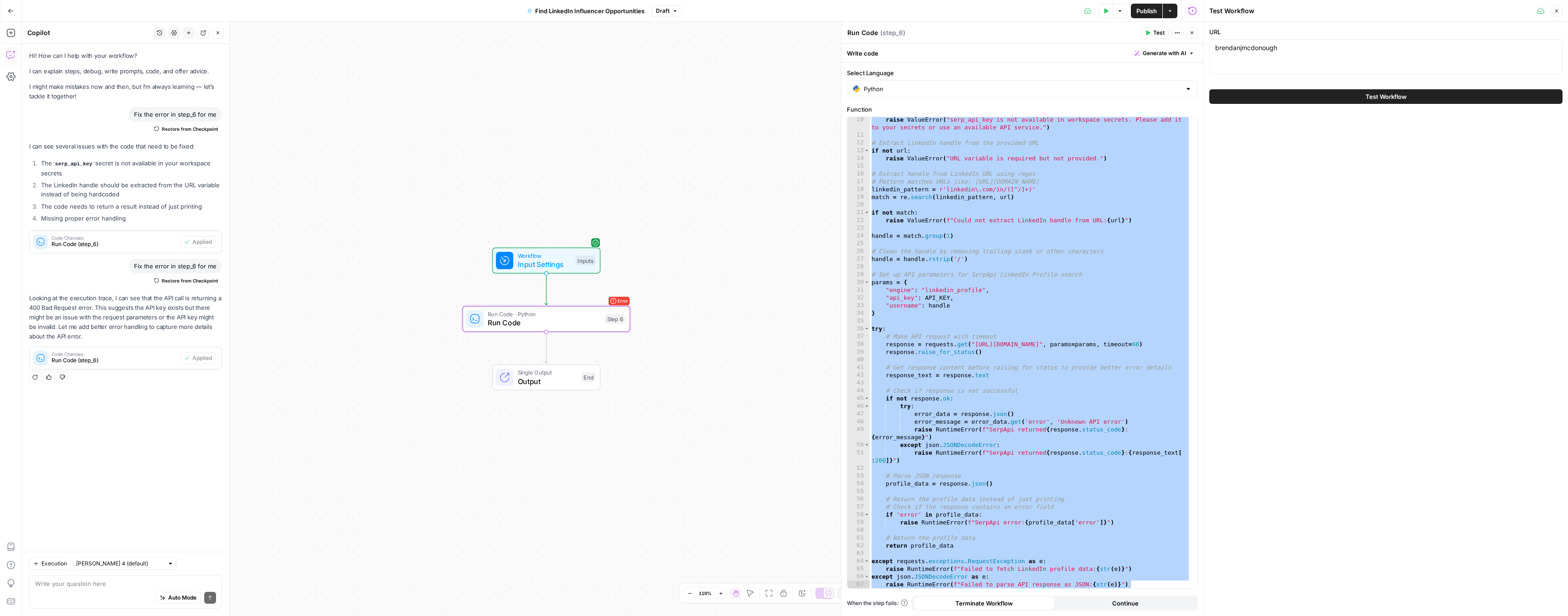
click at [1239, 54] on div "brendanjmcdonough brendanjmcdonough" at bounding box center [1386, 57] width 353 height 35
type textarea "**********"
click at [1061, 208] on div "raise ValueError ( "serp_api_key is not available in workspace secrets. Please …" at bounding box center [1030, 363] width 321 height 494
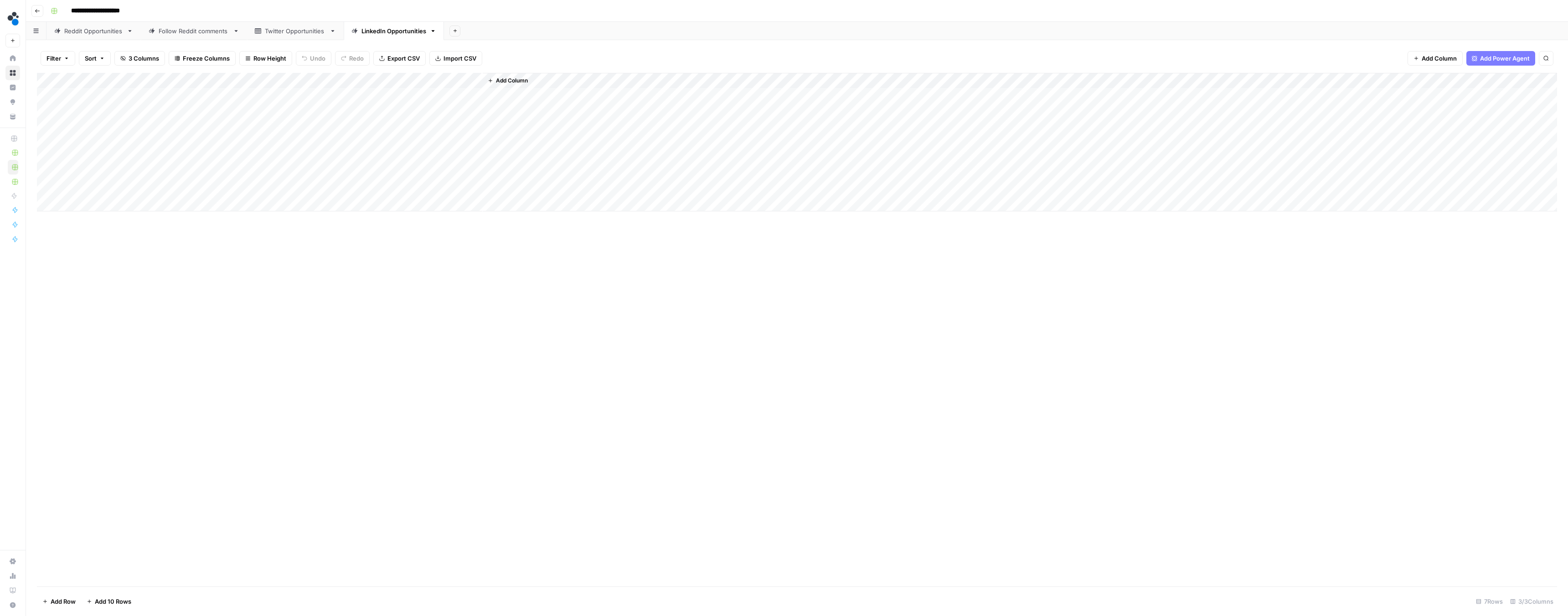
click at [152, 109] on div "Add Column" at bounding box center [797, 142] width 1520 height 139
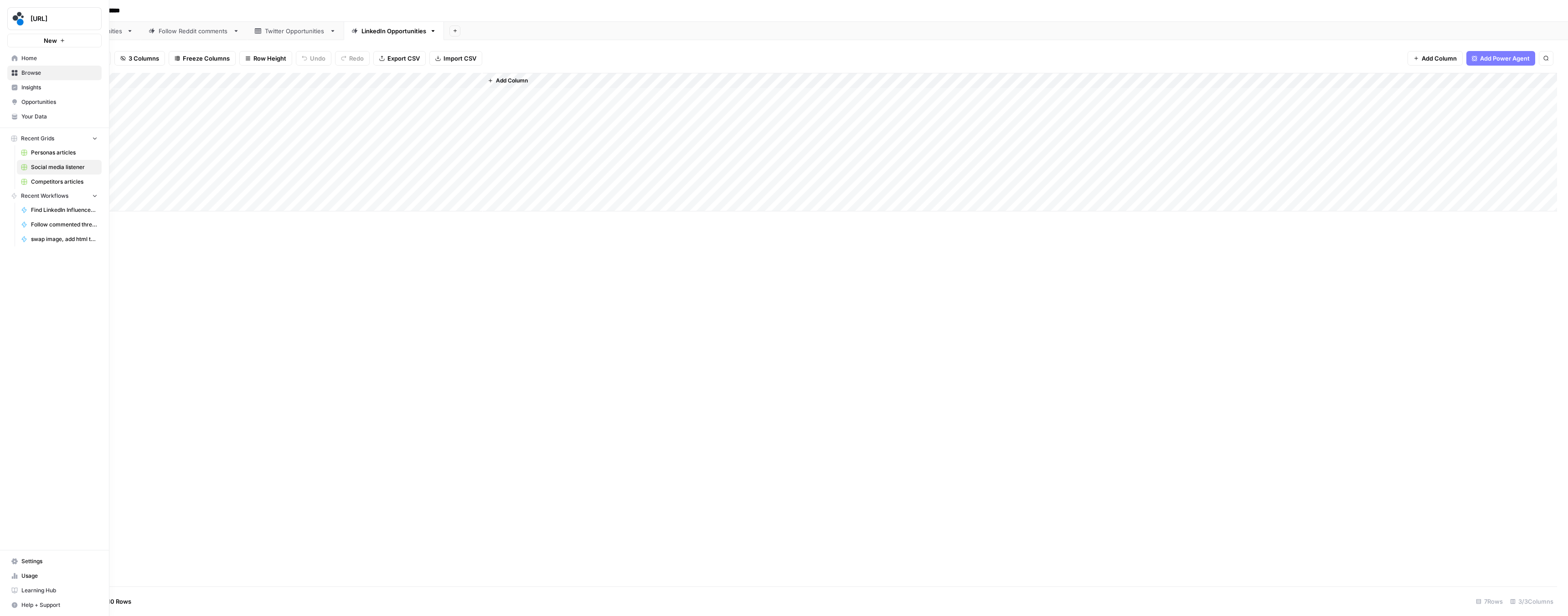
click at [43, 555] on link "Settings" at bounding box center [54, 562] width 94 height 15
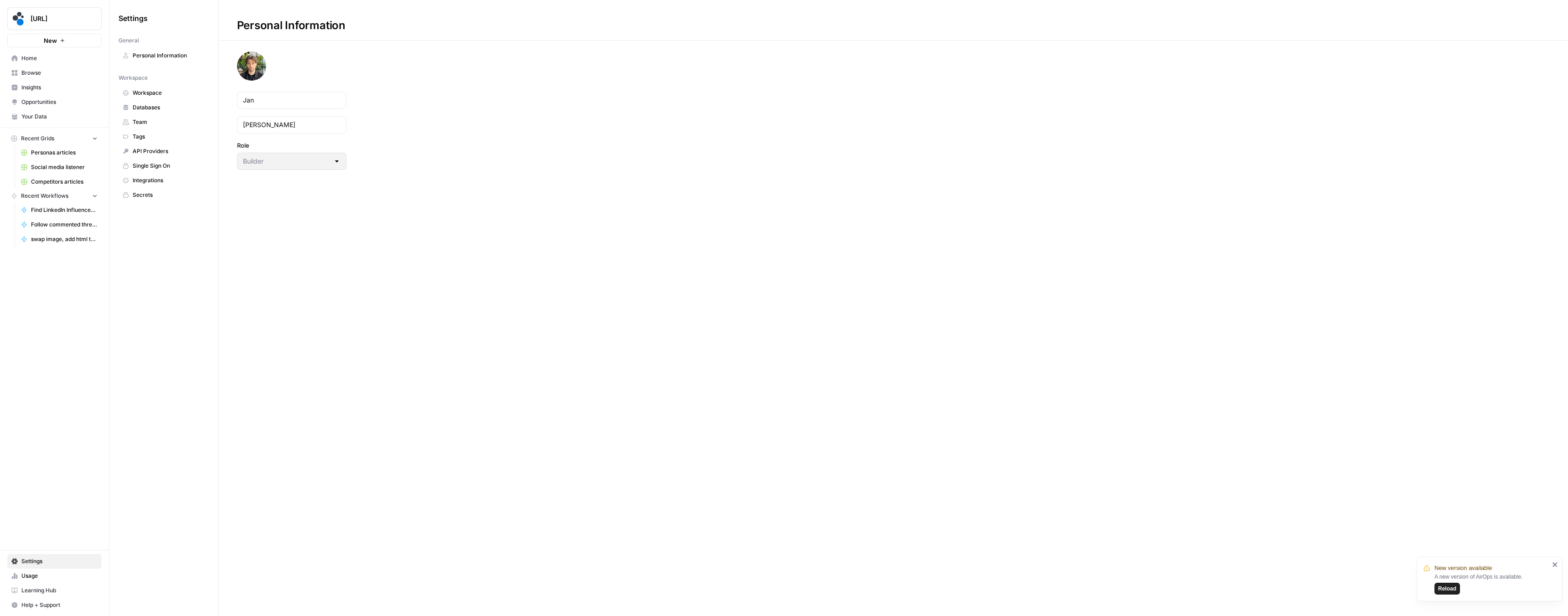
click at [145, 179] on span "Integrations" at bounding box center [169, 180] width 72 height 8
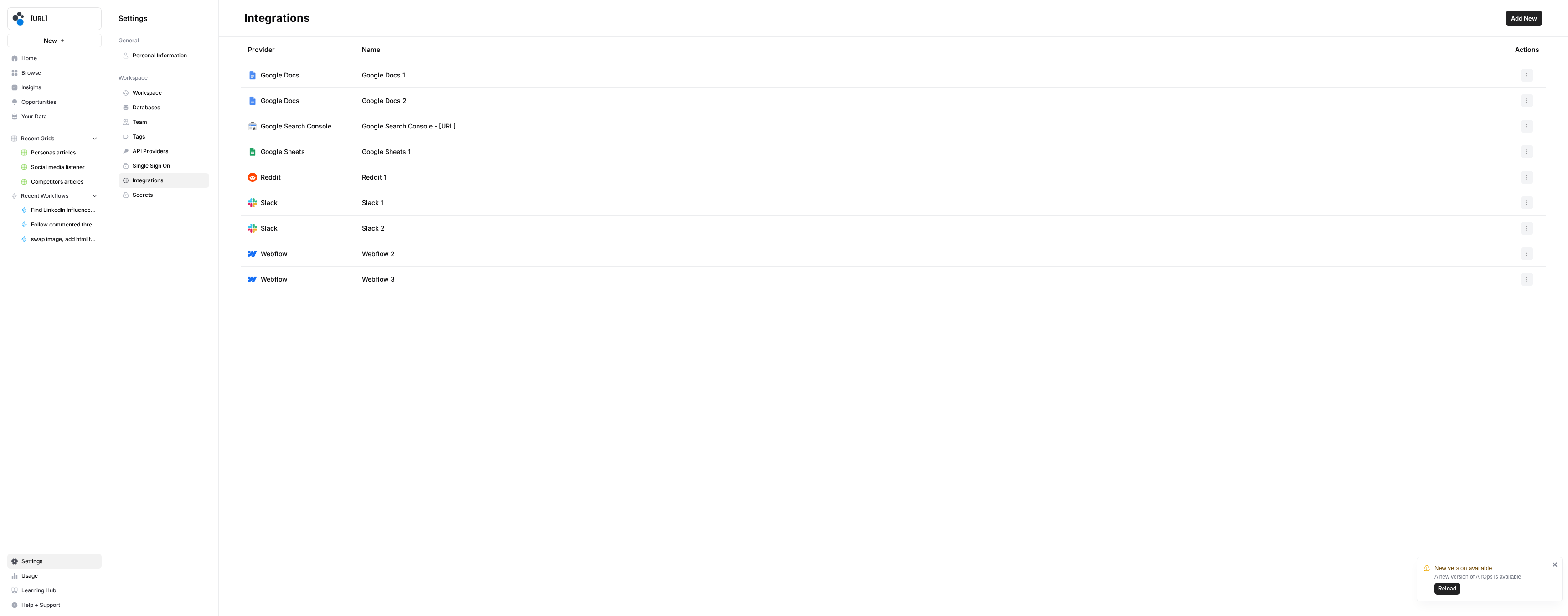
click at [146, 197] on span "Secrets" at bounding box center [169, 195] width 72 height 8
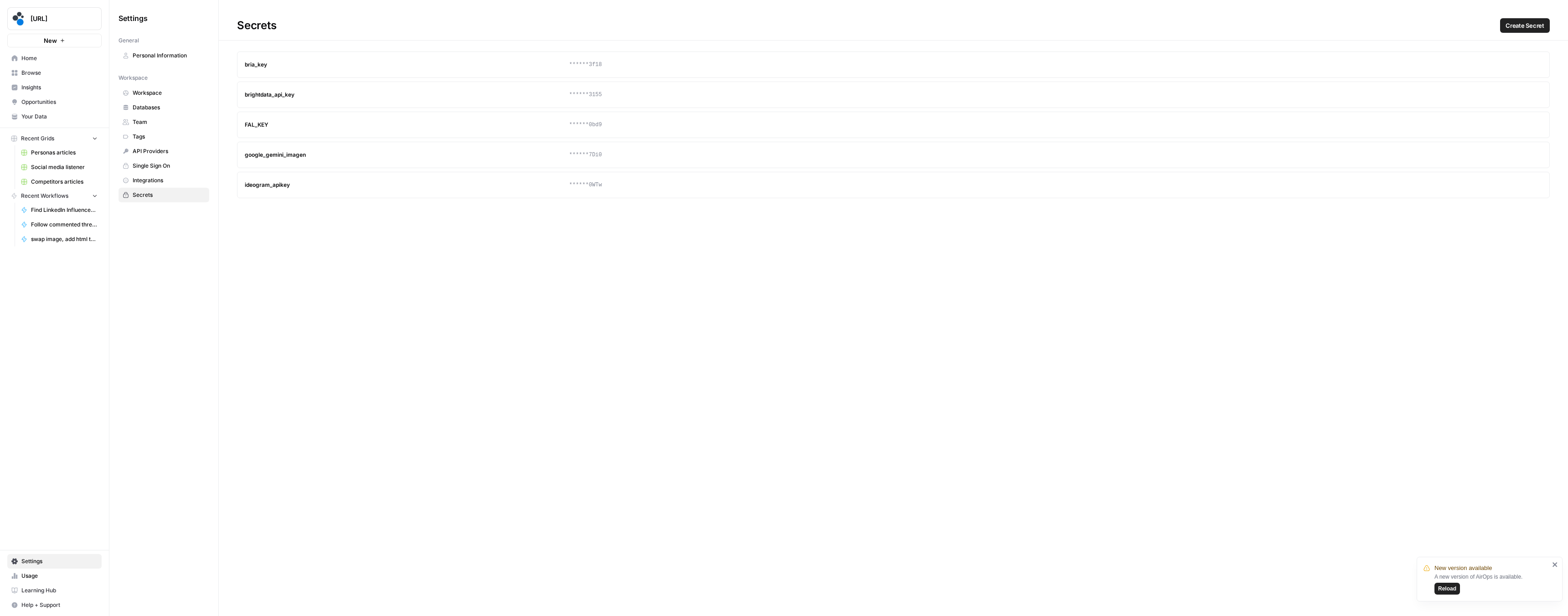
click at [1511, 28] on span "Create Secret" at bounding box center [1525, 25] width 39 height 9
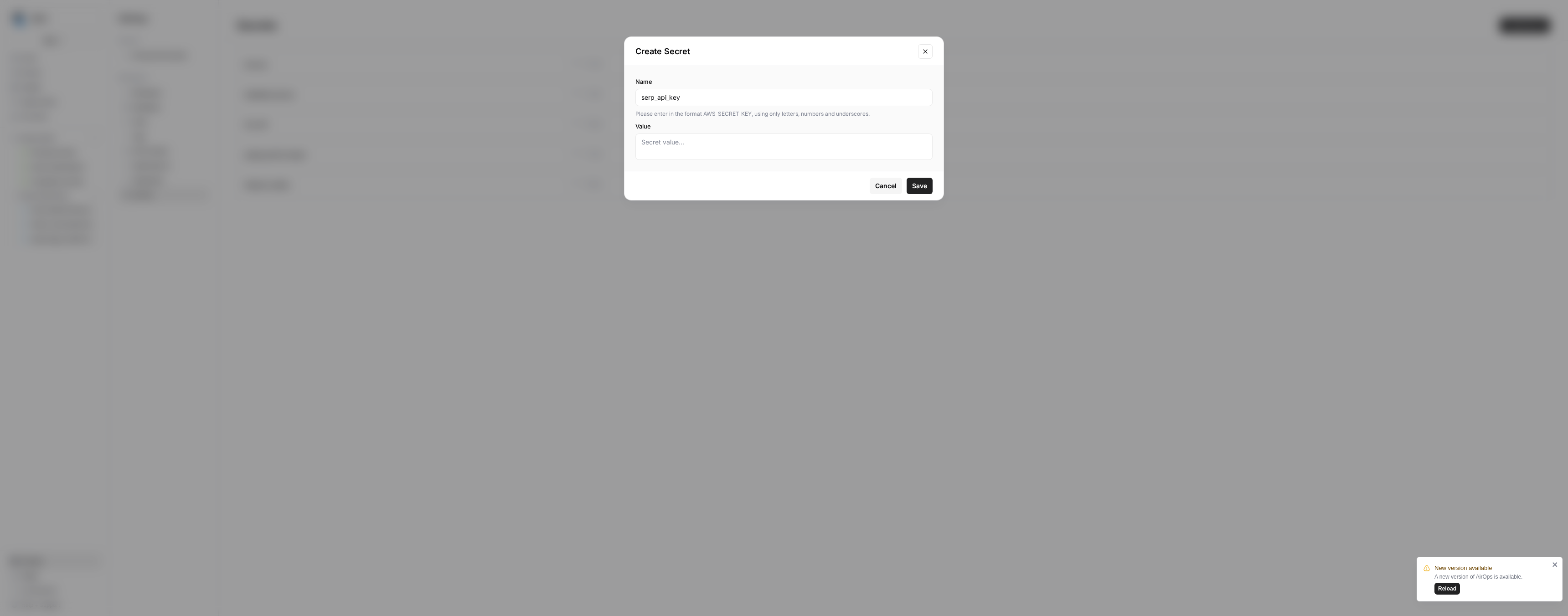
type input "serp_api_key"
click at [667, 145] on textarea "Value" at bounding box center [784, 147] width 285 height 18
paste textarea "293cf733882cefdafb36c079ab0c7b6f603a42ae3a8ceb36b7e47d44fa2fb053"
type textarea "293cf733882cefdafb36c079ab0c7b6f603a42ae3a8ceb36b7e47d44fa2fb053"
click at [913, 187] on span "Save" at bounding box center [919, 186] width 15 height 9
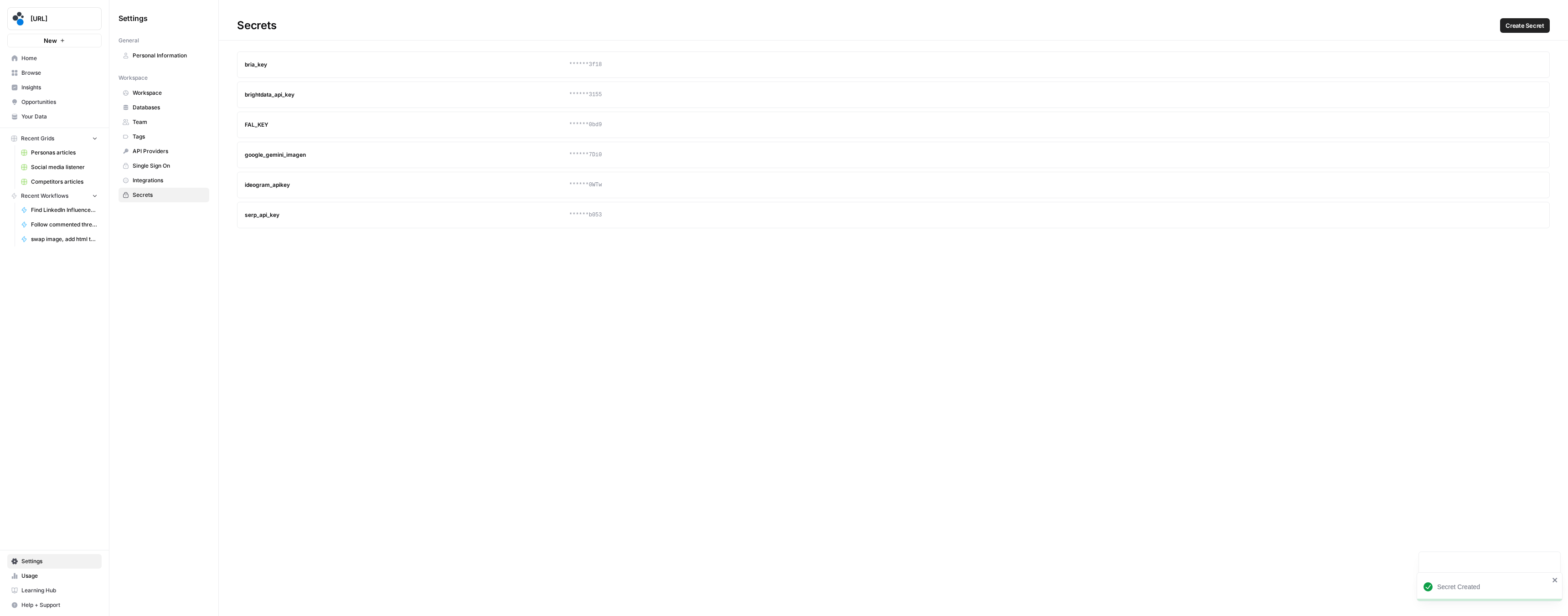
click at [266, 215] on div "serp_api_key" at bounding box center [407, 215] width 324 height 8
copy div "serp_api_key"
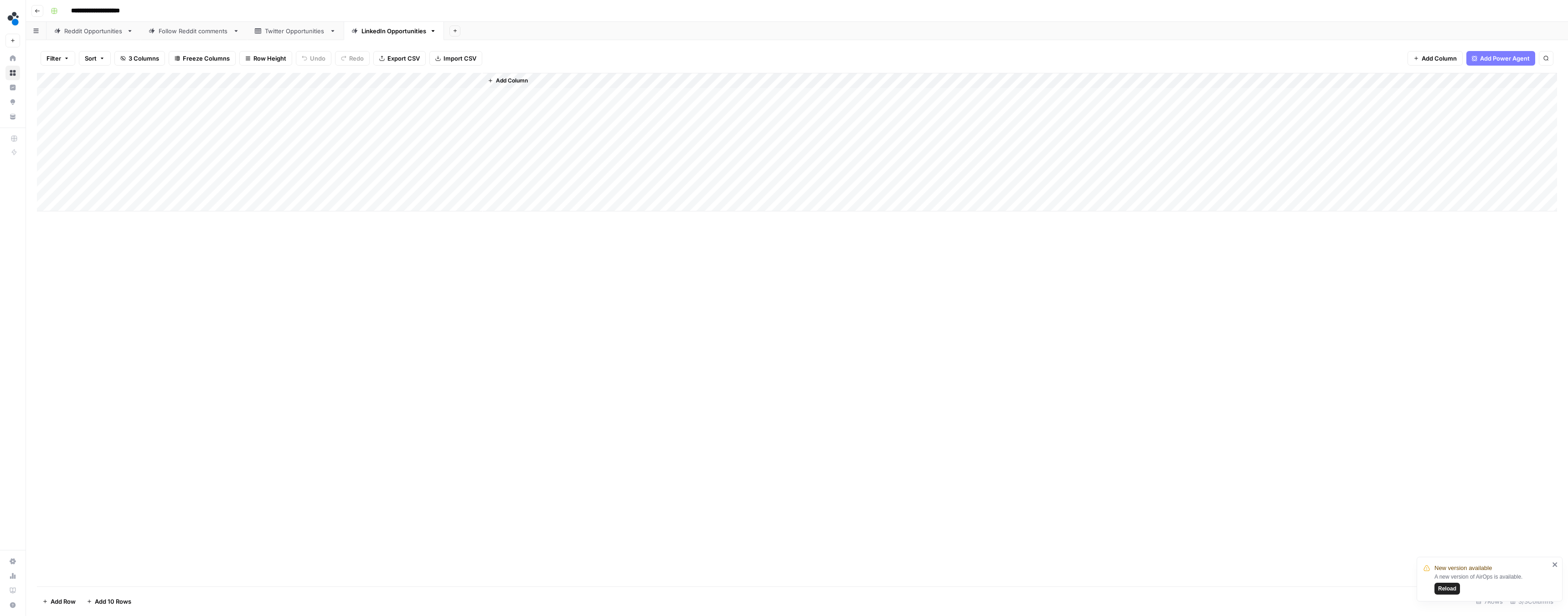
click at [115, 95] on div "Add Column" at bounding box center [797, 142] width 1520 height 139
